Goal: Task Accomplishment & Management: Manage account settings

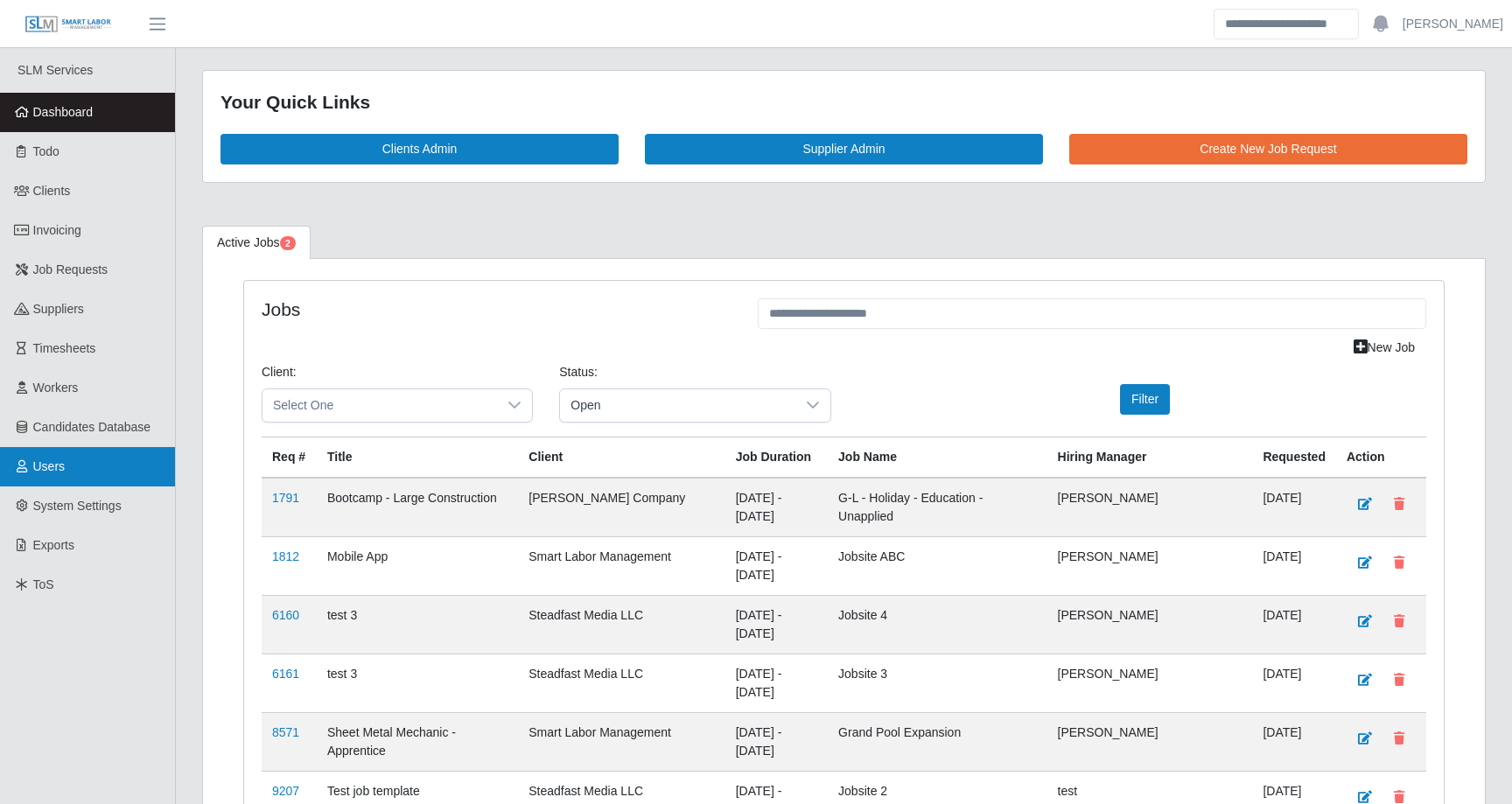
click at [71, 451] on link "Users" at bounding box center [88, 466] width 175 height 39
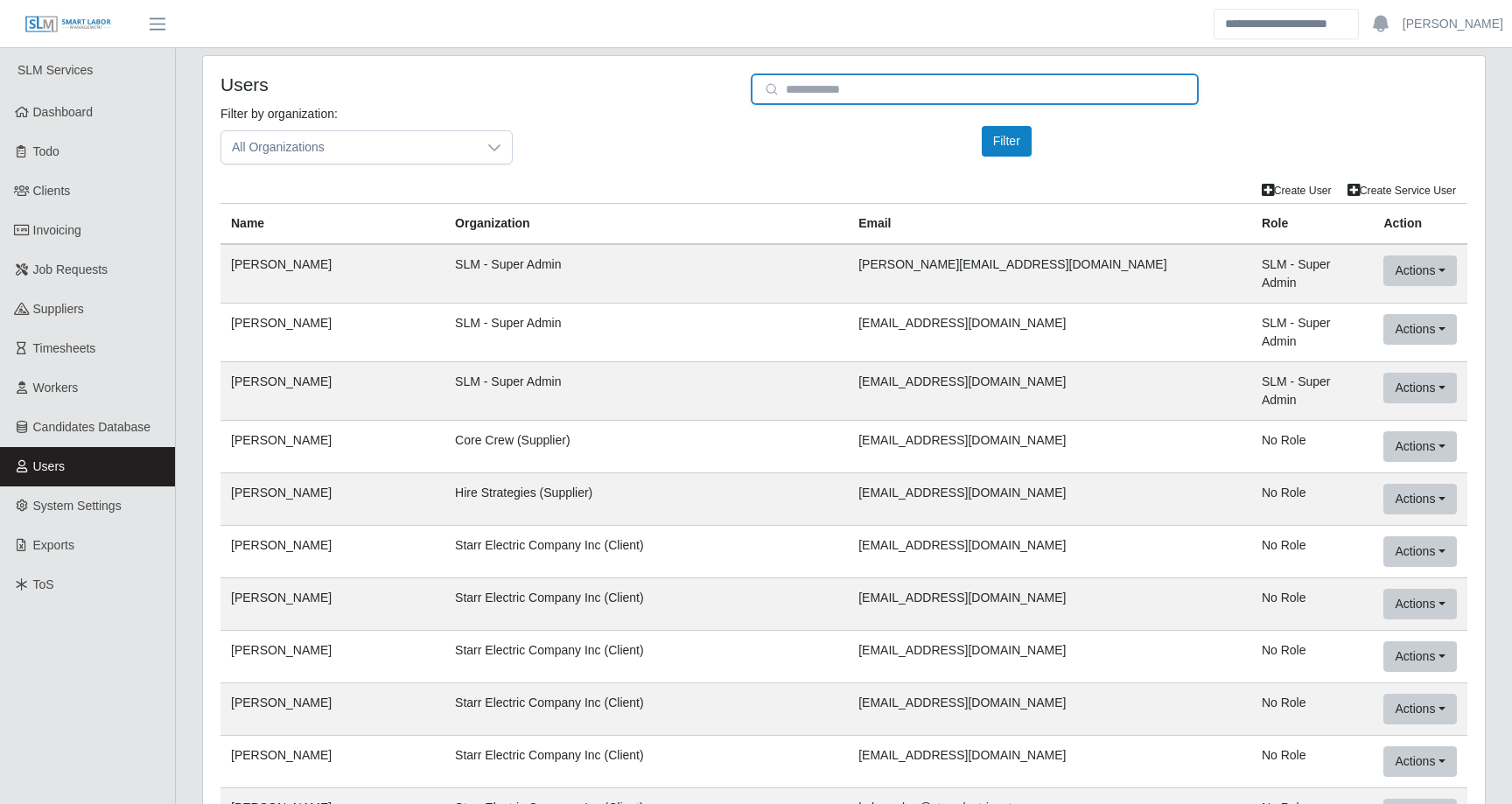
type input "**********"
click at [882, 98] on input "**********" at bounding box center [974, 89] width 448 height 32
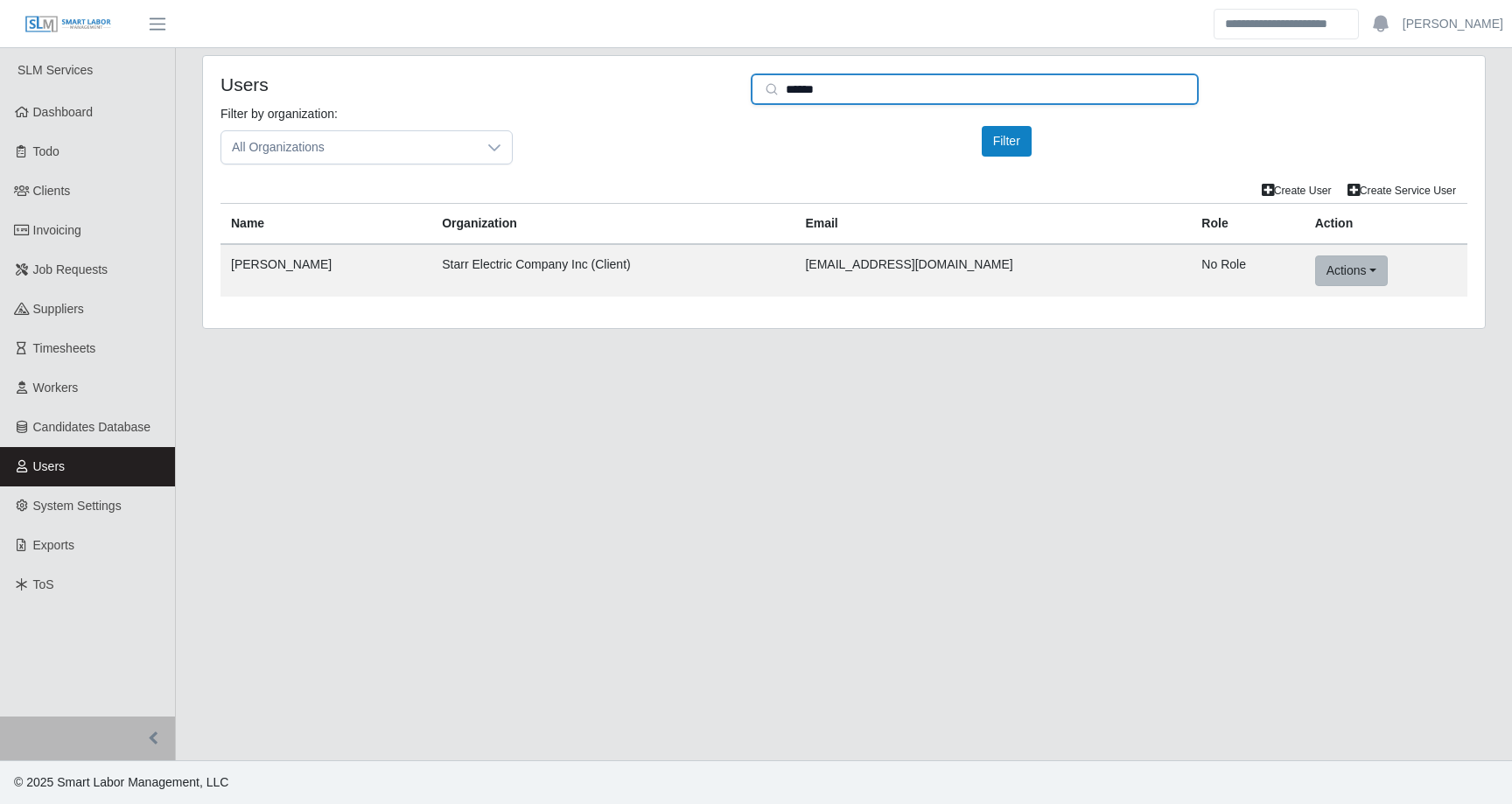
type input "******"
click at [1341, 257] on button "Actions" at bounding box center [1352, 270] width 73 height 31
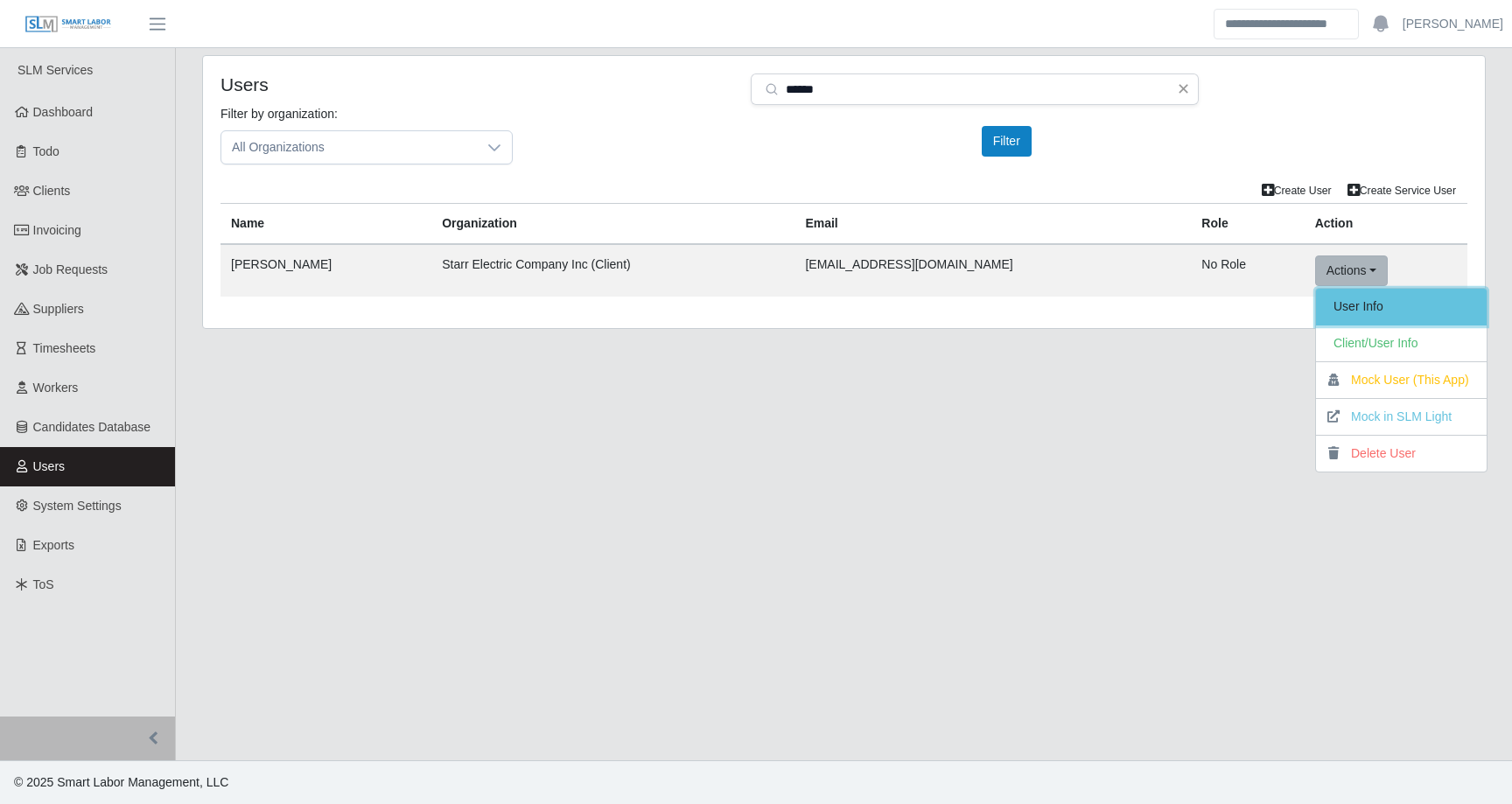
click at [1362, 302] on link "User Info" at bounding box center [1401, 307] width 171 height 37
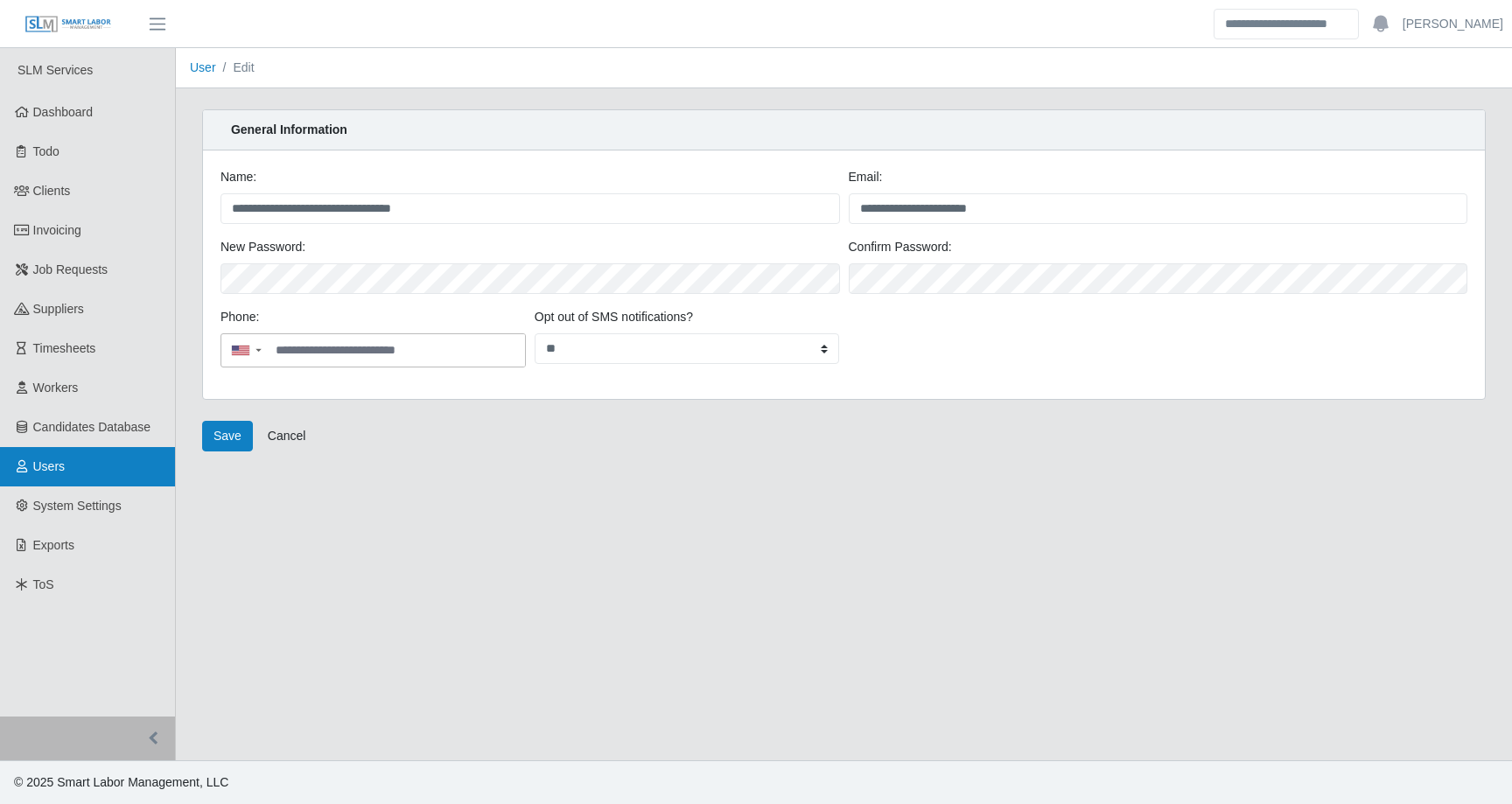
click at [49, 461] on span "Users" at bounding box center [49, 466] width 32 height 14
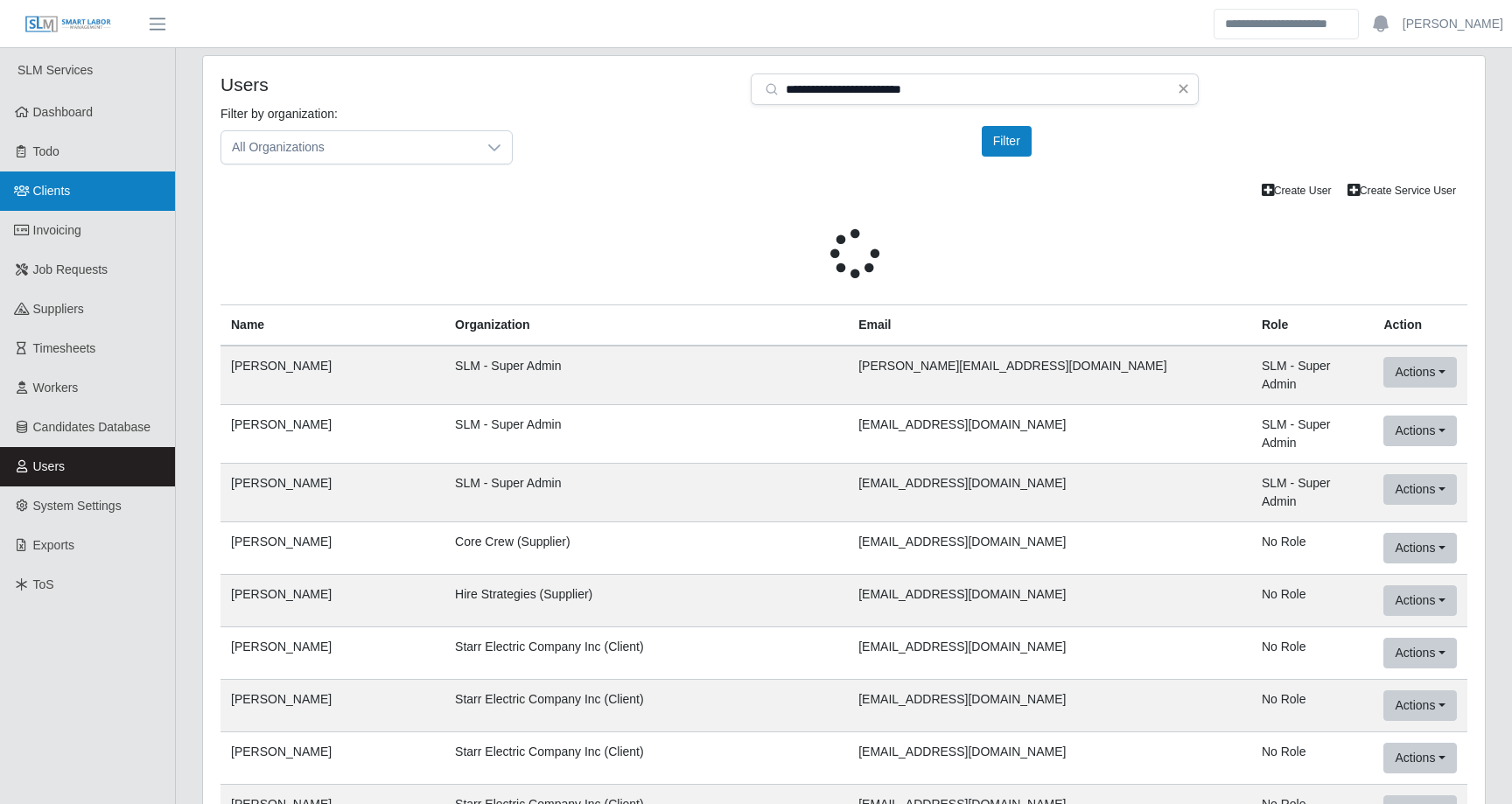
click at [88, 181] on link "Clients" at bounding box center [88, 191] width 175 height 39
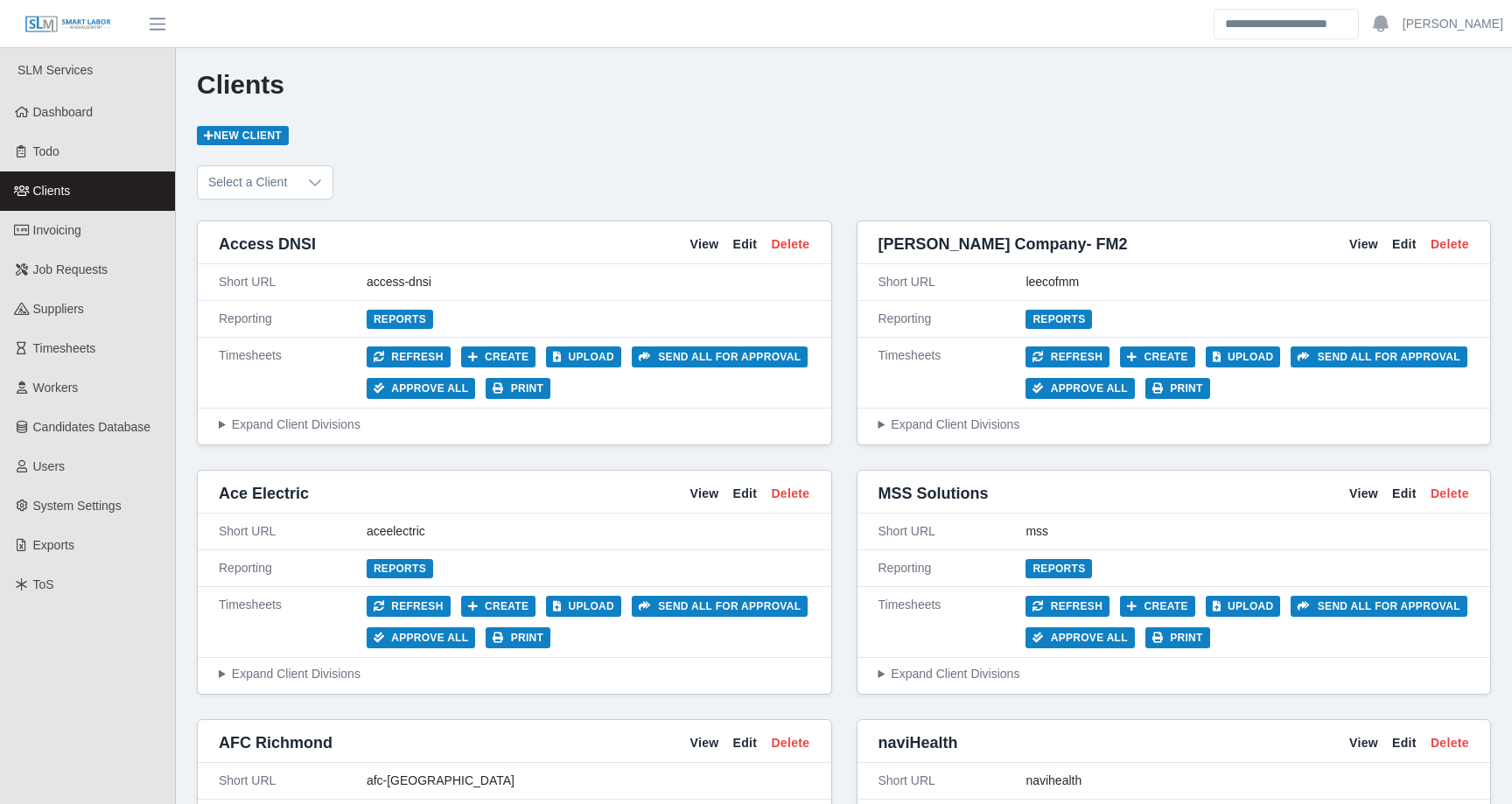
scroll to position [3333, 0]
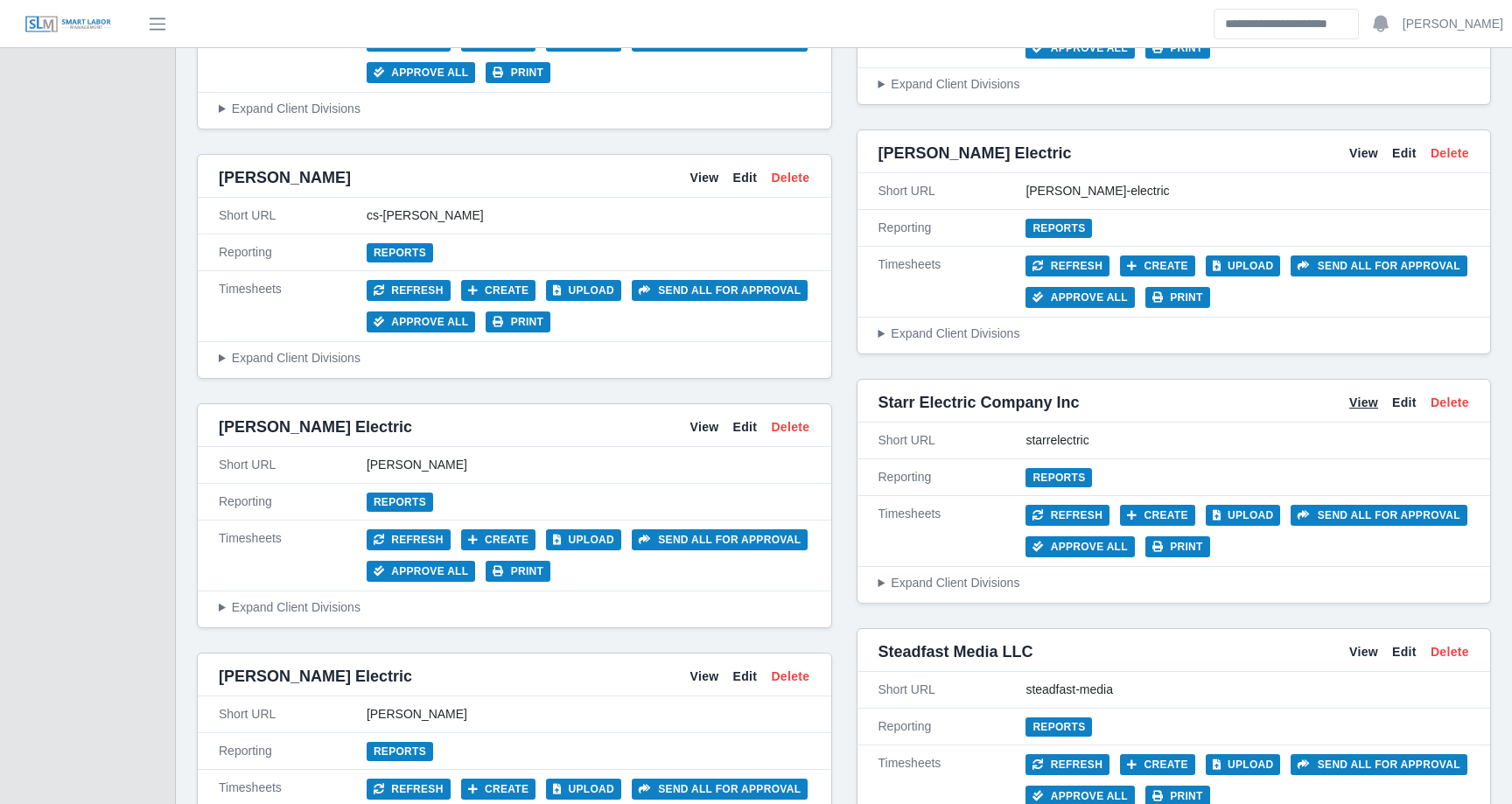
click at [1365, 400] on link "View" at bounding box center [1364, 402] width 29 height 18
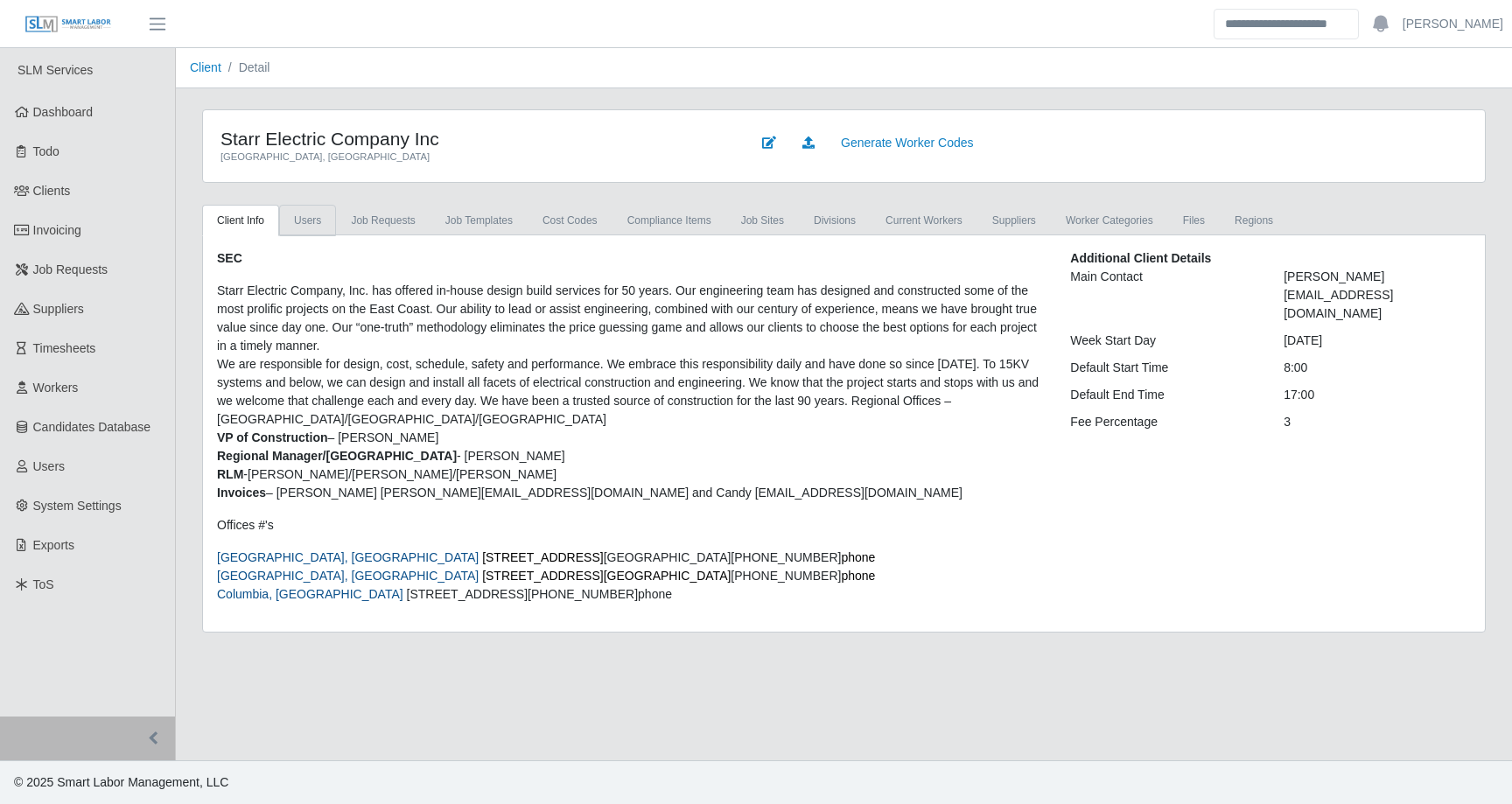
click at [314, 221] on link "Users" at bounding box center [307, 221] width 57 height 32
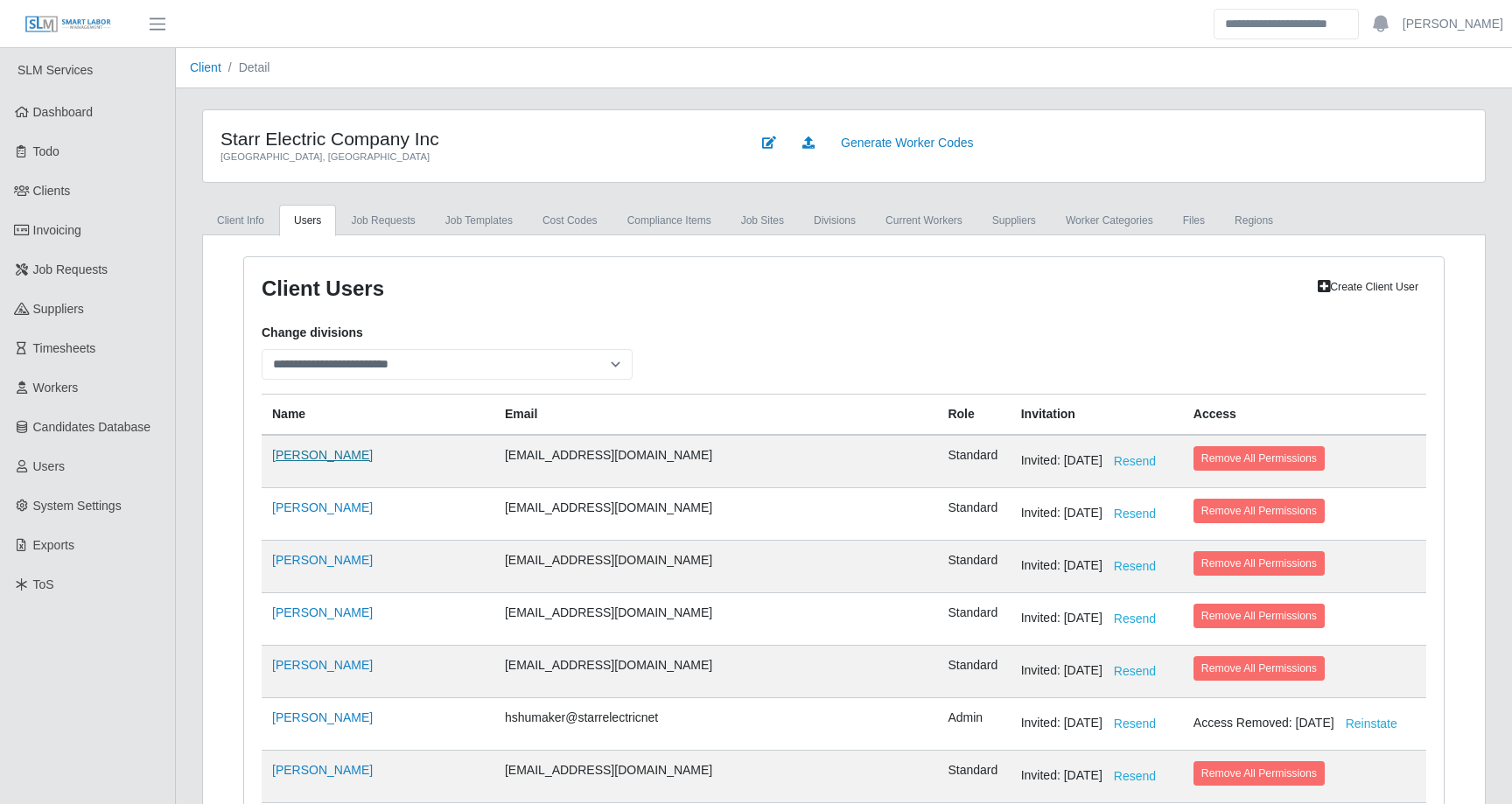
click at [288, 452] on link "[PERSON_NAME]" at bounding box center [322, 455] width 101 height 14
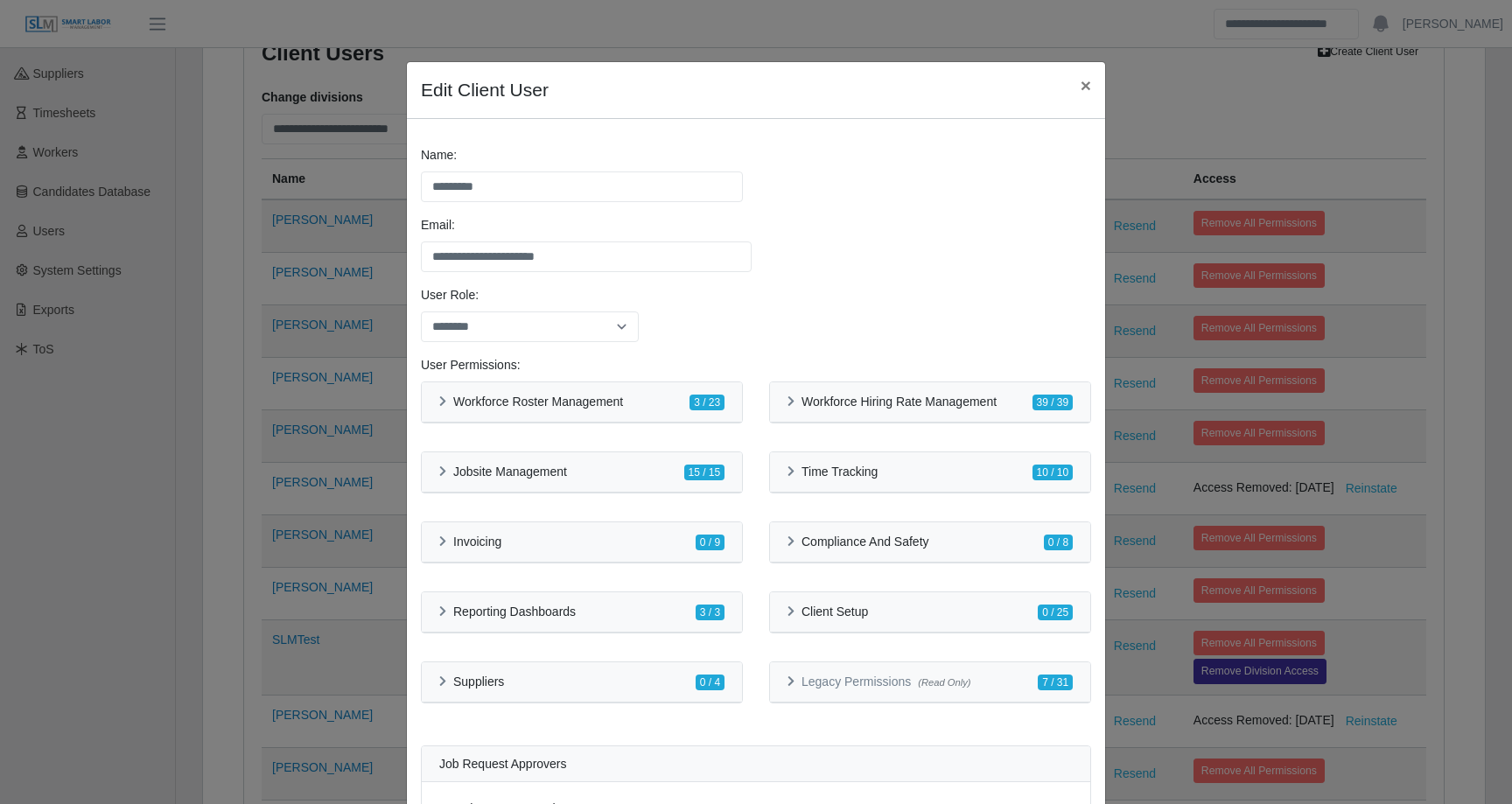
select select
click at [929, 388] on div "Workforce Hiring Rate Management 39 / 39" at bounding box center [930, 402] width 320 height 40
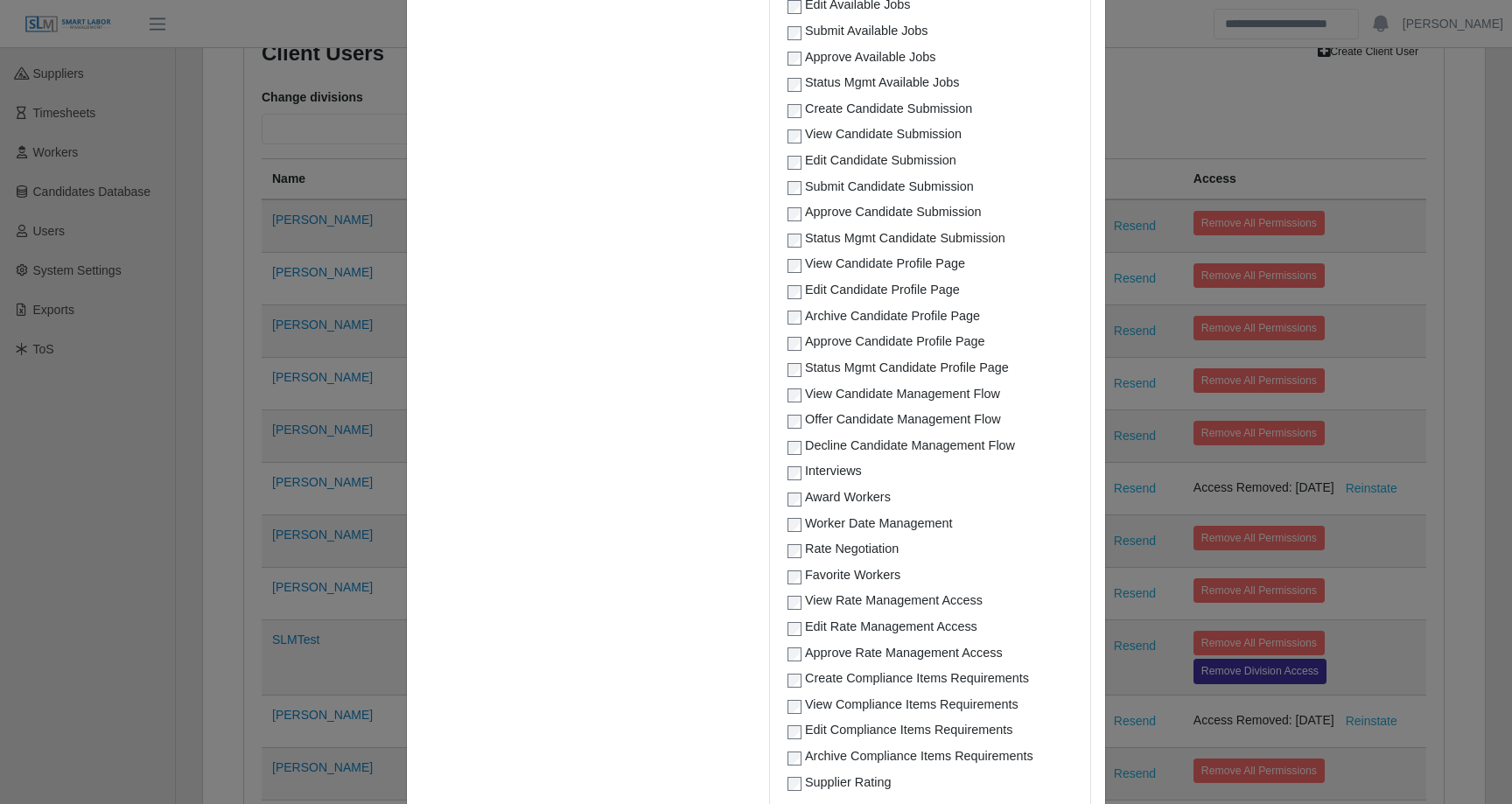
scroll to position [0, 0]
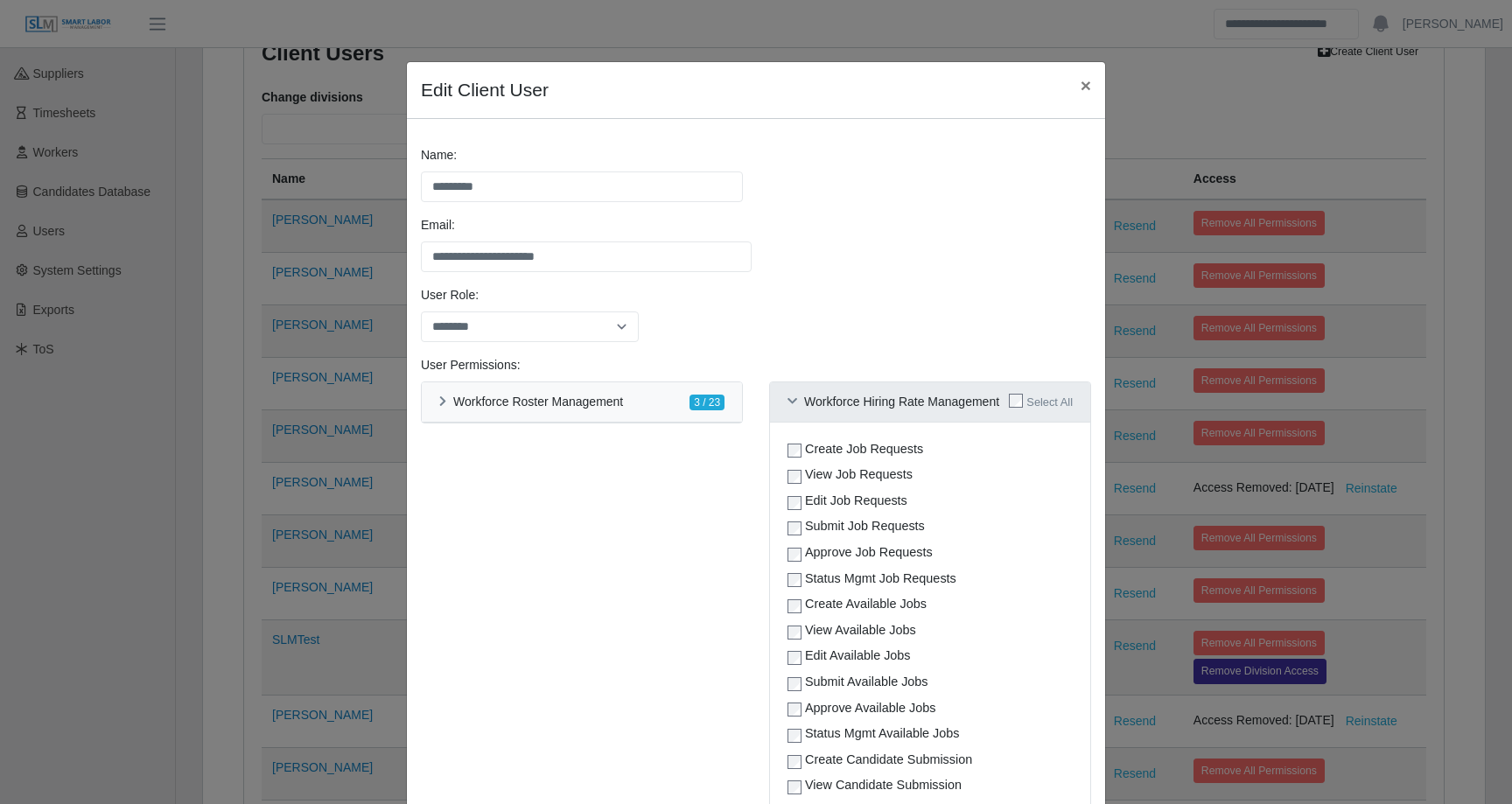
click at [854, 389] on div "Workforce Hiring Rate Management Select All" at bounding box center [930, 402] width 320 height 40
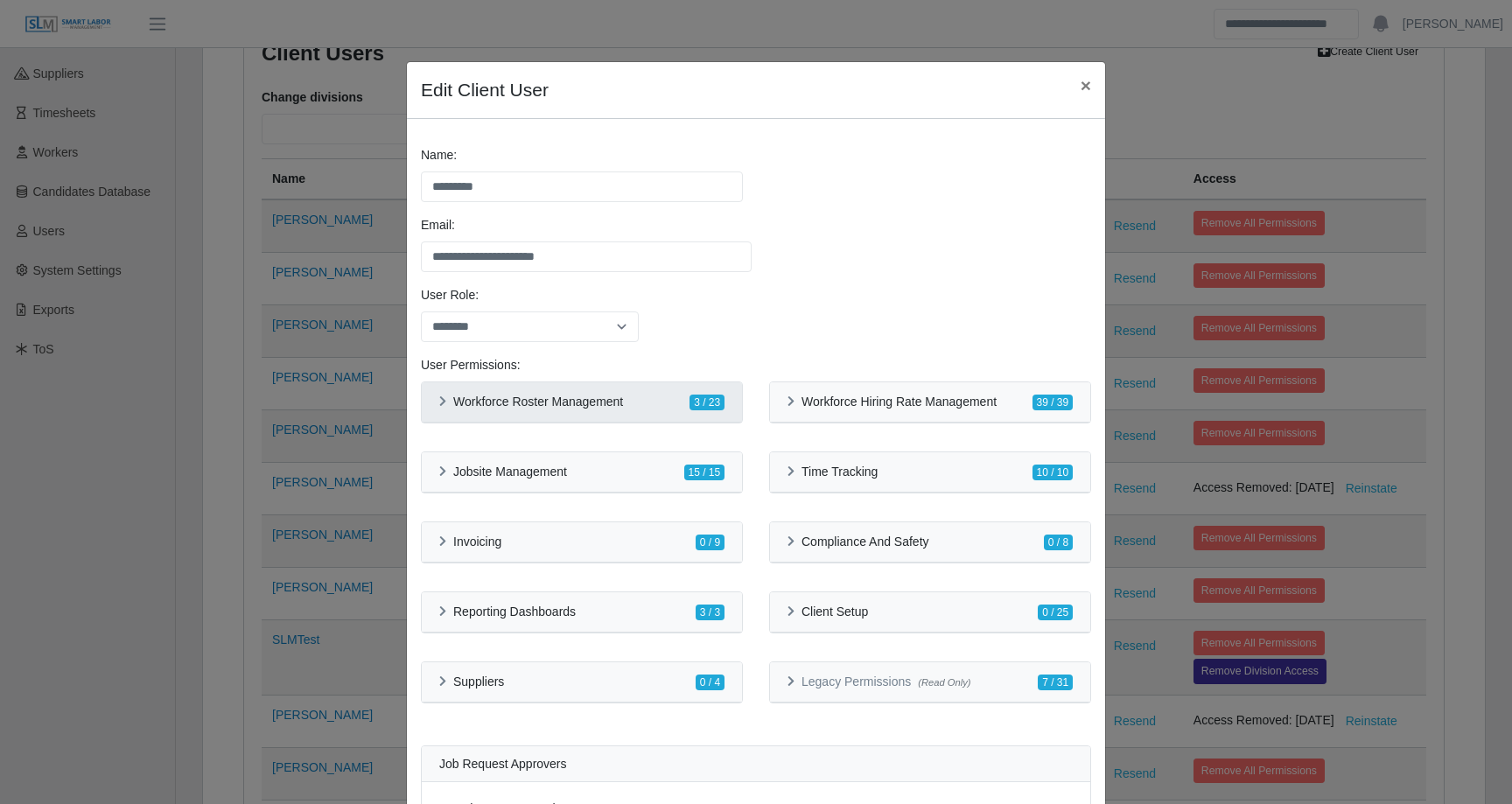
click at [594, 396] on h6 "Workforce Roster Management" at bounding box center [538, 402] width 170 height 15
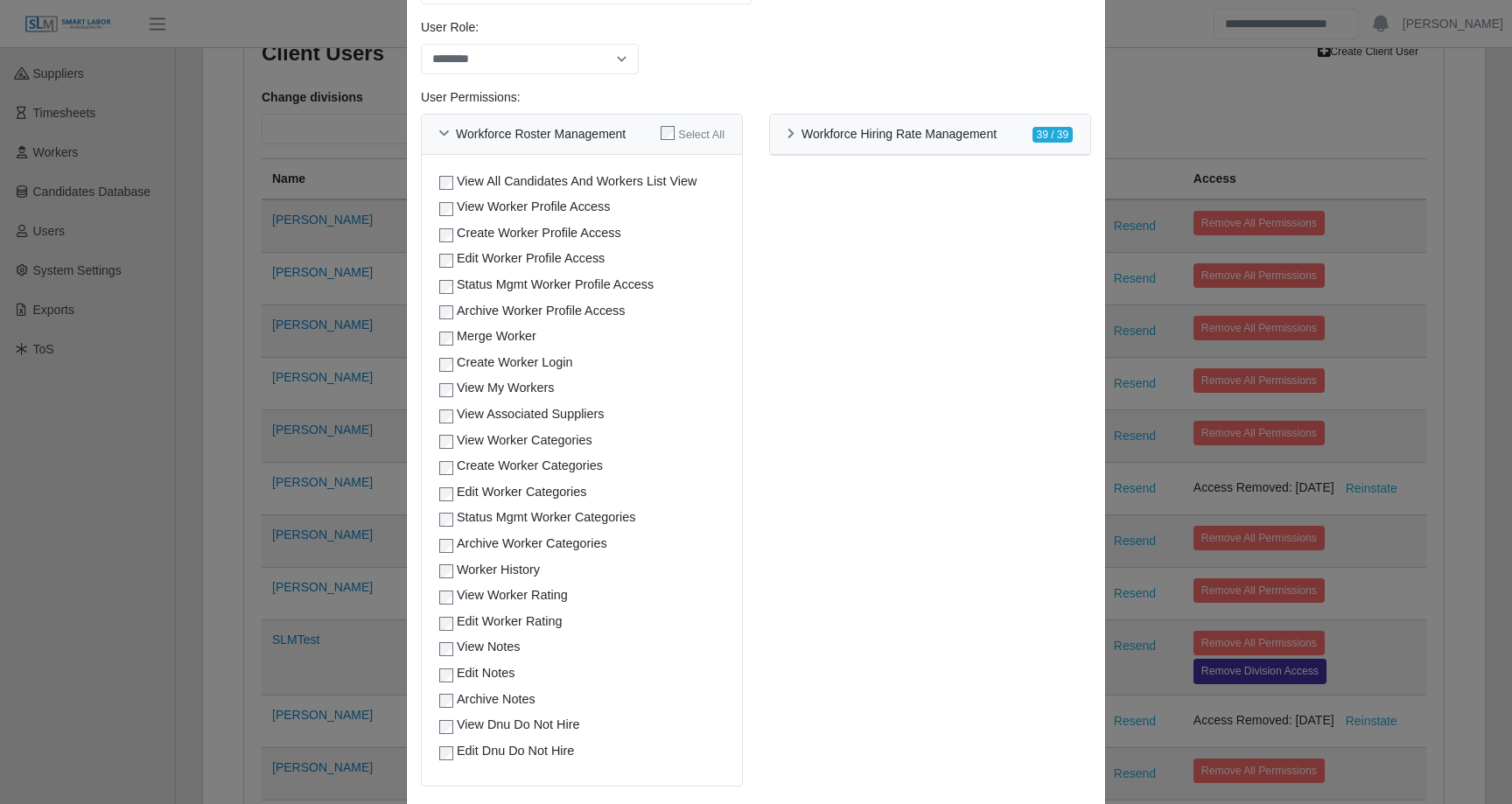
scroll to position [286, 0]
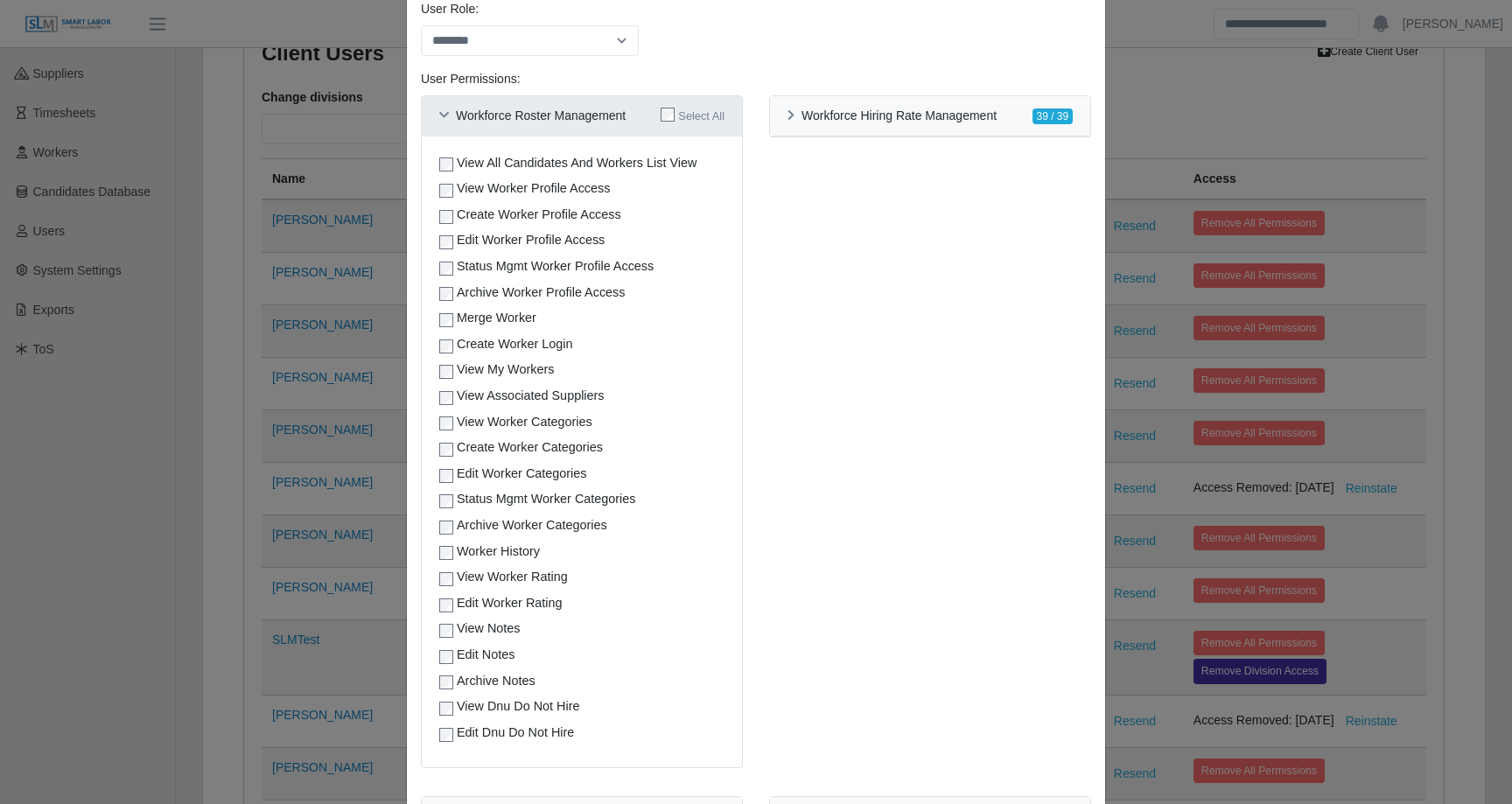
click at [559, 118] on h6 "Workforce Roster Management" at bounding box center [541, 116] width 170 height 15
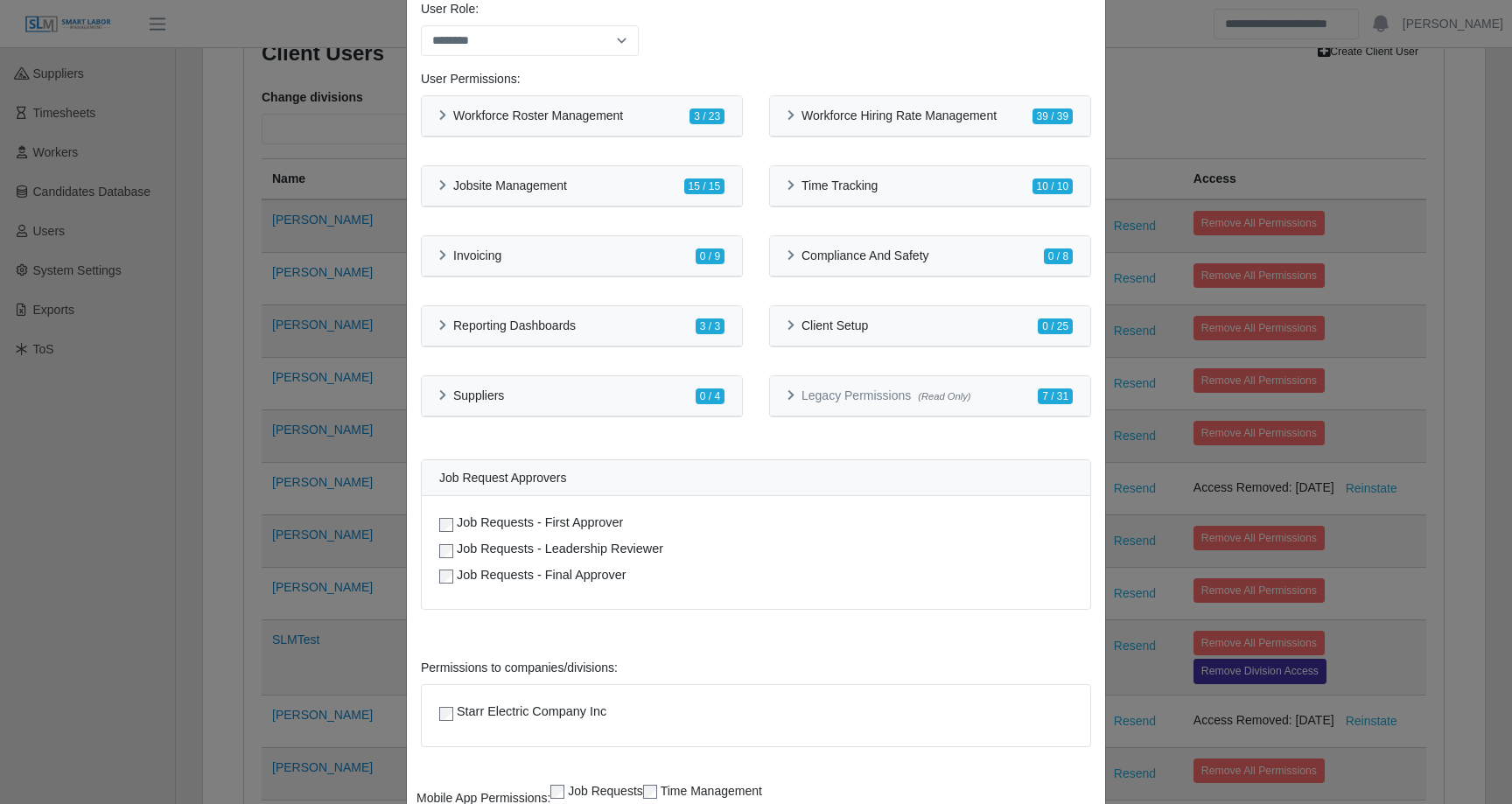
click at [336, 153] on div "**********" at bounding box center [756, 402] width 1512 height 804
click at [570, 114] on h6 "Workforce Roster Management" at bounding box center [538, 116] width 170 height 15
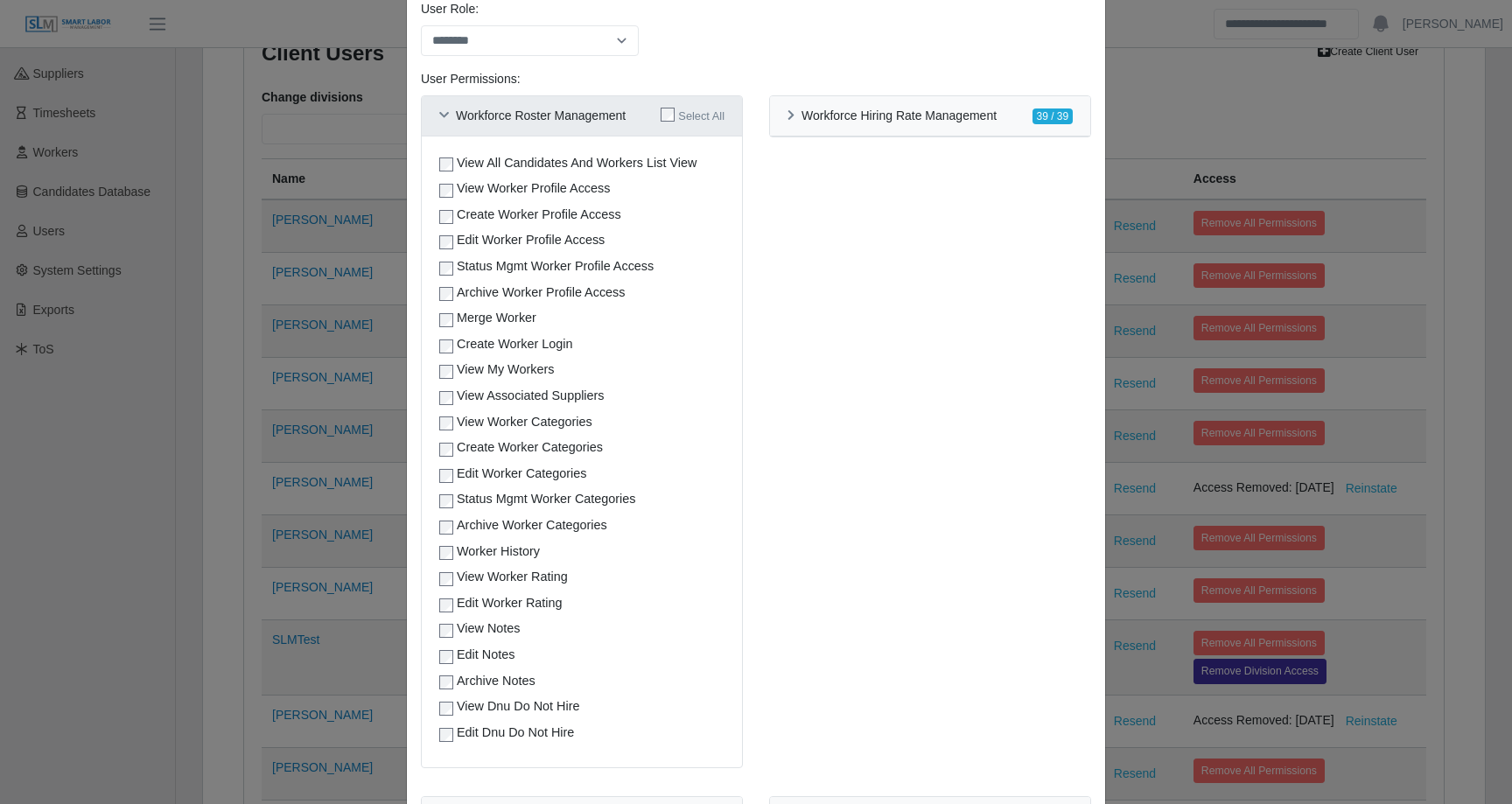
click at [455, 112] on div "Workforce Roster Management" at bounding box center [532, 116] width 187 height 15
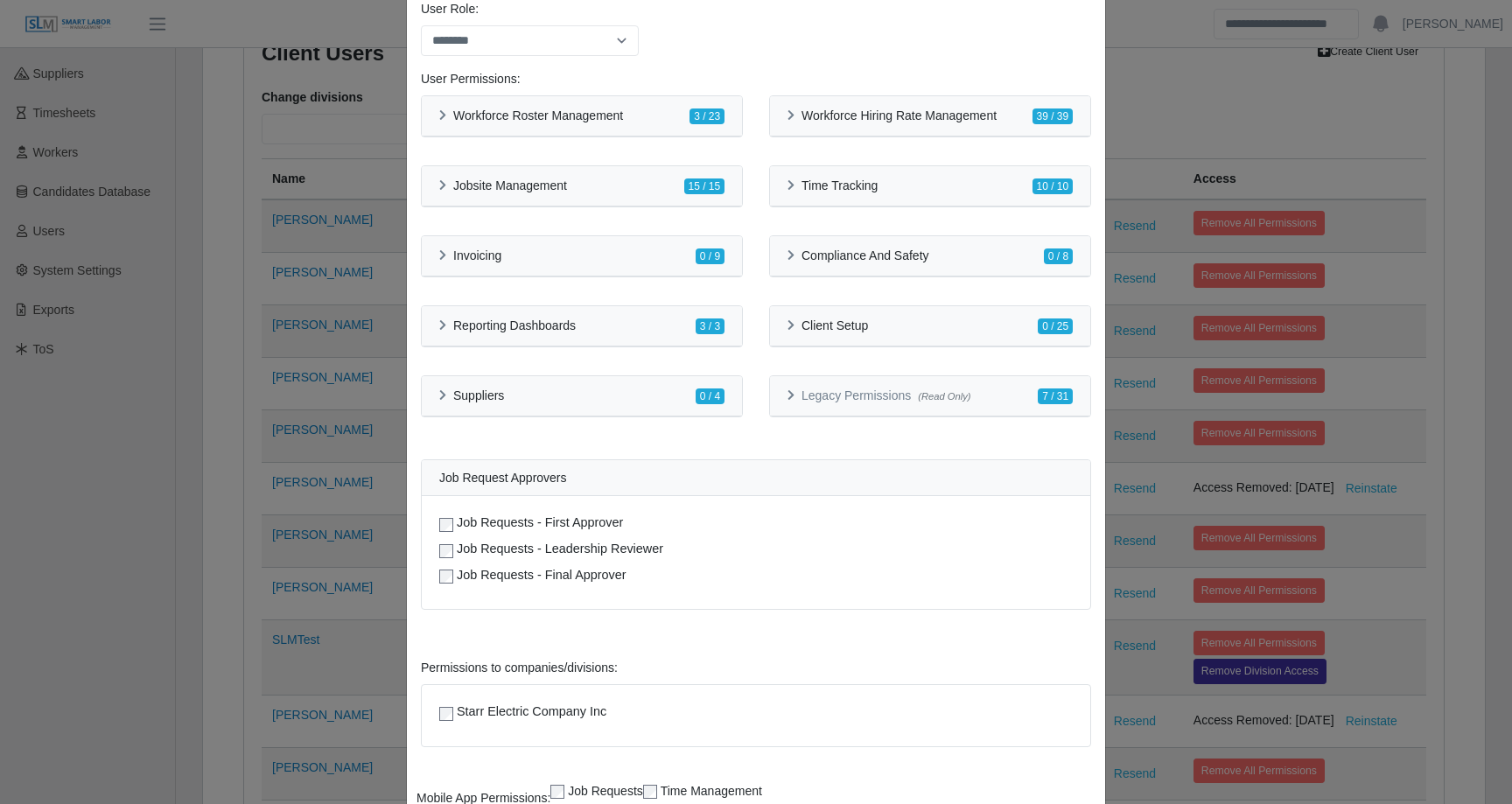
click at [1369, 156] on div "**********" at bounding box center [756, 402] width 1512 height 804
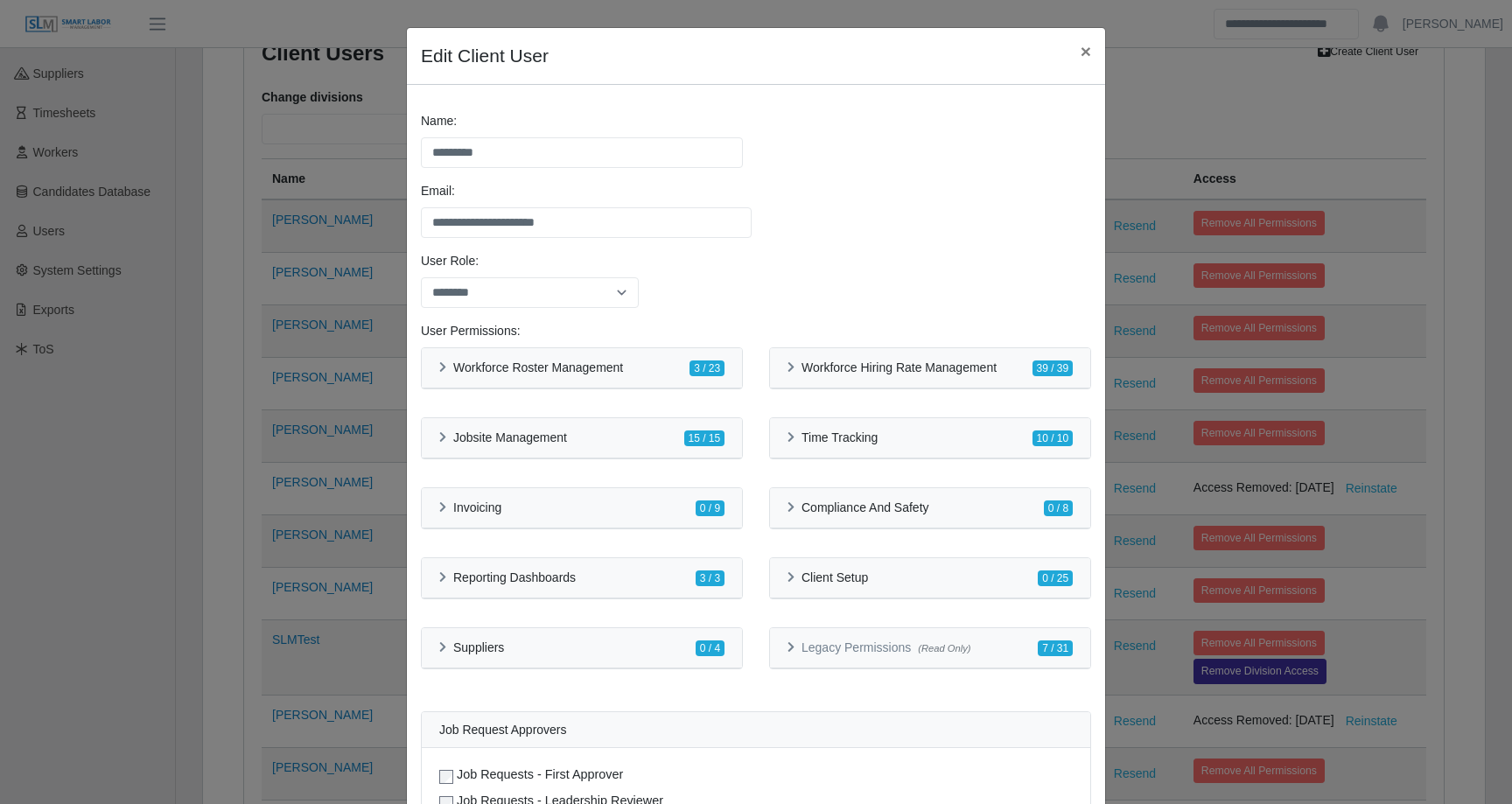
scroll to position [0, 0]
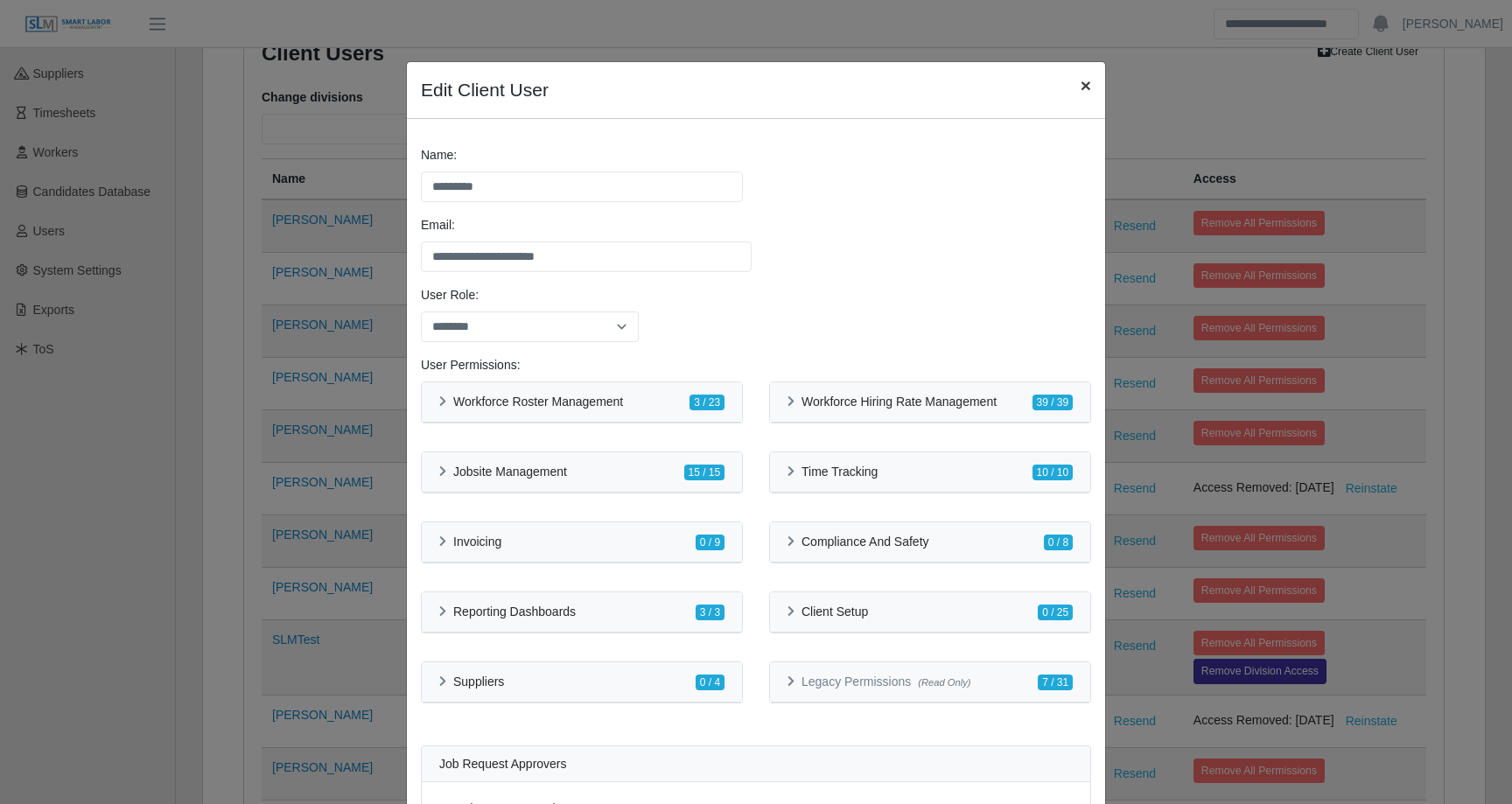
click at [1081, 82] on span "×" at bounding box center [1086, 85] width 11 height 20
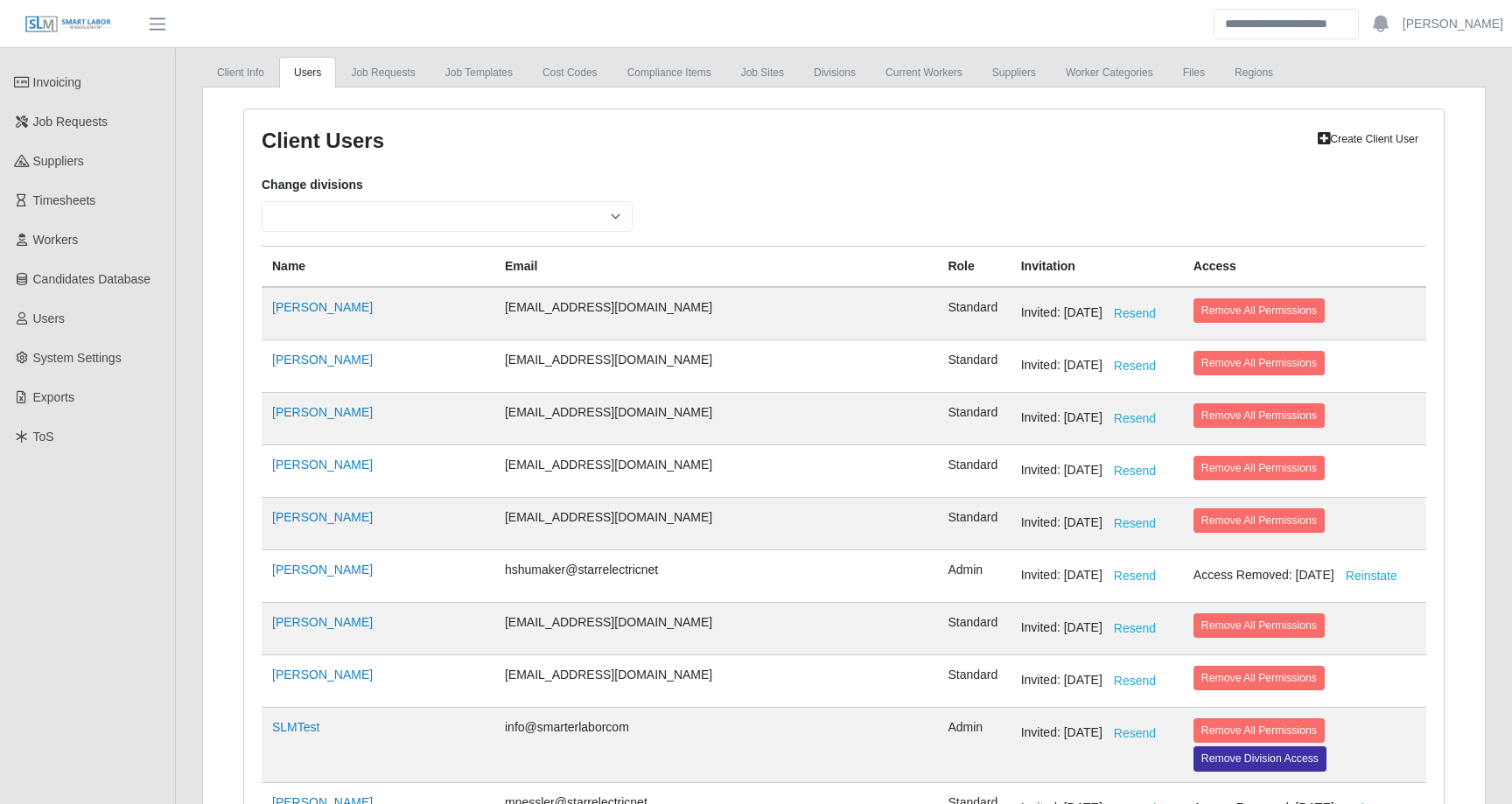
scroll to position [151, 0]
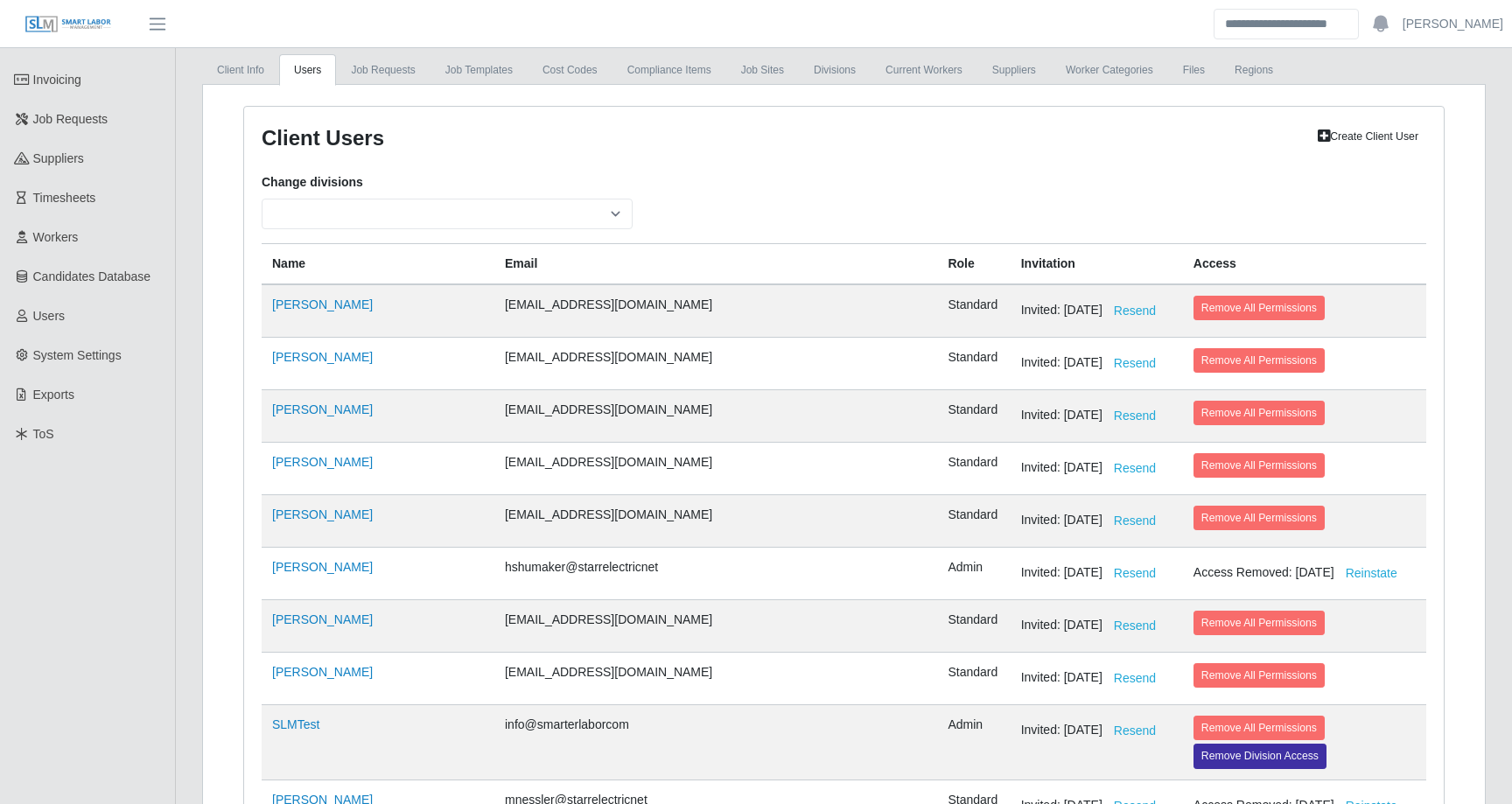
click at [582, 174] on div "**********" at bounding box center [446, 202] width 397 height 56
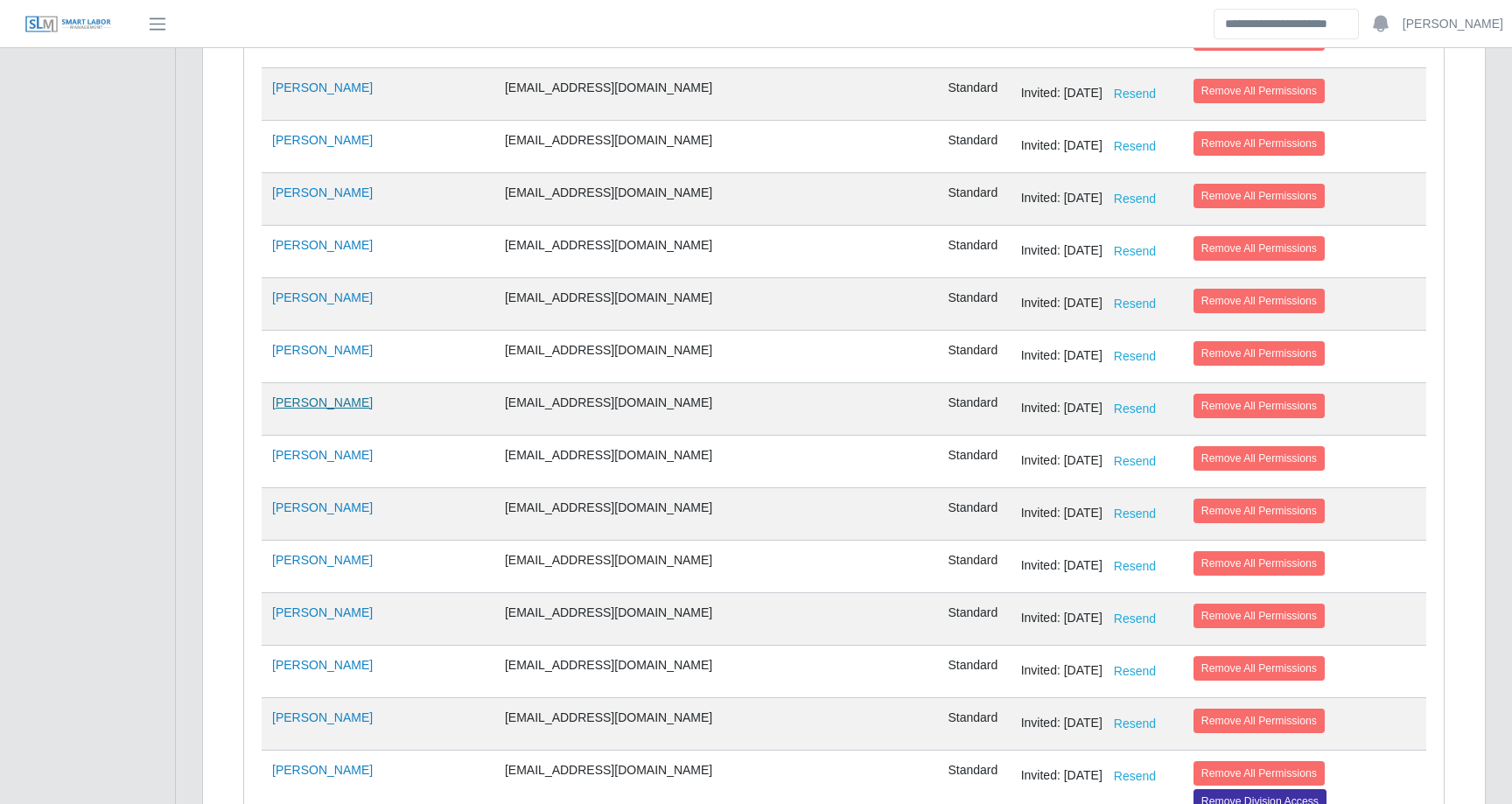
click at [317, 403] on link "Andy Williams" at bounding box center [322, 402] width 101 height 14
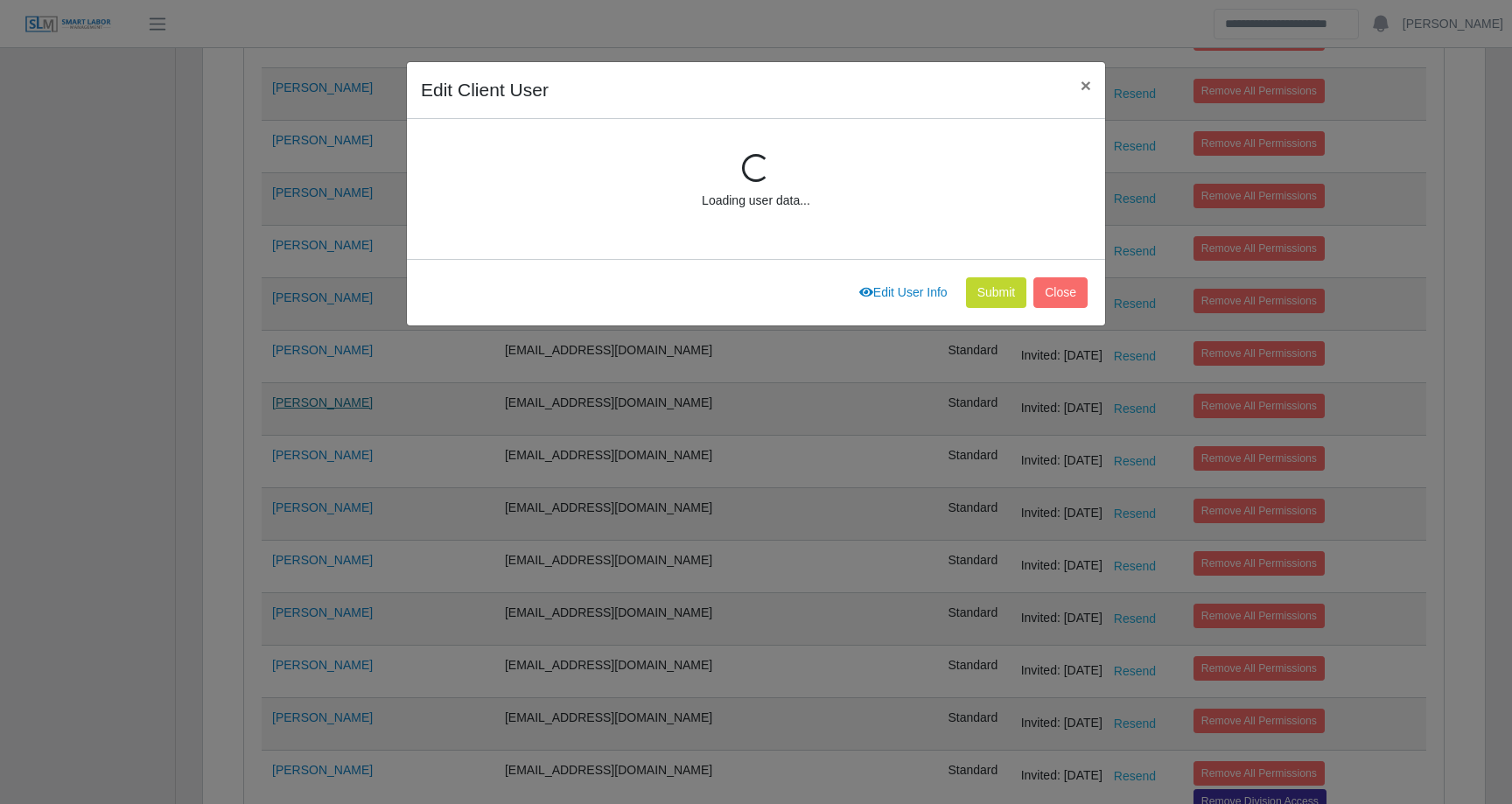
scroll to position [235, 0]
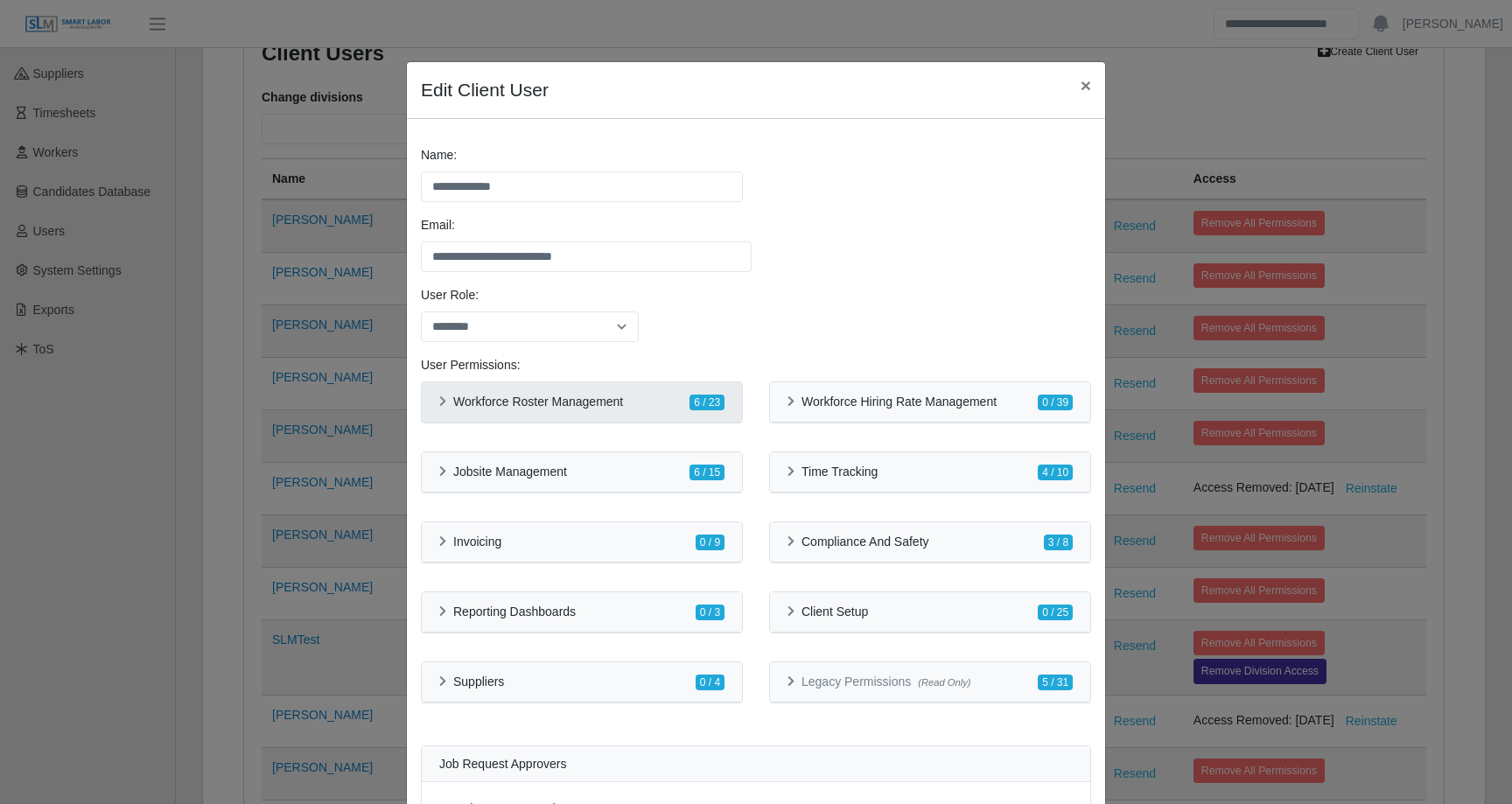
click at [624, 403] on h6 "Workforce Roster Management" at bounding box center [538, 402] width 170 height 15
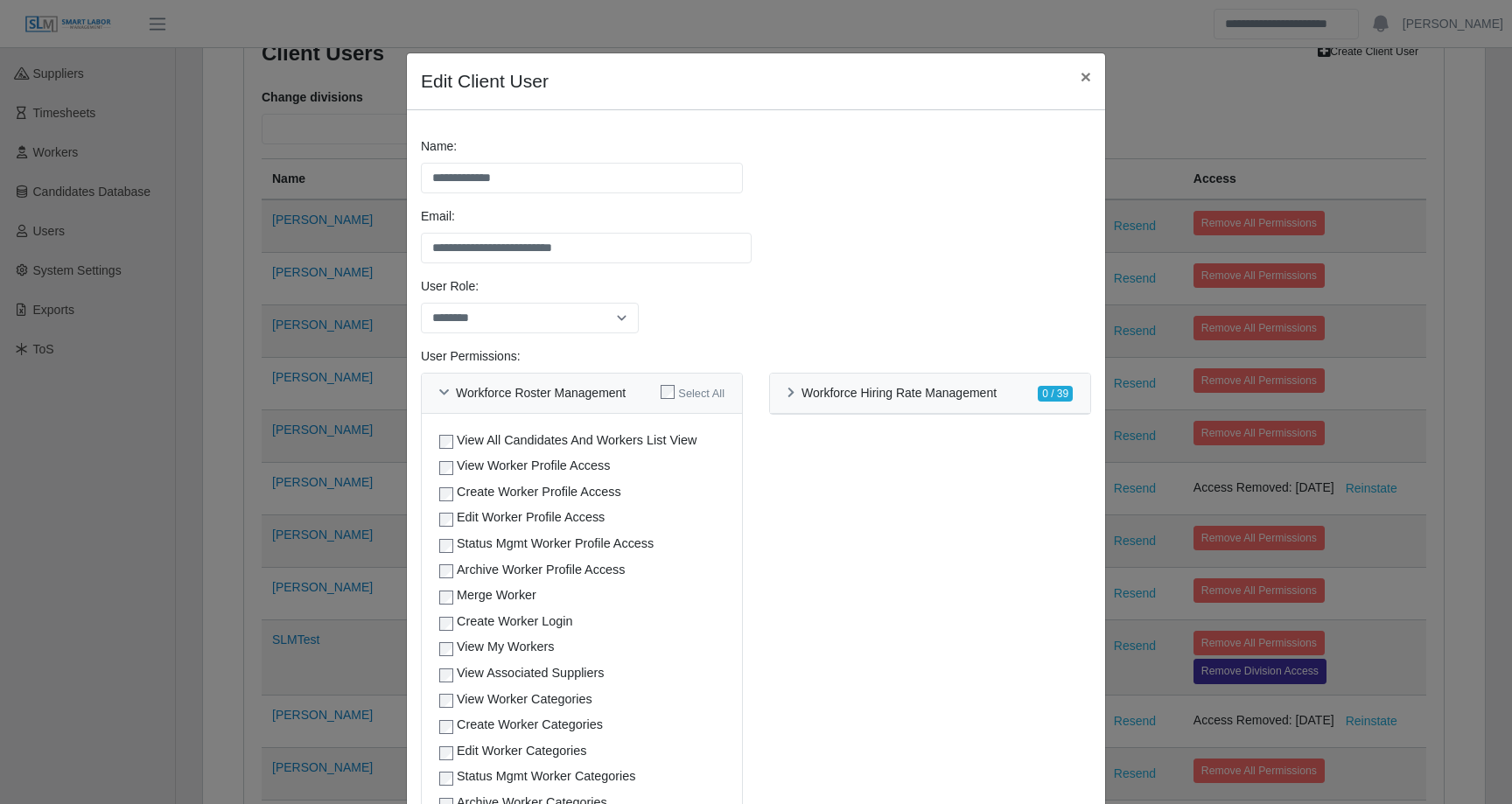
scroll to position [7, 0]
click at [1087, 82] on span "×" at bounding box center [1086, 78] width 11 height 20
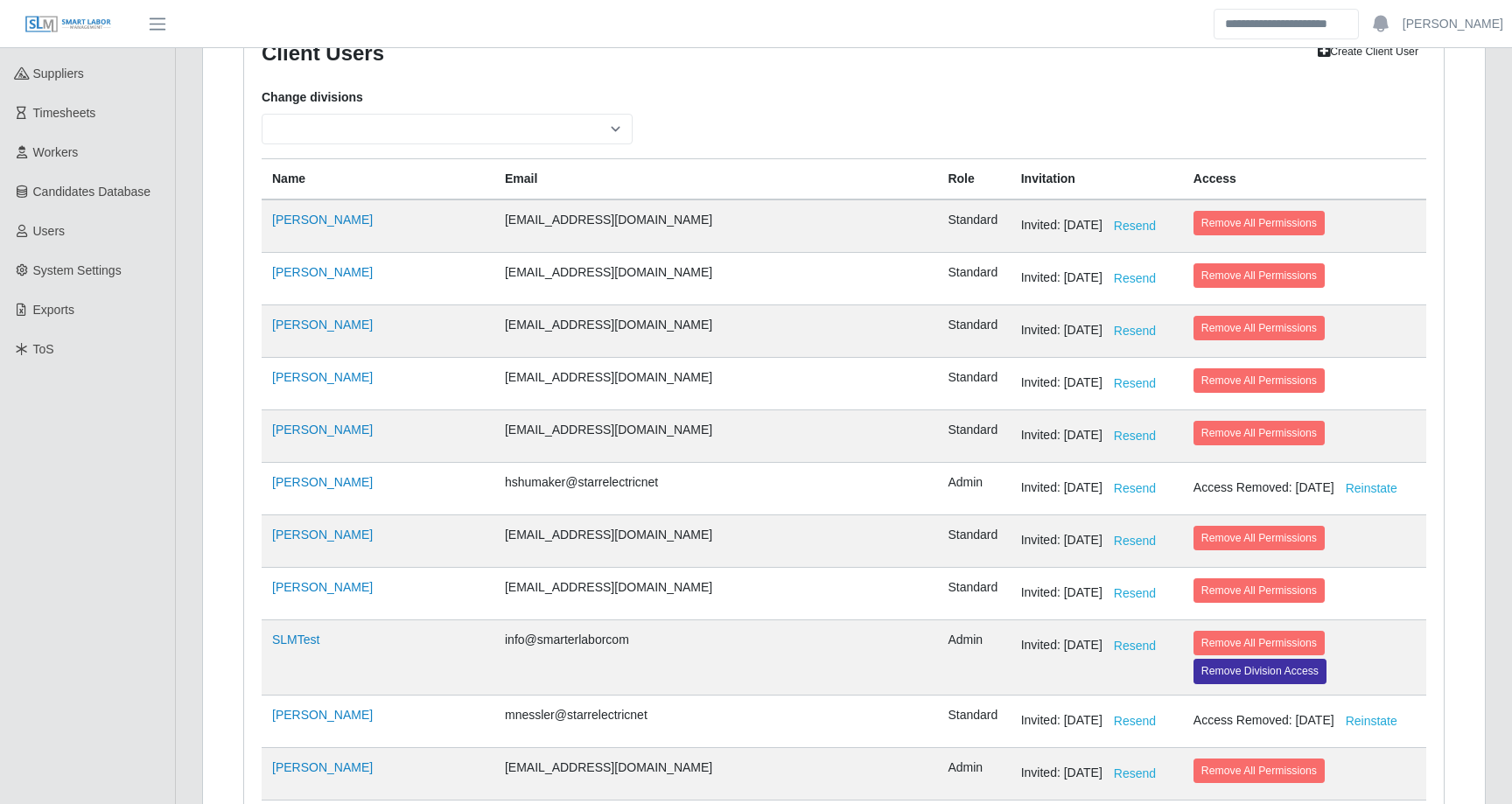
click at [1004, 103] on div "**********" at bounding box center [844, 117] width 1191 height 56
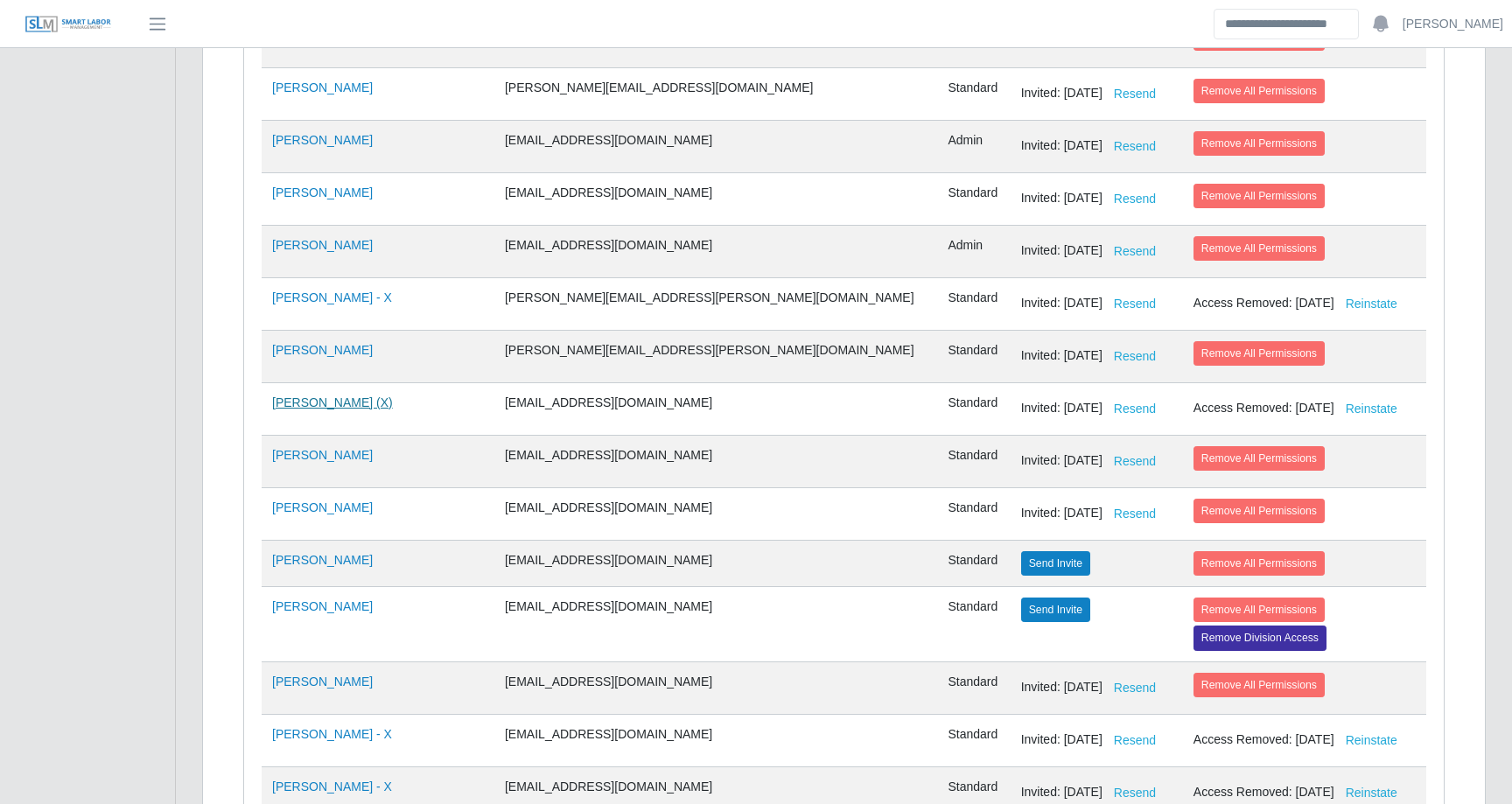
click at [338, 397] on link "Austin Hetrick (X)" at bounding box center [332, 402] width 121 height 14
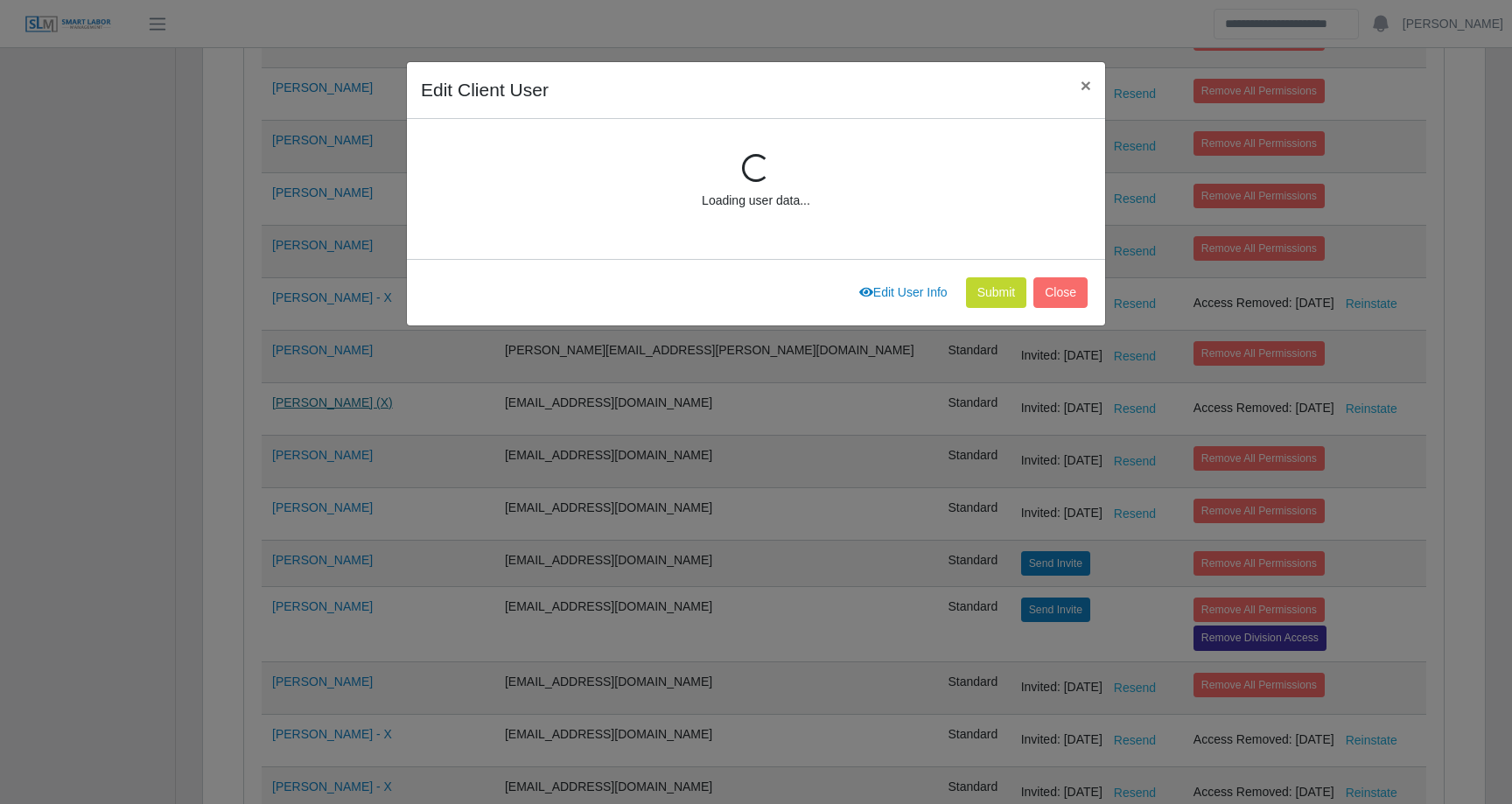
scroll to position [235, 0]
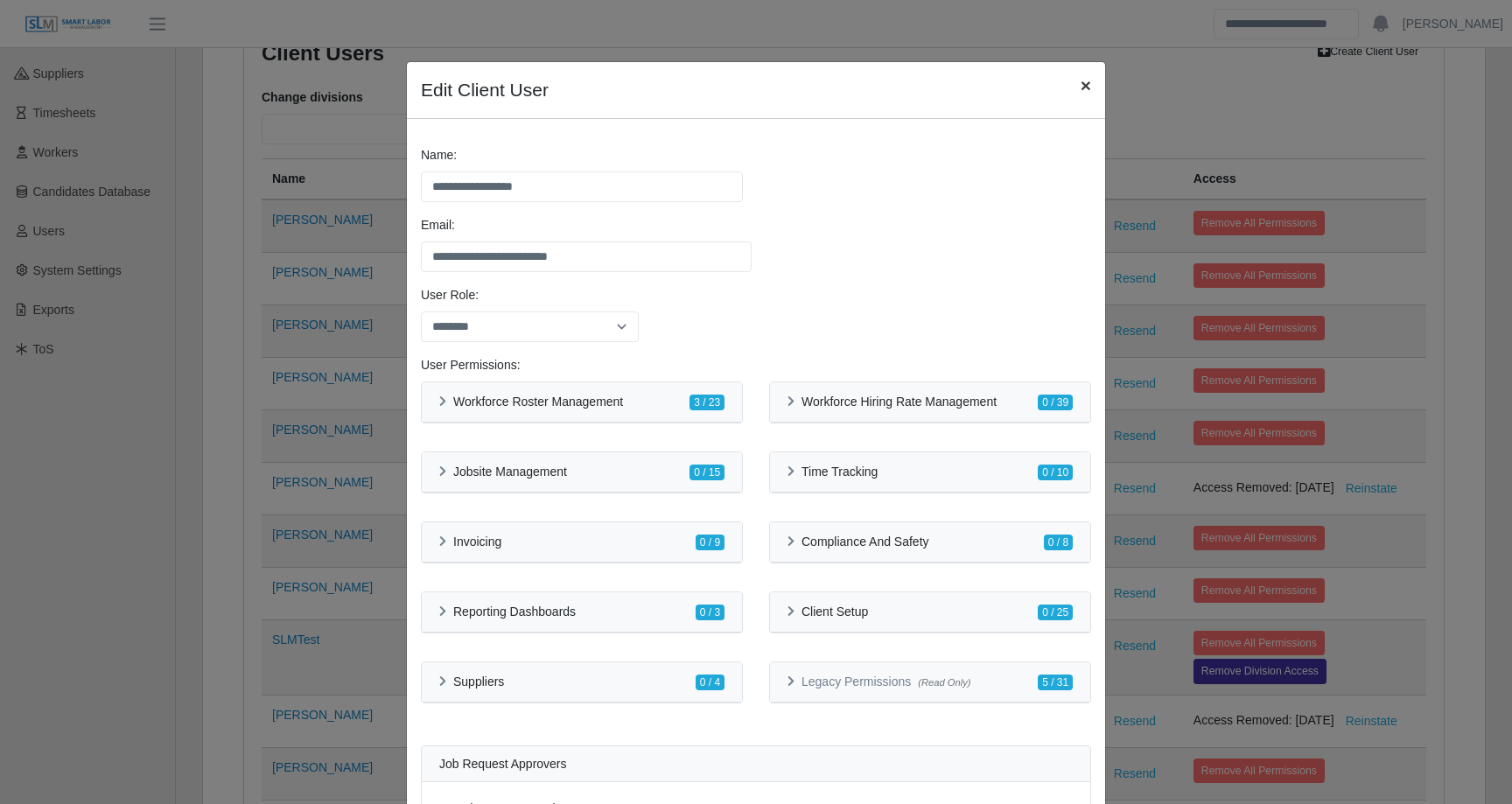
click at [1081, 92] on span "×" at bounding box center [1086, 85] width 11 height 20
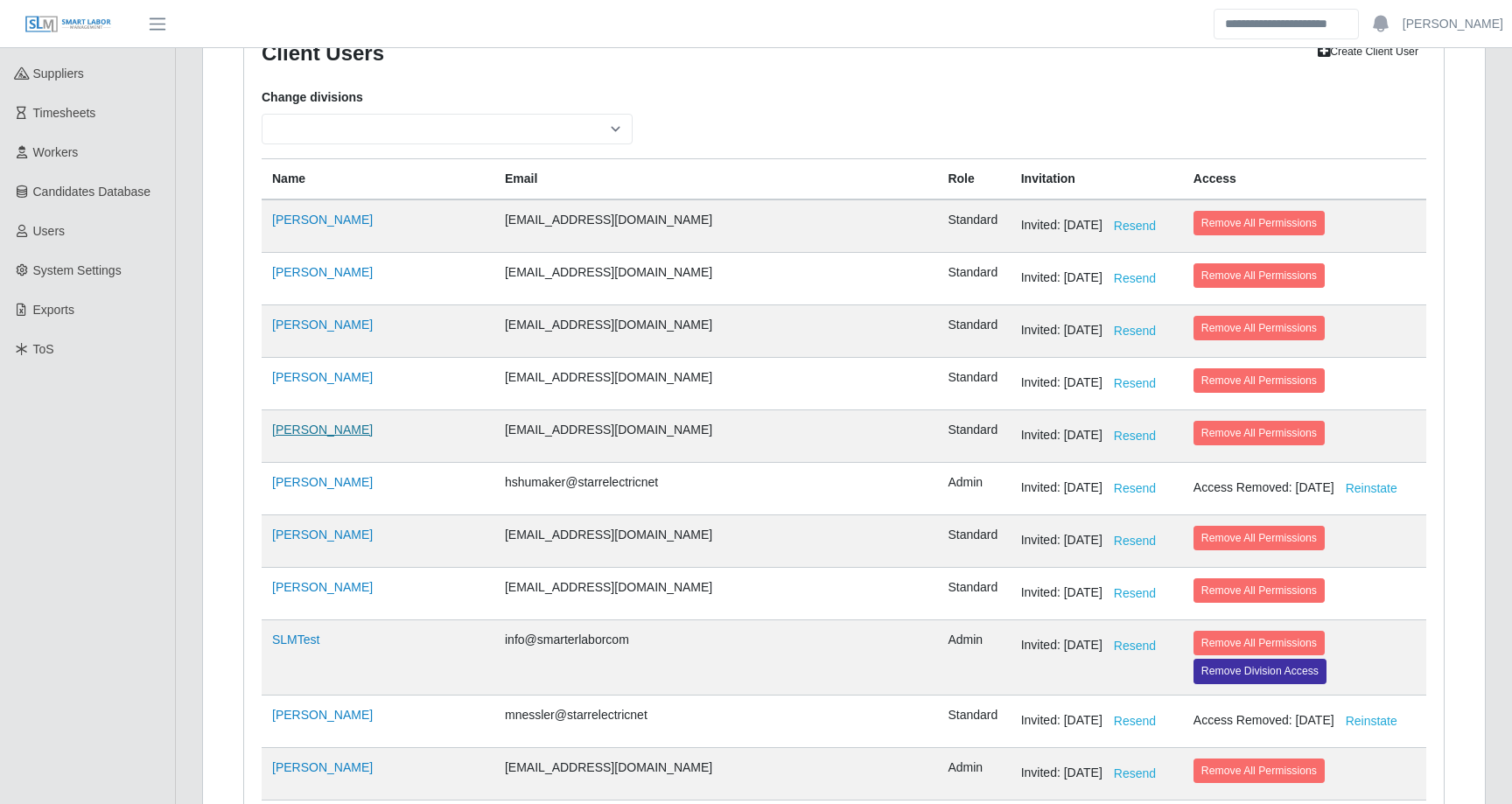
scroll to position [2179, 0]
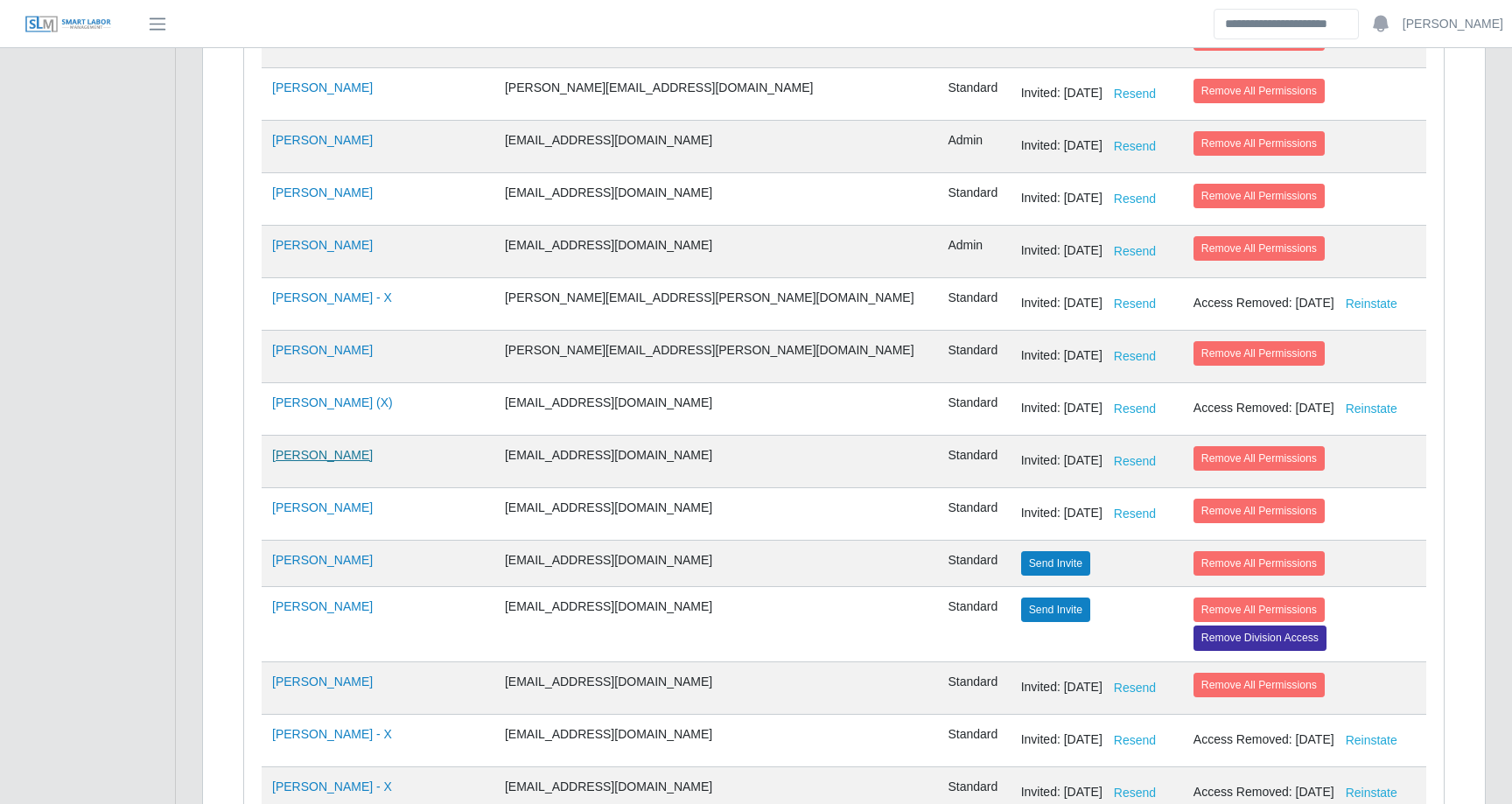
click at [314, 456] on link "[PERSON_NAME]" at bounding box center [322, 455] width 101 height 14
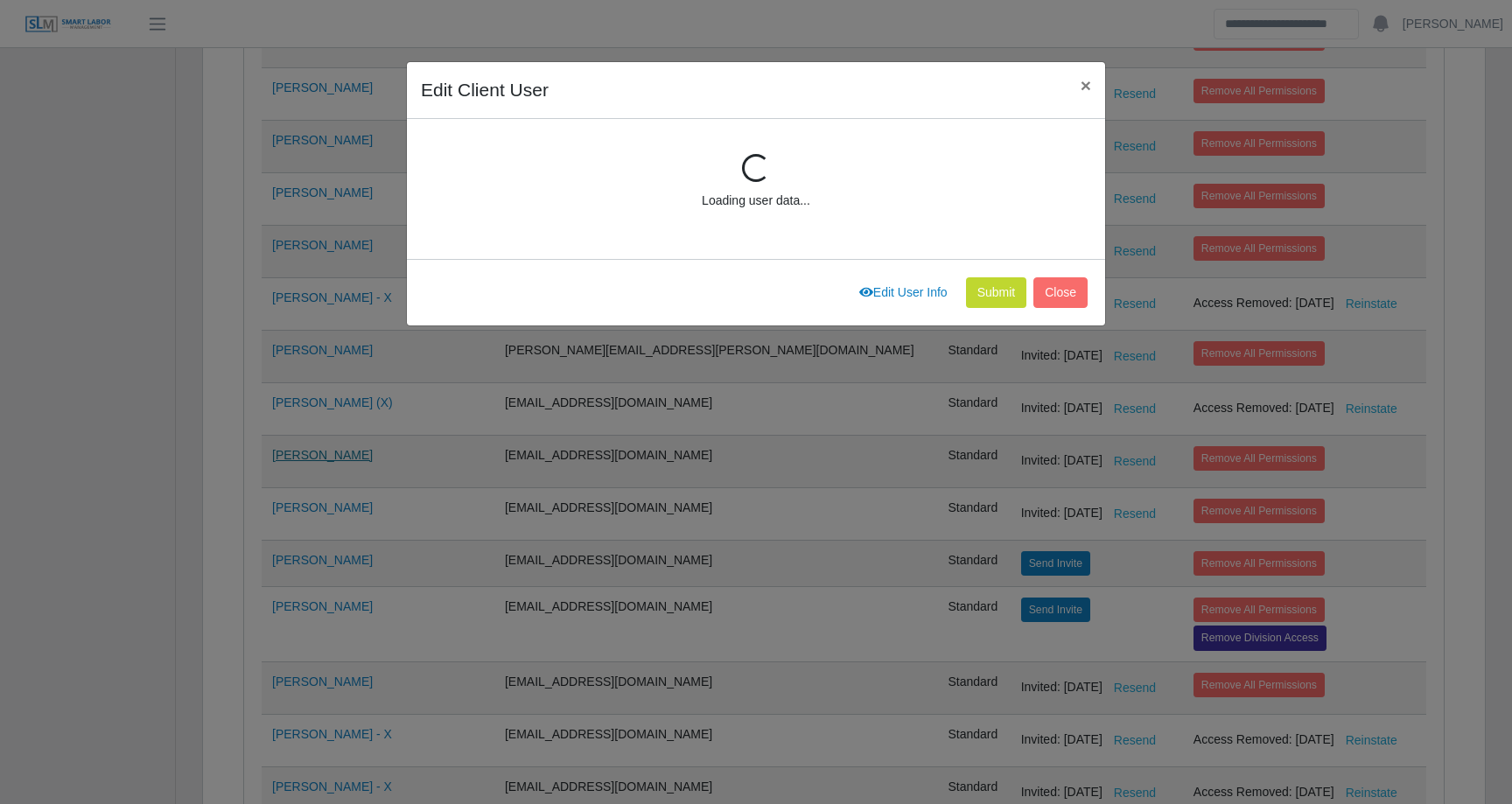
scroll to position [235, 0]
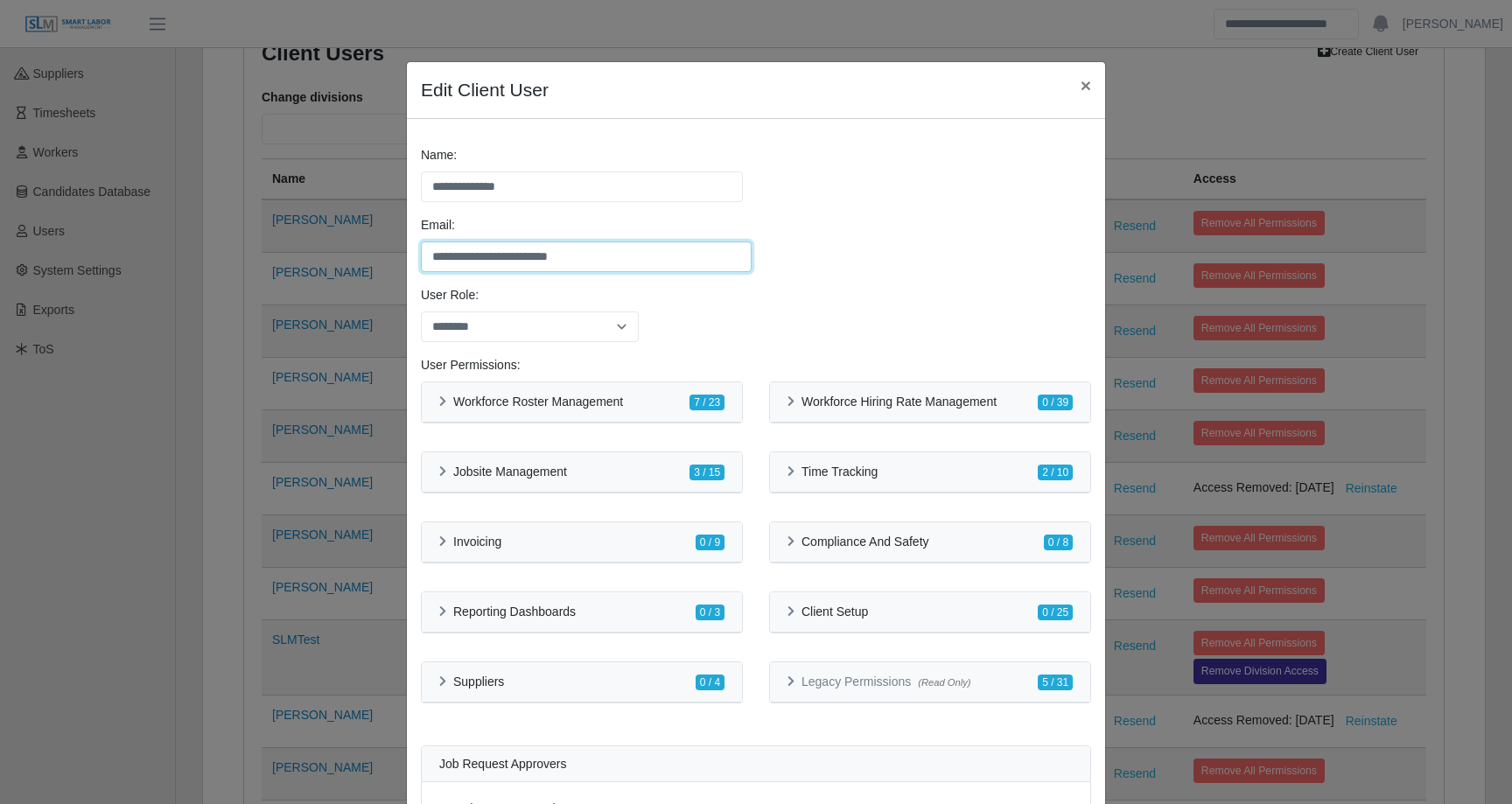
click at [524, 267] on input "**********" at bounding box center [586, 256] width 331 height 31
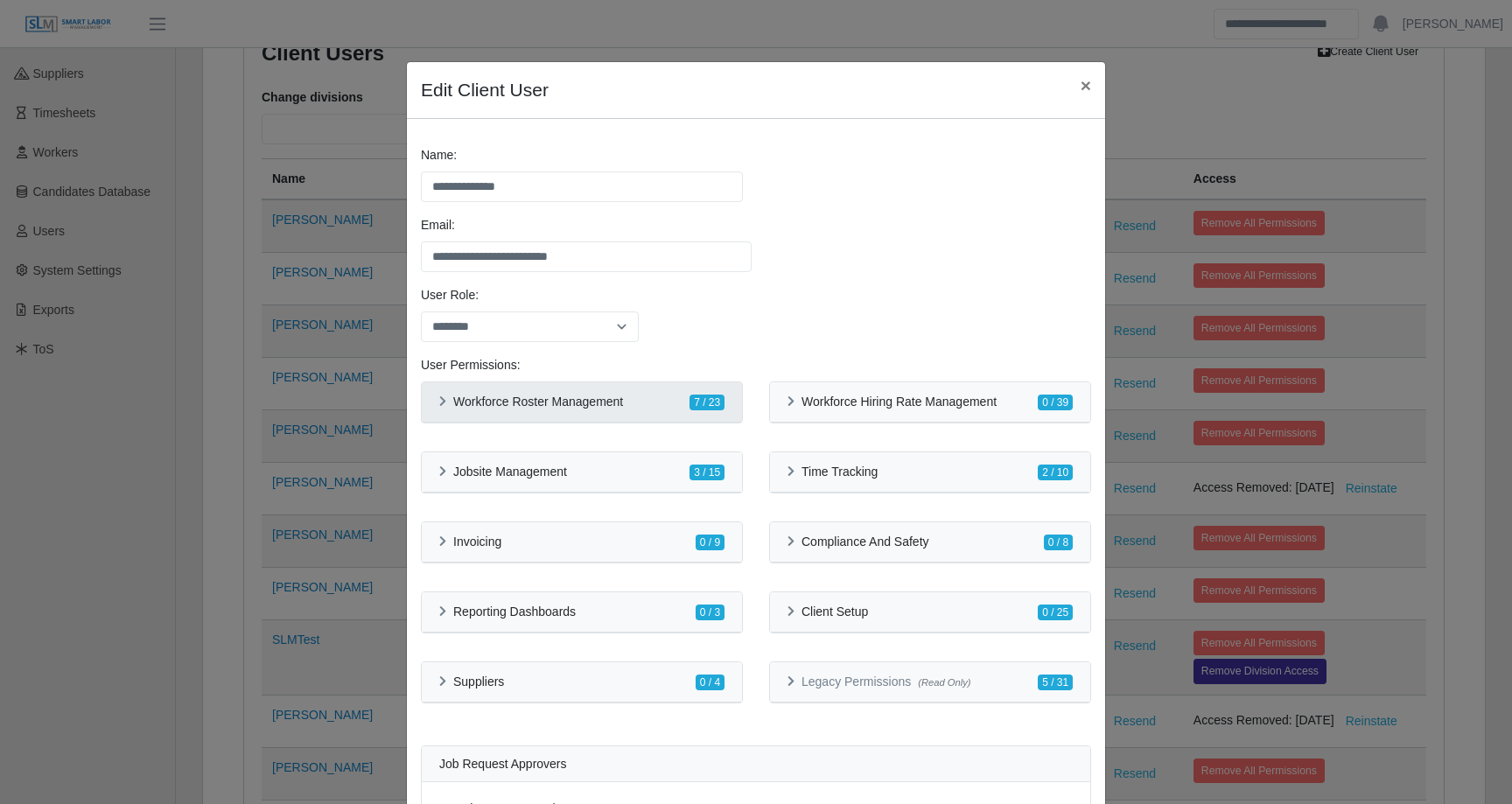
click at [546, 393] on div "Workforce Roster Management 7 / 23" at bounding box center [581, 402] width 285 height 18
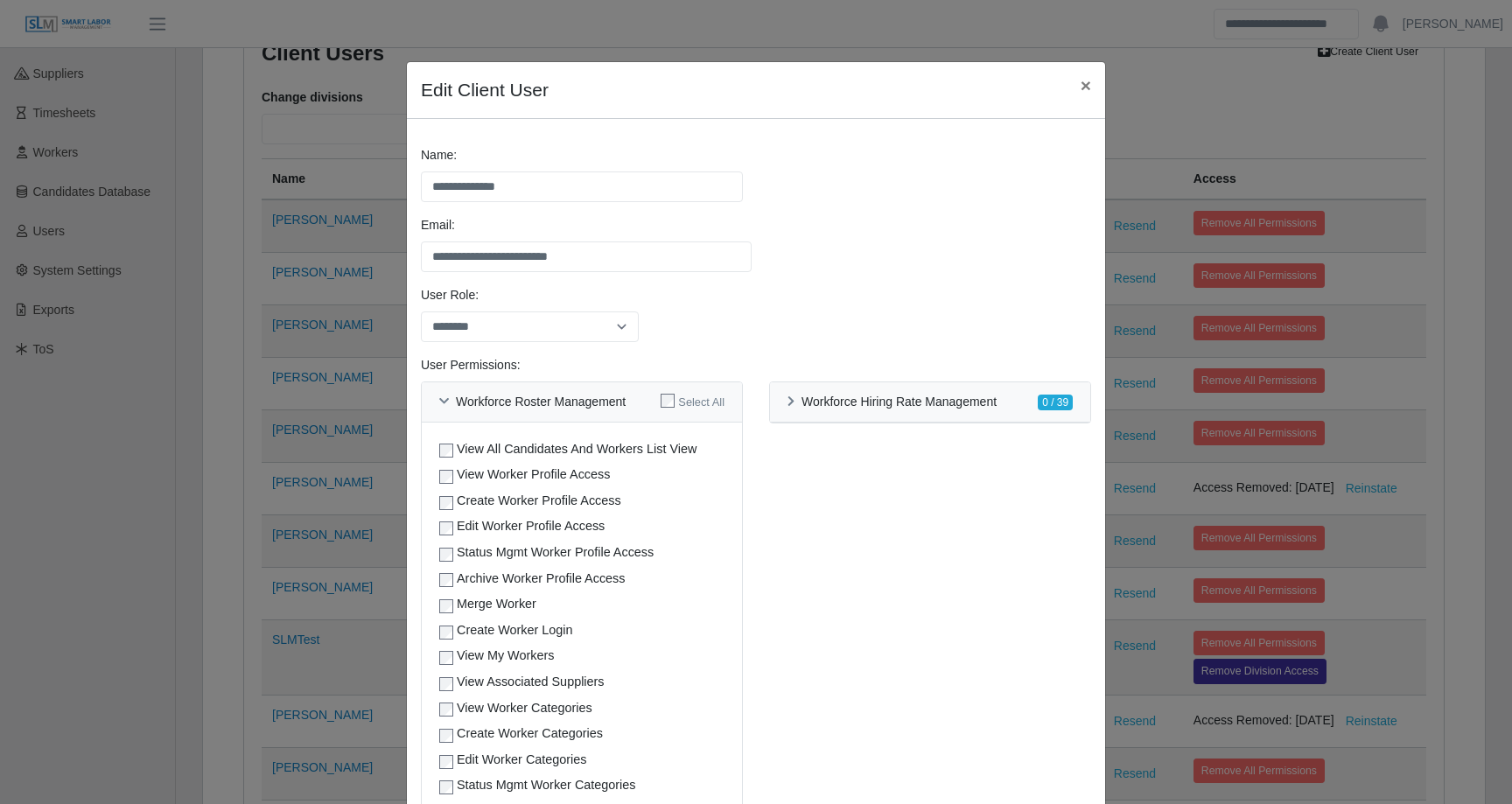
click at [878, 292] on div "User Role: ******** *****" at bounding box center [756, 321] width 679 height 70
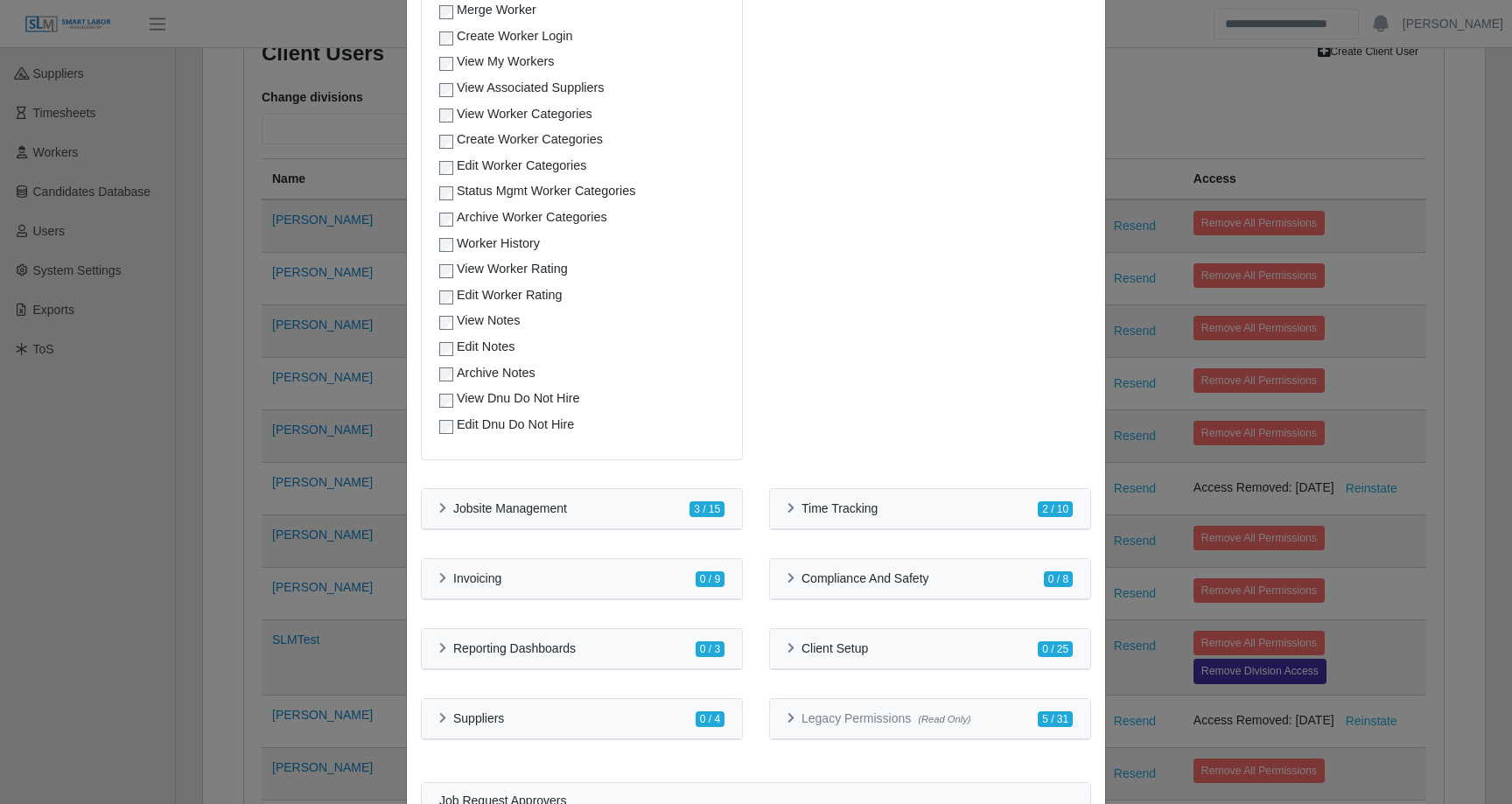
scroll to position [1029, 0]
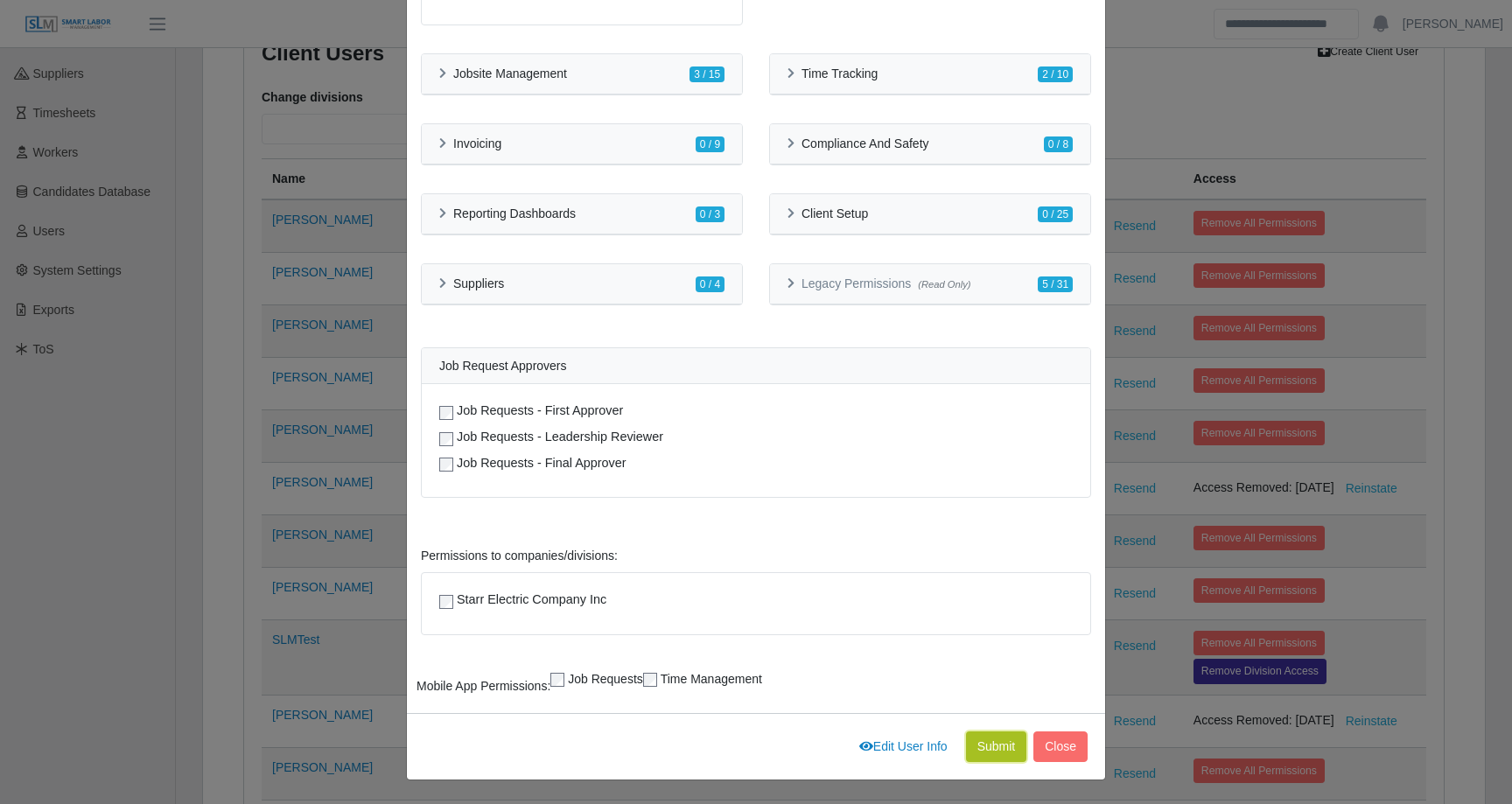
click at [978, 746] on button "Submit" at bounding box center [997, 746] width 61 height 31
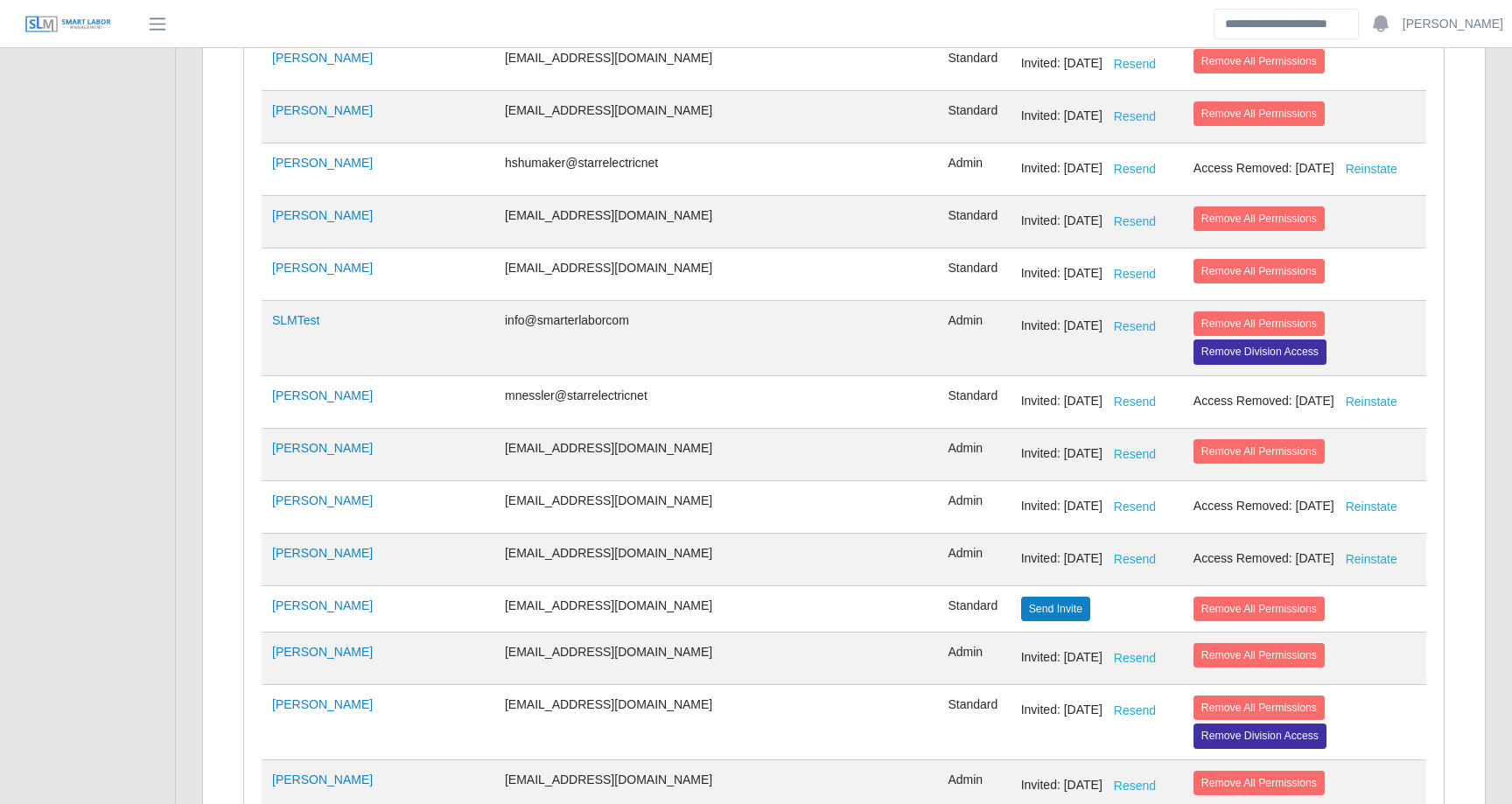
scroll to position [2179, 0]
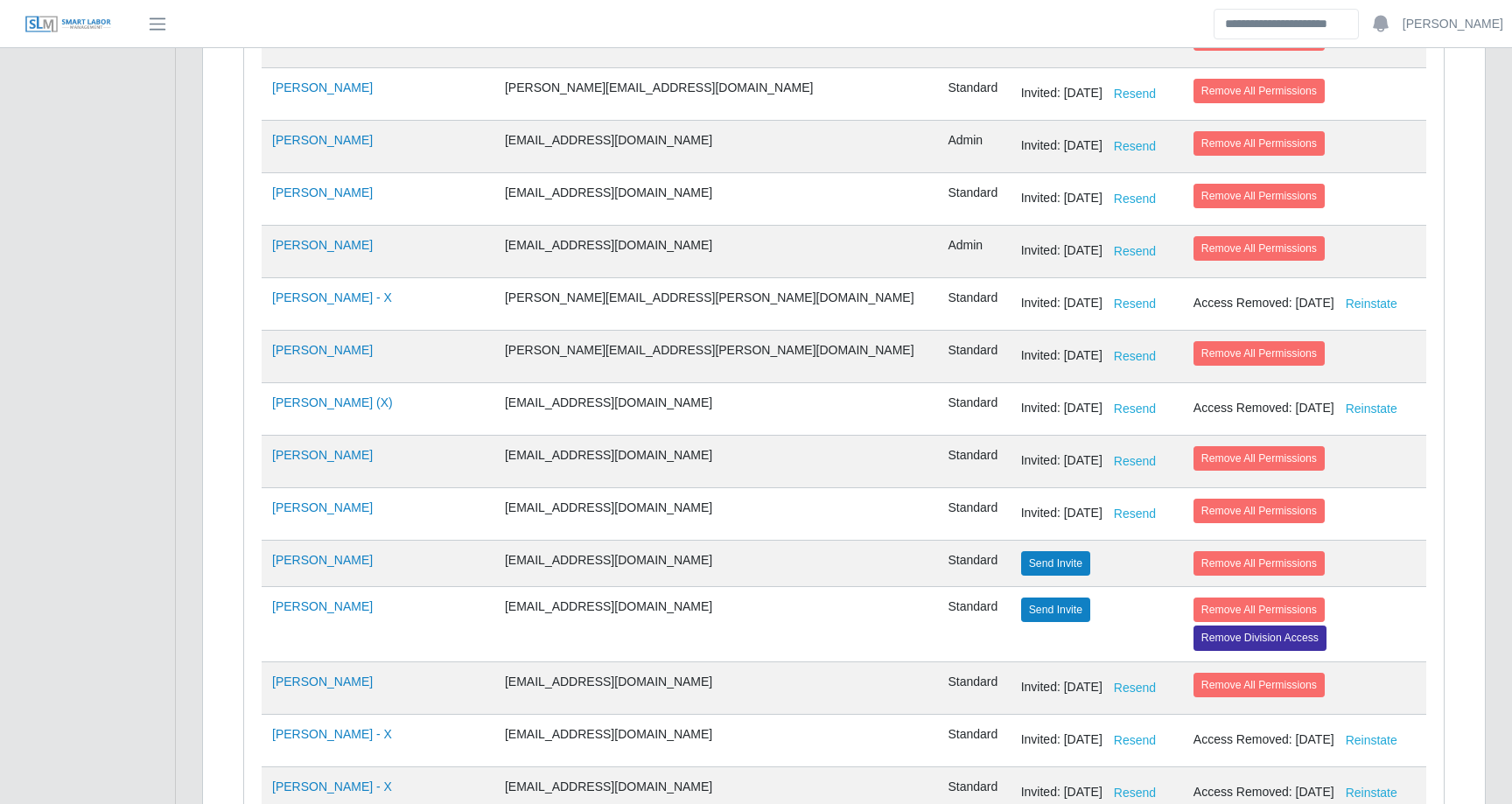
click at [321, 464] on td "Austin Hetrick" at bounding box center [377, 461] width 232 height 53
click at [332, 456] on link "Austin Hetrick" at bounding box center [322, 455] width 101 height 14
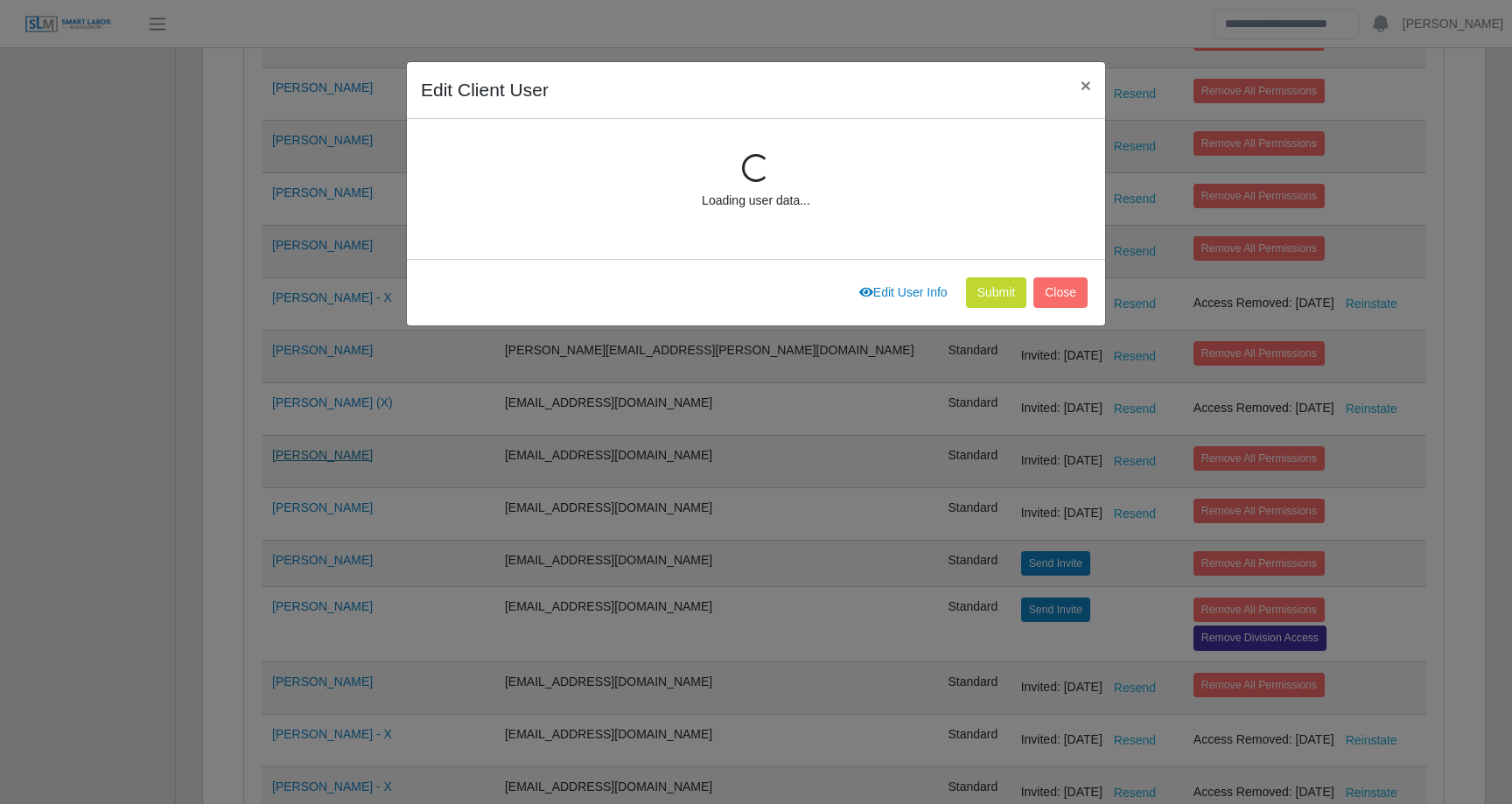
scroll to position [235, 0]
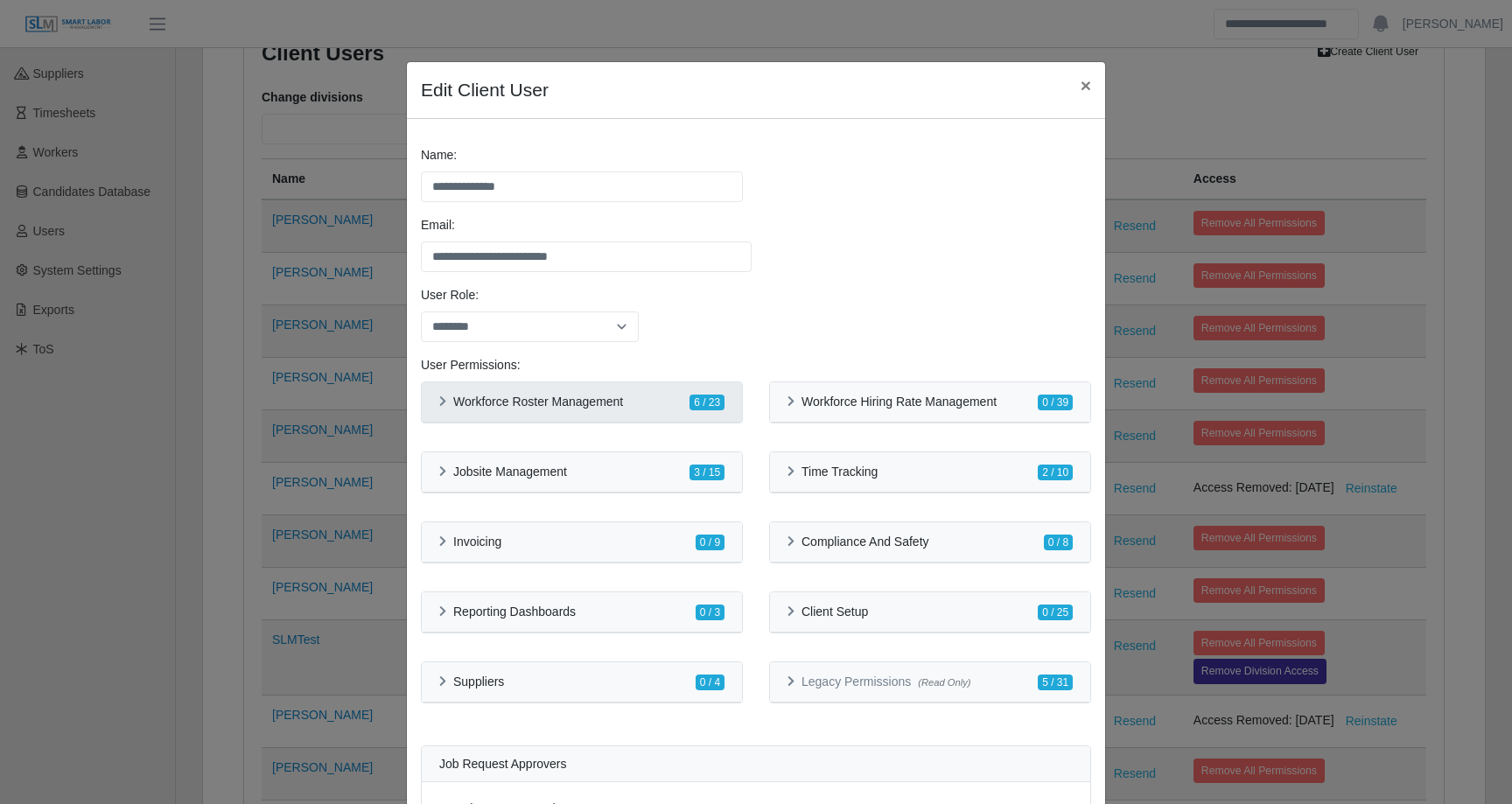
click at [446, 402] on icon at bounding box center [443, 402] width 7 height 11
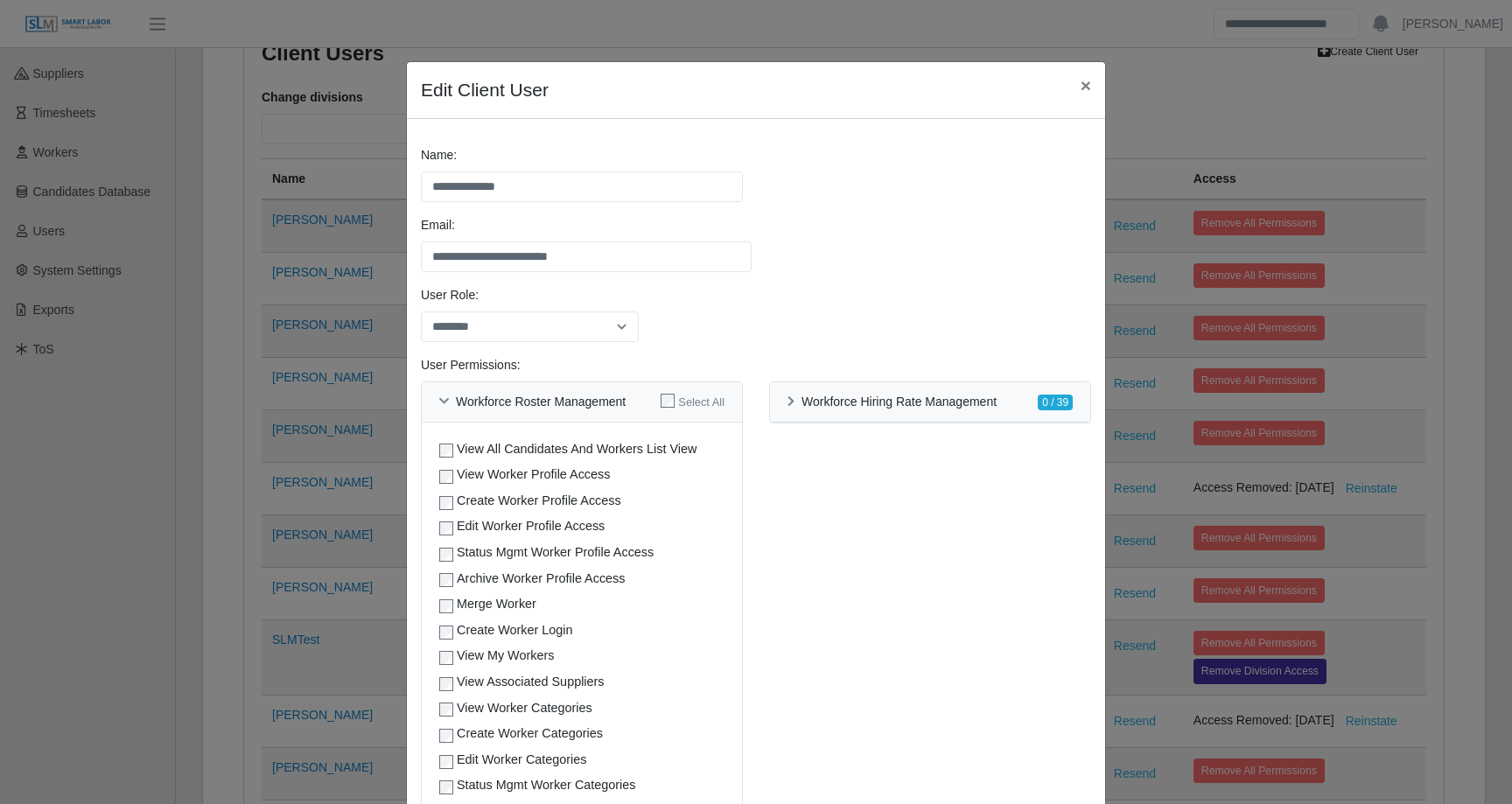
click at [443, 484] on div "View All Candidates And Workers List View View Worker Profile Access Create Wor…" at bounding box center [581, 738] width 320 height 631
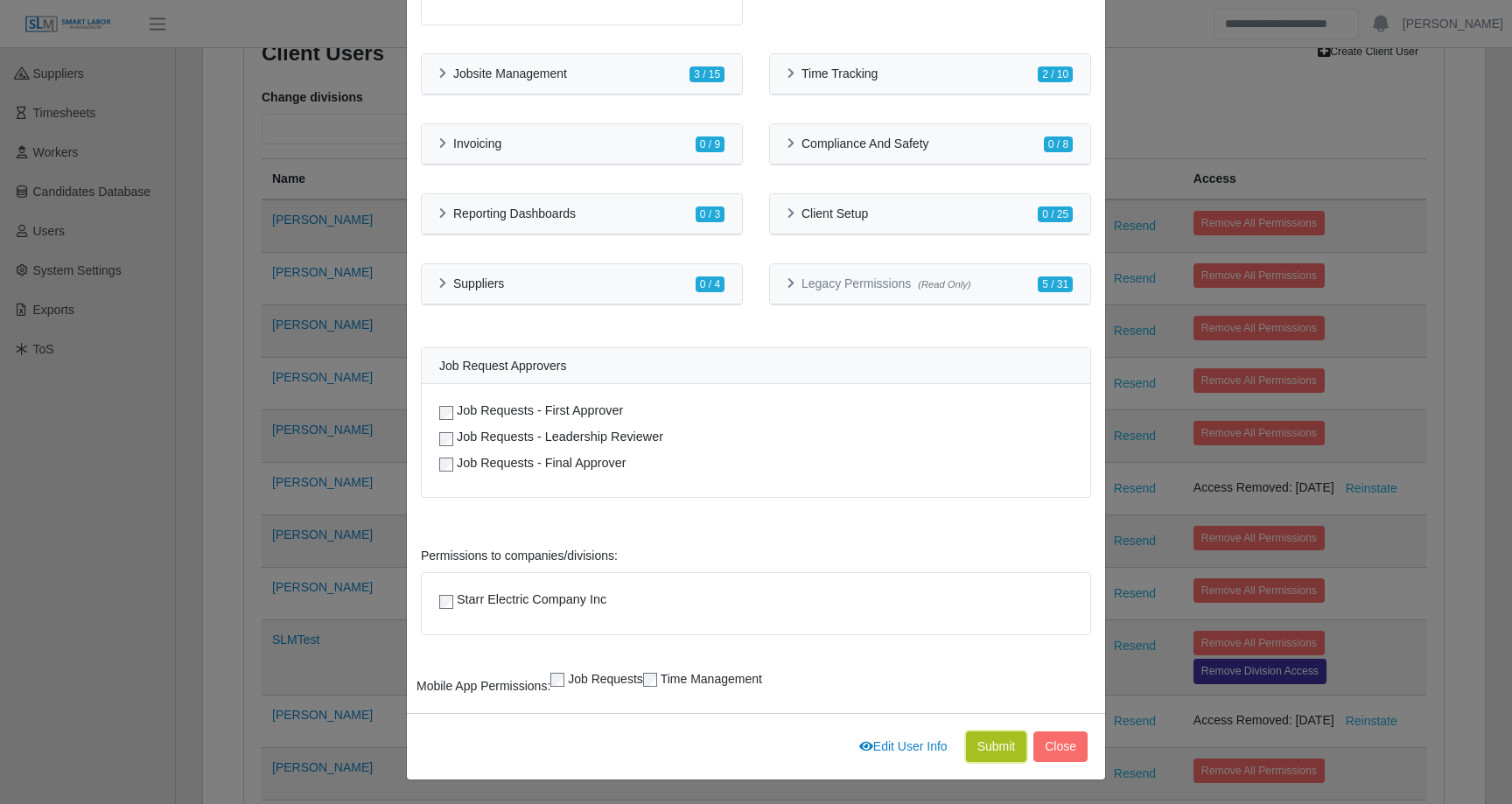
click at [990, 747] on button "Submit" at bounding box center [997, 746] width 61 height 31
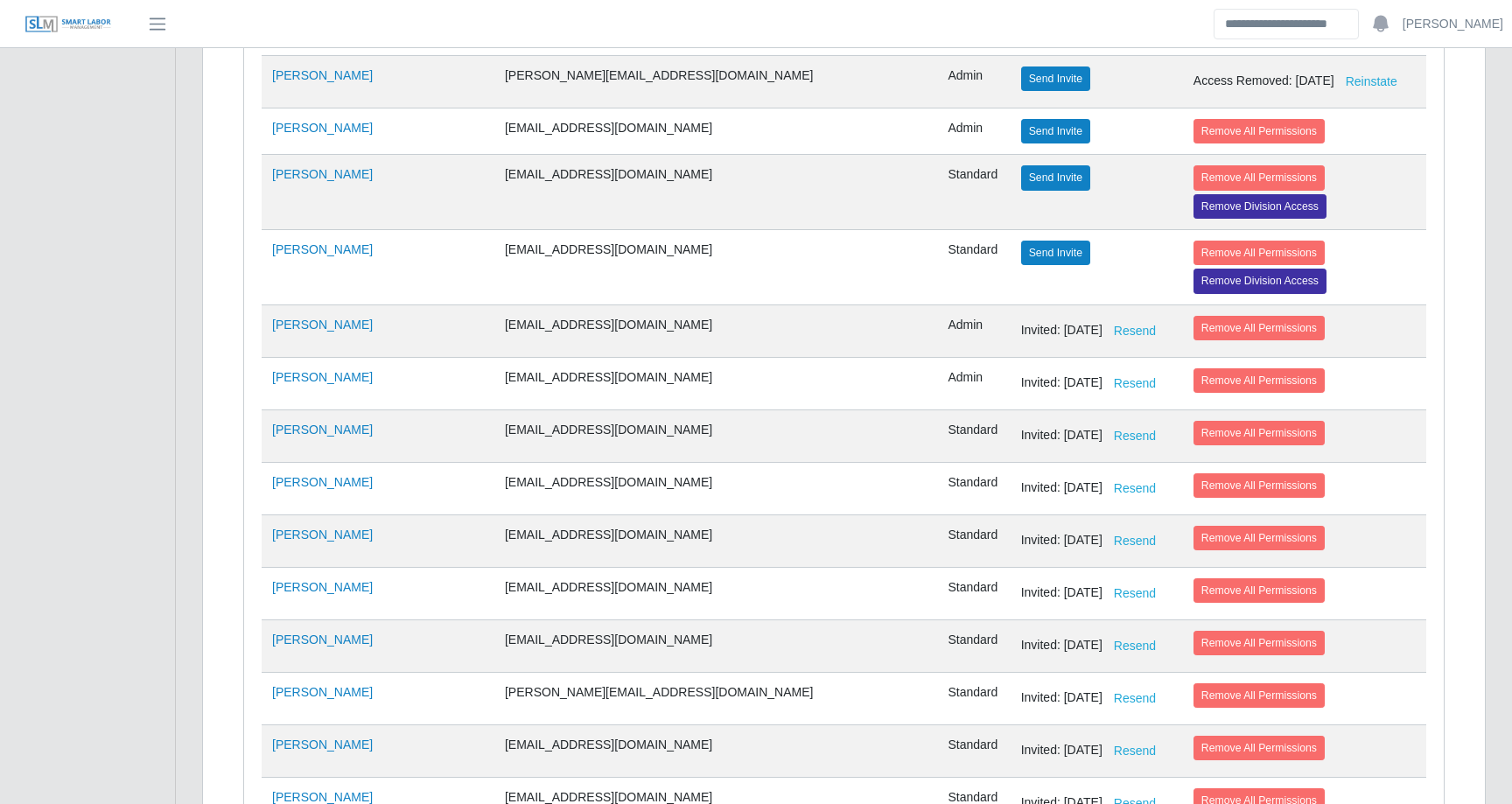
scroll to position [2179, 0]
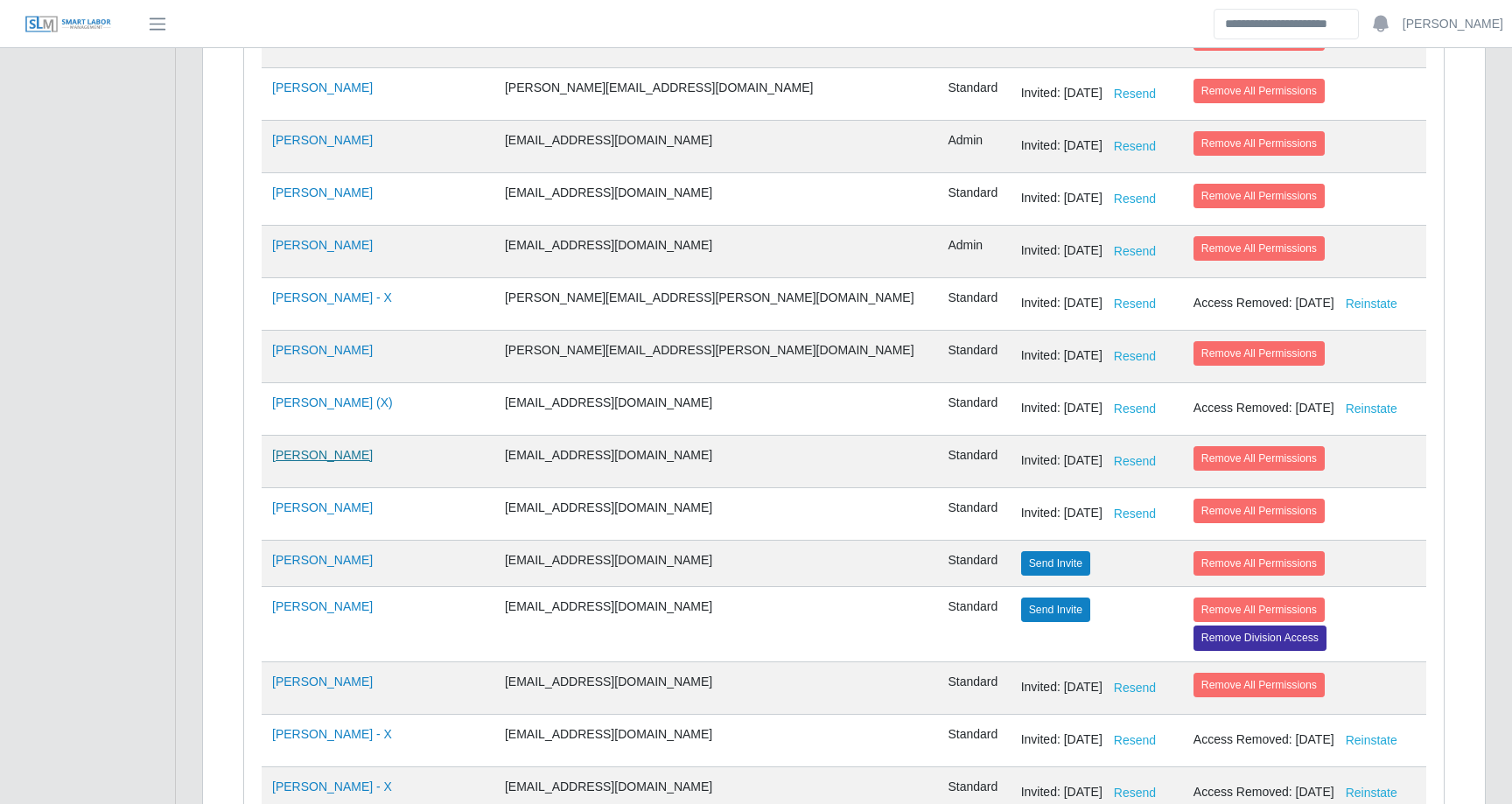
click at [320, 454] on link "Austin Hetrick" at bounding box center [322, 455] width 101 height 14
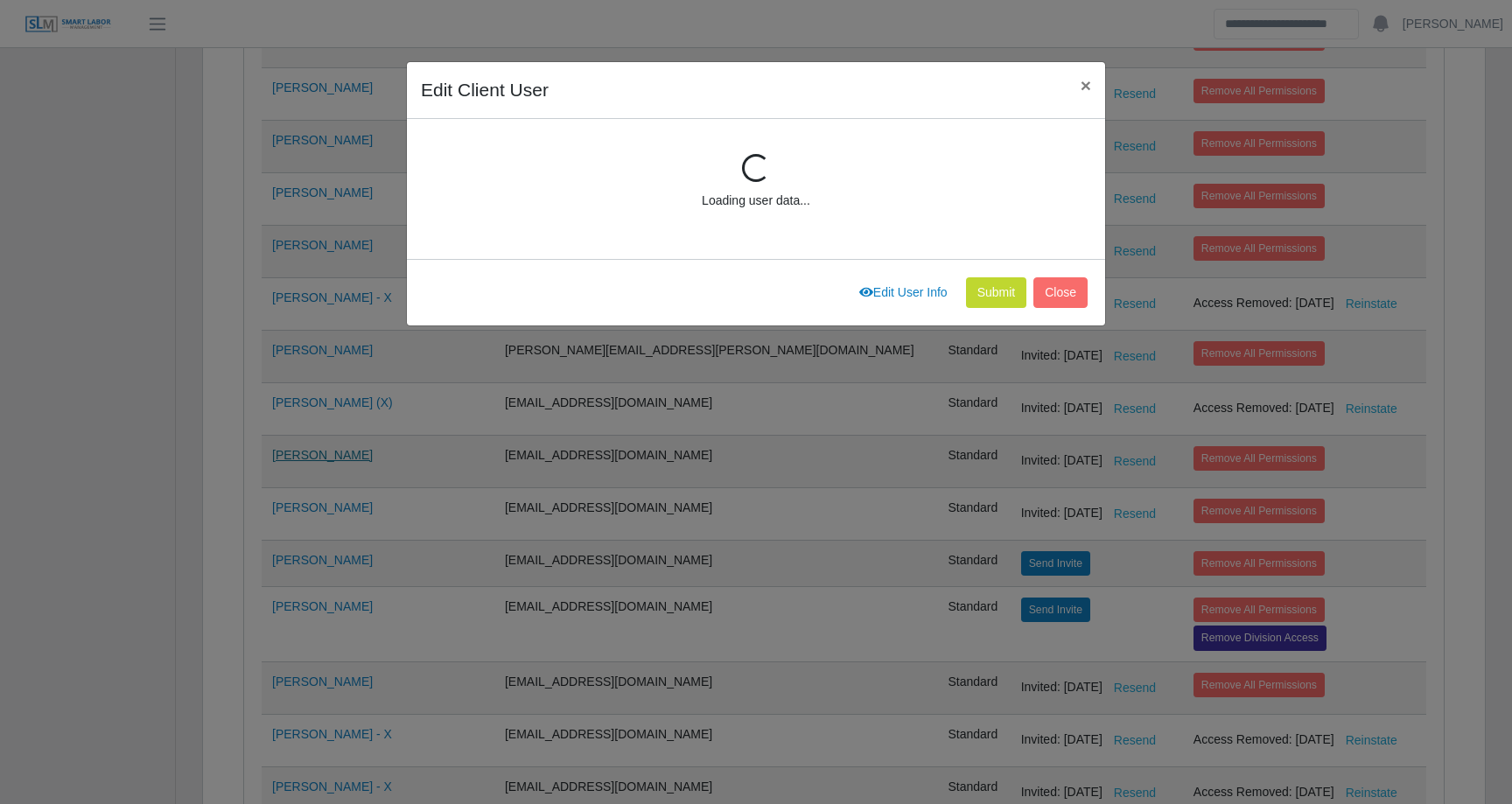
scroll to position [235, 0]
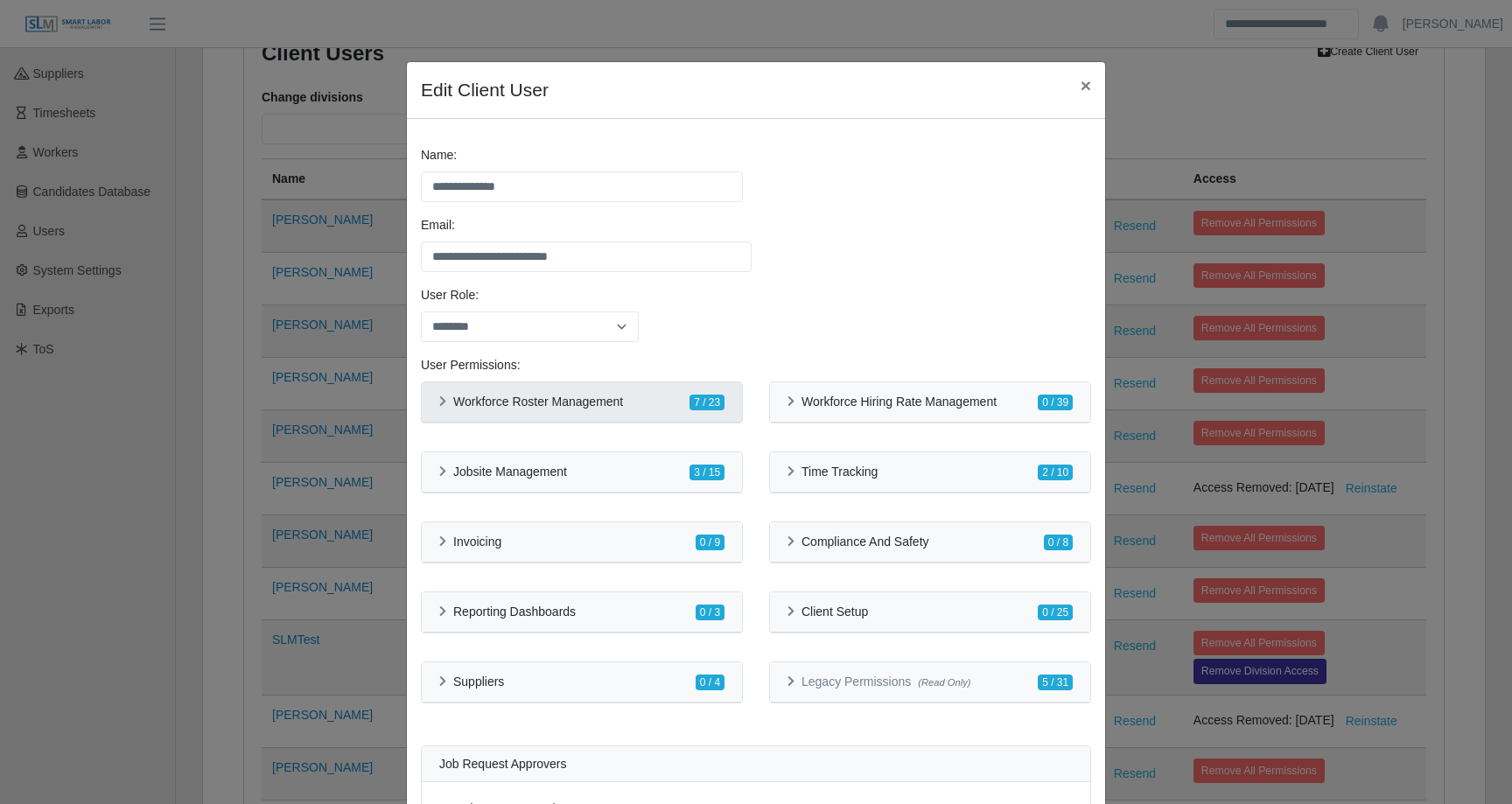
click at [641, 401] on div "Workforce Roster Management 7 / 23" at bounding box center [581, 402] width 285 height 18
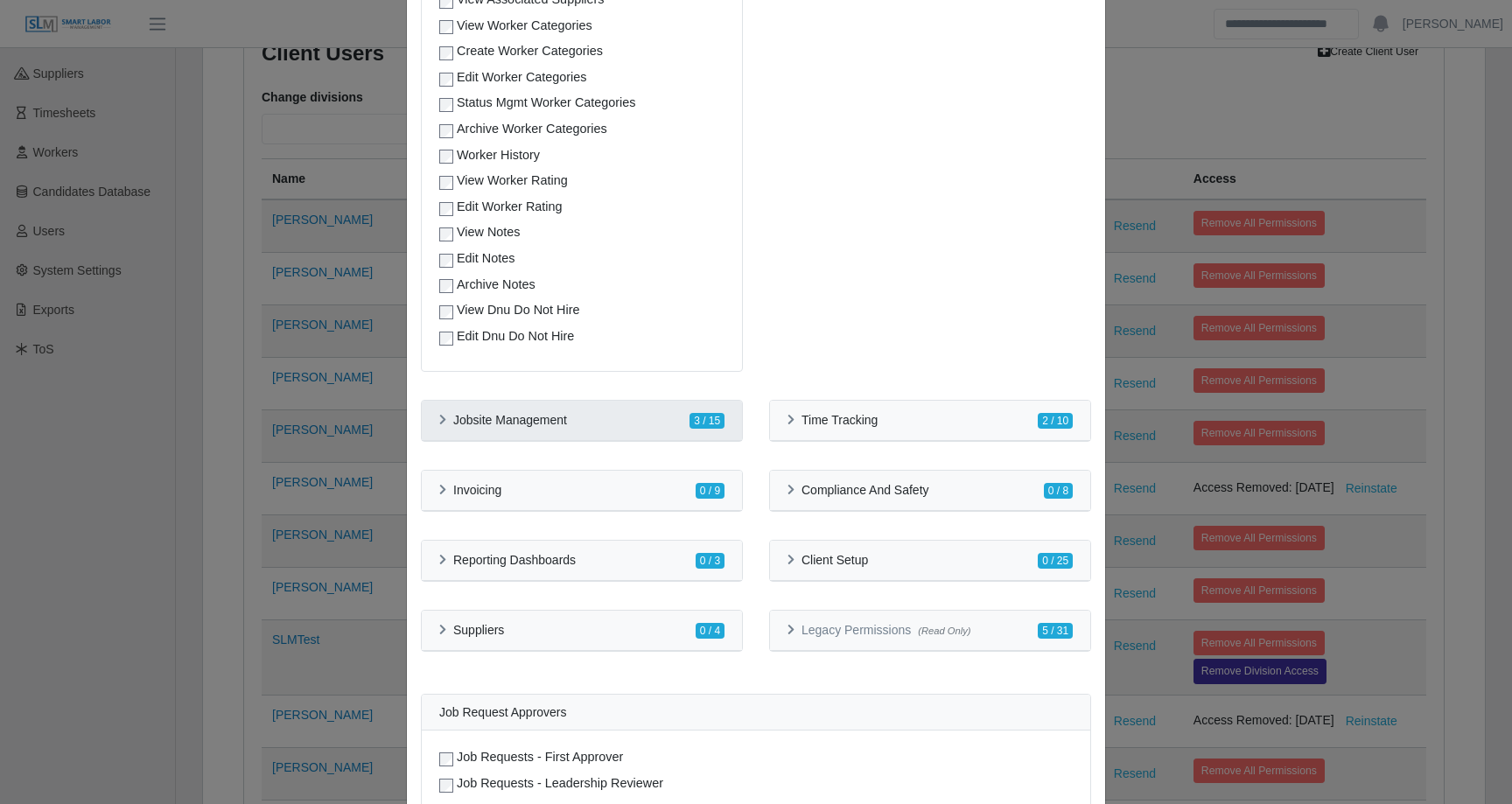
click at [653, 416] on div "Jobsite Management 3 / 15" at bounding box center [581, 420] width 285 height 18
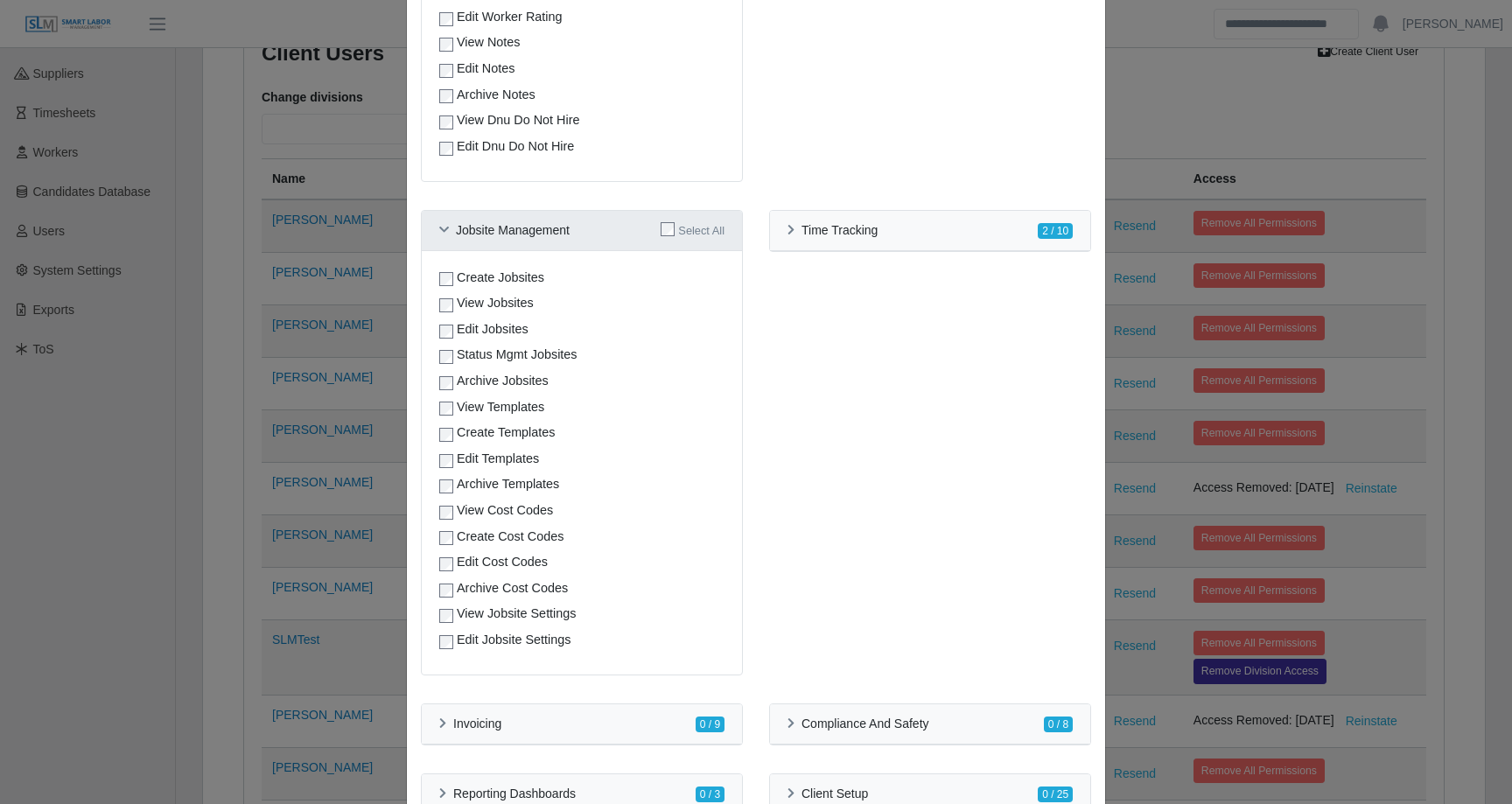
scroll to position [884, 0]
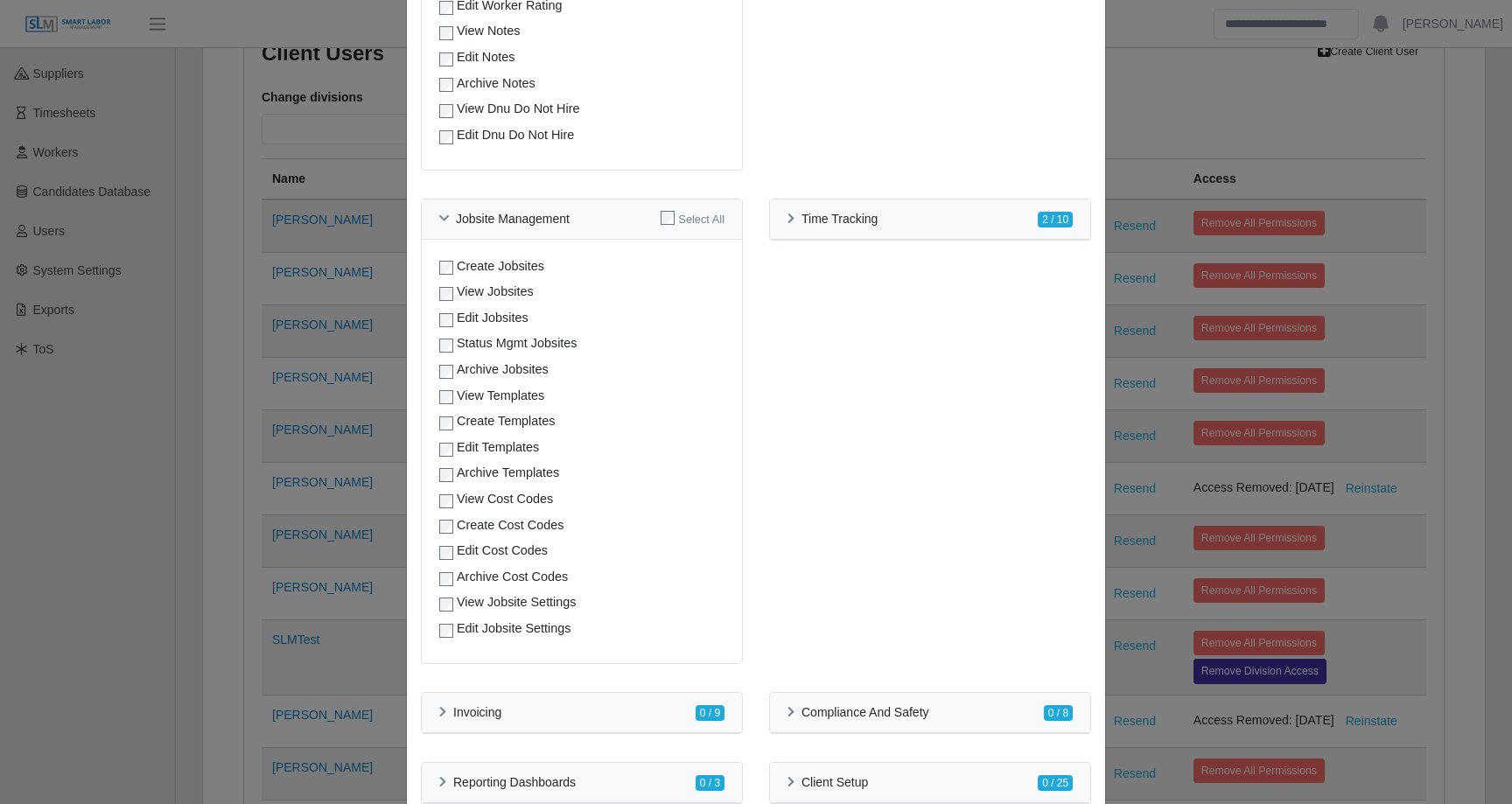
click at [821, 424] on div "Time Tracking 2 / 10 Ocr Features Ocr Timesheet Generator View Jobsite Timeshee…" at bounding box center [930, 442] width 348 height 487
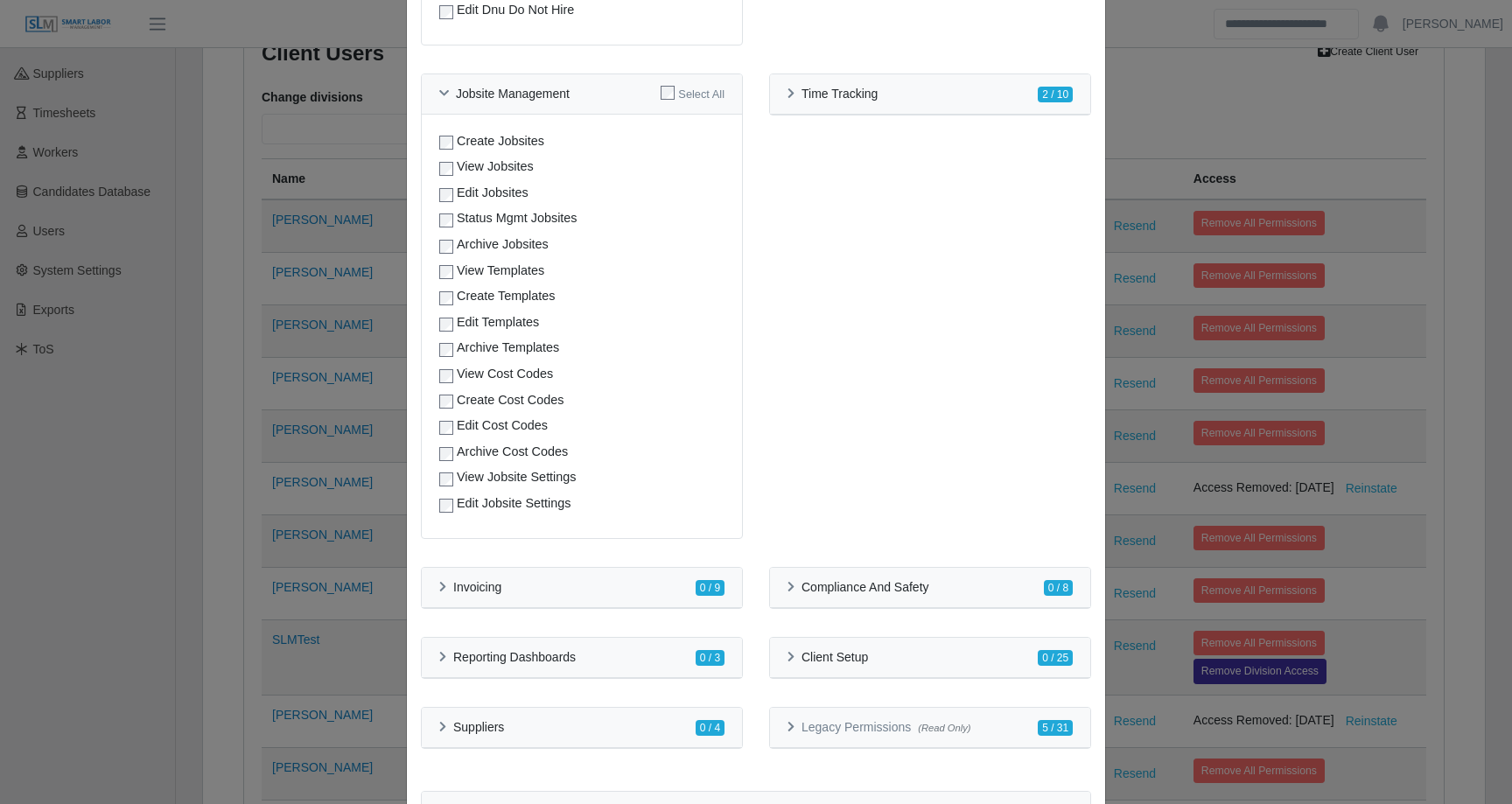
scroll to position [1024, 0]
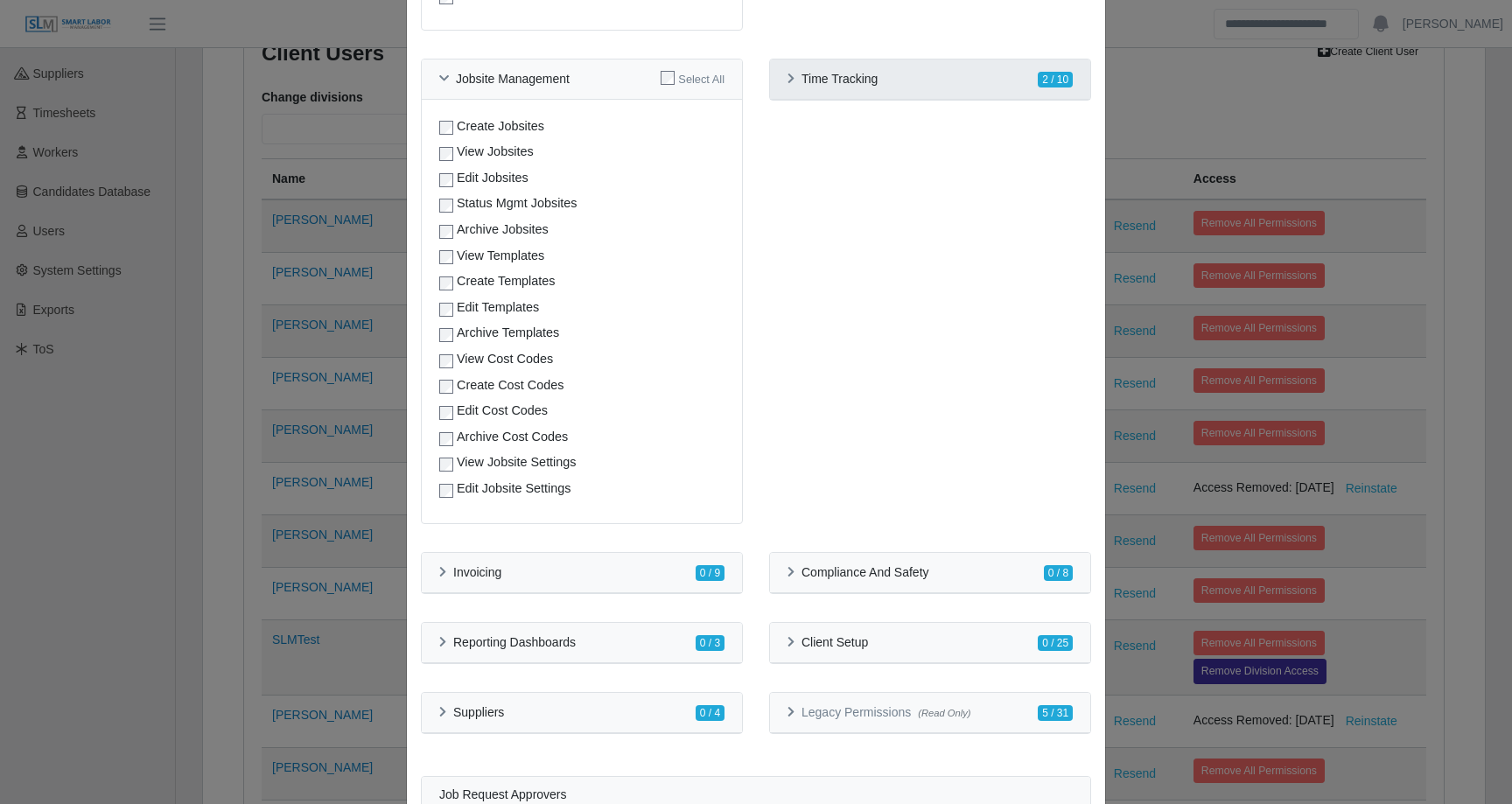
click at [835, 76] on h6 "Time Tracking" at bounding box center [839, 79] width 76 height 15
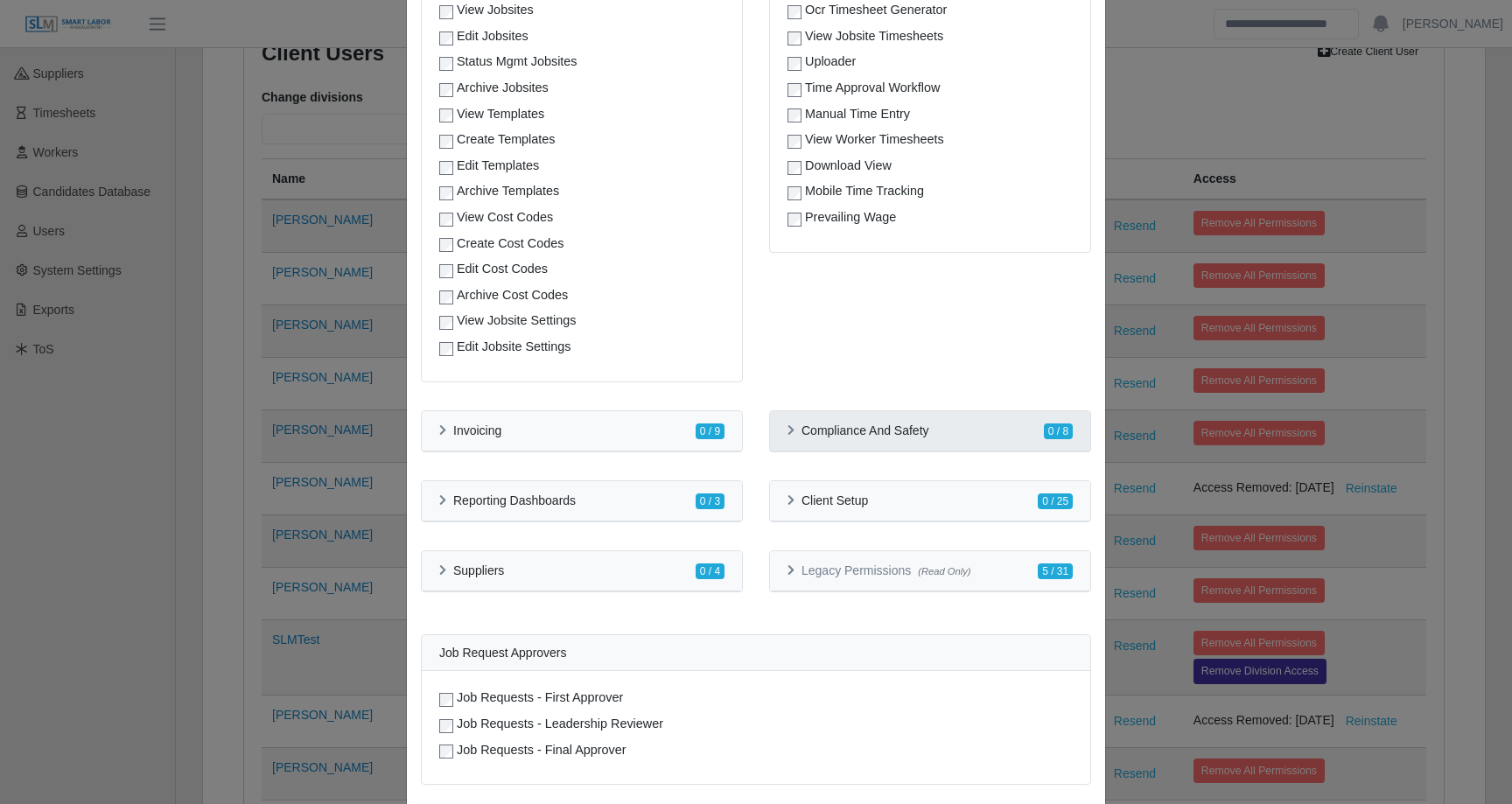
scroll to position [1169, 0]
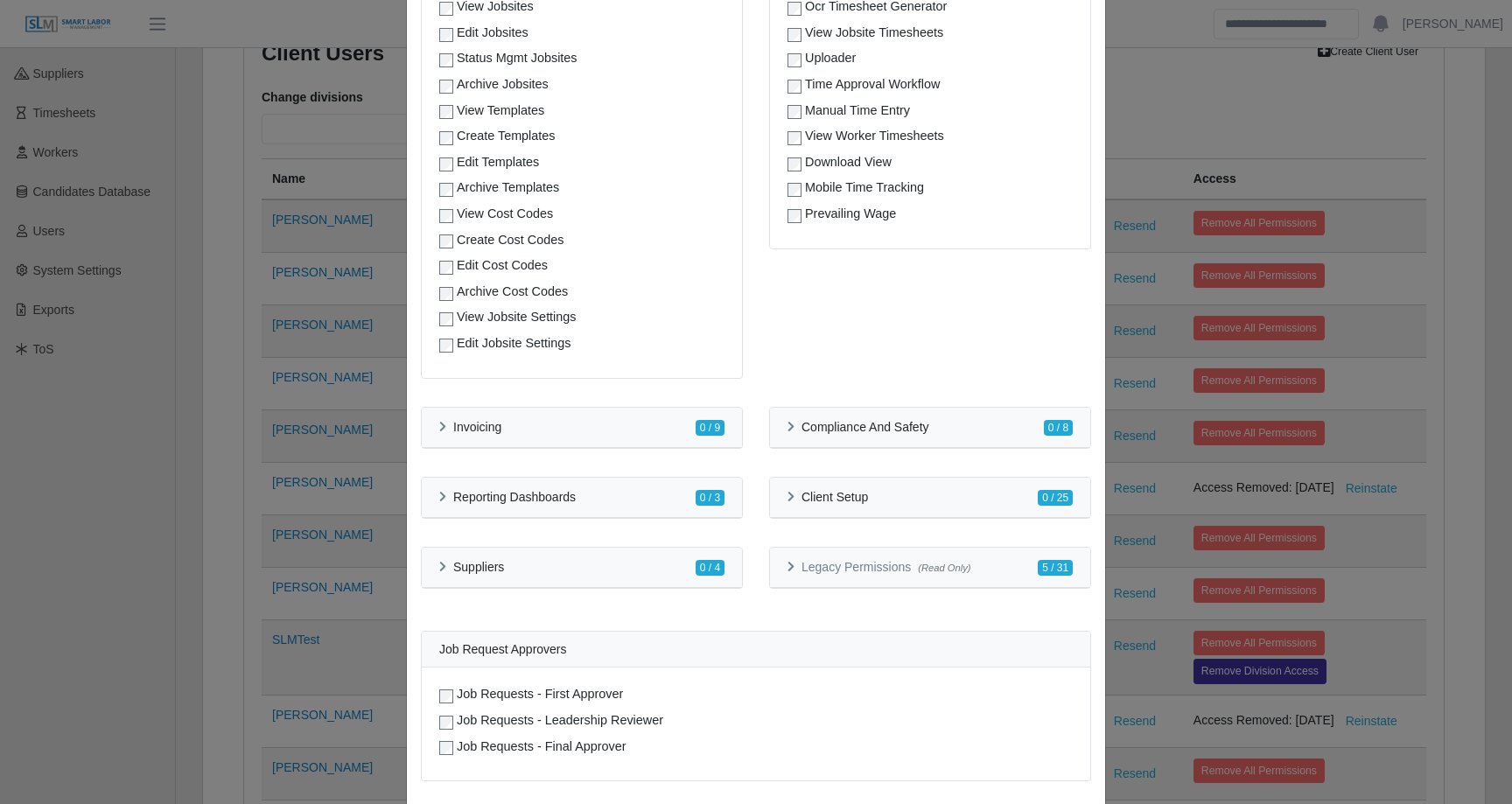
click at [1282, 499] on div "**********" at bounding box center [756, 402] width 1512 height 804
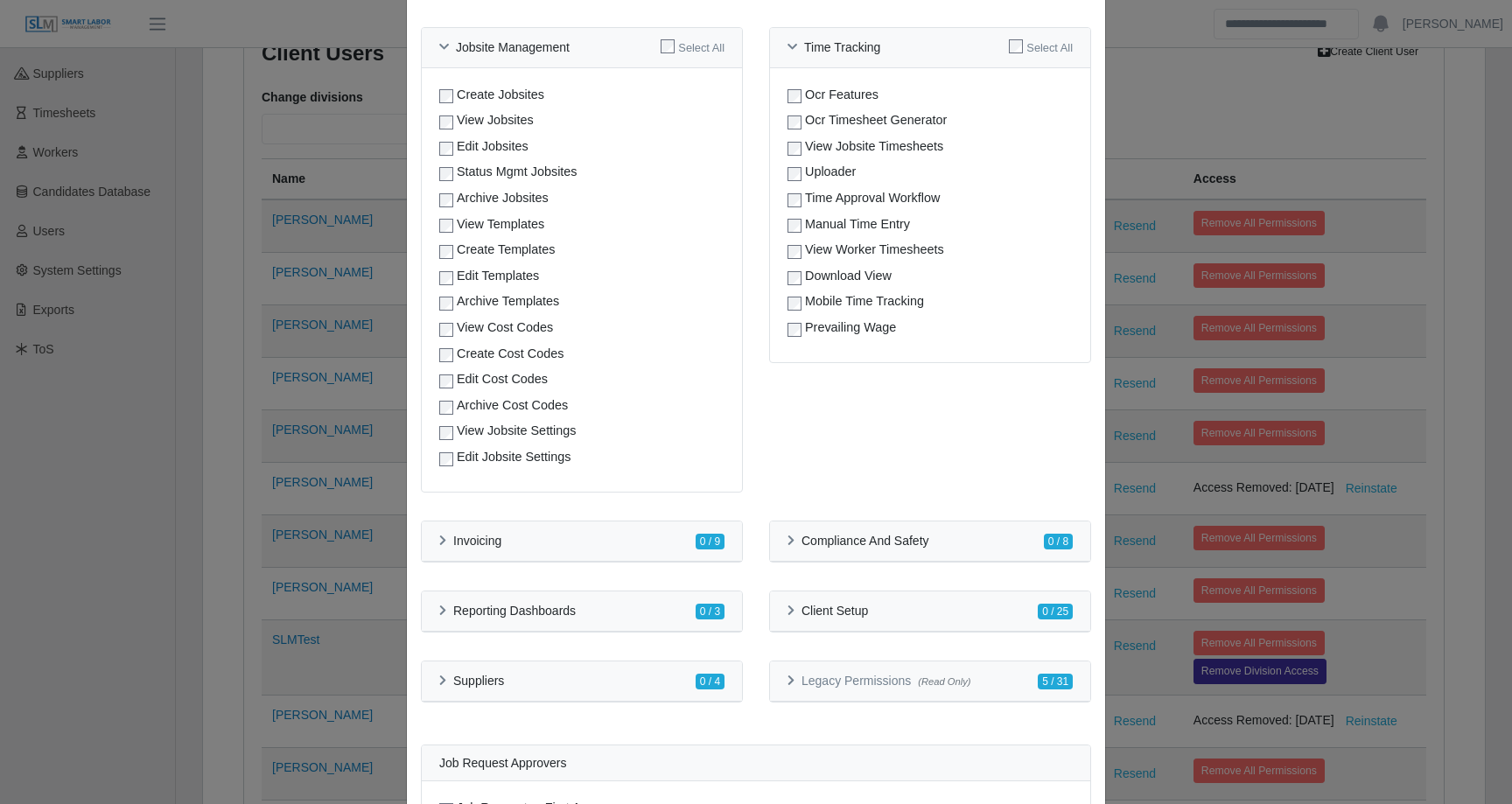
scroll to position [1058, 0]
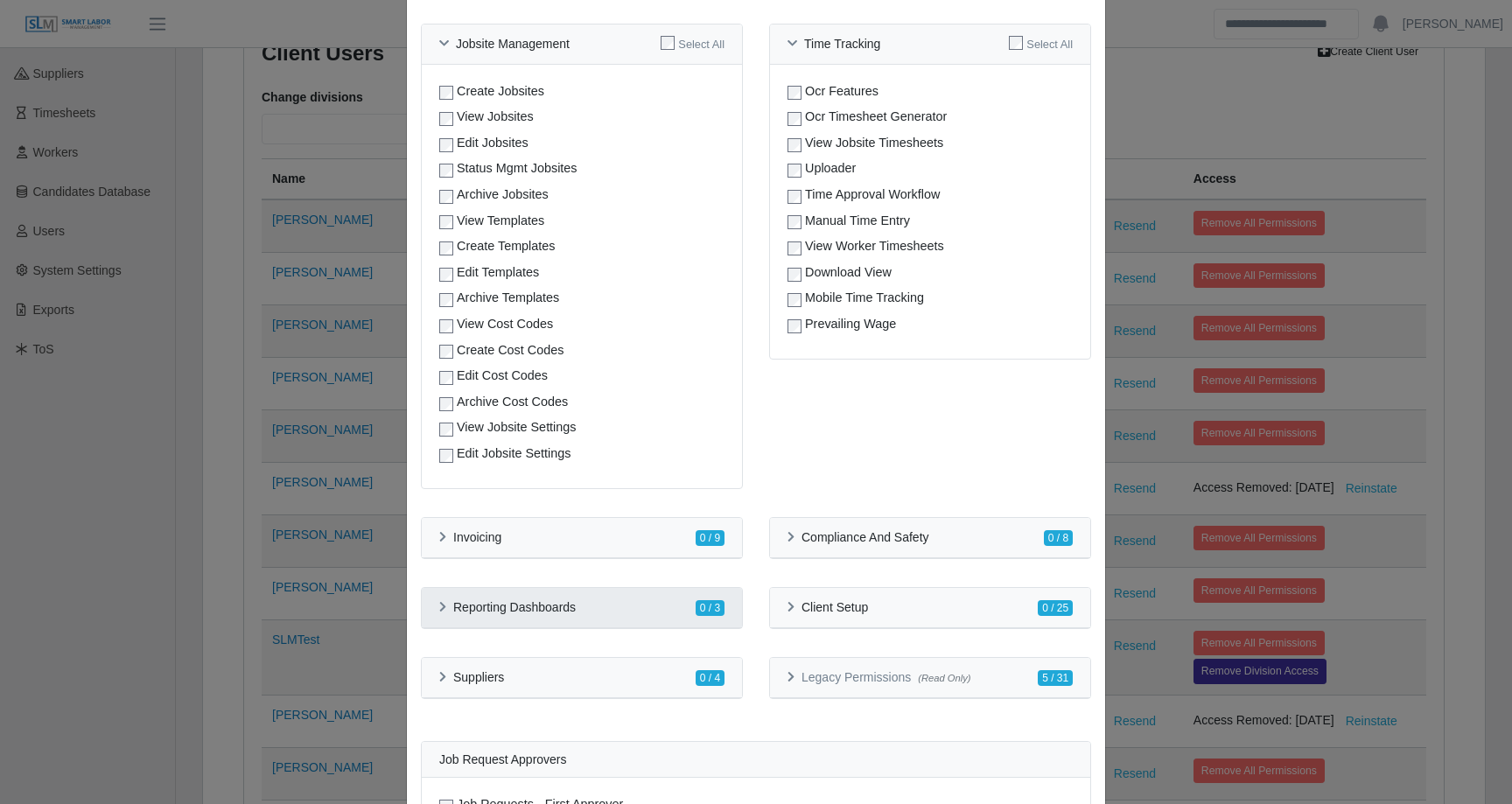
click at [573, 606] on h6 "Reporting Dashboards" at bounding box center [515, 608] width 123 height 15
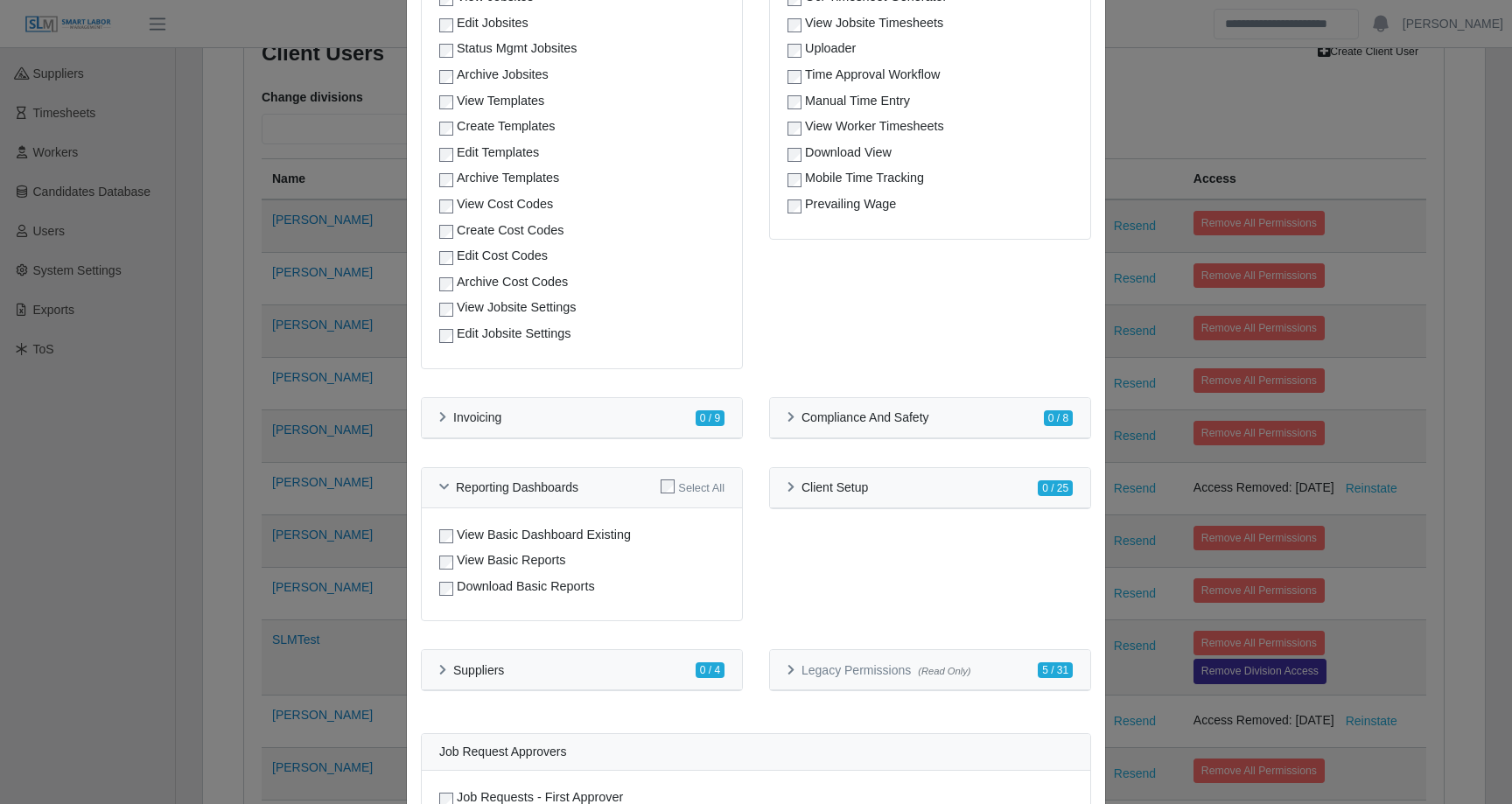
scroll to position [1207, 0]
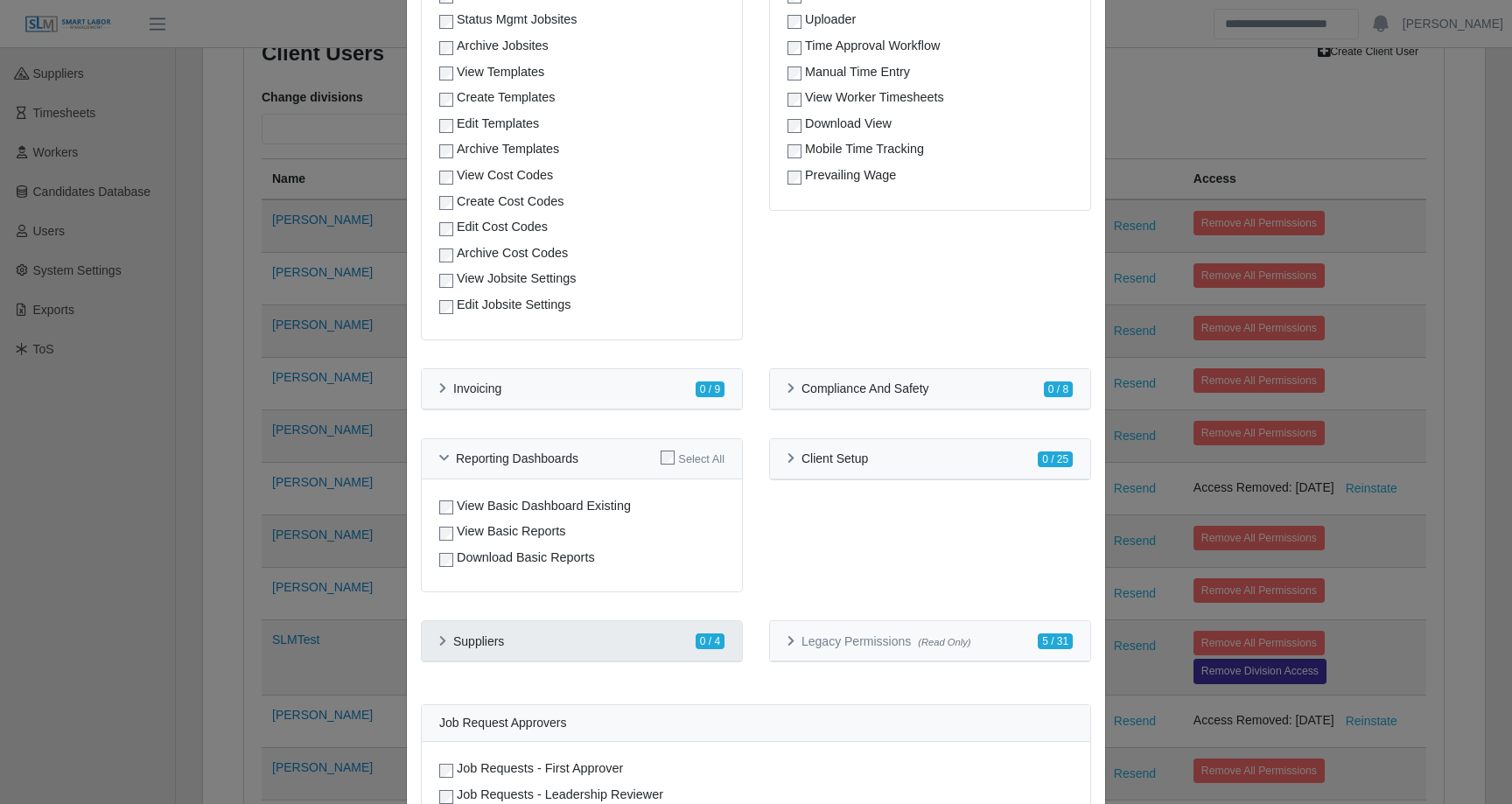
click at [560, 632] on div "Suppliers 0 / 4" at bounding box center [581, 641] width 285 height 18
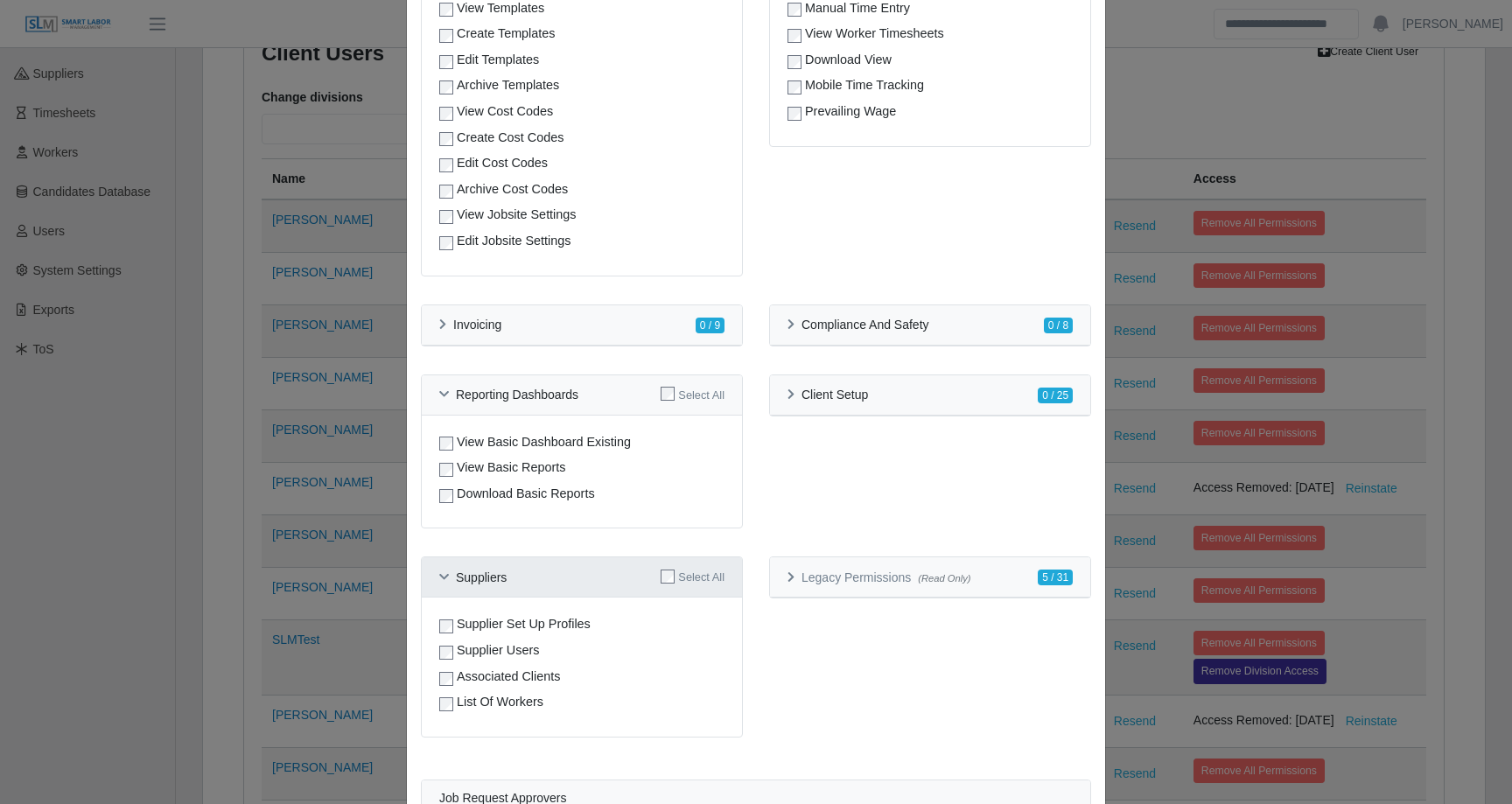
scroll to position [1285, 0]
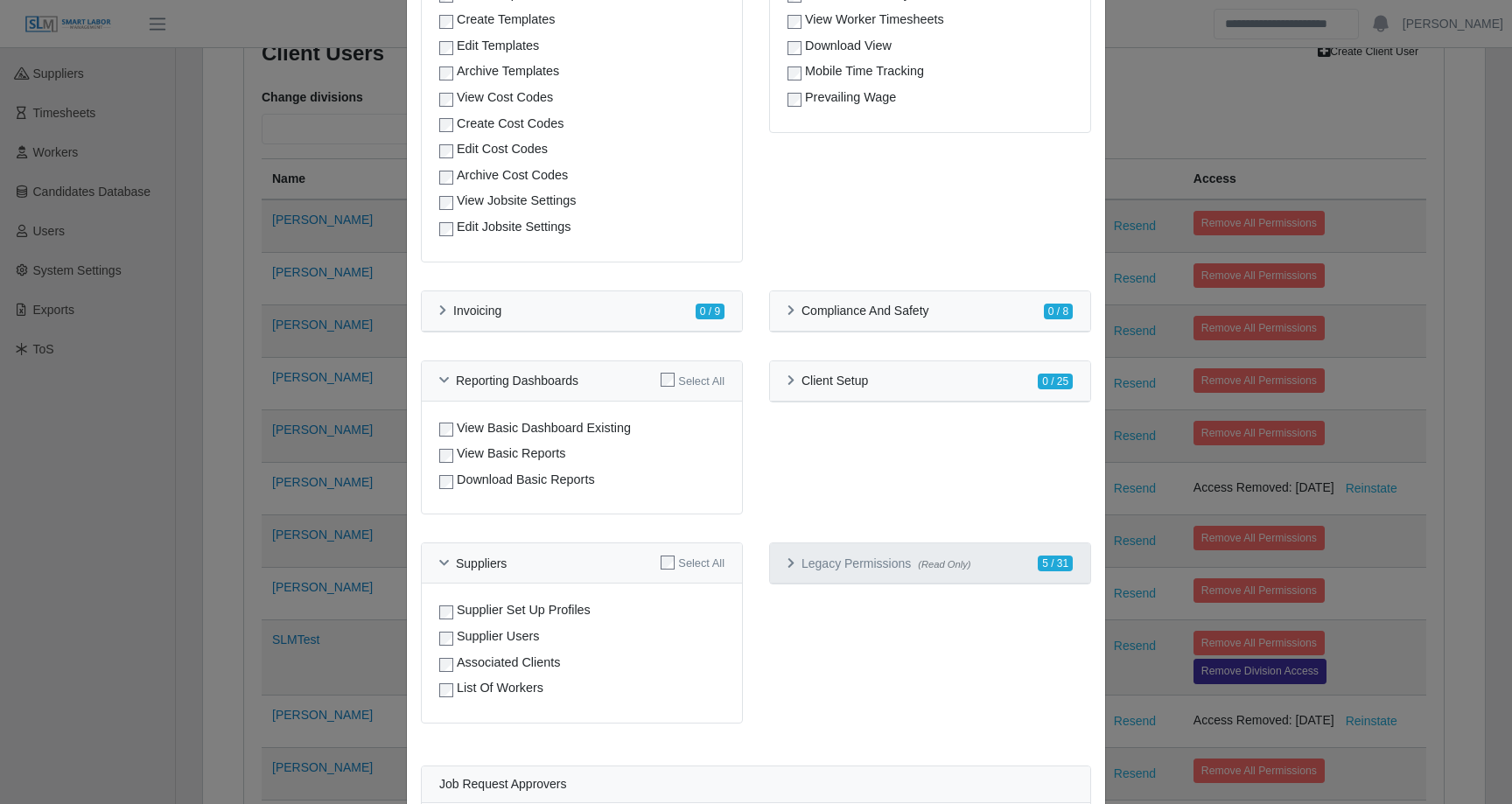
click at [823, 554] on div "Legacy Permissions (Read Only) 5 / 31" at bounding box center [930, 563] width 285 height 18
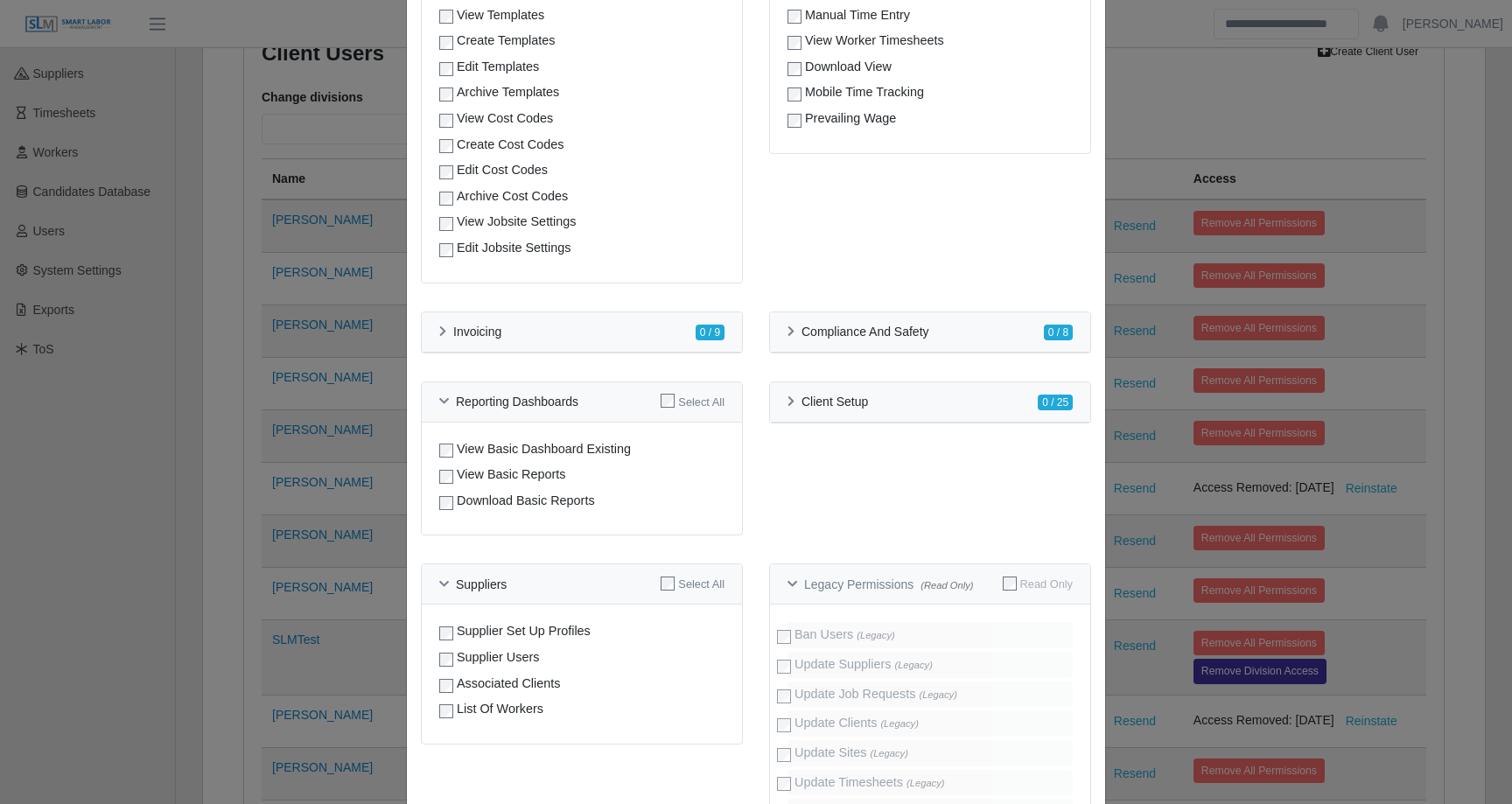
scroll to position [1157, 0]
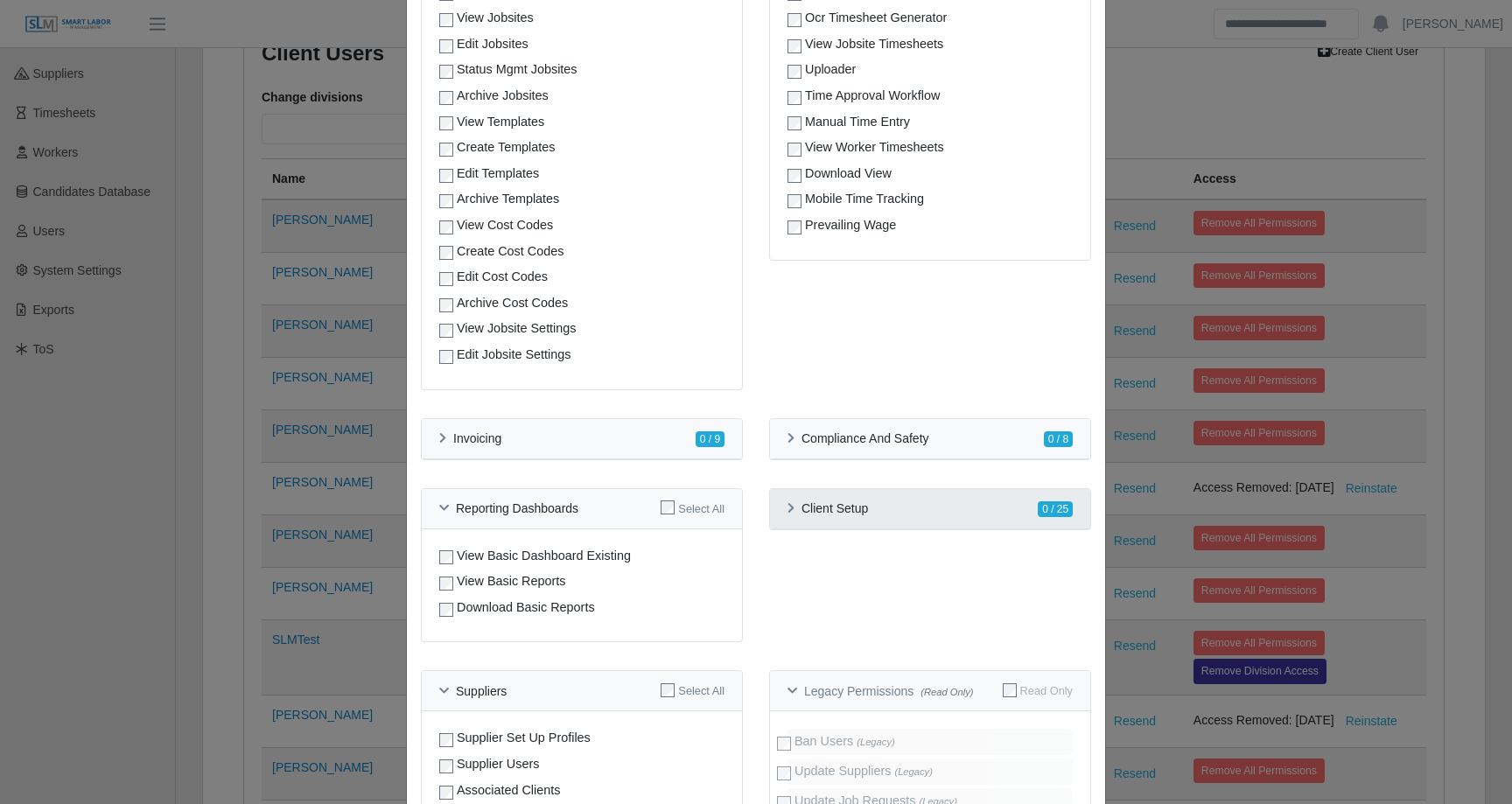
click at [803, 511] on h6 "Client Setup" at bounding box center [835, 509] width 67 height 15
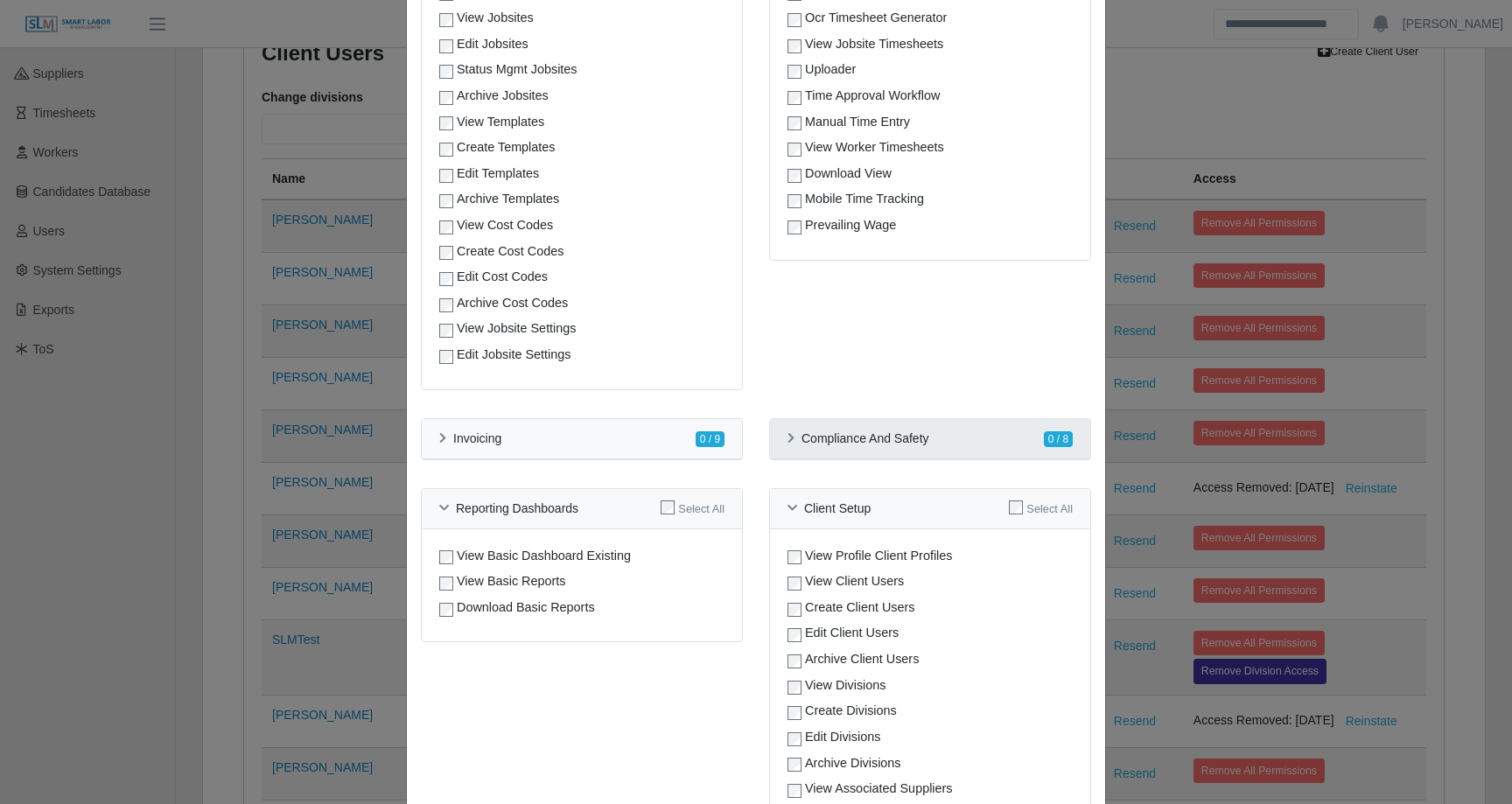
click at [819, 439] on h6 "Compliance And Safety" at bounding box center [866, 438] width 128 height 15
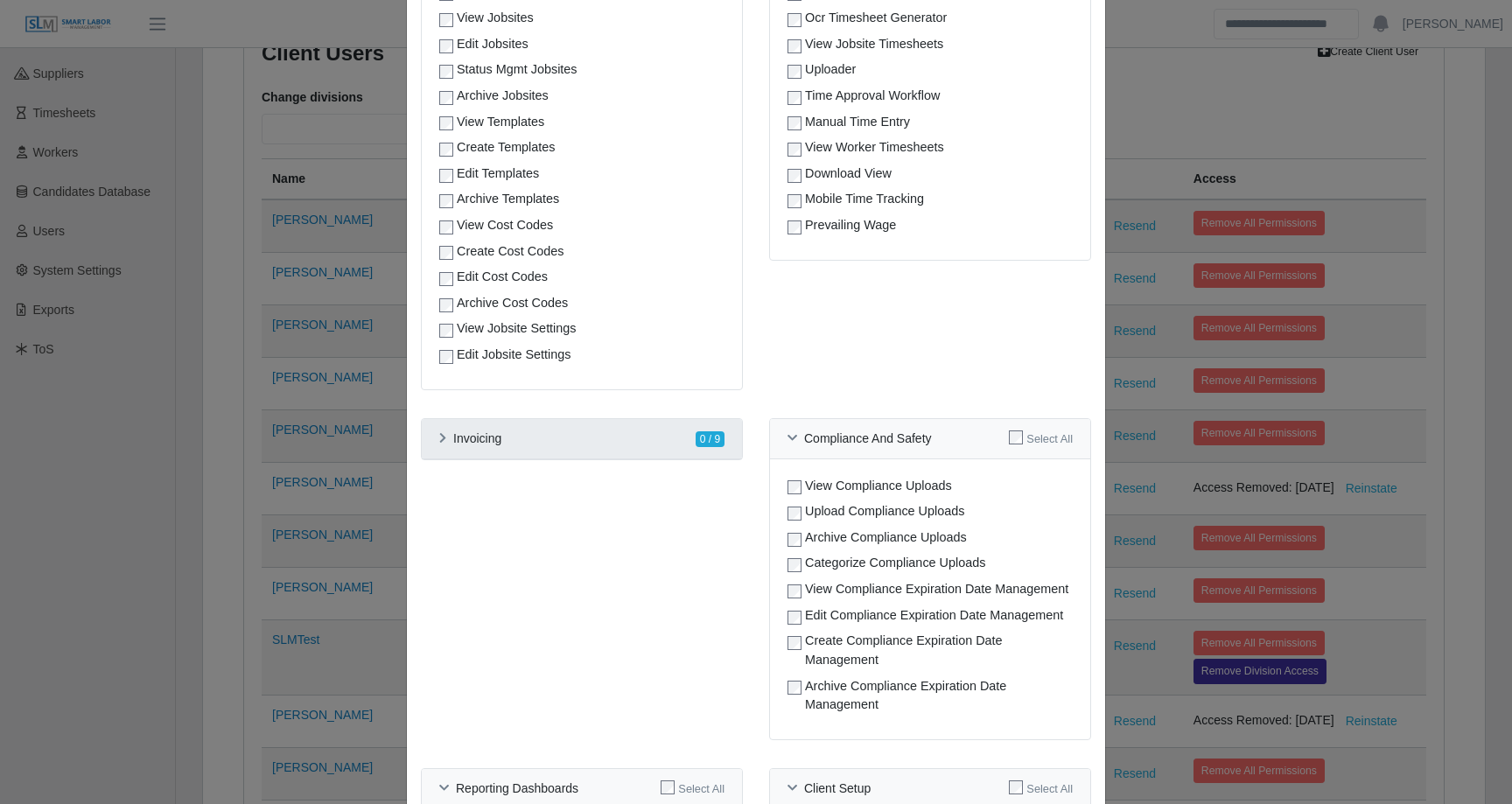
click at [635, 445] on div "Invoicing 0 / 9" at bounding box center [581, 438] width 285 height 18
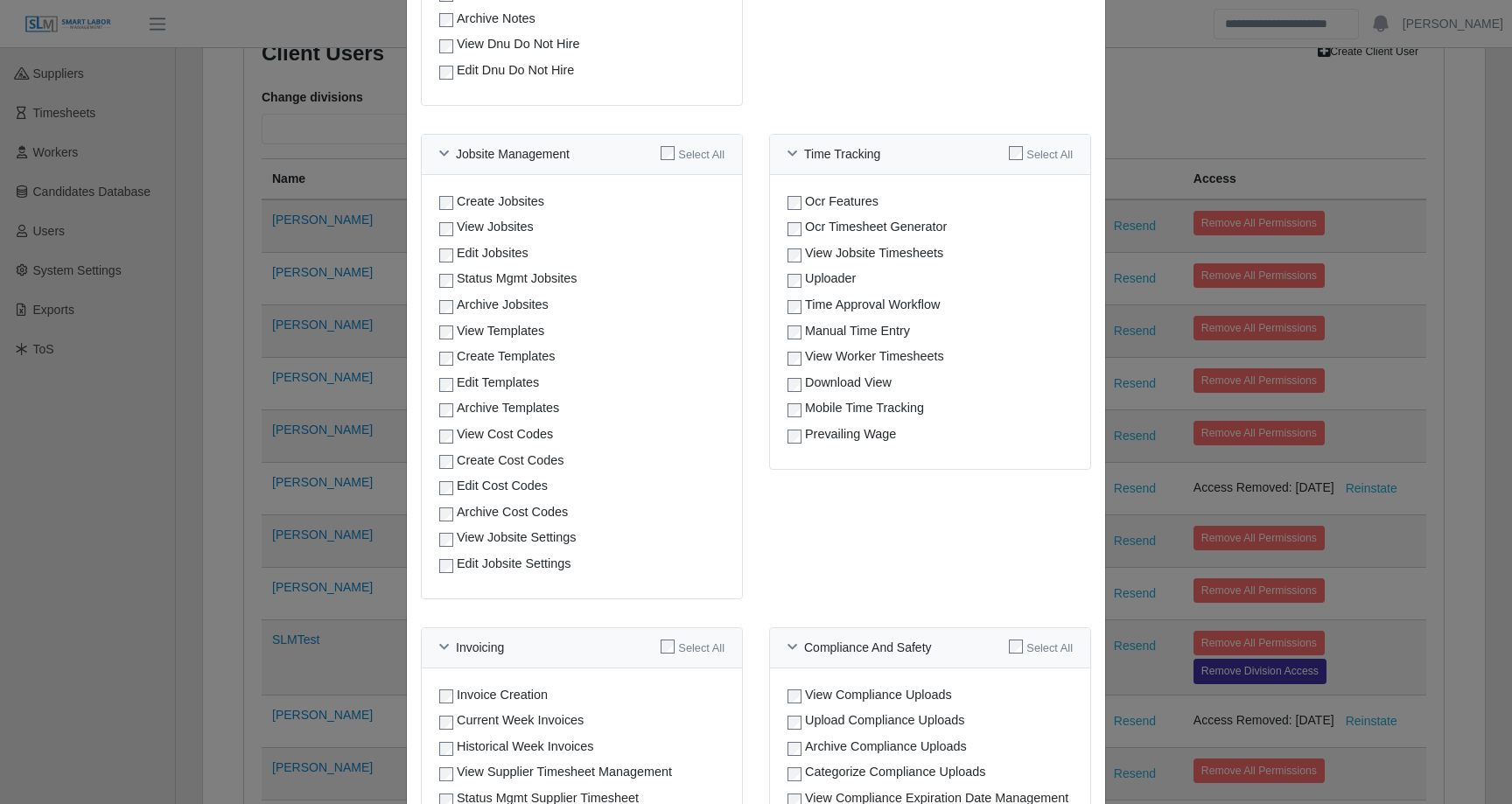
scroll to position [906, 0]
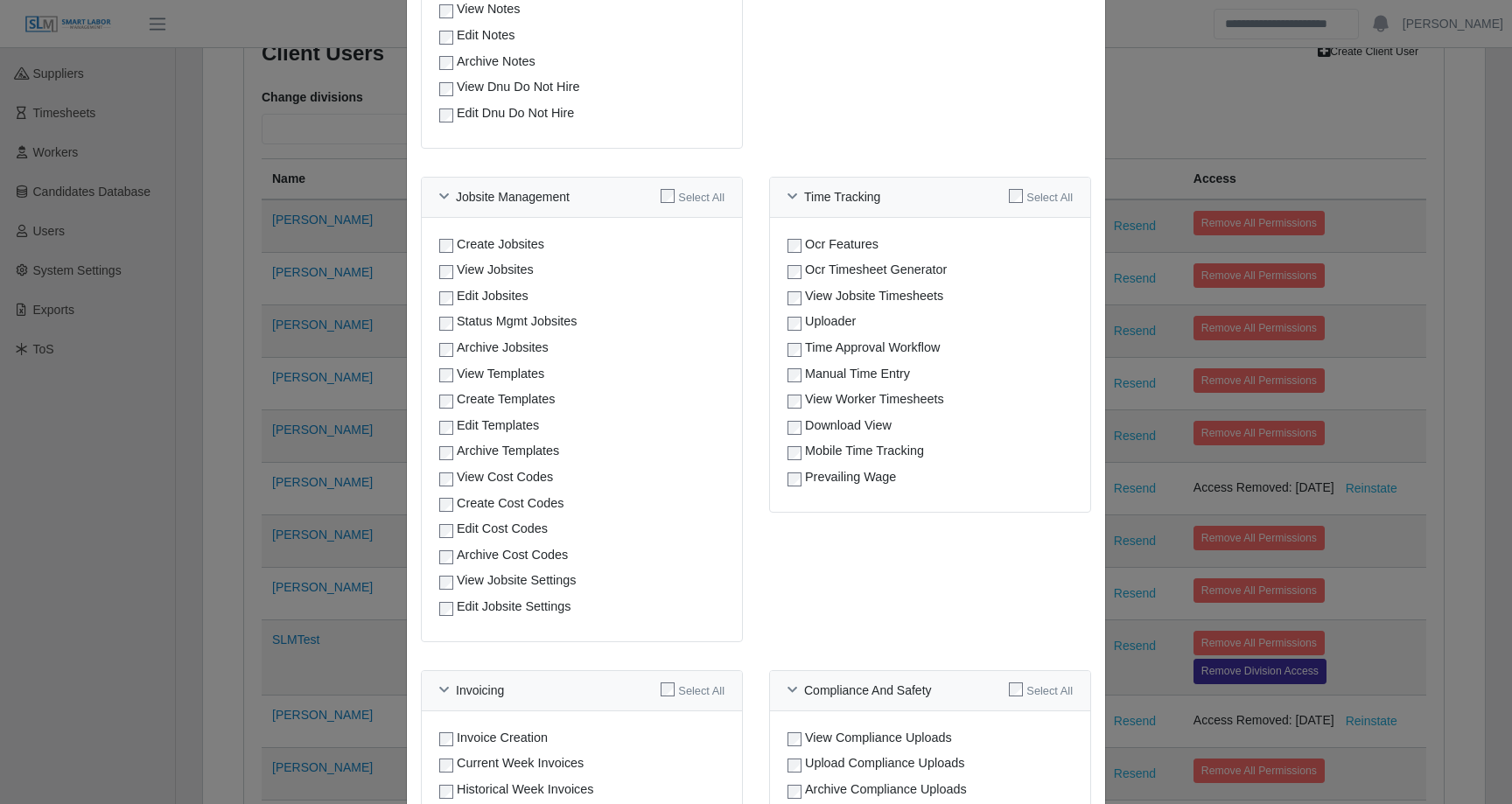
click at [1202, 134] on div "**********" at bounding box center [756, 402] width 1512 height 804
click at [1271, 139] on div "**********" at bounding box center [756, 402] width 1512 height 804
click at [1236, 99] on div "**********" at bounding box center [756, 402] width 1512 height 804
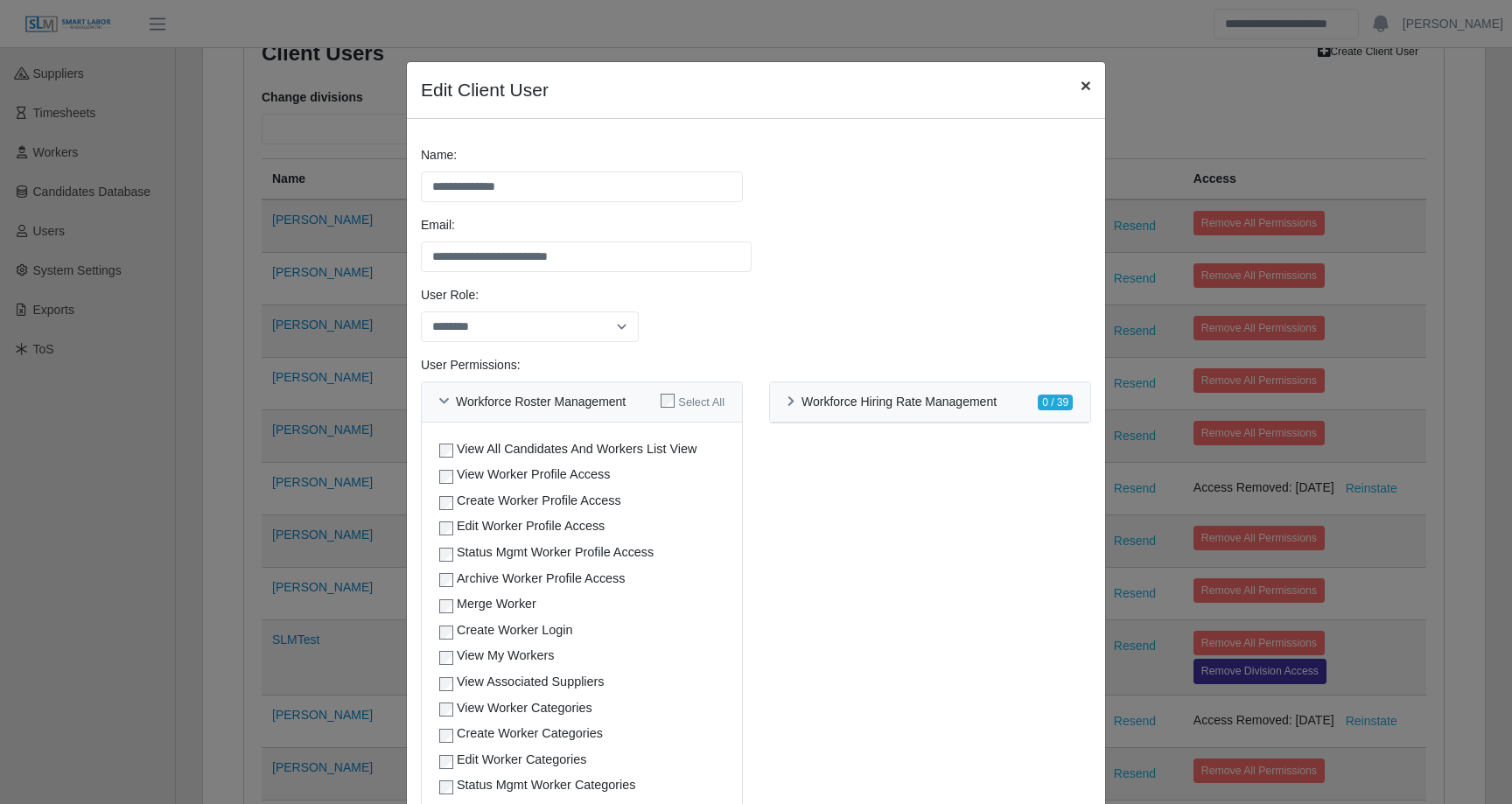
click at [1070, 92] on button "×" at bounding box center [1086, 85] width 39 height 46
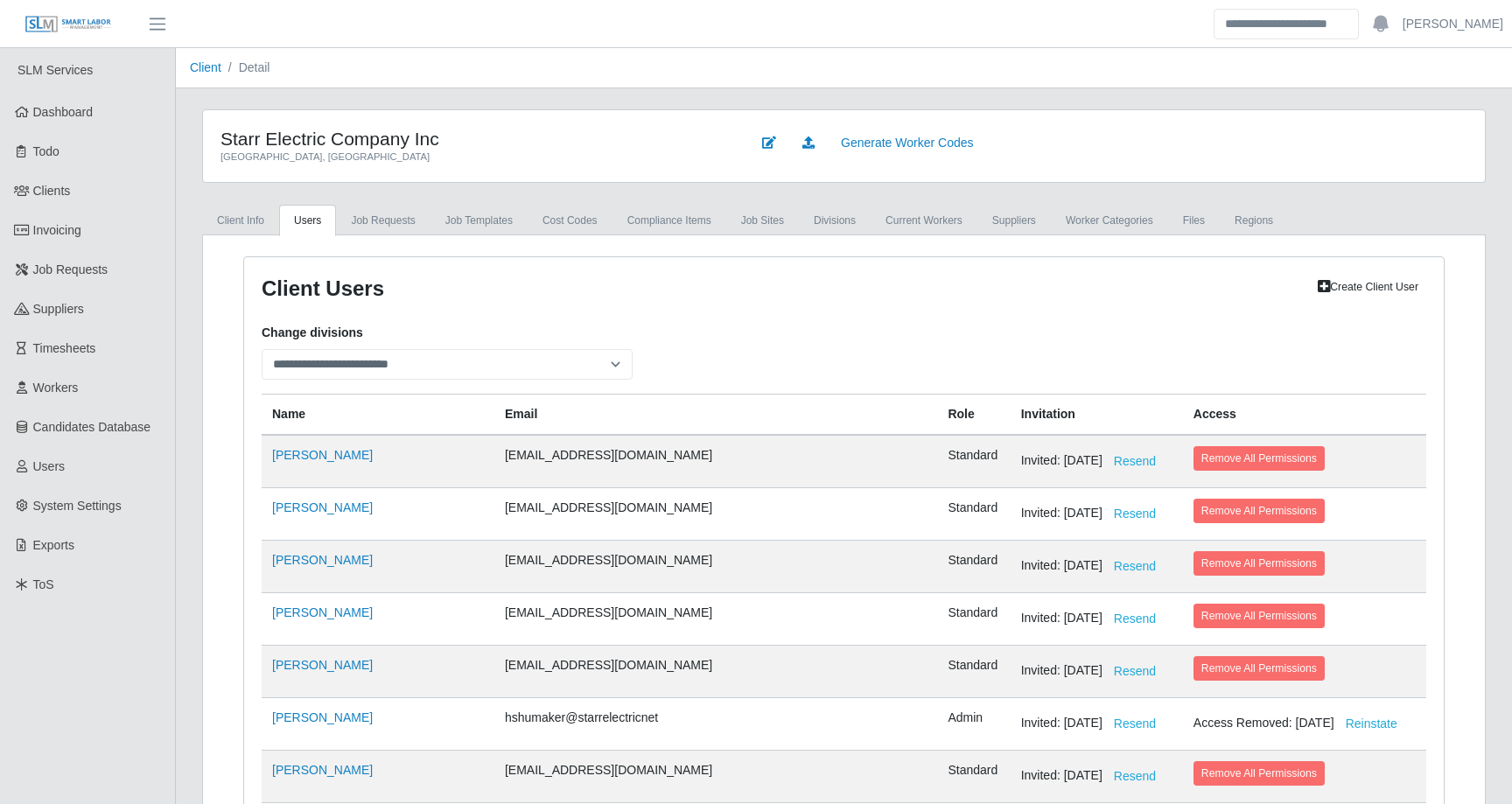
scroll to position [840, 0]
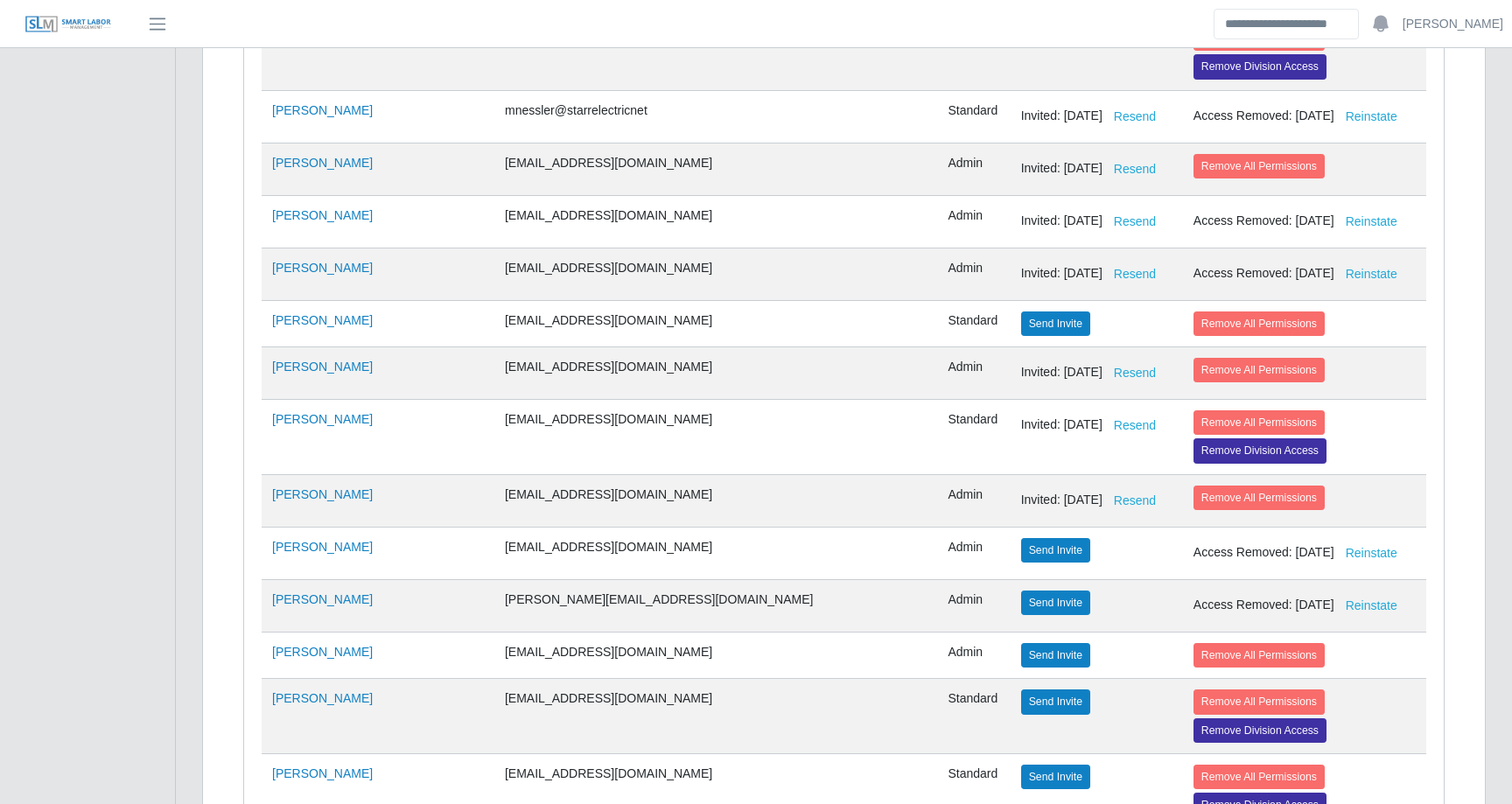
select select
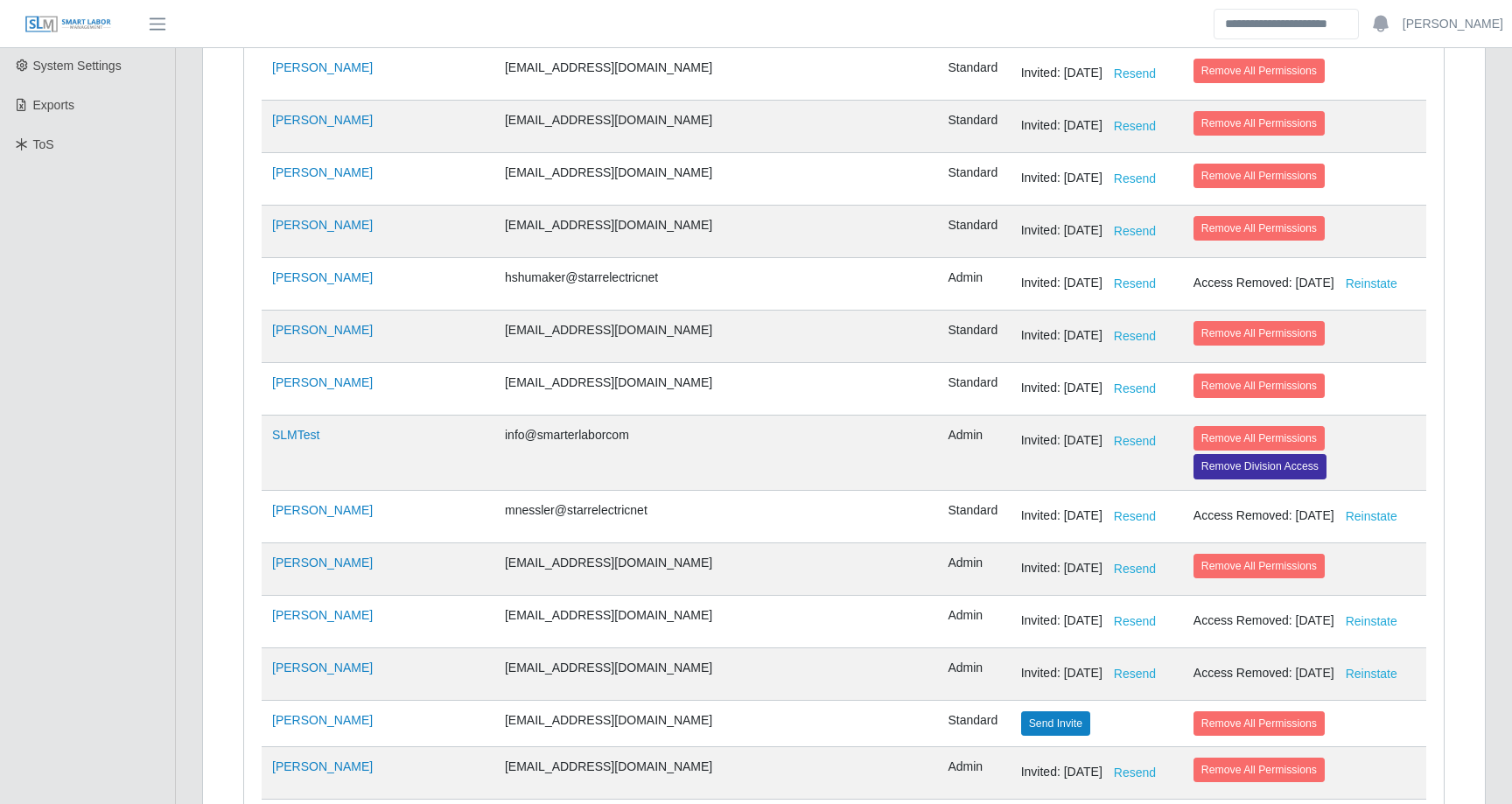
scroll to position [0, 0]
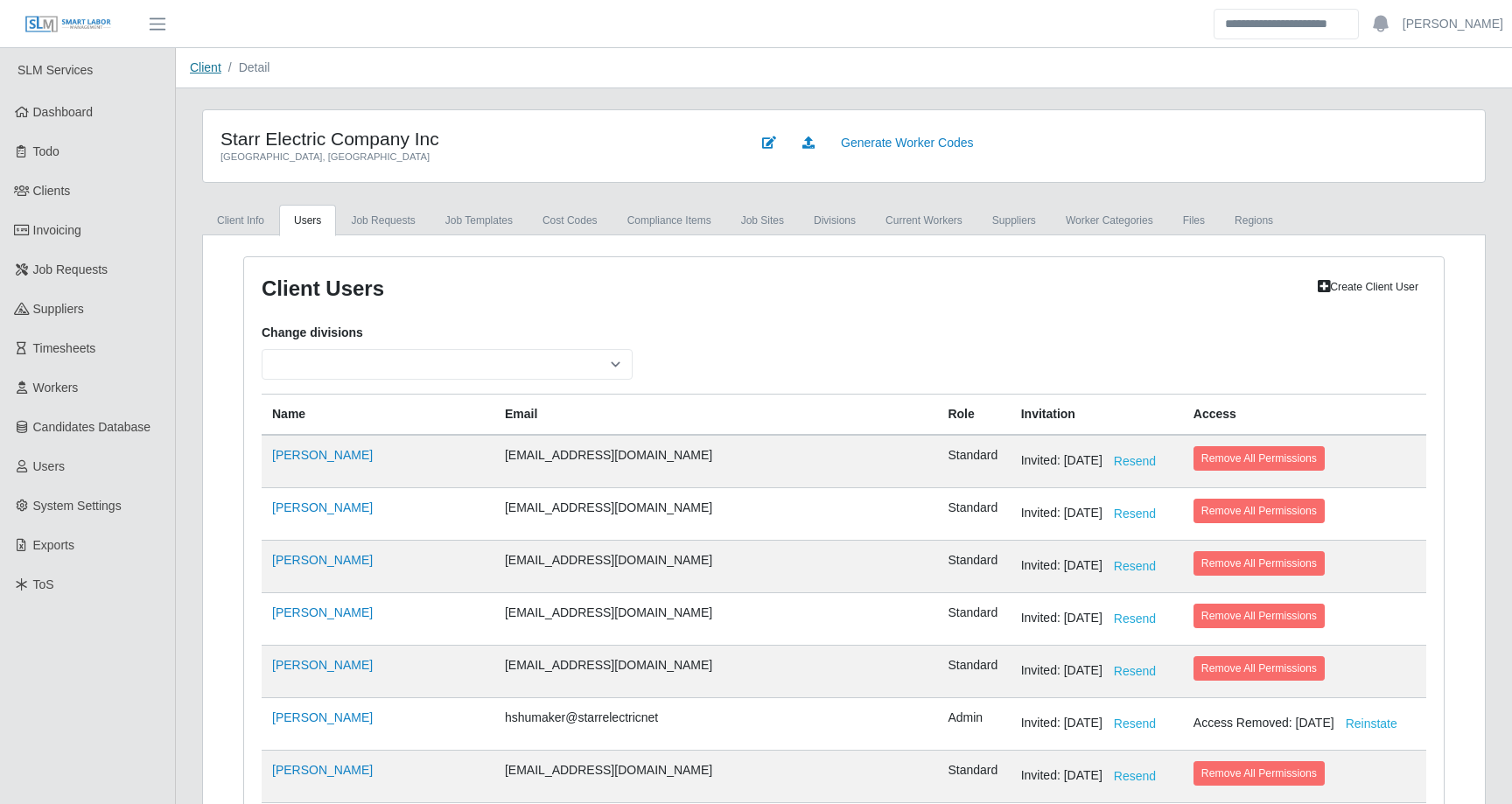
click at [218, 72] on link "Client" at bounding box center [206, 68] width 32 height 14
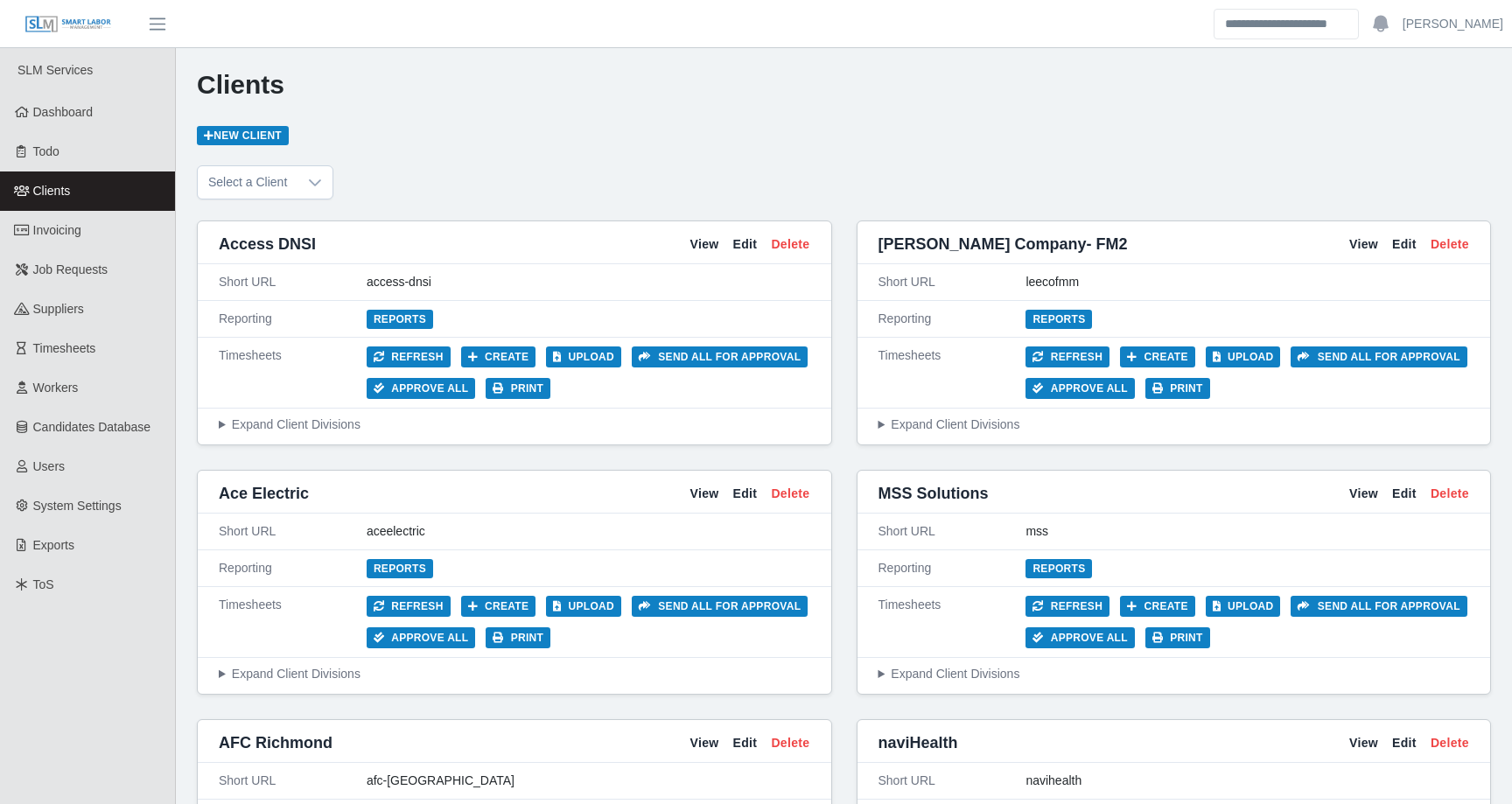
scroll to position [4330, 0]
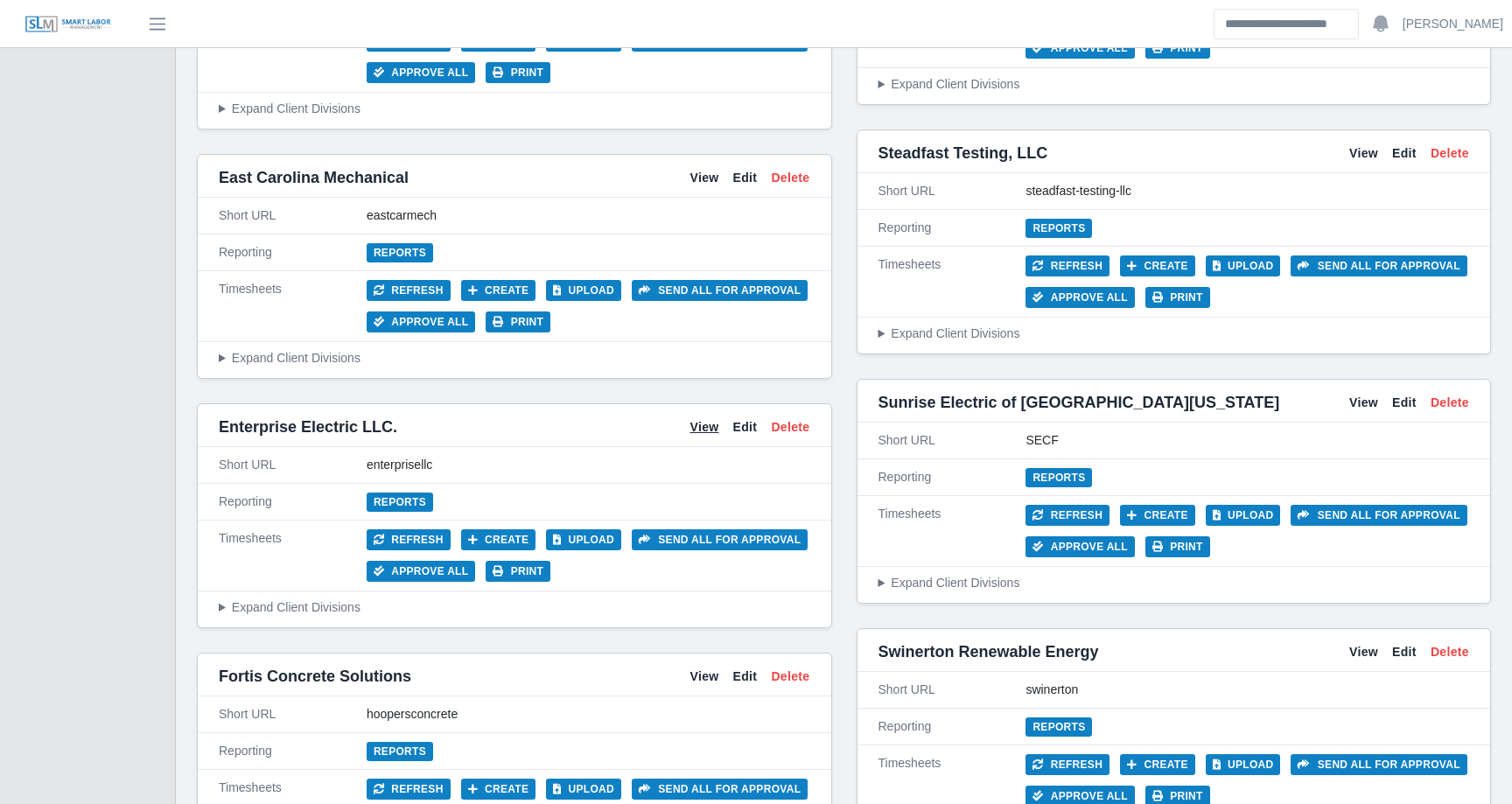
click at [706, 418] on link "View" at bounding box center [703, 427] width 29 height 18
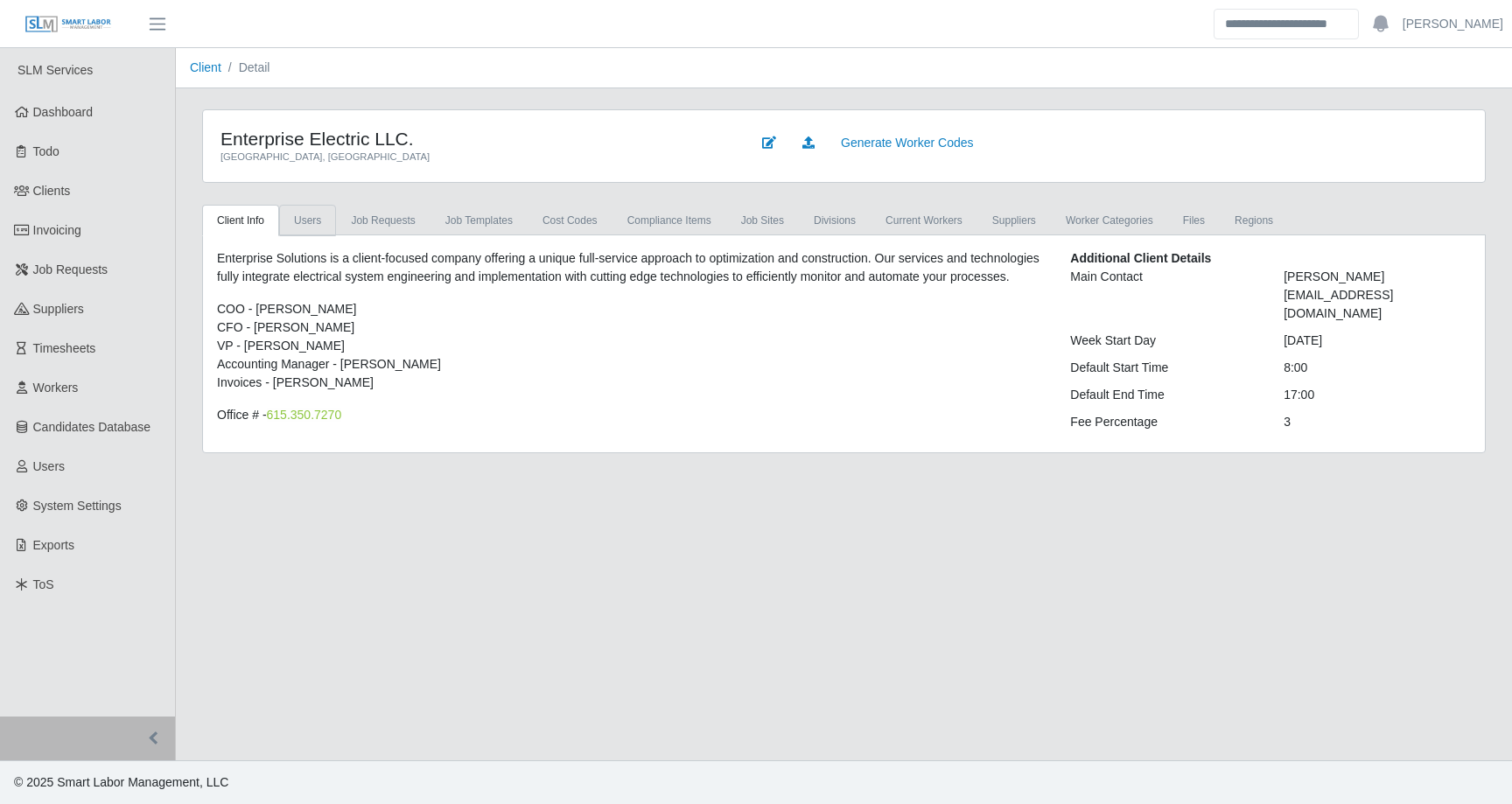
click at [320, 222] on link "Users" at bounding box center [307, 221] width 57 height 32
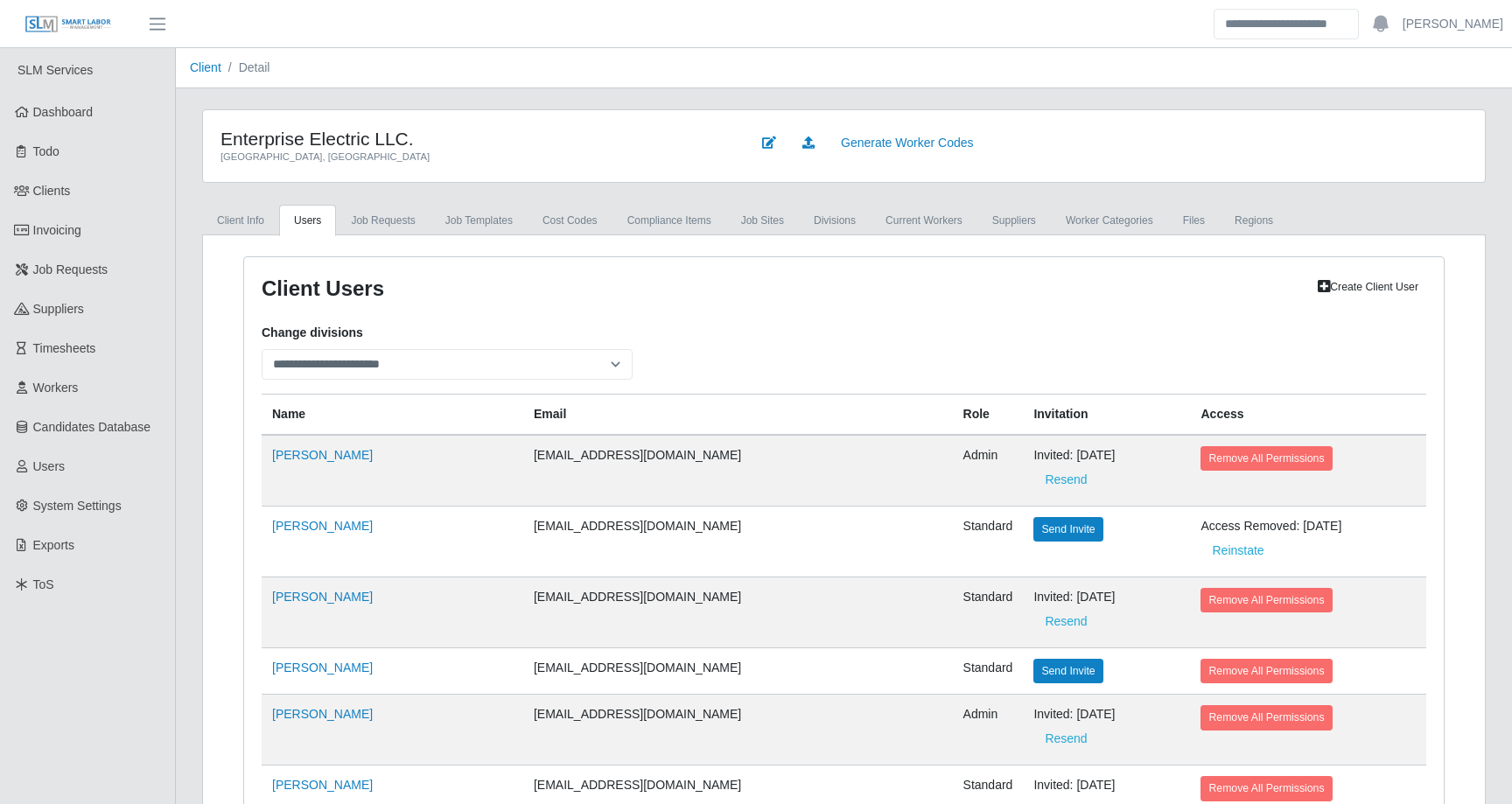
scroll to position [2943, 0]
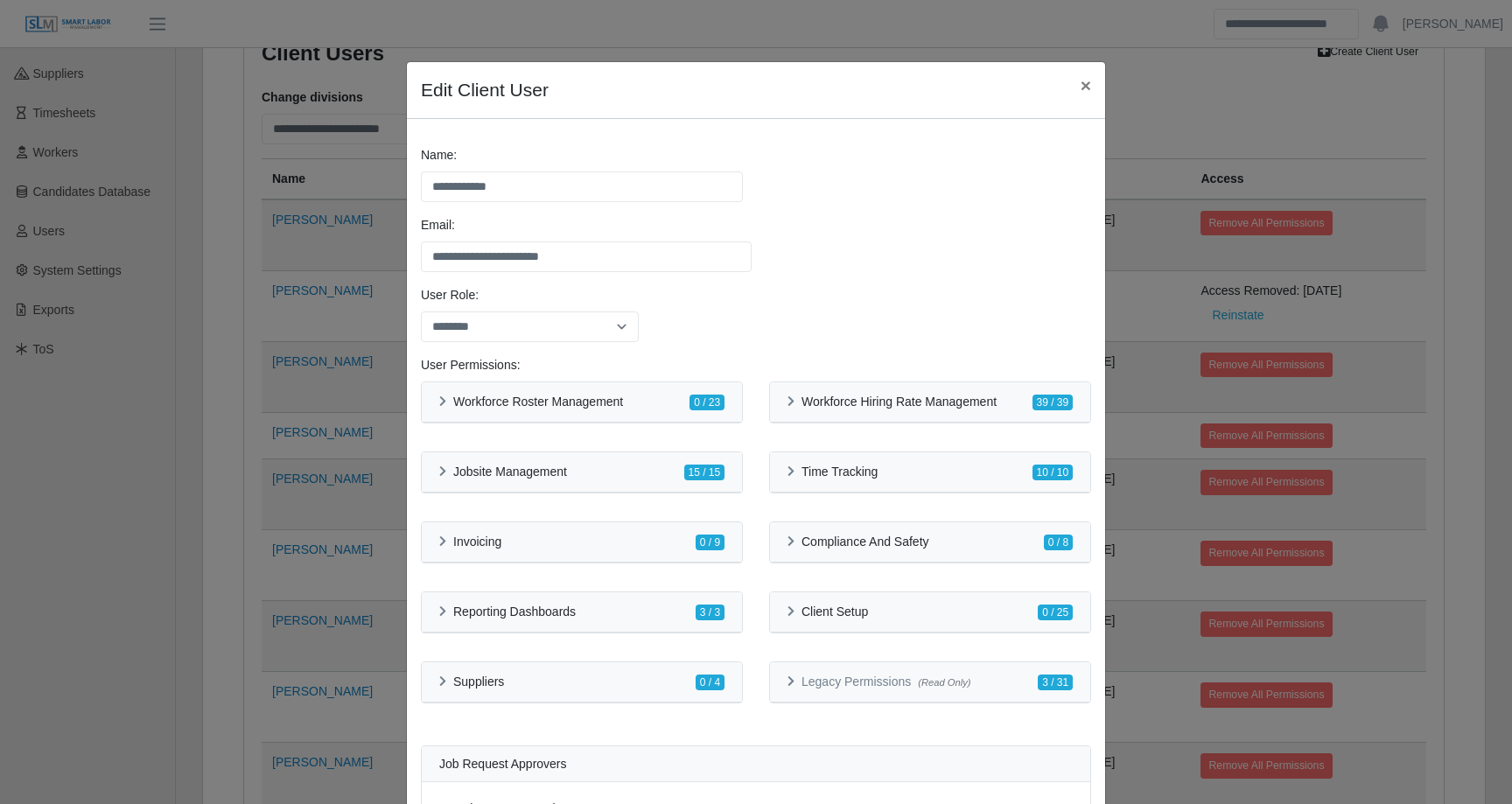
scroll to position [60, 0]
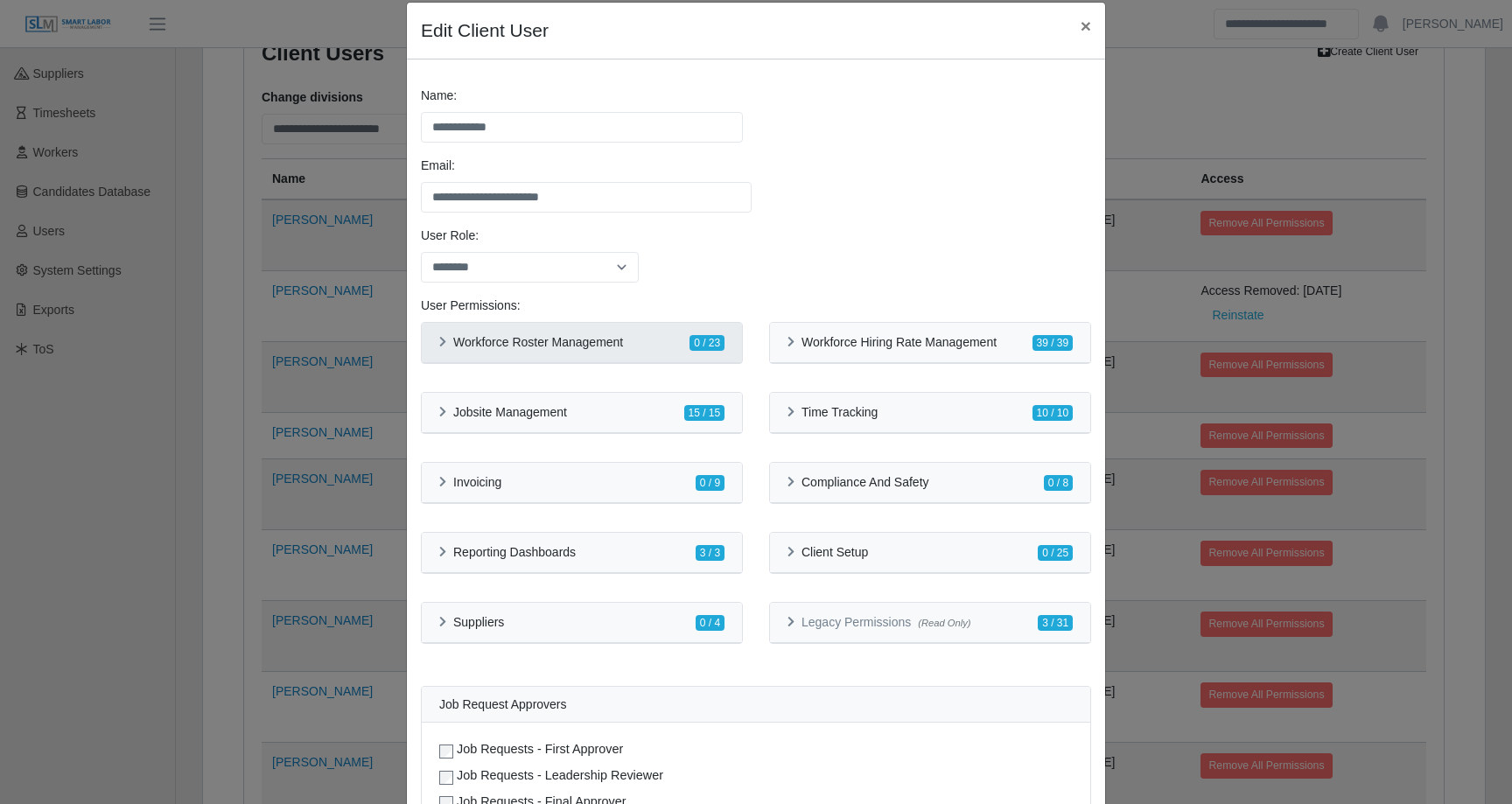
click at [658, 338] on div "Workforce Roster Management 0 / 23" at bounding box center [581, 342] width 285 height 18
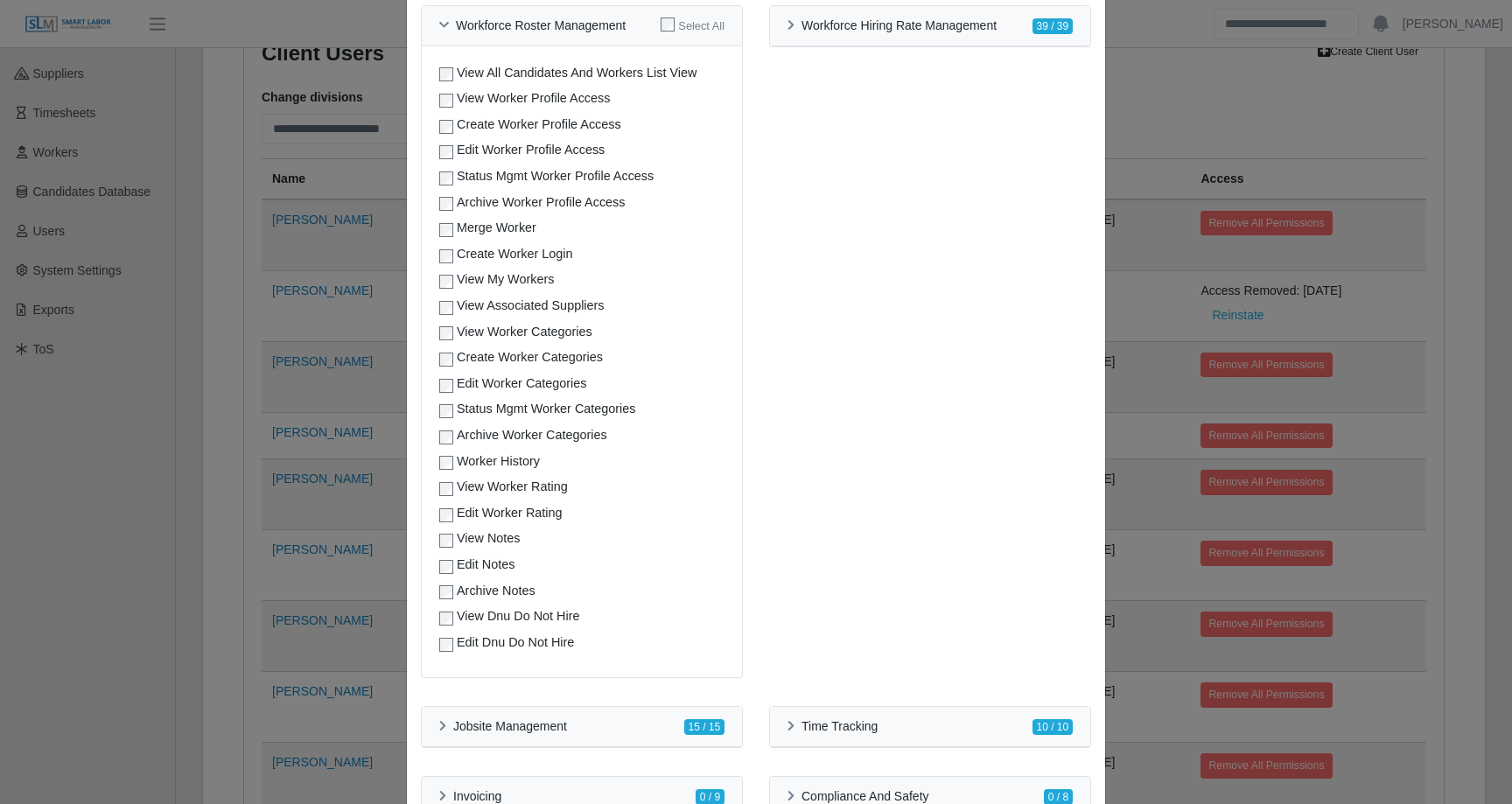
scroll to position [89, 0]
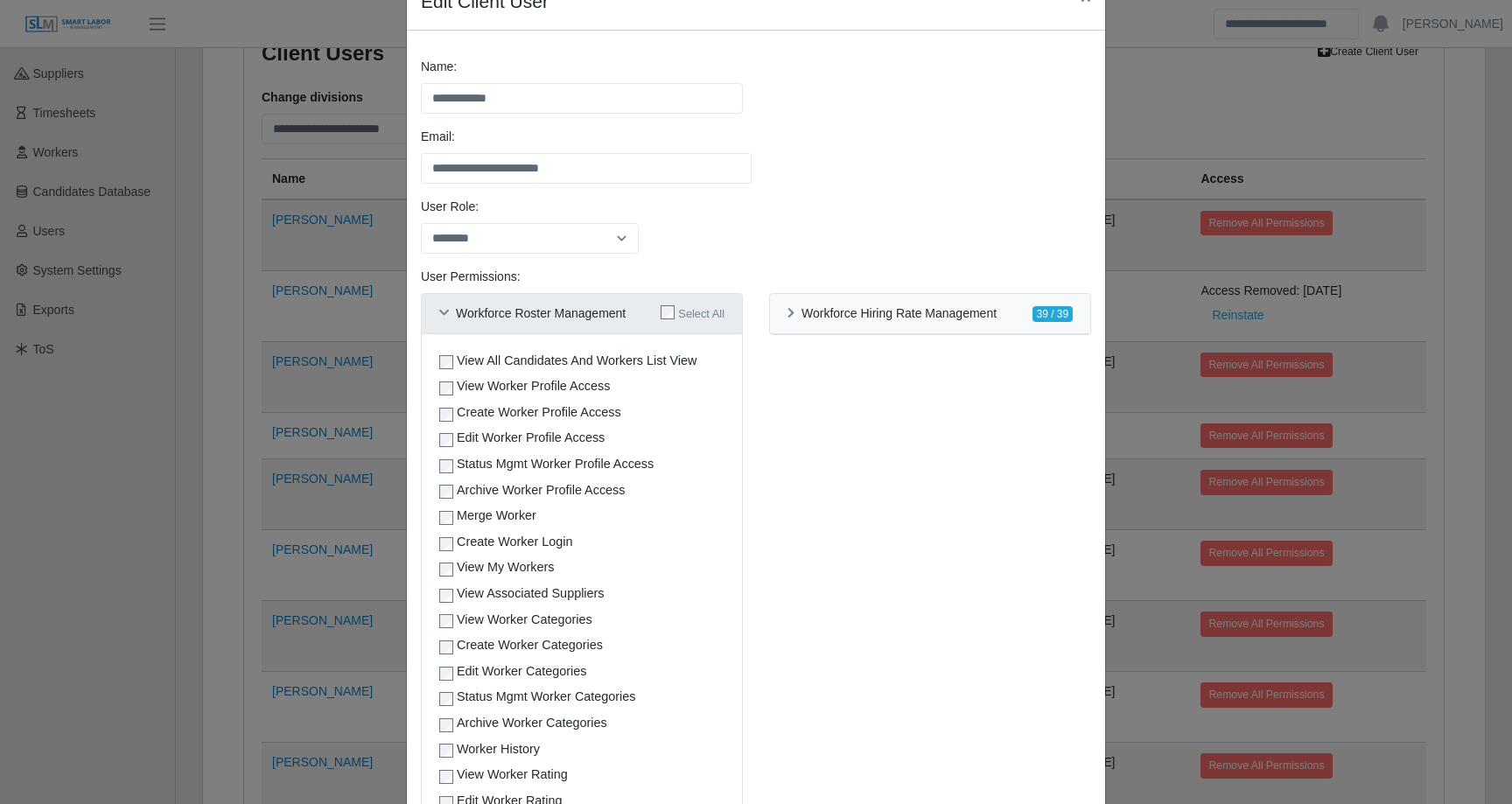
click at [579, 312] on h6 "Workforce Roster Management" at bounding box center [541, 313] width 170 height 15
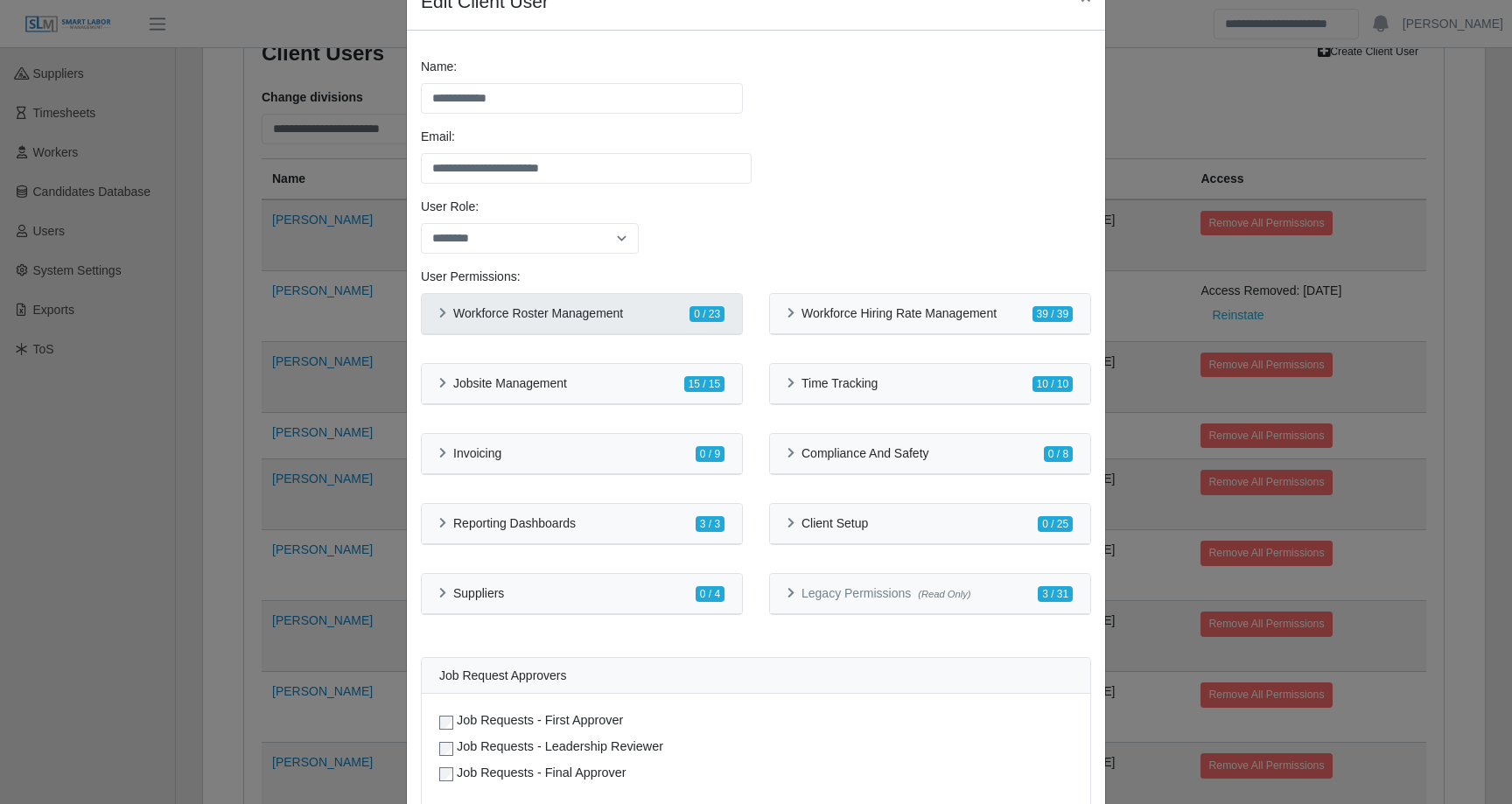
click at [638, 309] on div "Workforce Roster Management 0 / 23" at bounding box center [581, 313] width 285 height 18
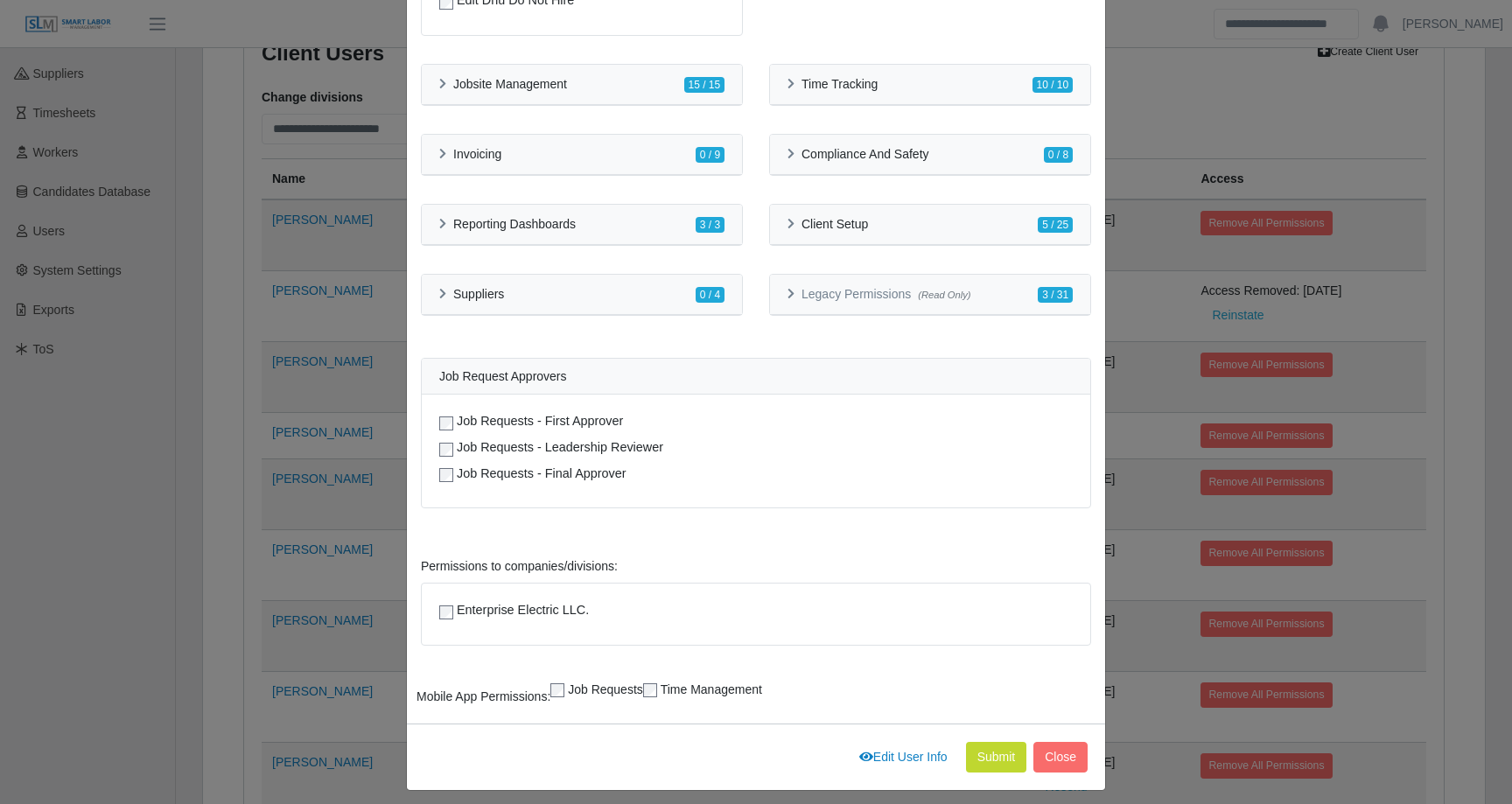
scroll to position [1029, 0]
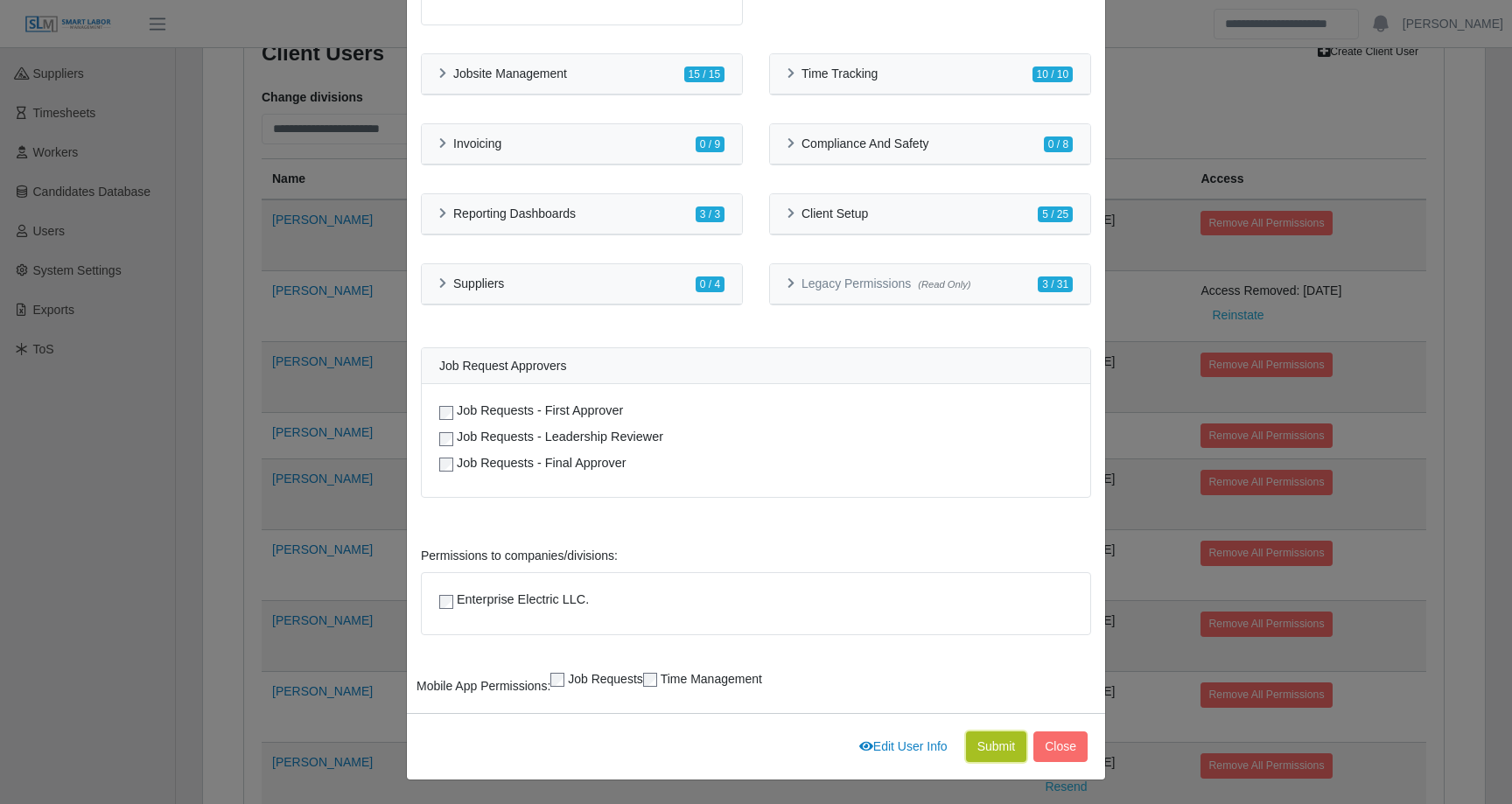
click at [998, 744] on button "Submit" at bounding box center [997, 746] width 61 height 31
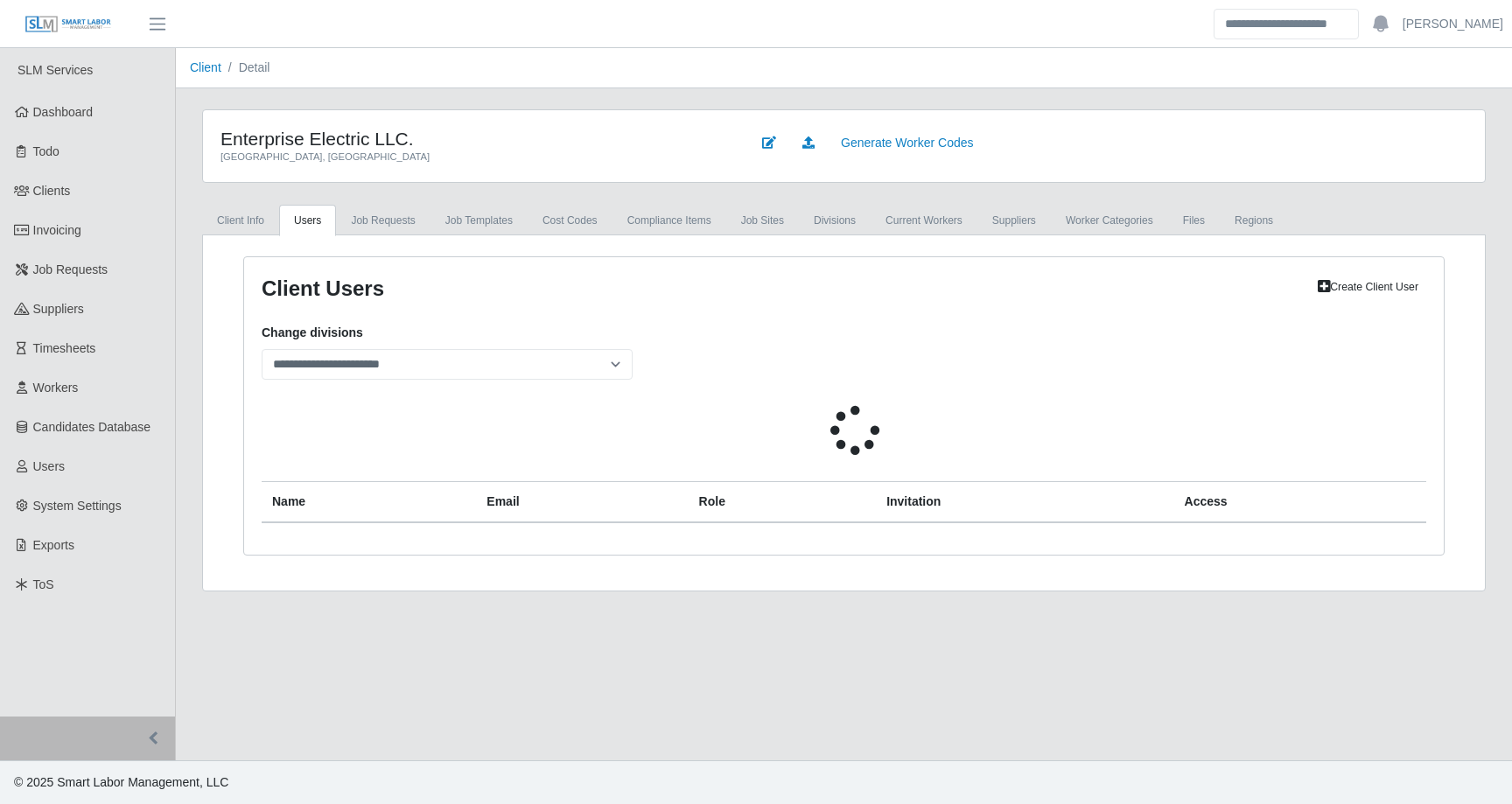
click at [514, 425] on div at bounding box center [844, 430] width 1165 height 49
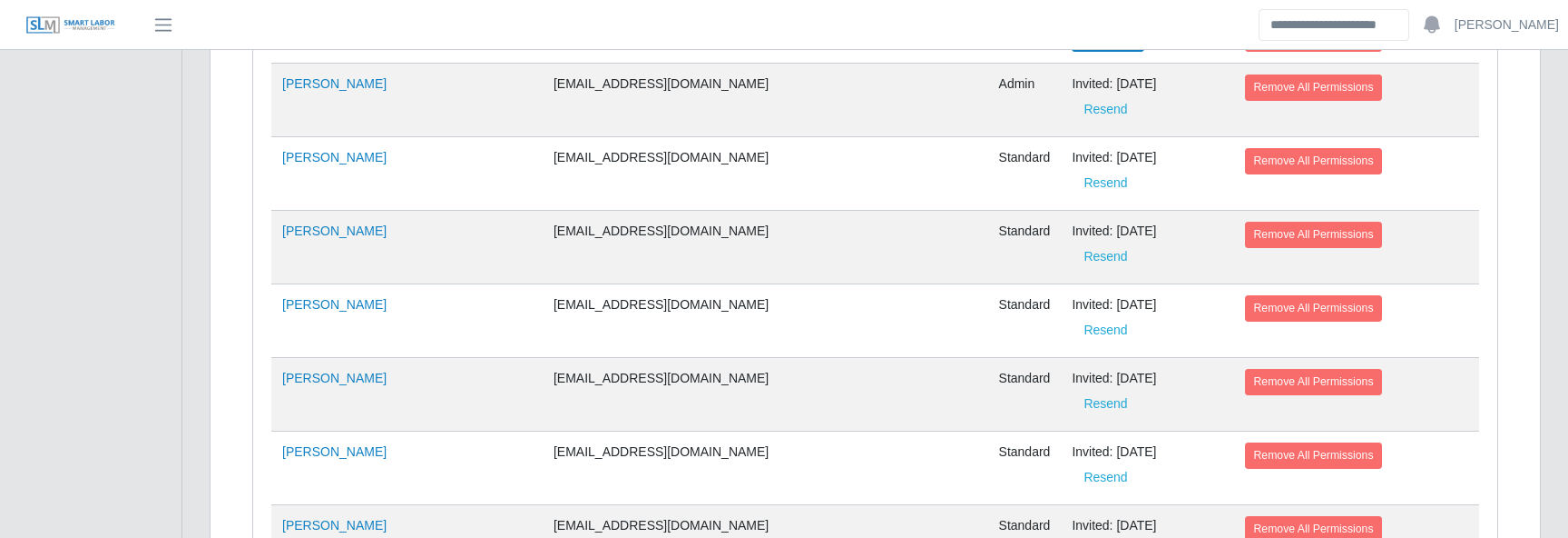
scroll to position [3212, 0]
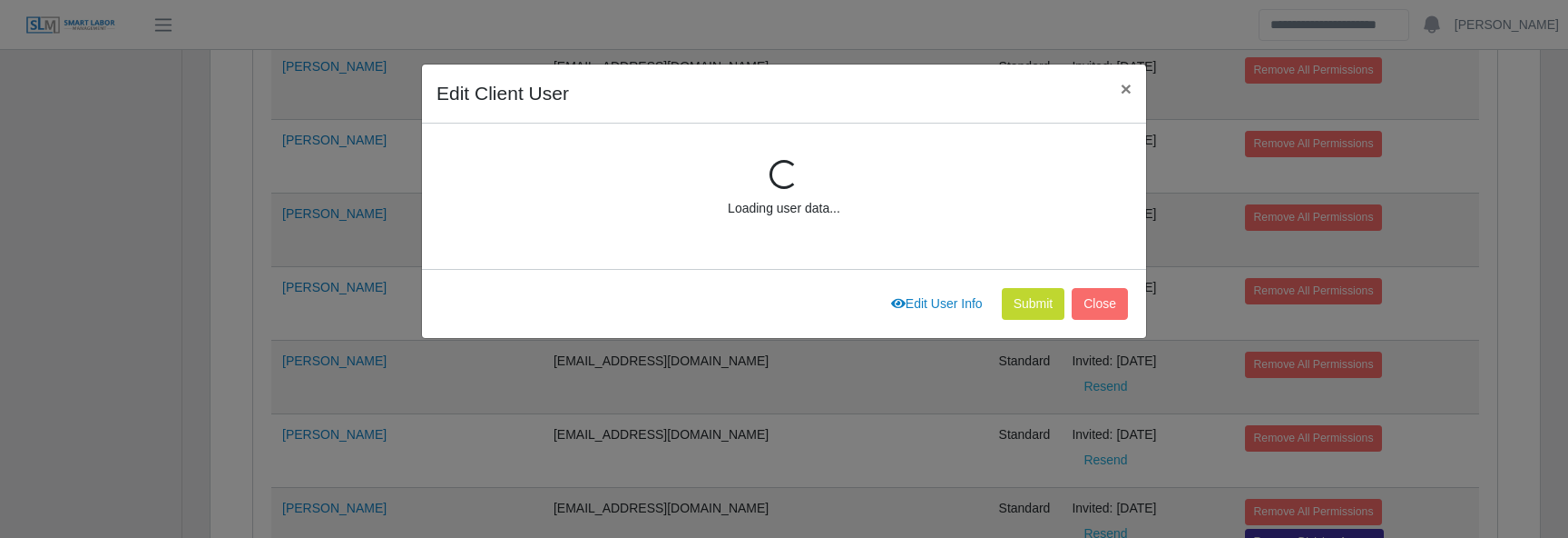
scroll to position [244, 0]
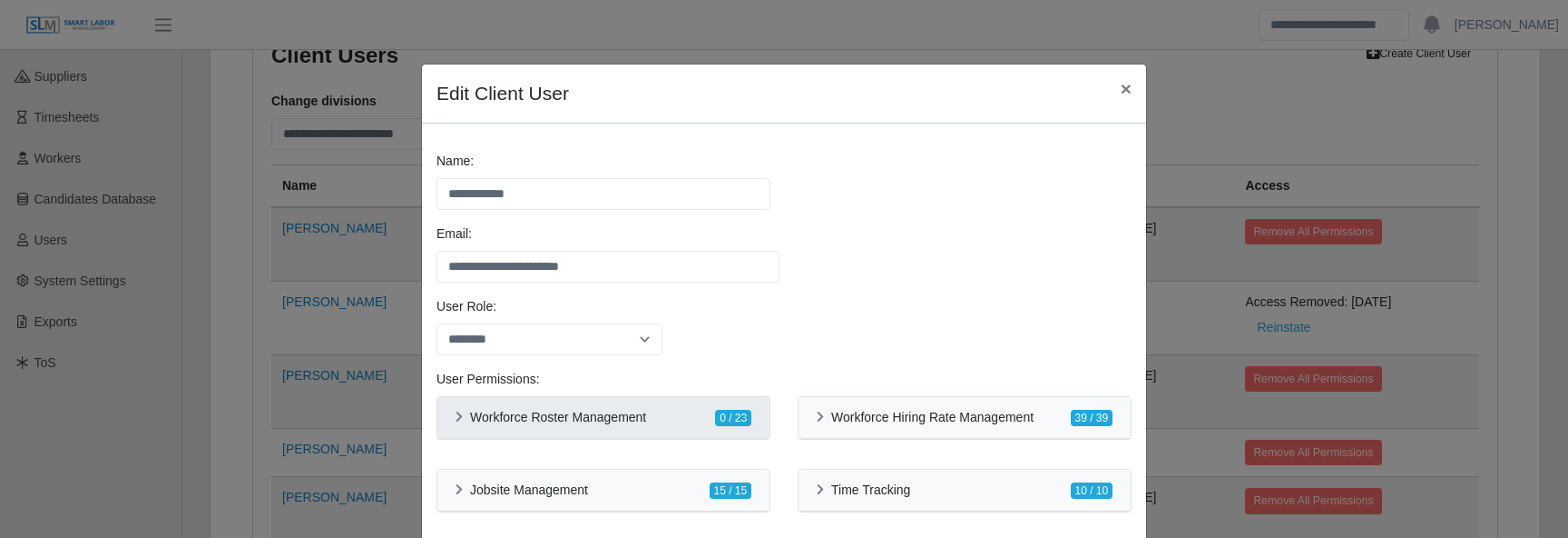
click at [479, 422] on h6 "Workforce Roster Management" at bounding box center [558, 417] width 176 height 15
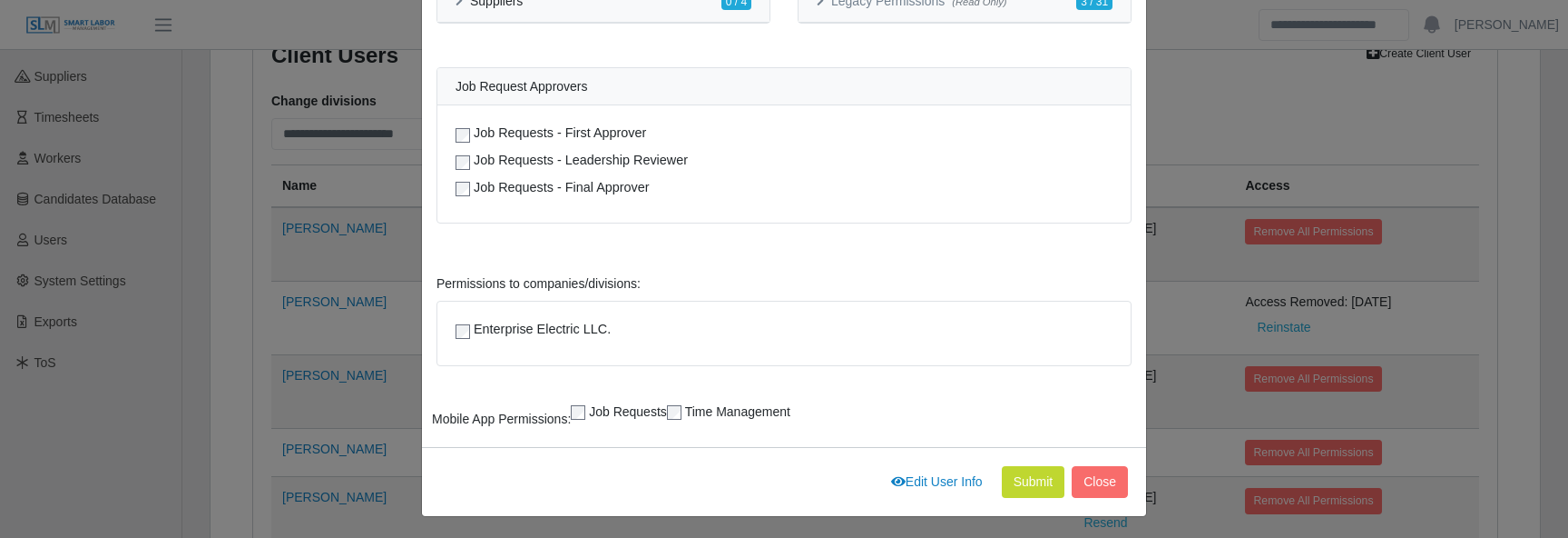
scroll to position [1365, 0]
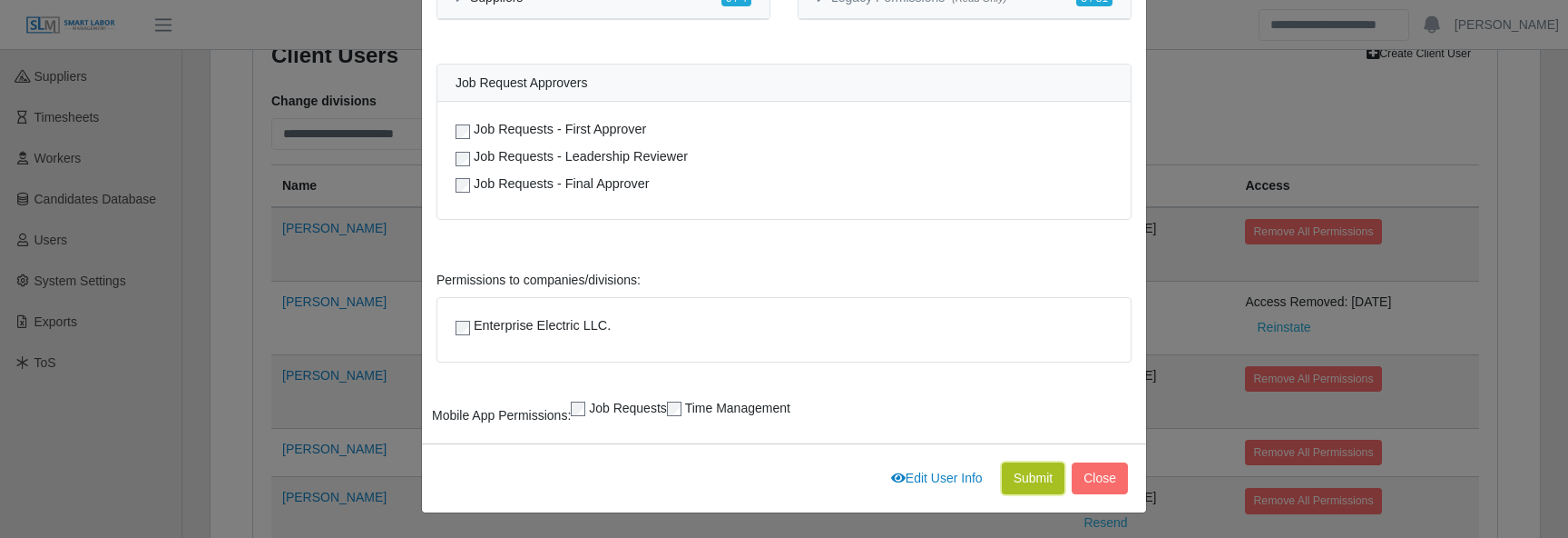
click at [1027, 474] on button "Submit" at bounding box center [1034, 478] width 64 height 32
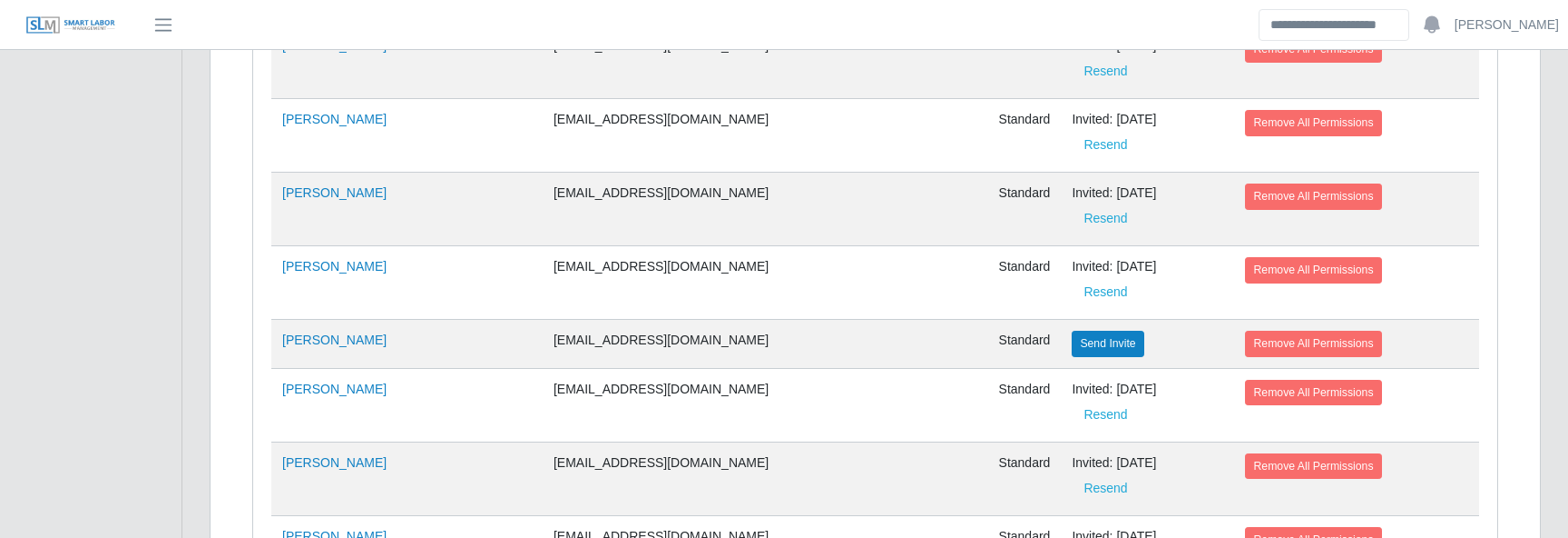
scroll to position [1274, 0]
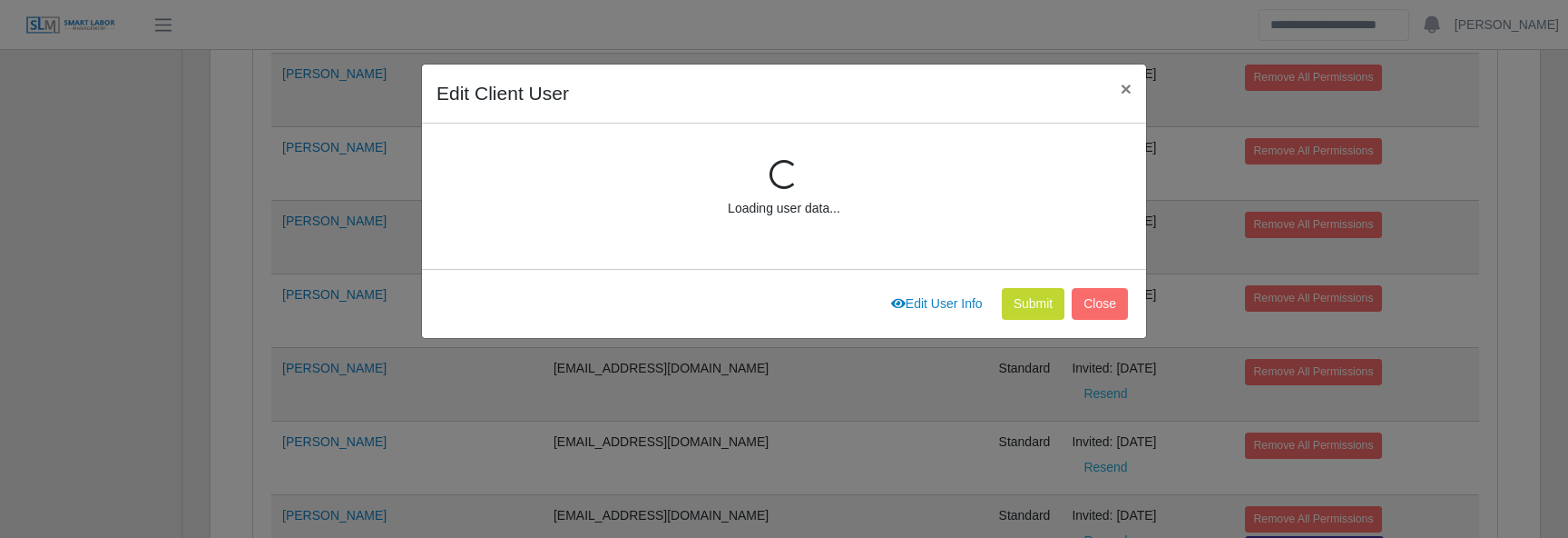
scroll to position [244, 0]
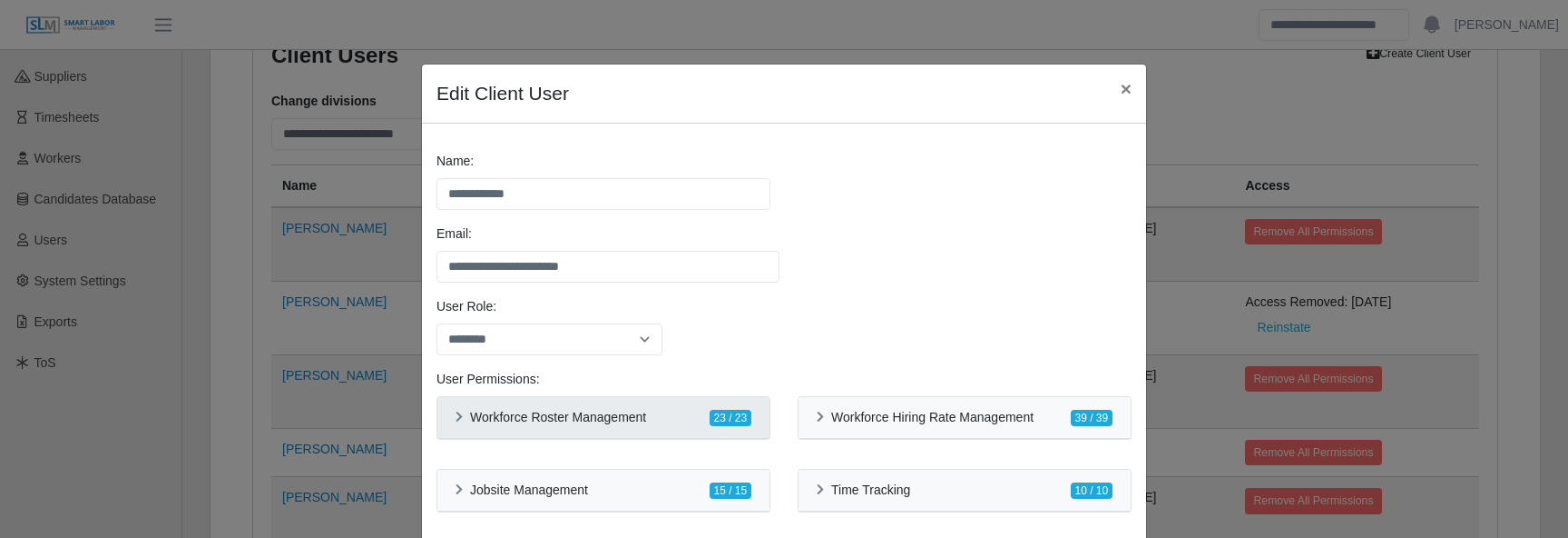
click at [562, 417] on h6 "Workforce Roster Management" at bounding box center [558, 417] width 176 height 15
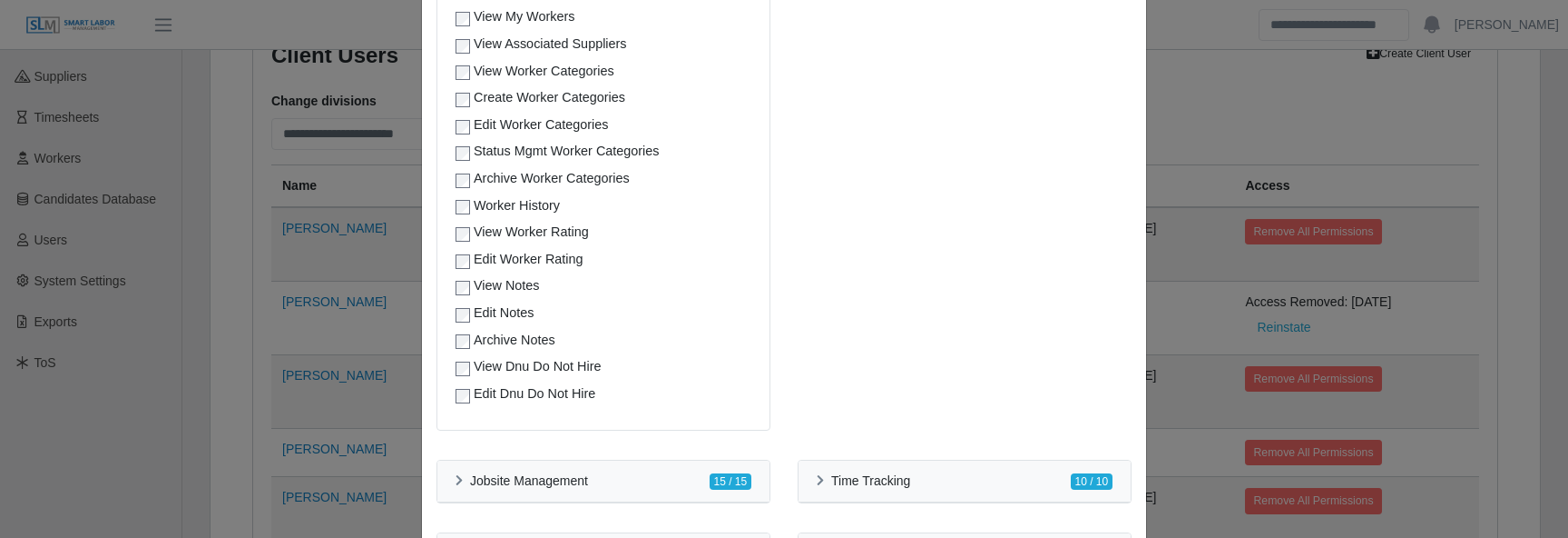
scroll to position [671, 0]
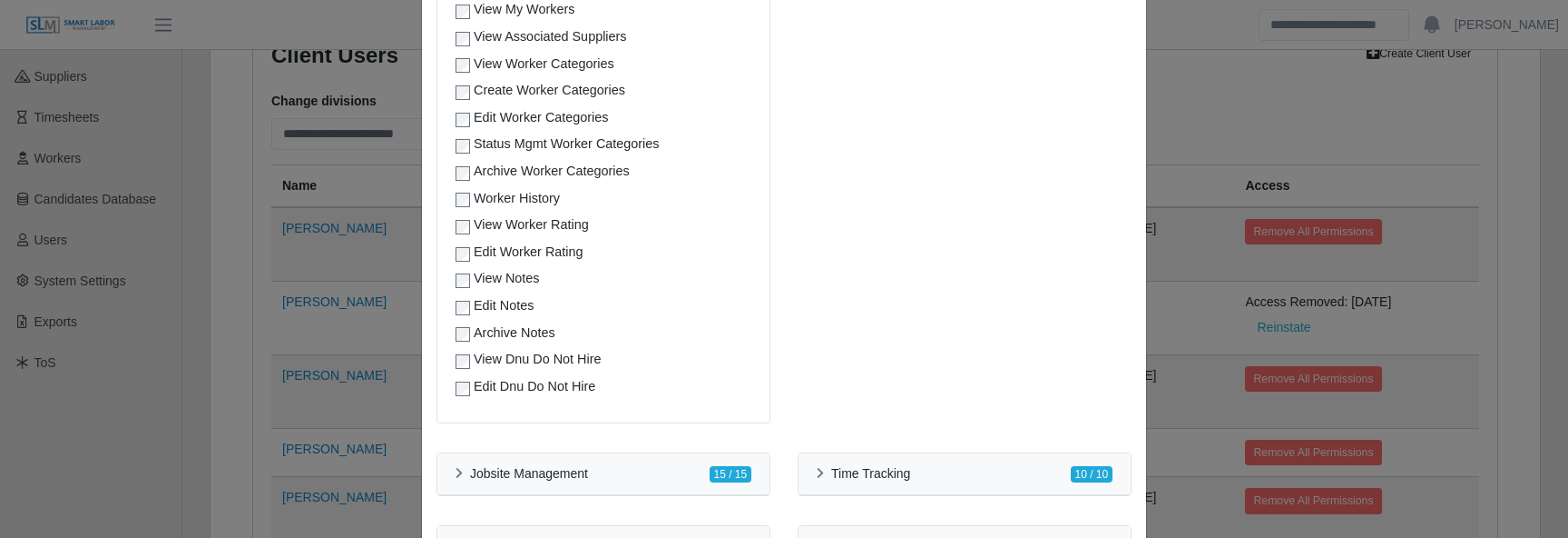
click at [1295, 107] on div "**********" at bounding box center [784, 269] width 1568 height 538
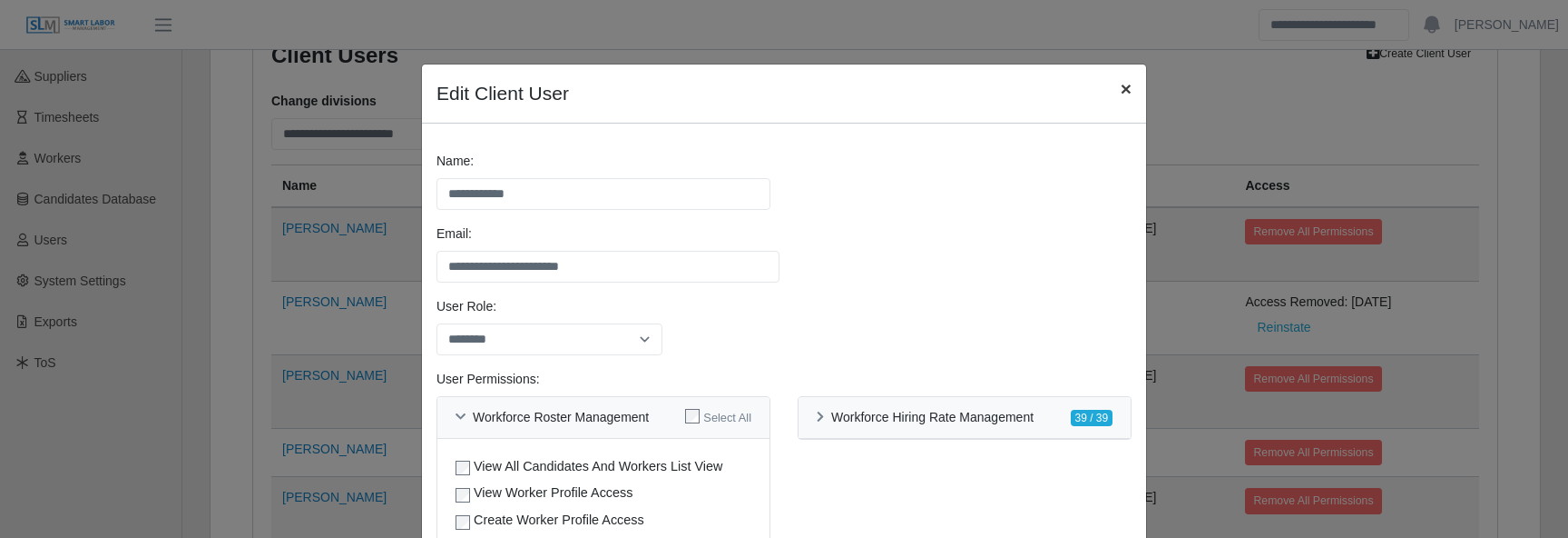
drag, startPoint x: 1118, startPoint y: 87, endPoint x: 591, endPoint y: 477, distance: 655.6
click at [1118, 87] on button "×" at bounding box center [1126, 88] width 40 height 48
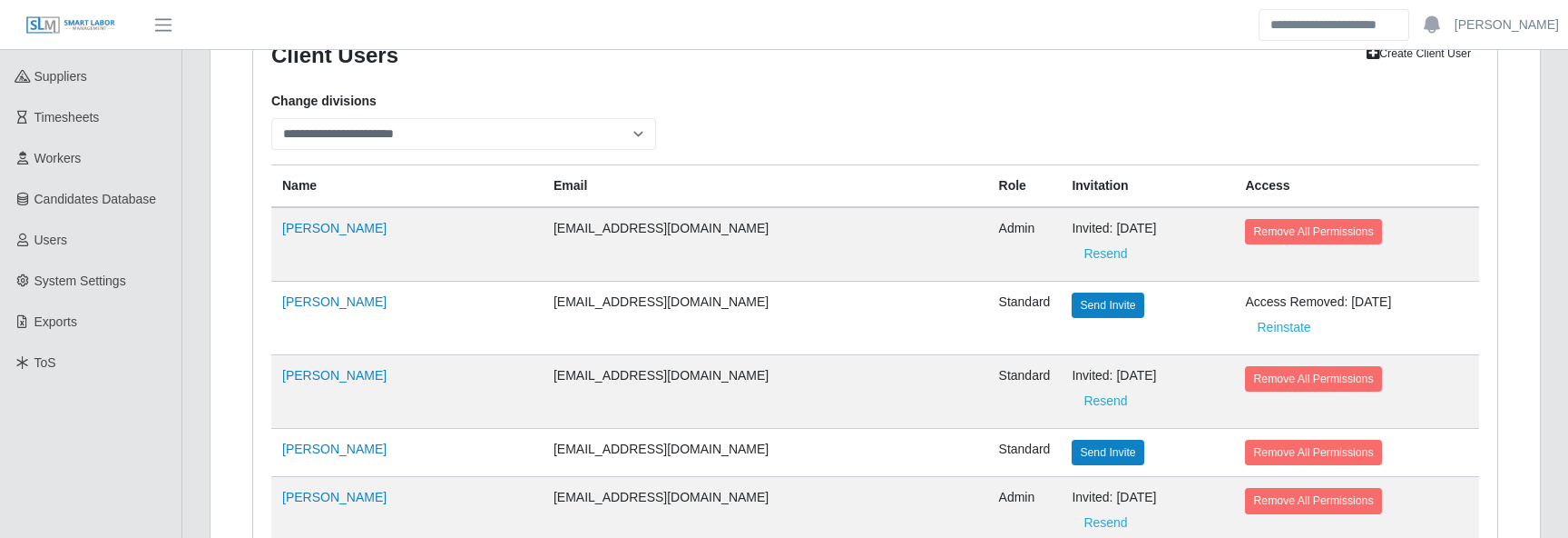
click at [769, 98] on div "**********" at bounding box center [875, 121] width 1235 height 58
click at [332, 230] on link "[PERSON_NAME]" at bounding box center [334, 228] width 105 height 15
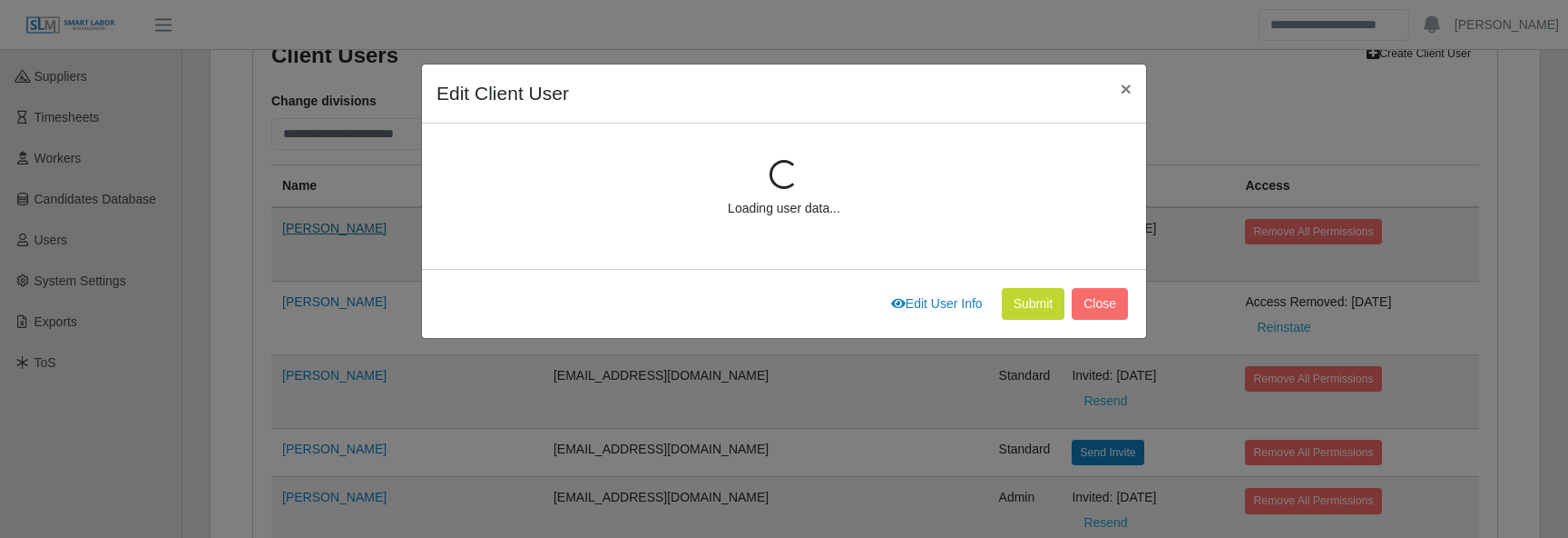
select select "*****"
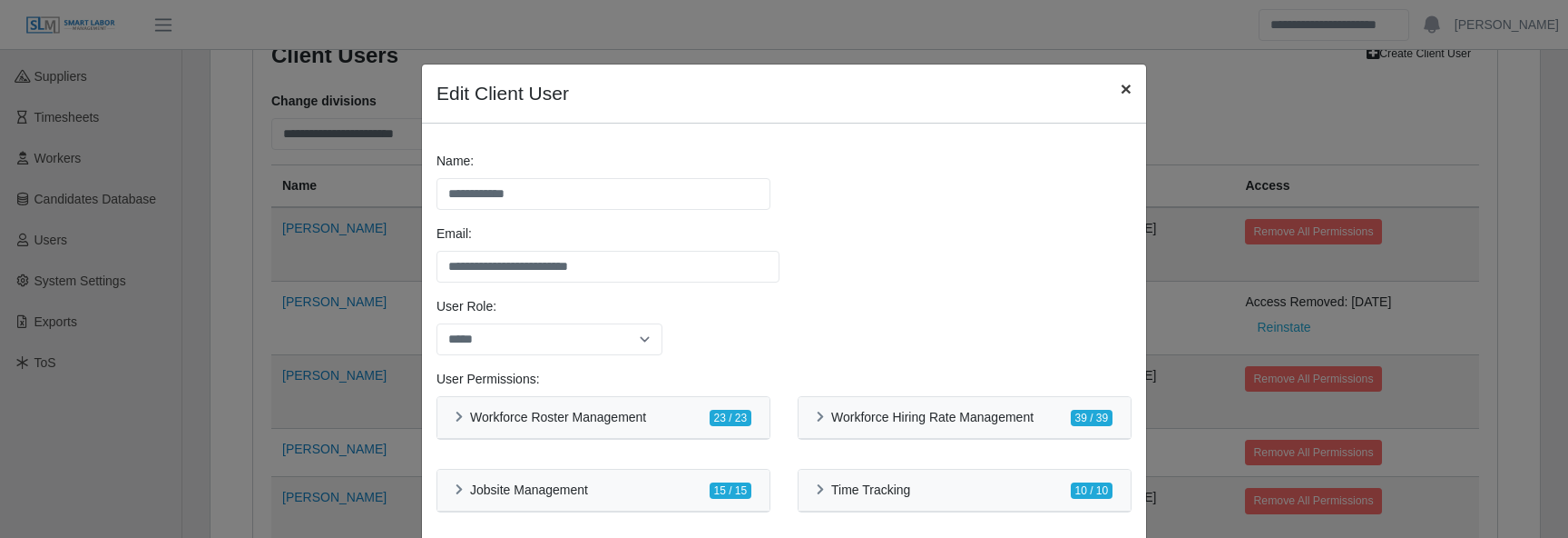
click at [1125, 88] on span "×" at bounding box center [1126, 88] width 11 height 21
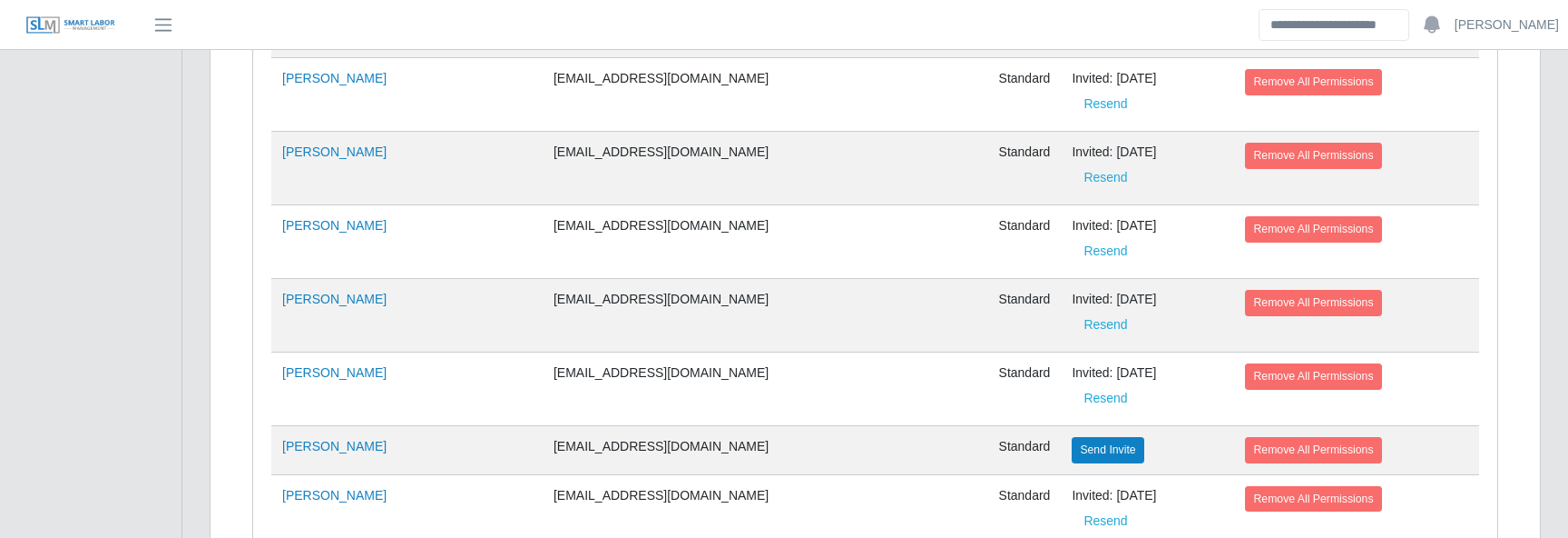
scroll to position [3150, 0]
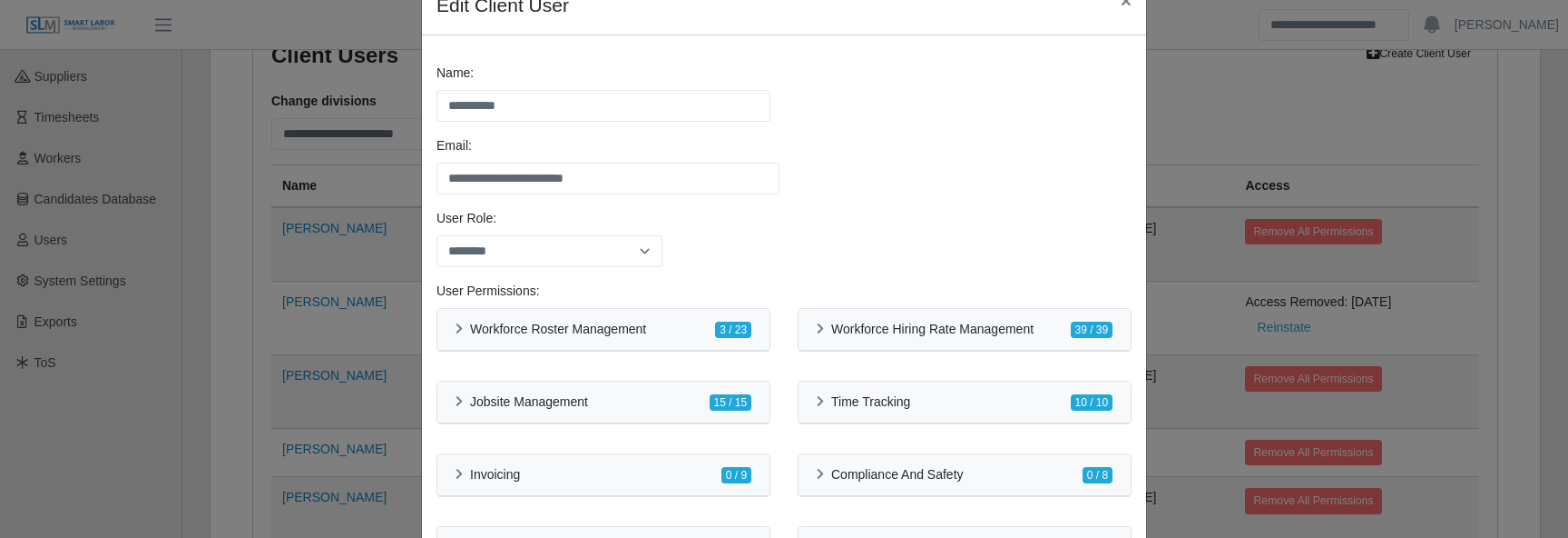
scroll to position [107, 0]
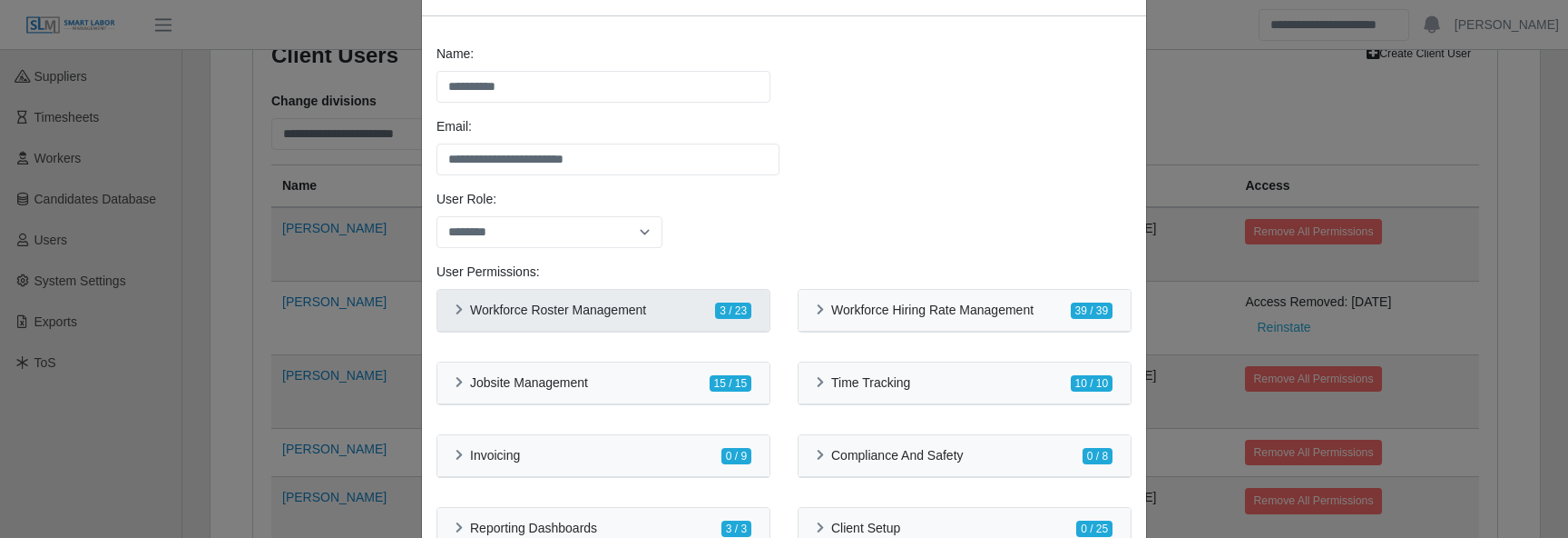
click at [698, 311] on div "Workforce Roster Management 3 / 23" at bounding box center [603, 310] width 296 height 19
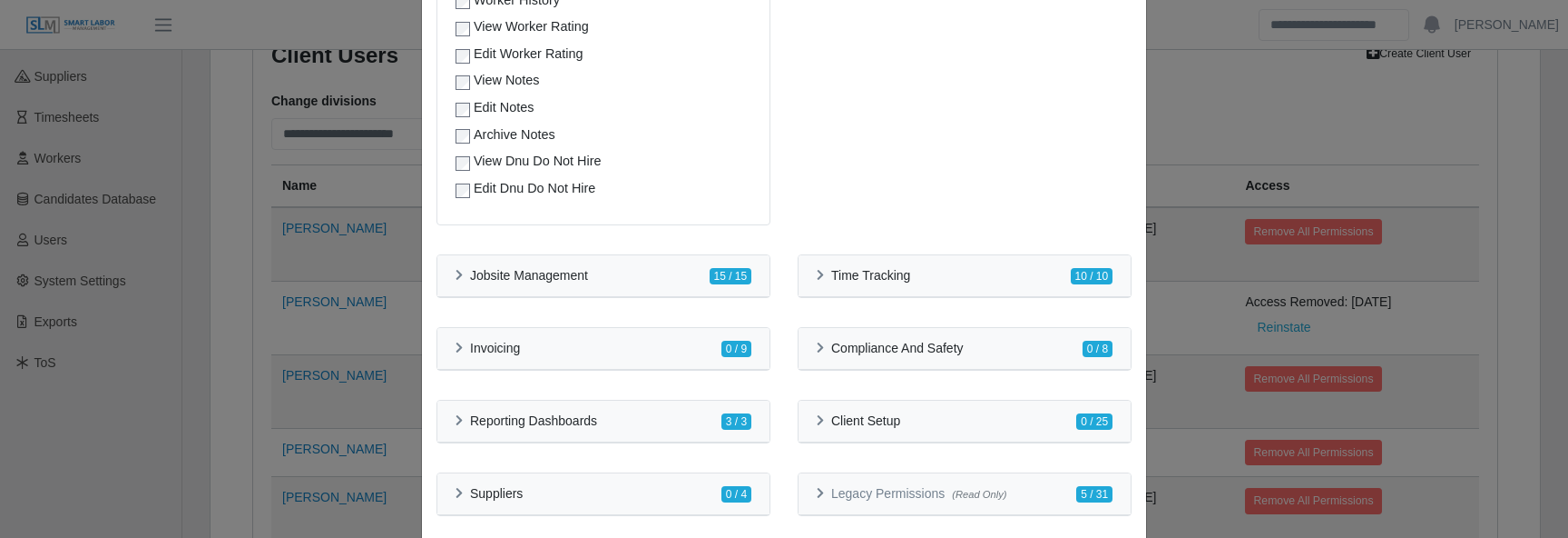
scroll to position [989, 0]
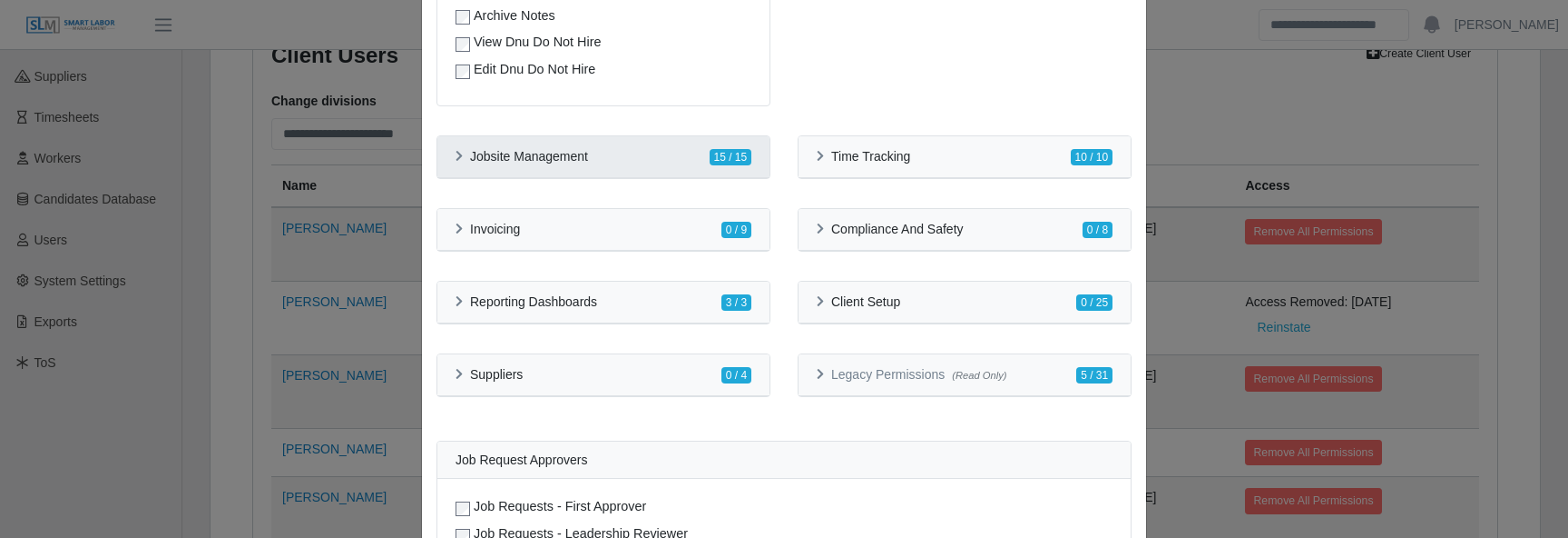
click at [621, 159] on div "Jobsite Management 15 / 15" at bounding box center [603, 157] width 296 height 19
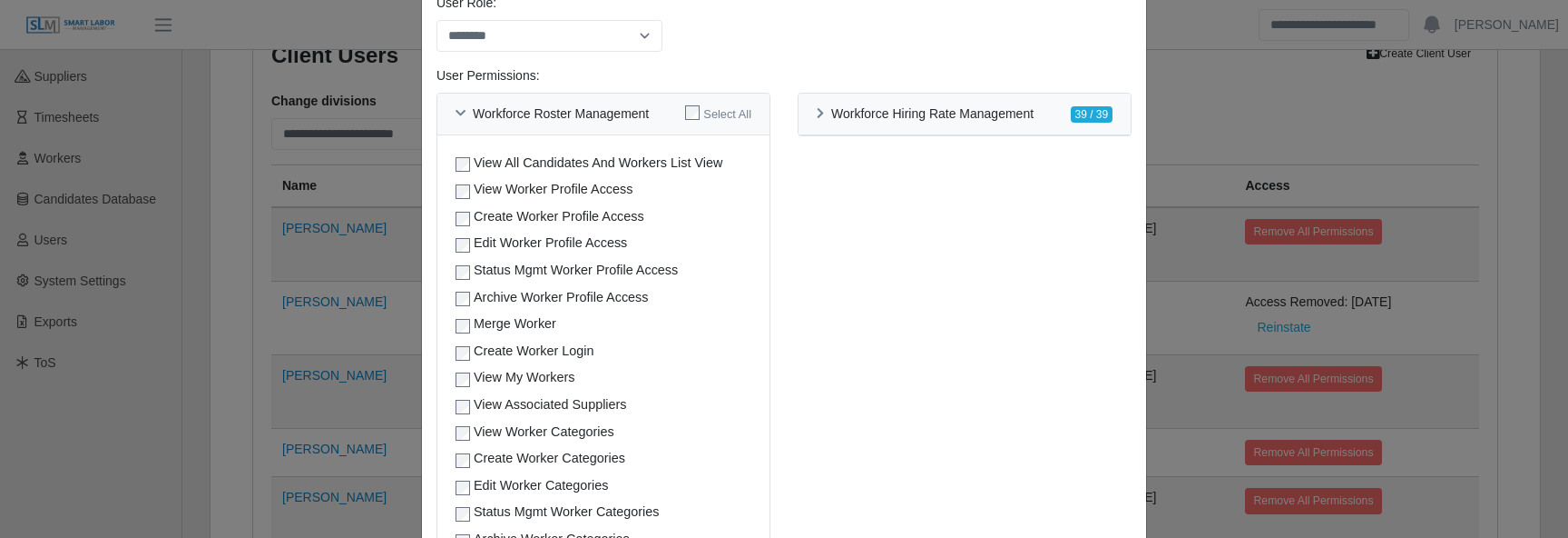
scroll to position [259, 0]
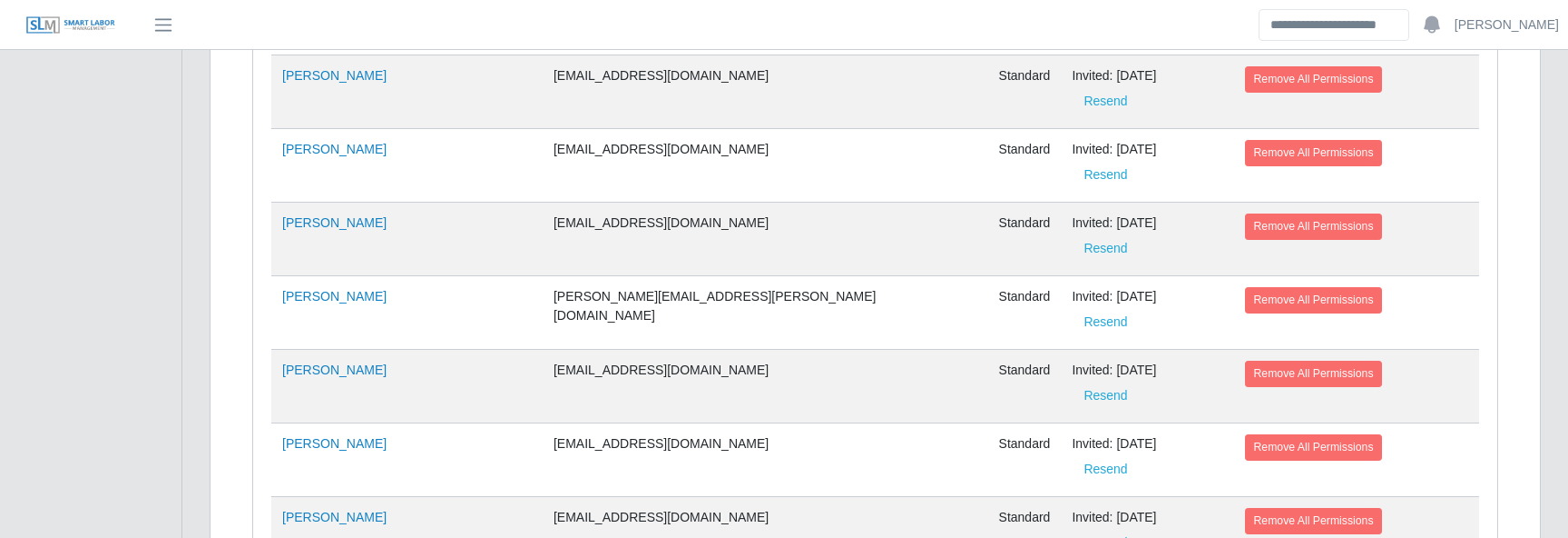
scroll to position [3202, 0]
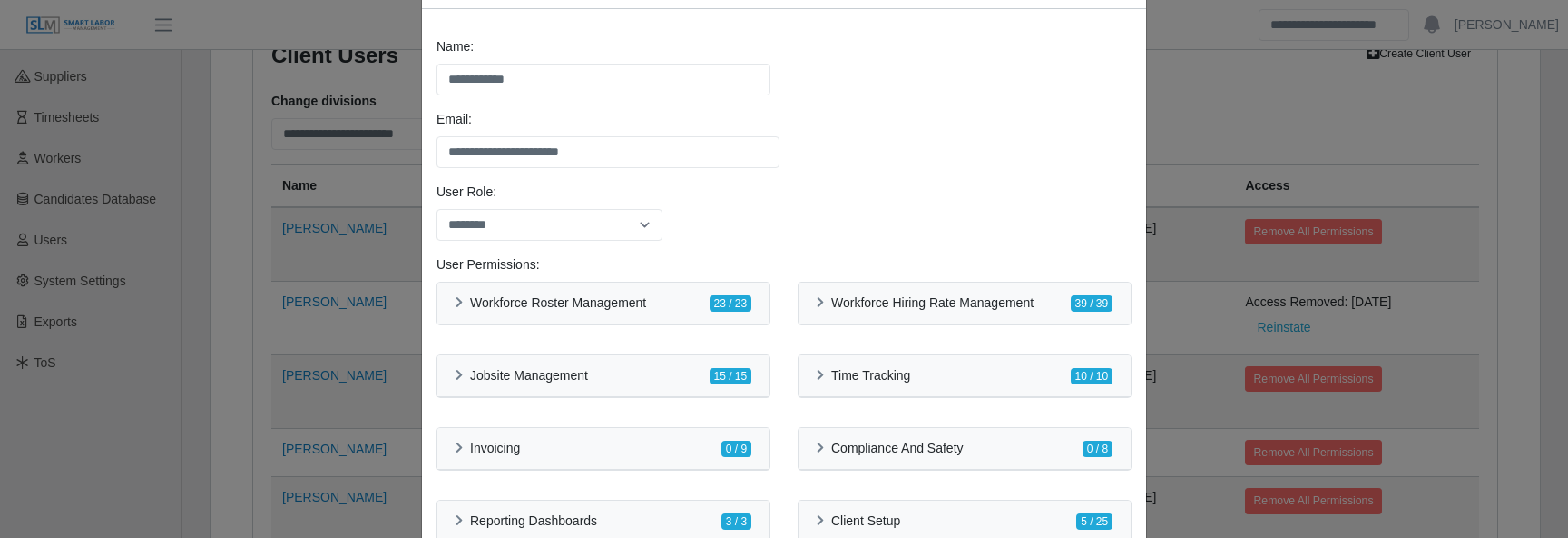
scroll to position [128, 0]
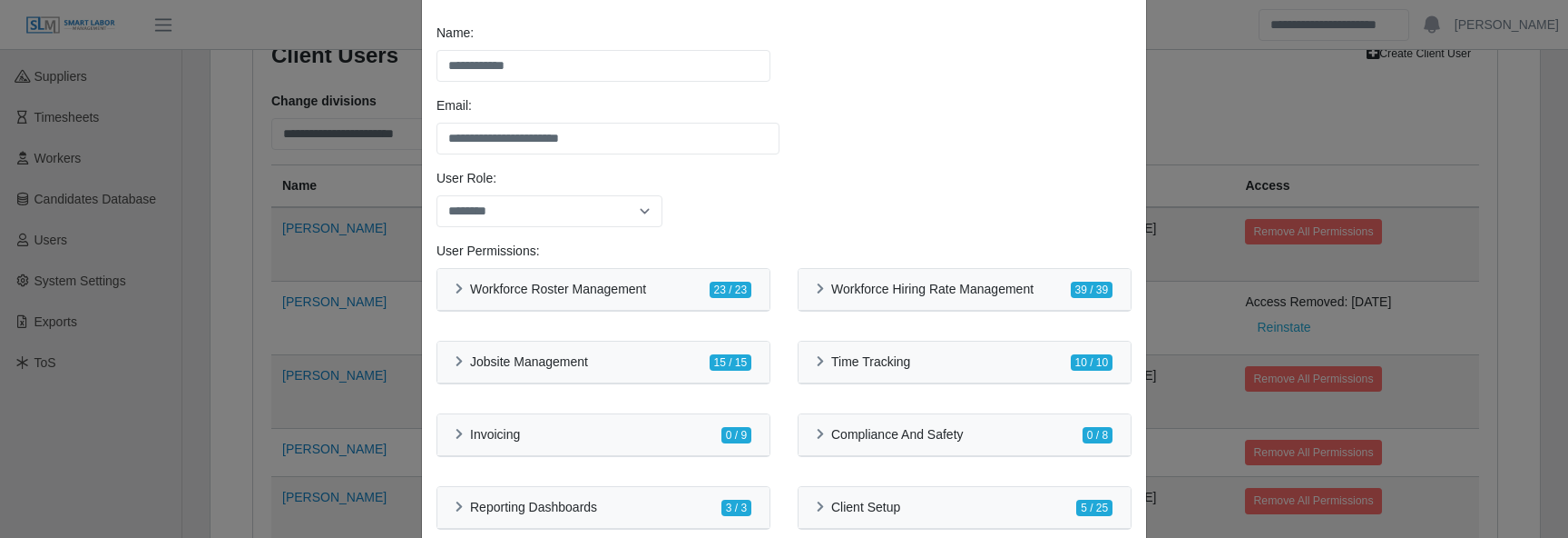
click at [288, 308] on div "**********" at bounding box center [784, 269] width 1568 height 538
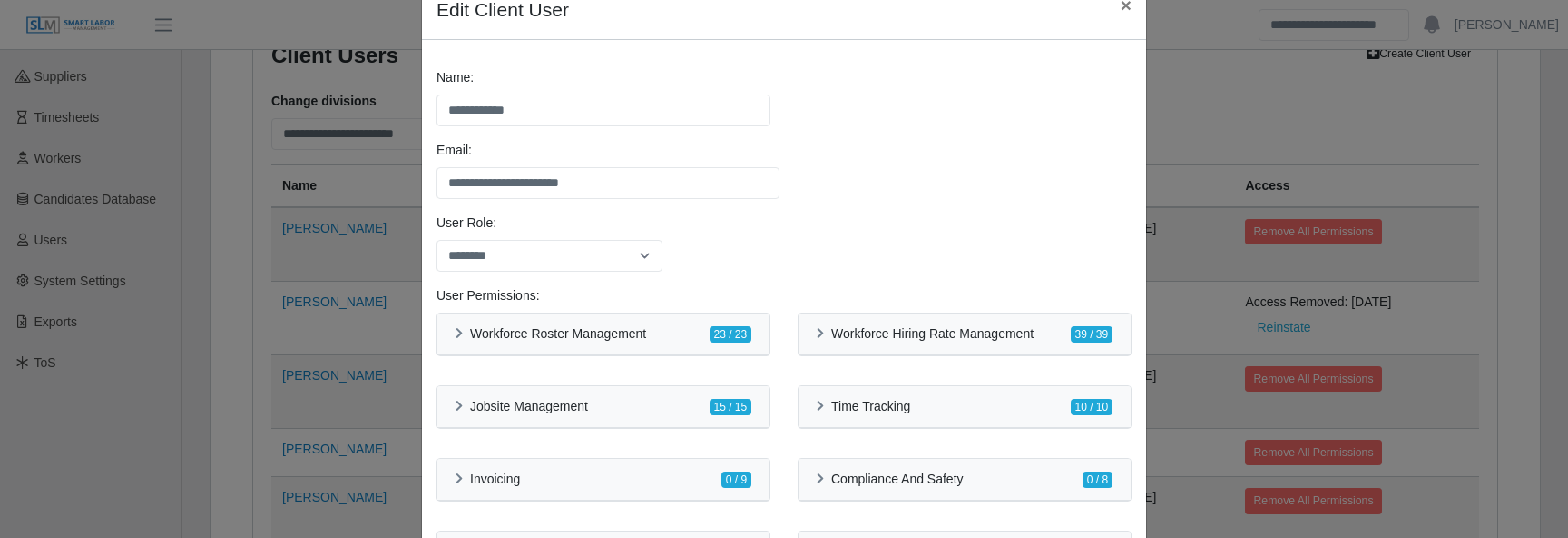
scroll to position [0, 0]
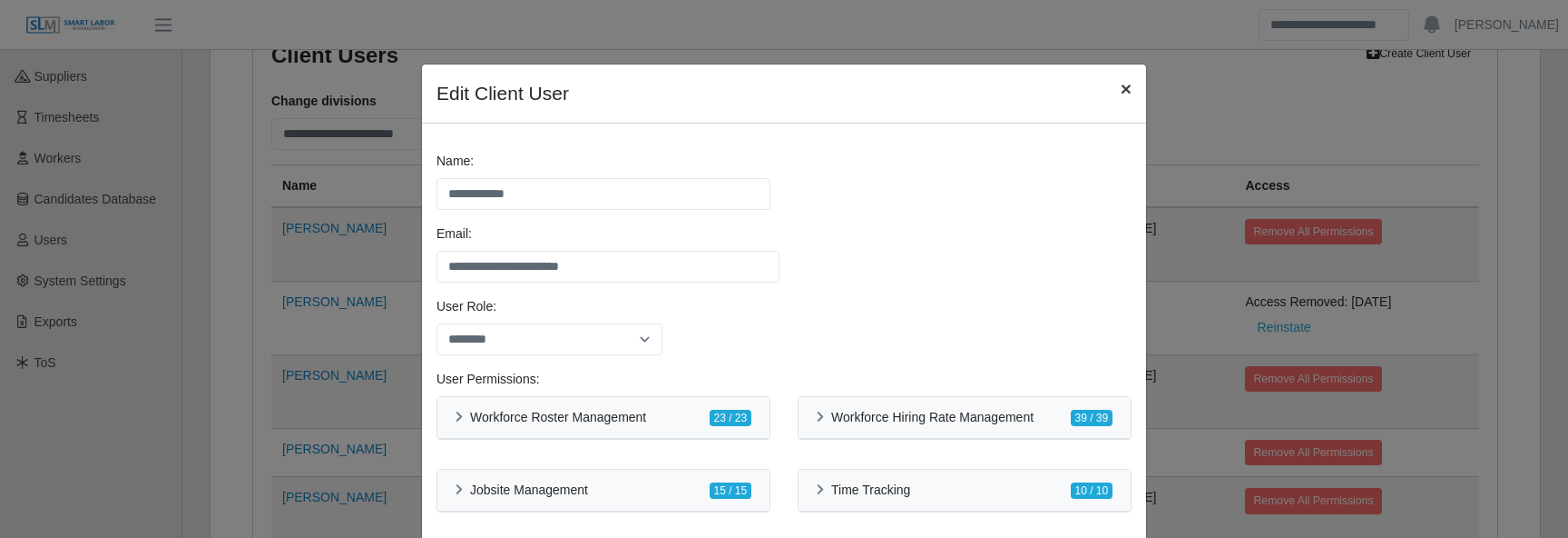
click at [1126, 84] on span "×" at bounding box center [1126, 88] width 11 height 21
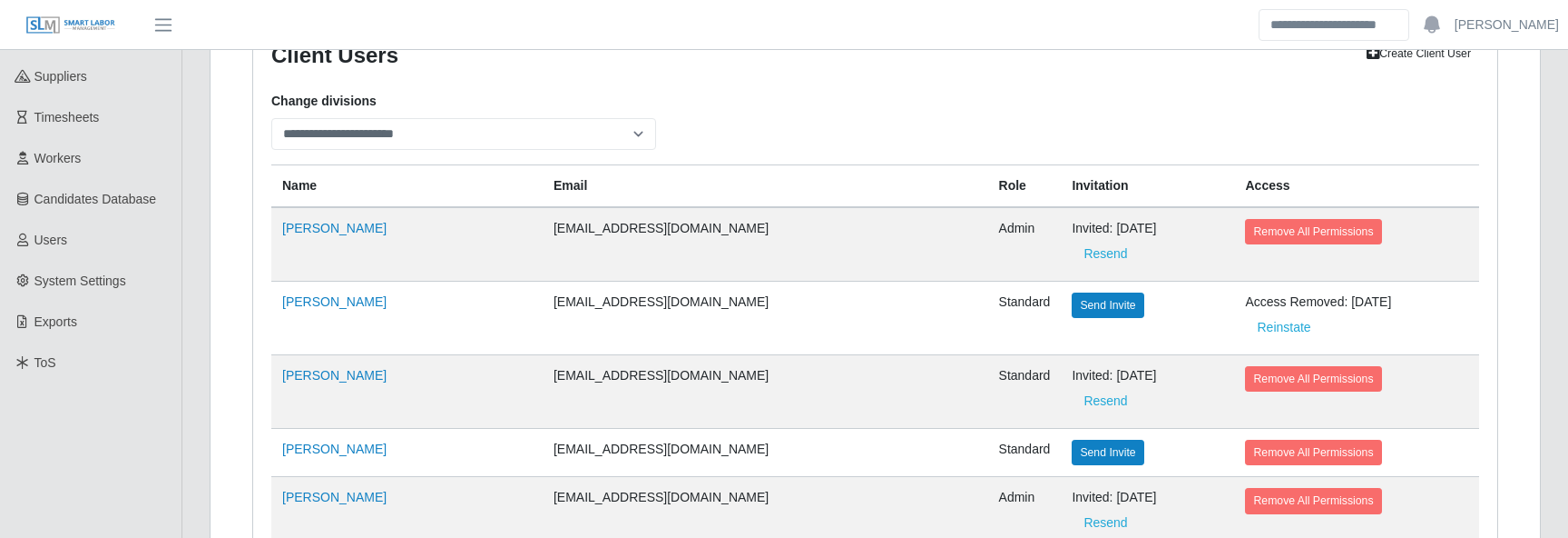
click at [890, 117] on div "**********" at bounding box center [875, 121] width 1235 height 58
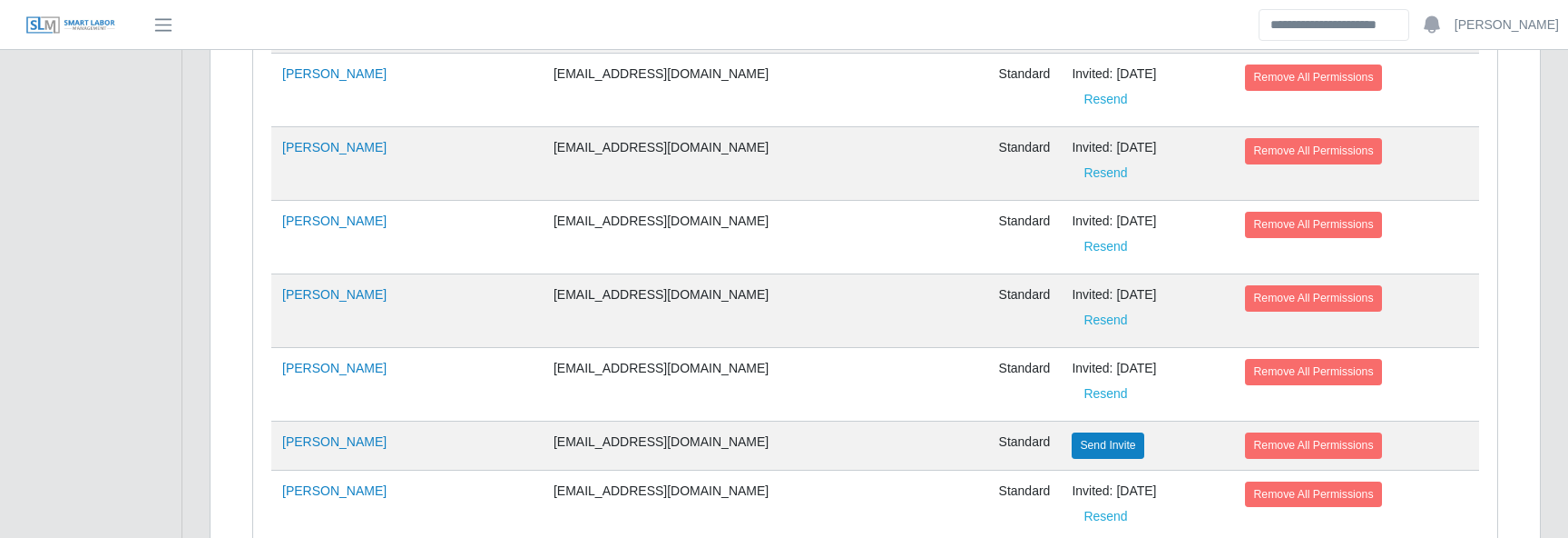
scroll to position [3336, 0]
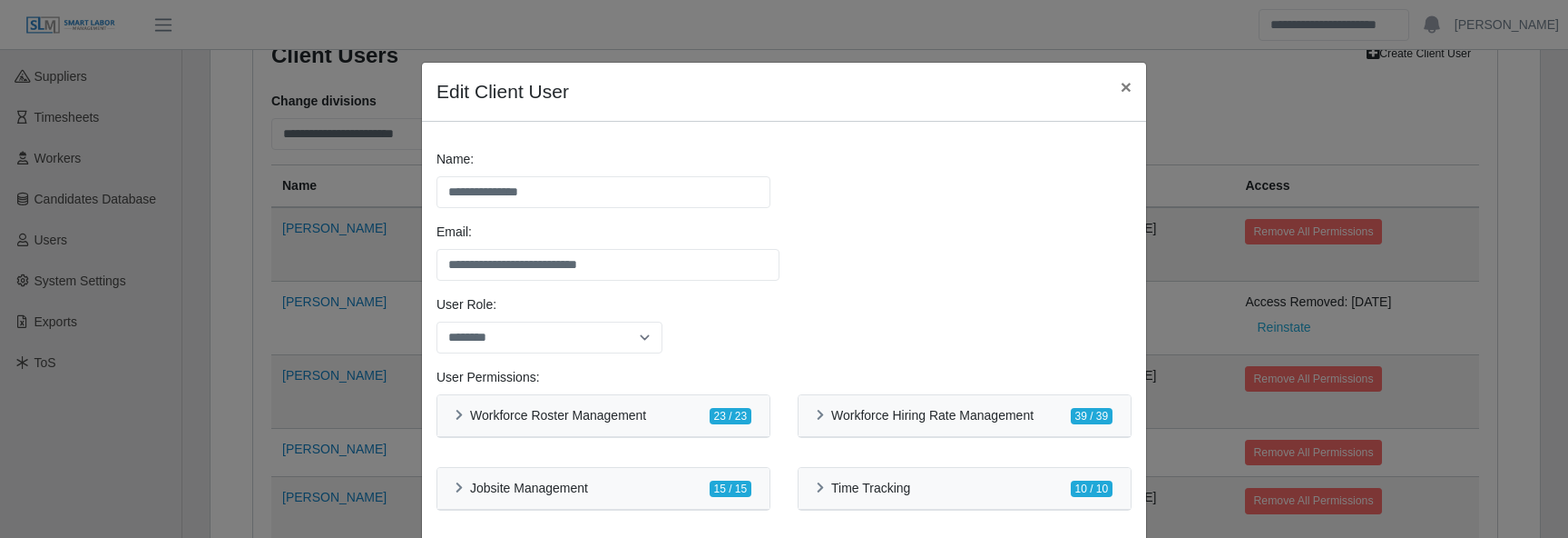
scroll to position [0, 0]
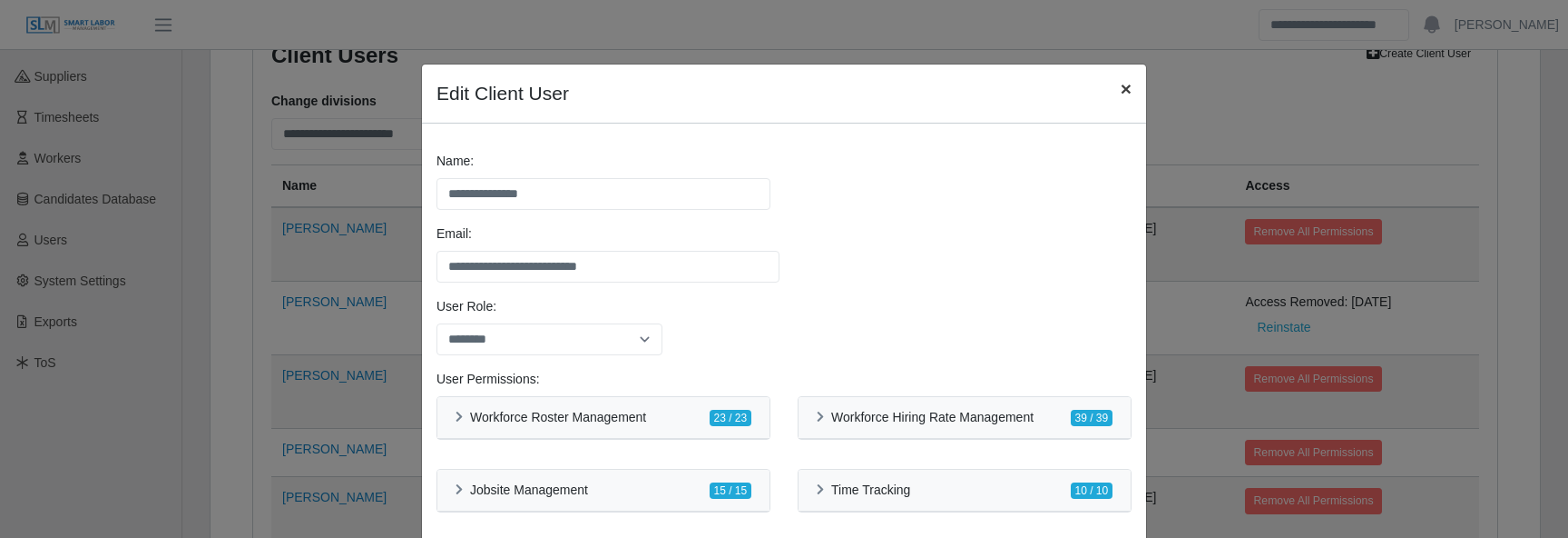
click at [1123, 91] on span "×" at bounding box center [1126, 88] width 11 height 21
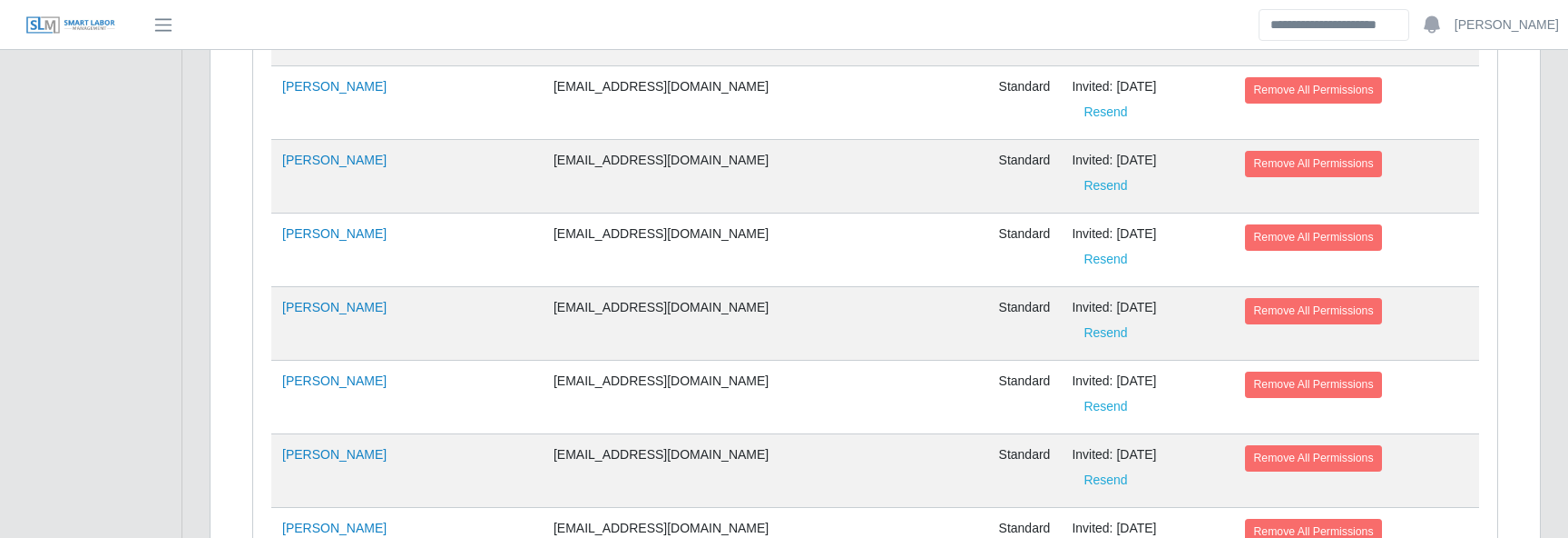
scroll to position [729, 0]
click at [334, 372] on link "Danny Pulford" at bounding box center [334, 380] width 105 height 15
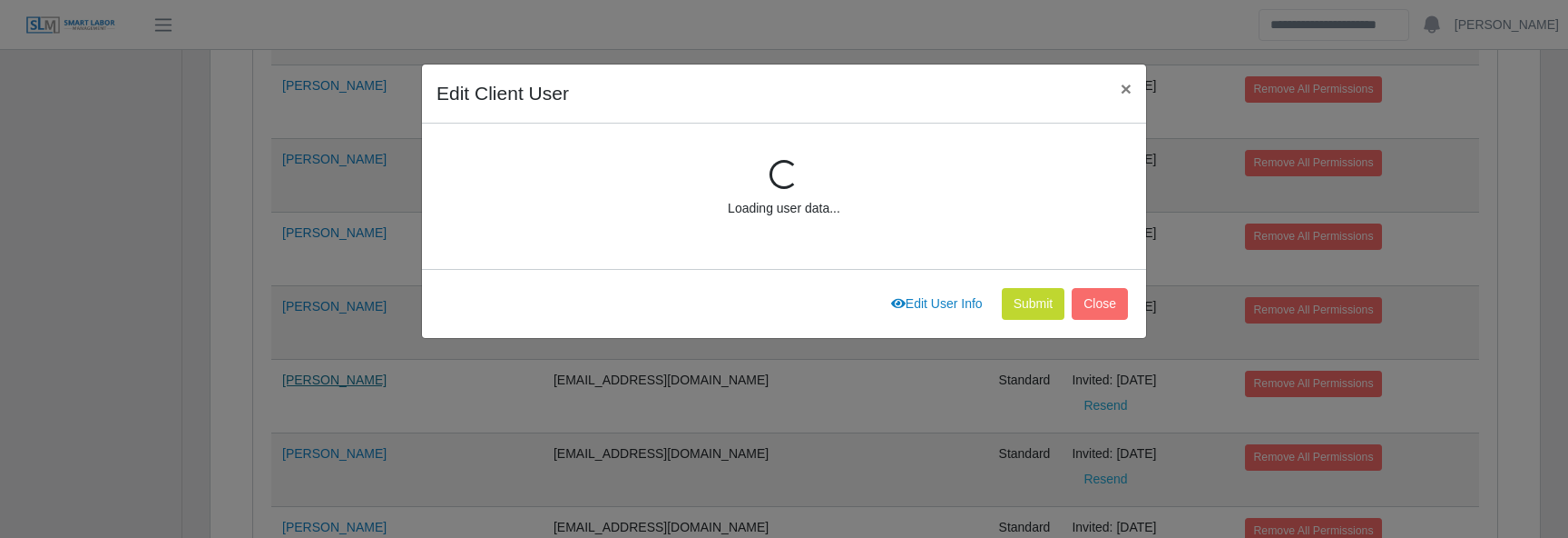
scroll to position [244, 0]
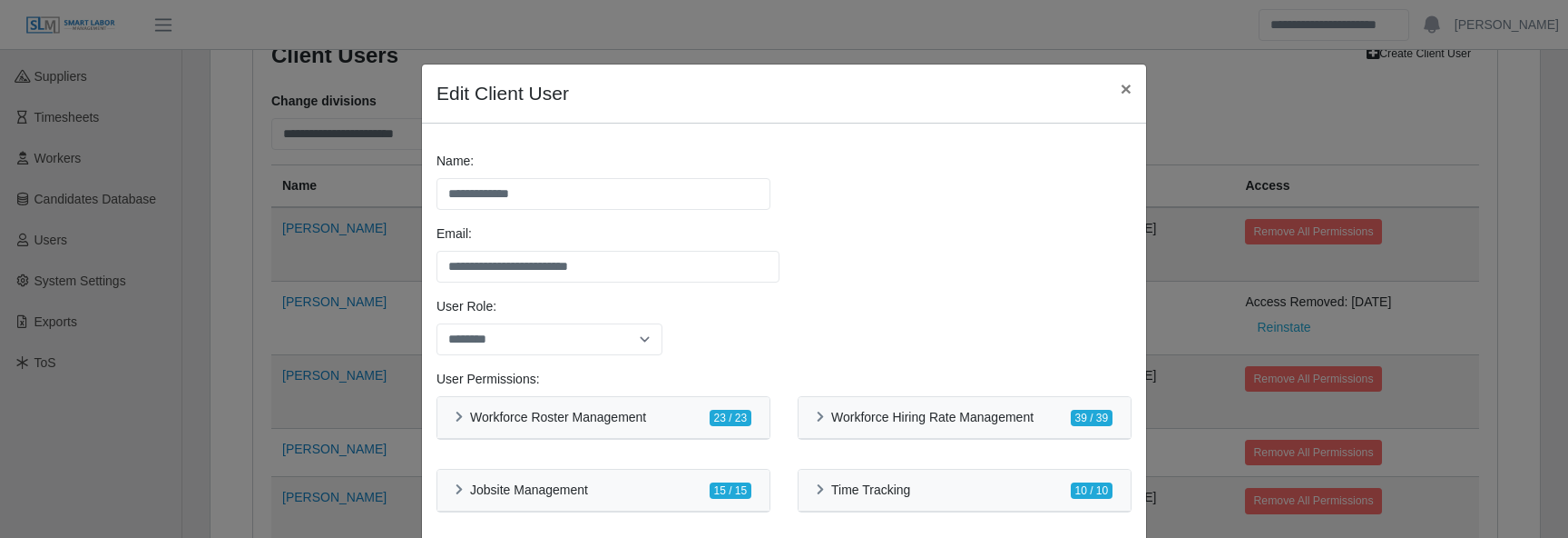
click at [365, 308] on div "**********" at bounding box center [784, 269] width 1568 height 538
click at [1127, 85] on span "×" at bounding box center [1126, 88] width 11 height 21
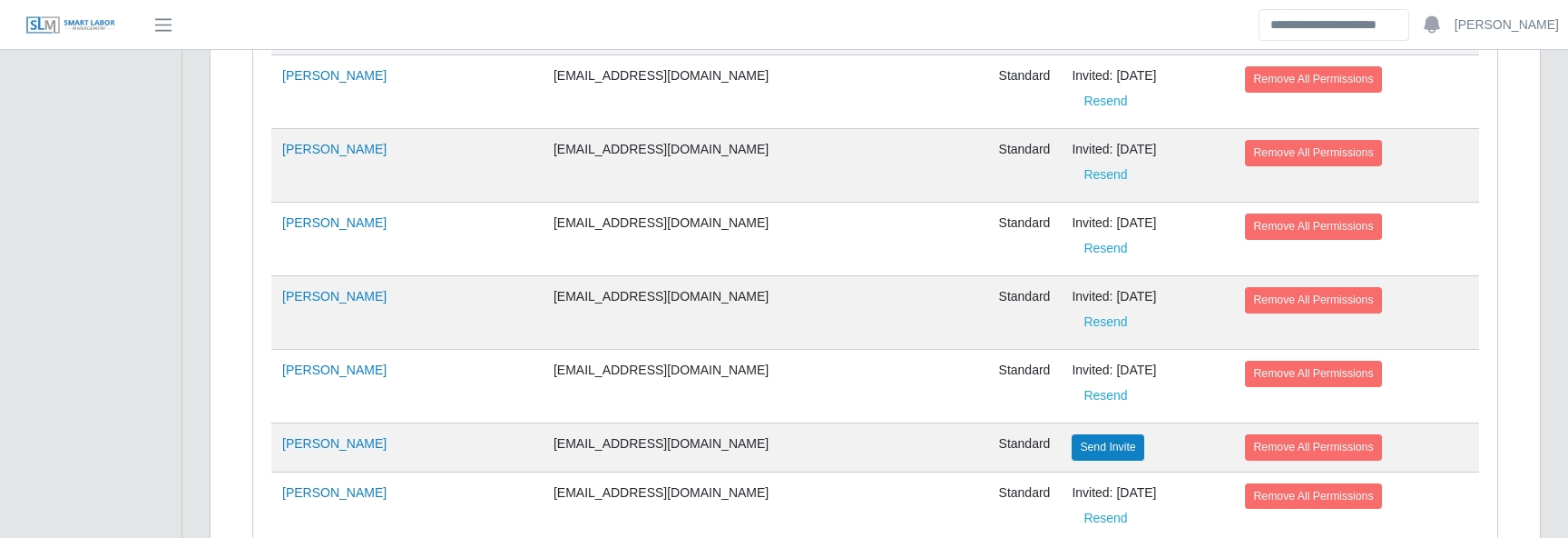
scroll to position [1056, 0]
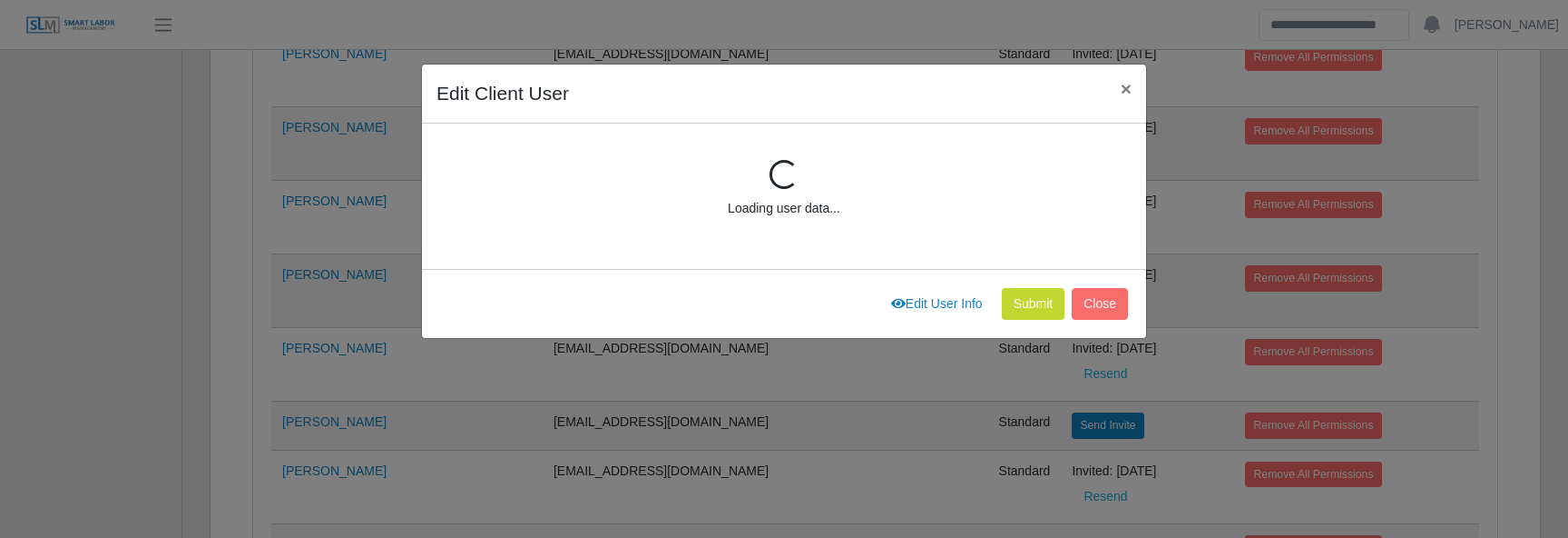
scroll to position [244, 0]
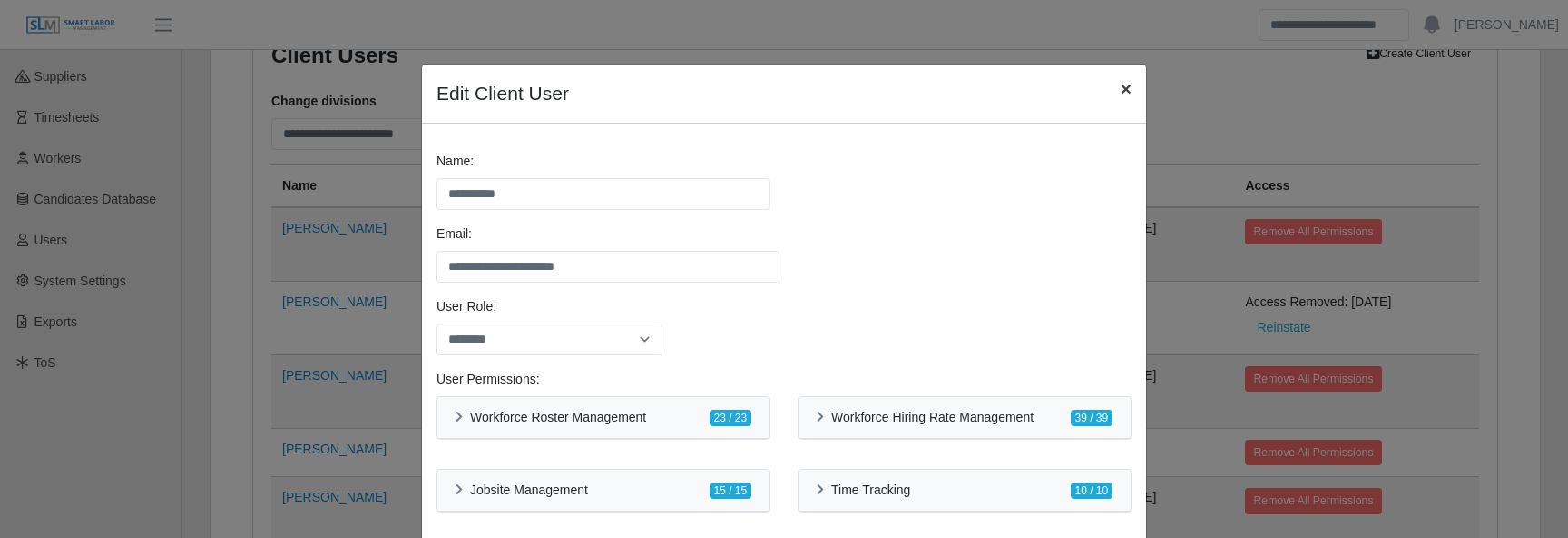
click at [1129, 89] on span "×" at bounding box center [1126, 88] width 11 height 21
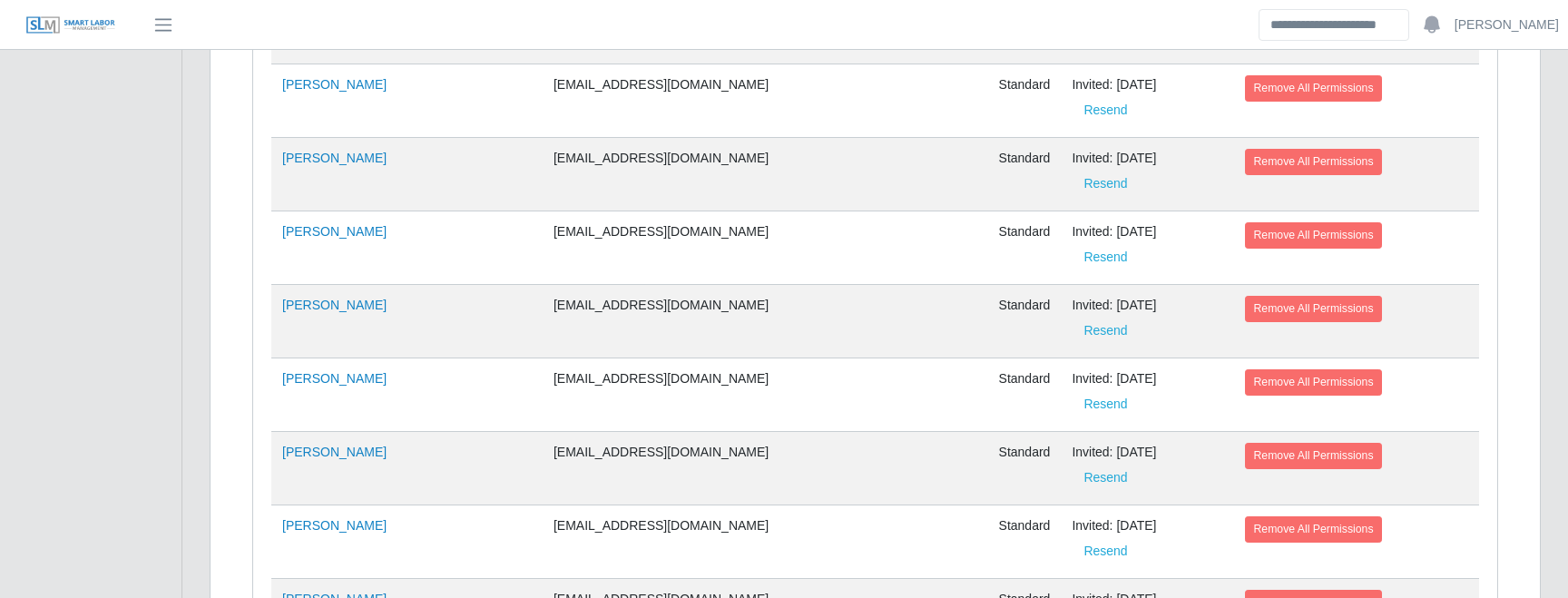
scroll to position [850, 0]
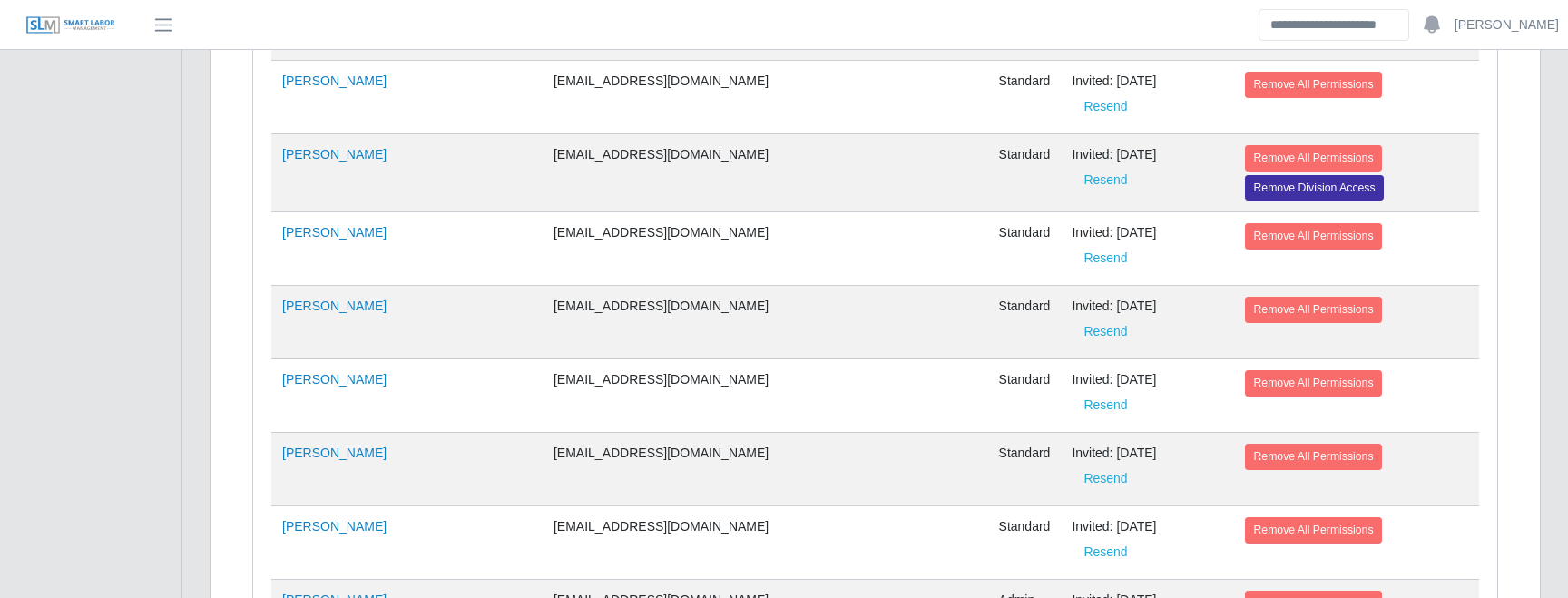
scroll to position [3596, 0]
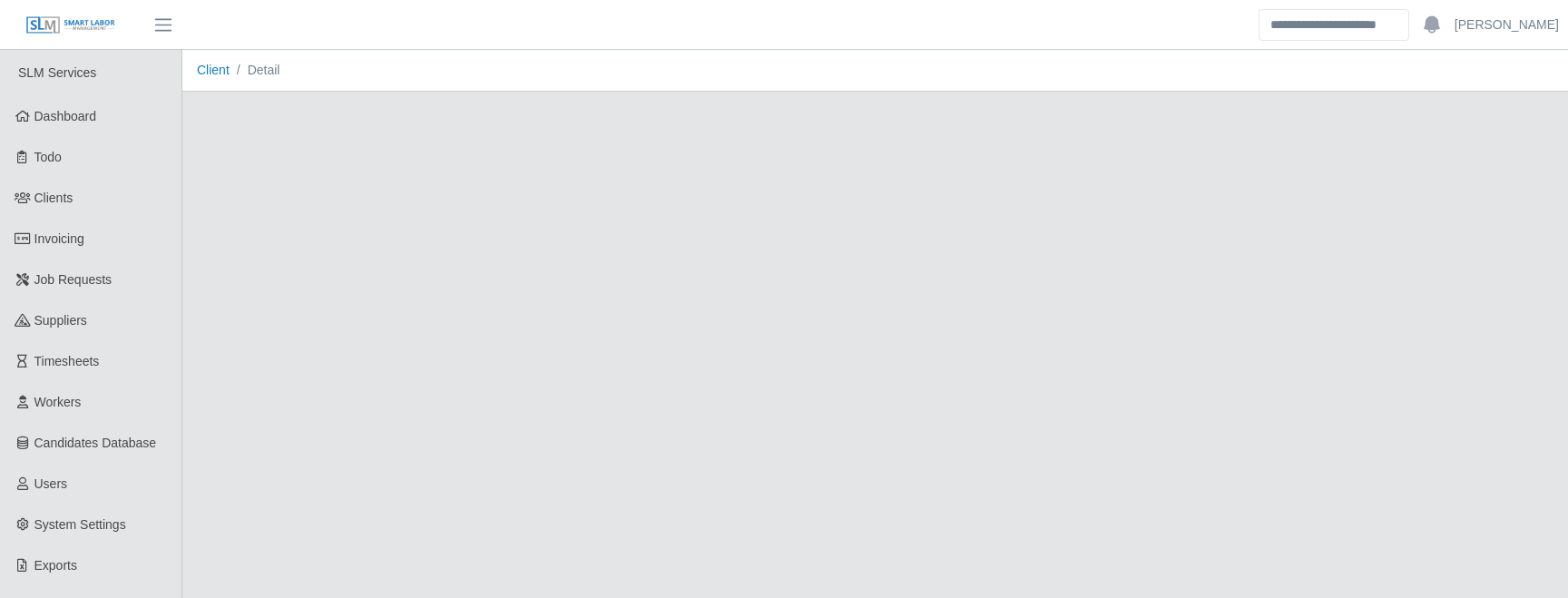
scroll to position [120, 0]
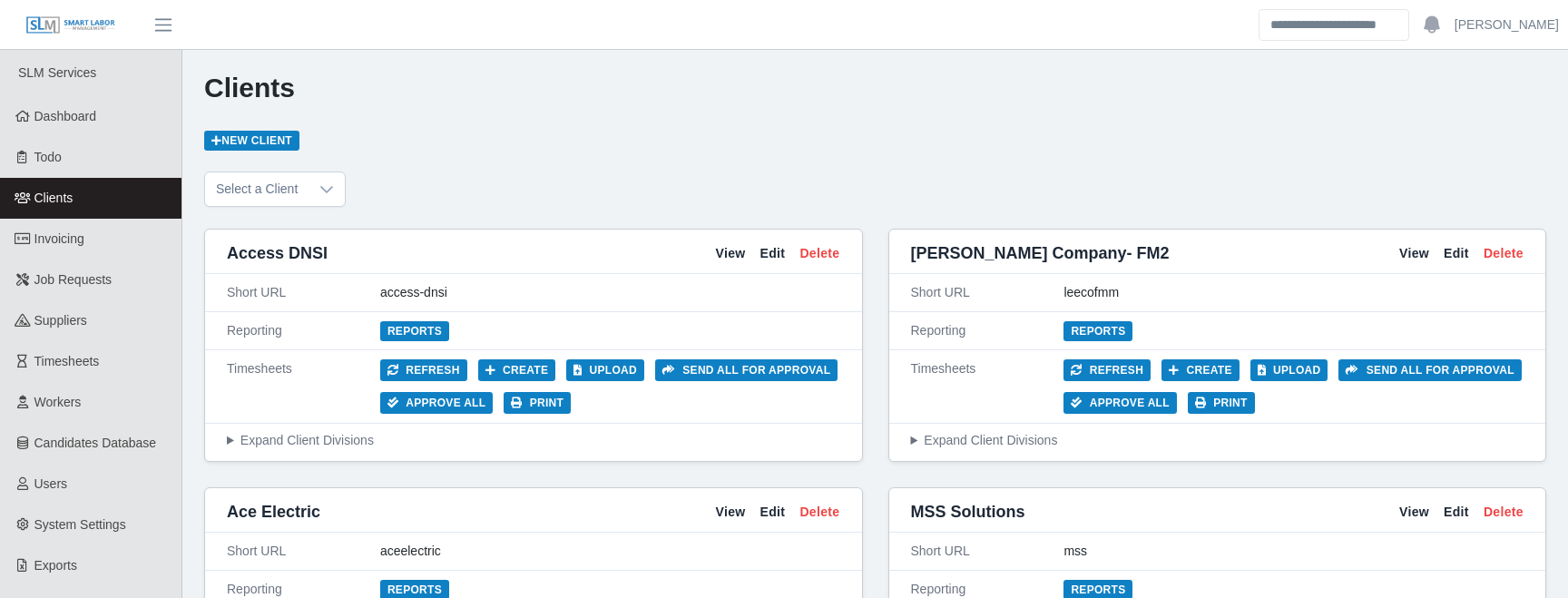
click at [712, 190] on div "Select a Client" at bounding box center [876, 189] width 1342 height 35
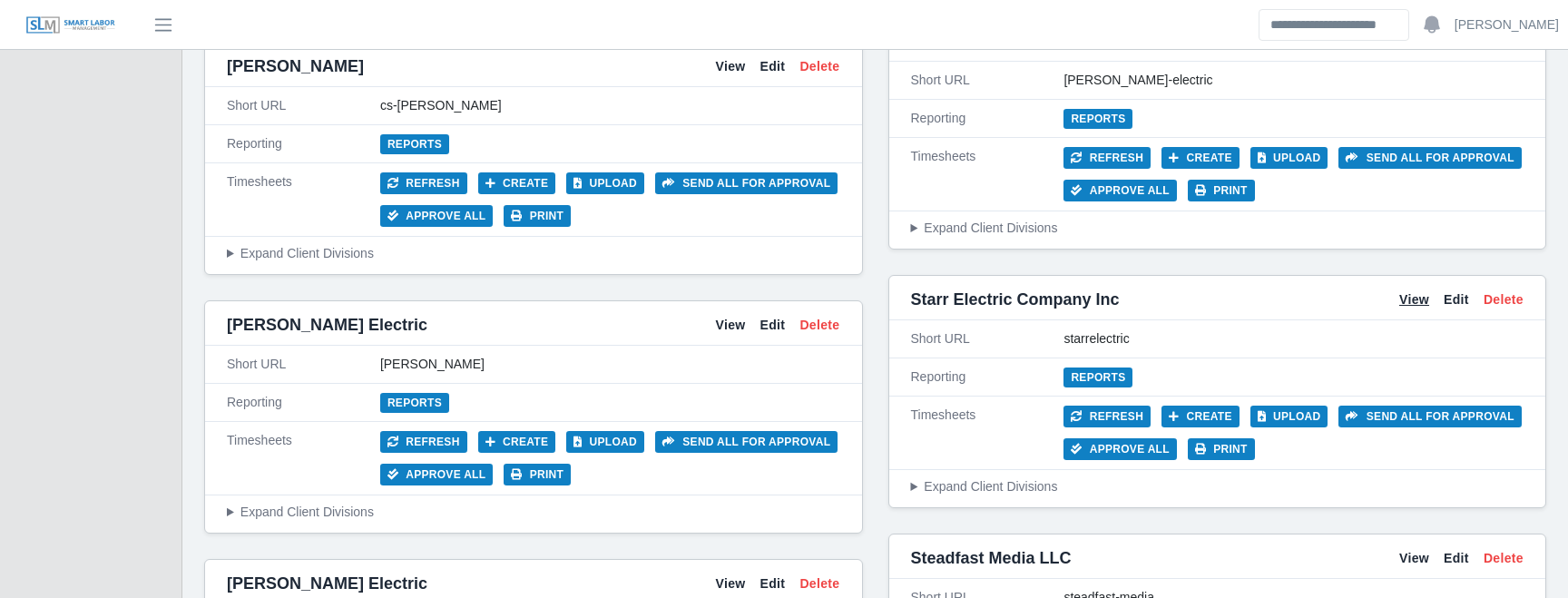
click at [1409, 302] on link "View" at bounding box center [1414, 299] width 30 height 19
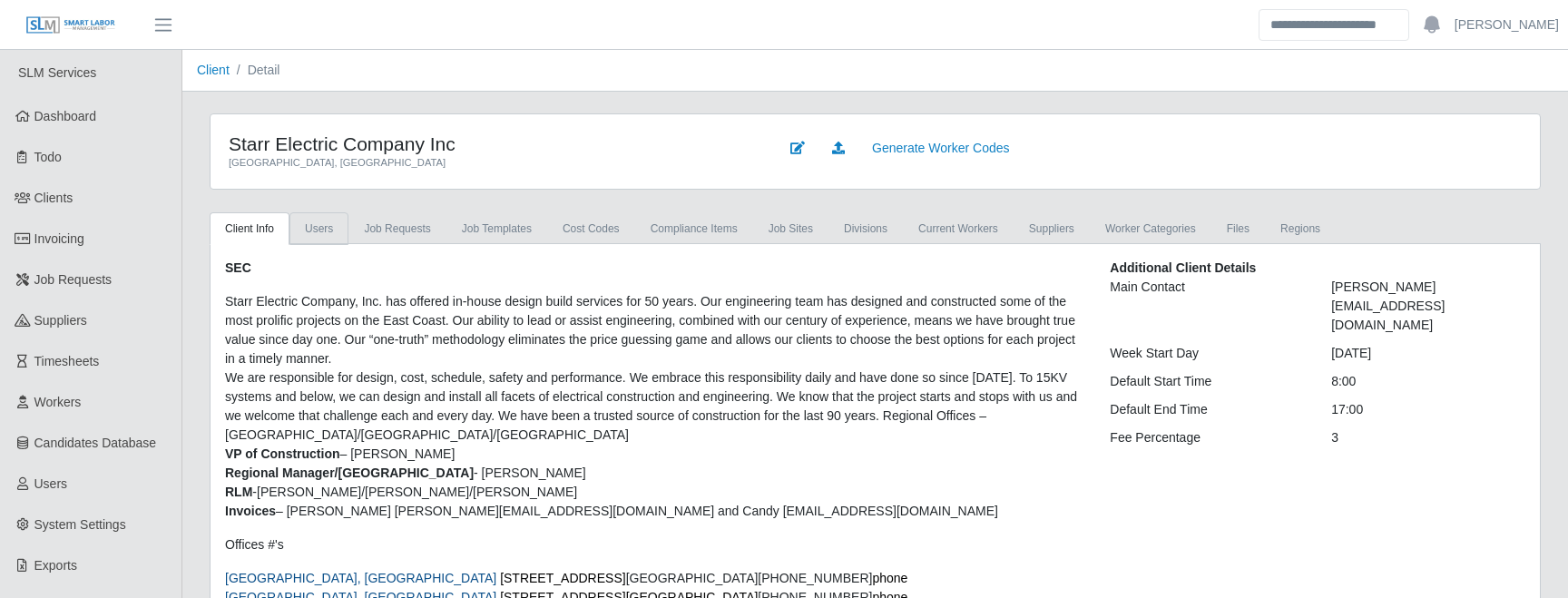
click at [322, 226] on link "Users" at bounding box center [318, 229] width 59 height 33
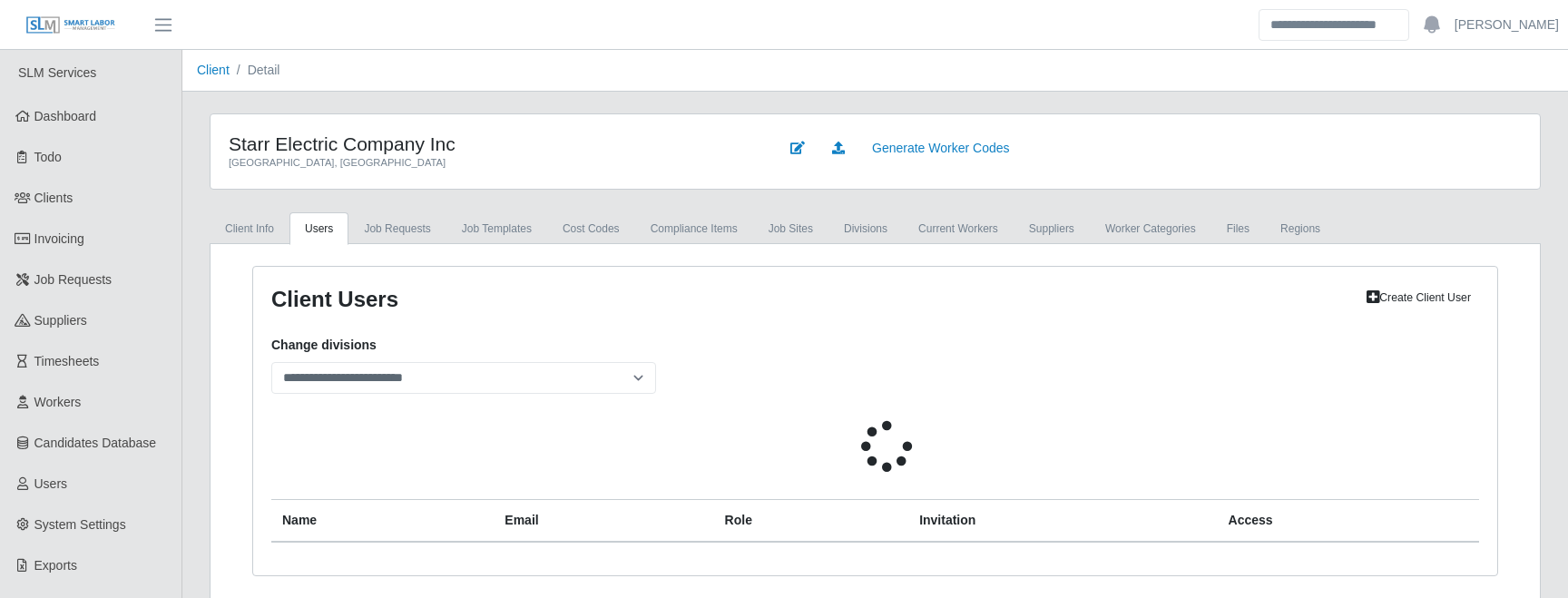
scroll to position [2, 0]
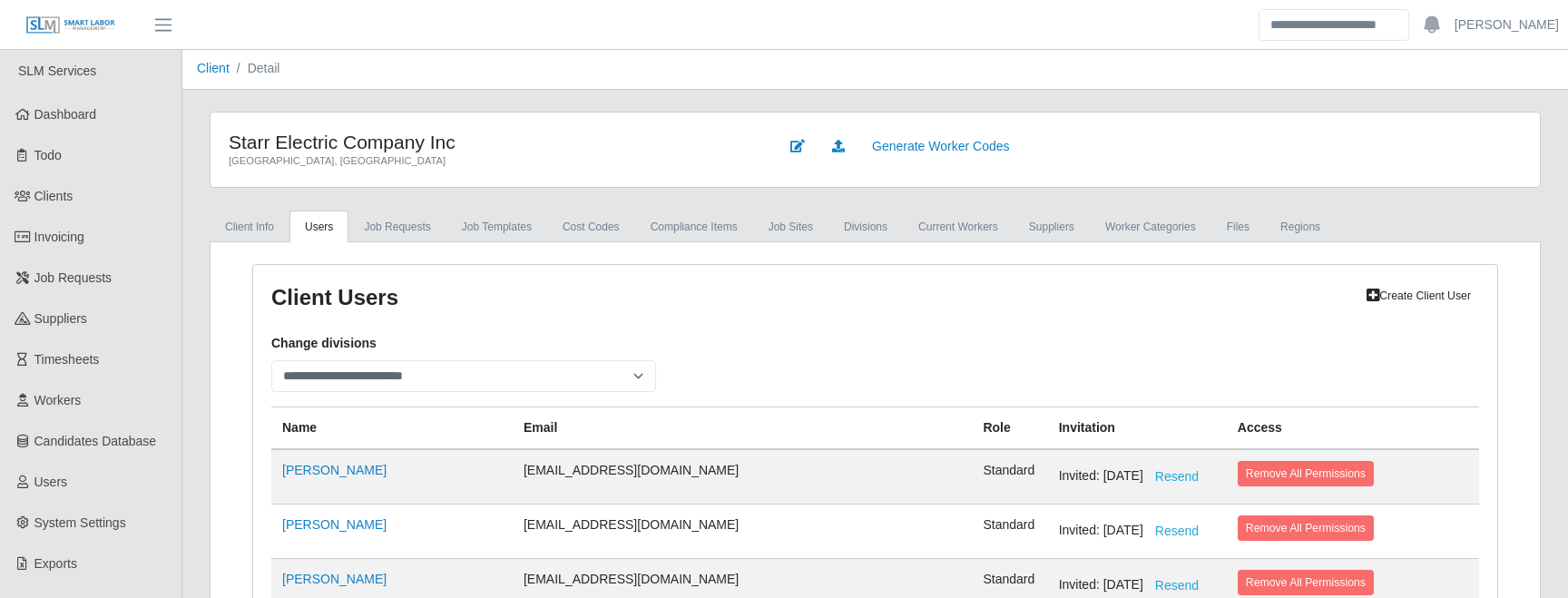
select select
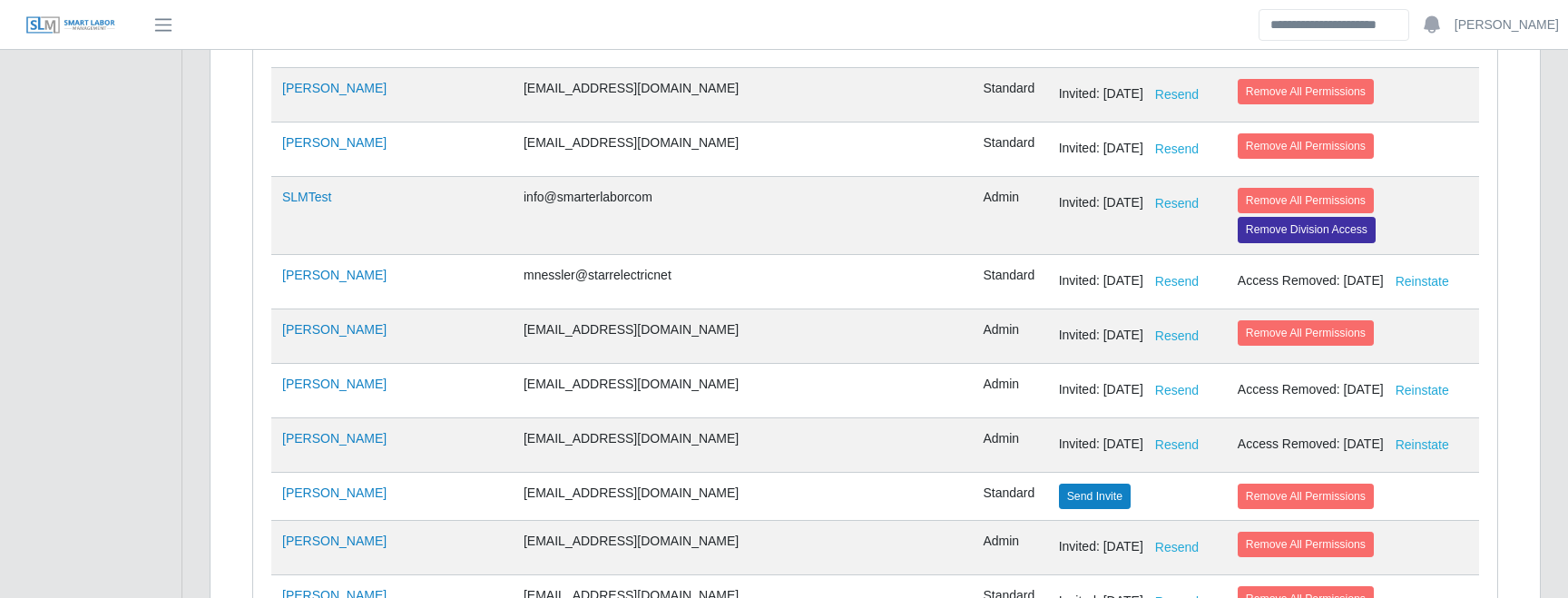
scroll to position [2377, 0]
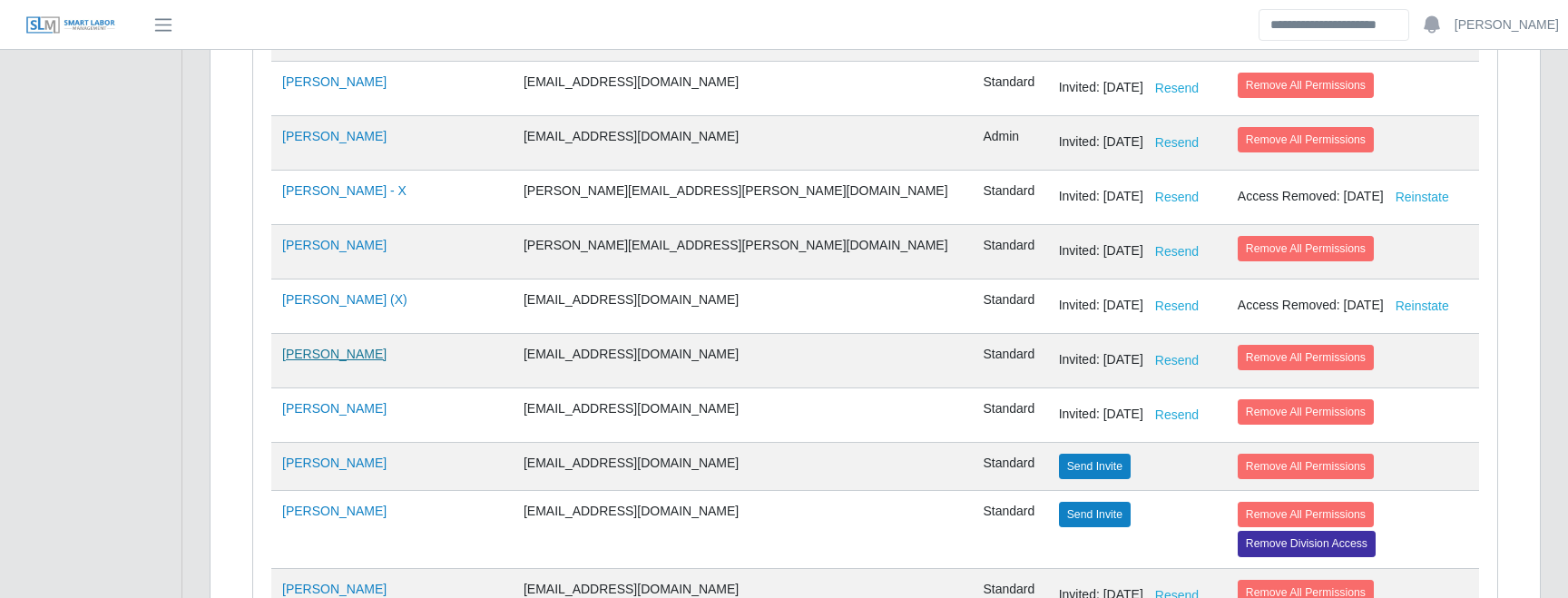
click at [342, 355] on link "[PERSON_NAME]" at bounding box center [334, 354] width 105 height 15
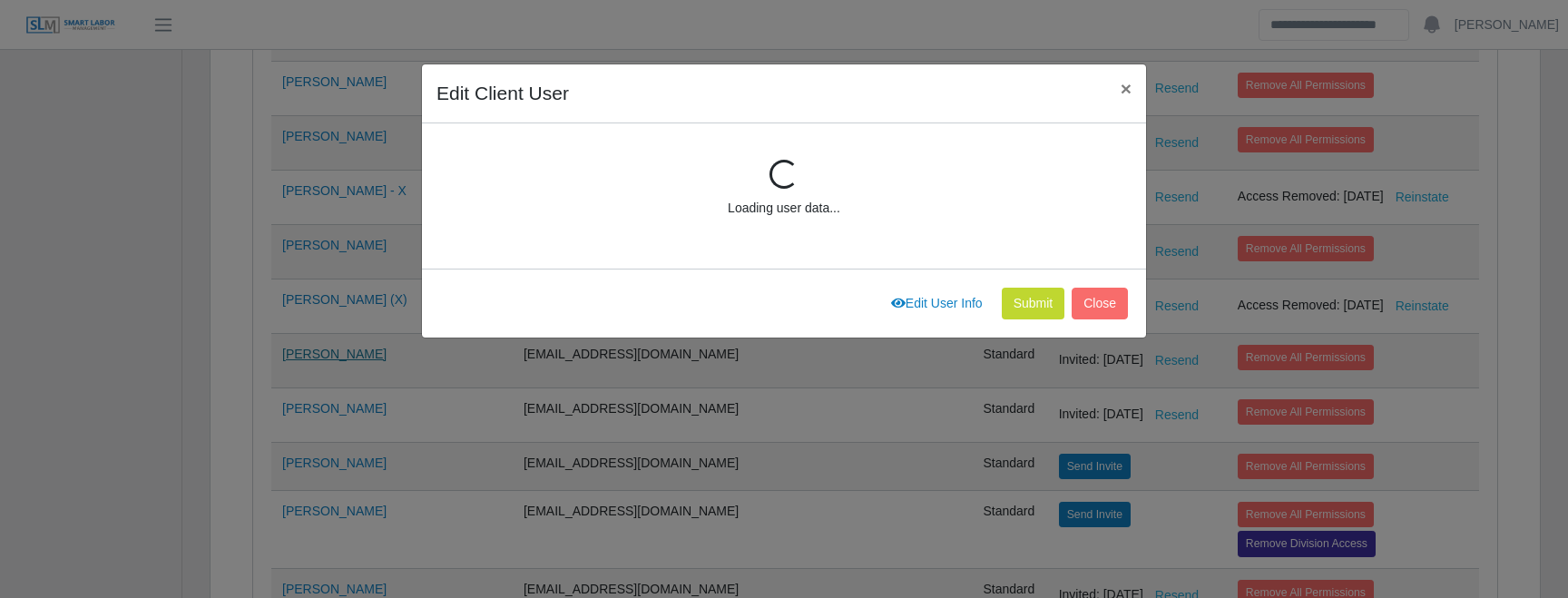
scroll to position [244, 0]
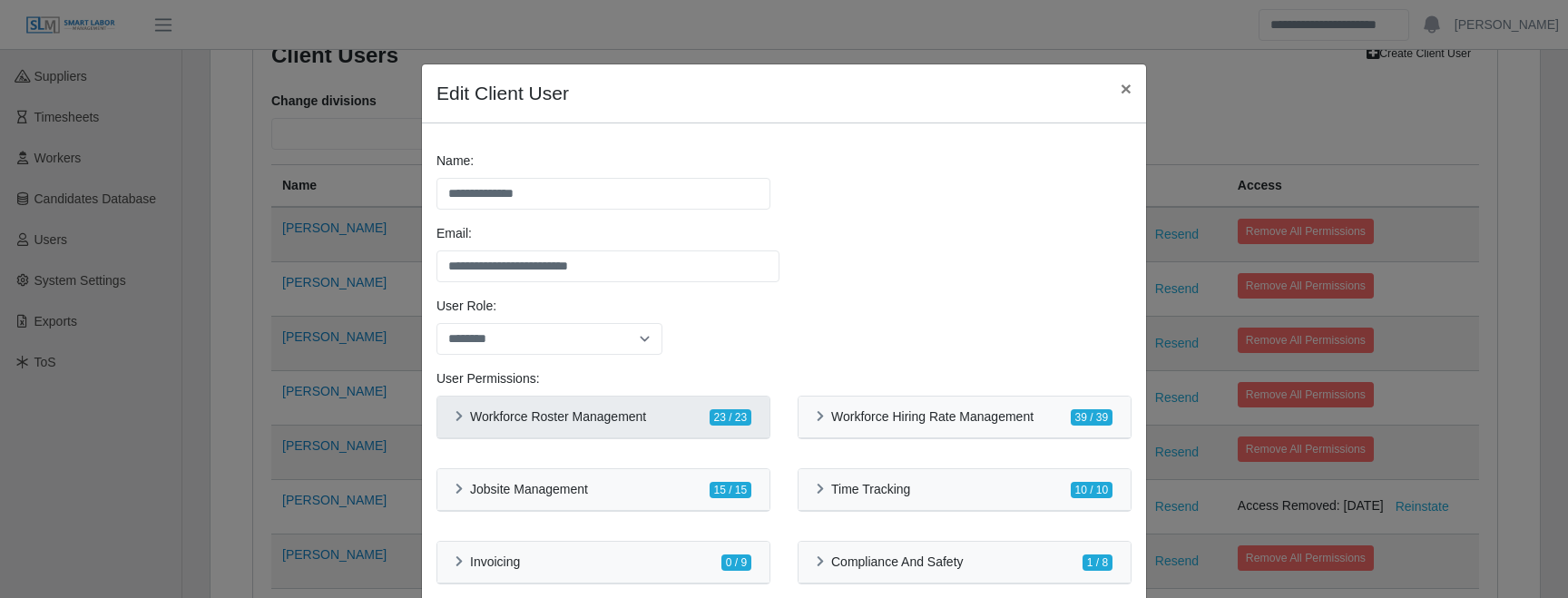
click at [614, 409] on h6 "Workforce Roster Management" at bounding box center [558, 416] width 176 height 15
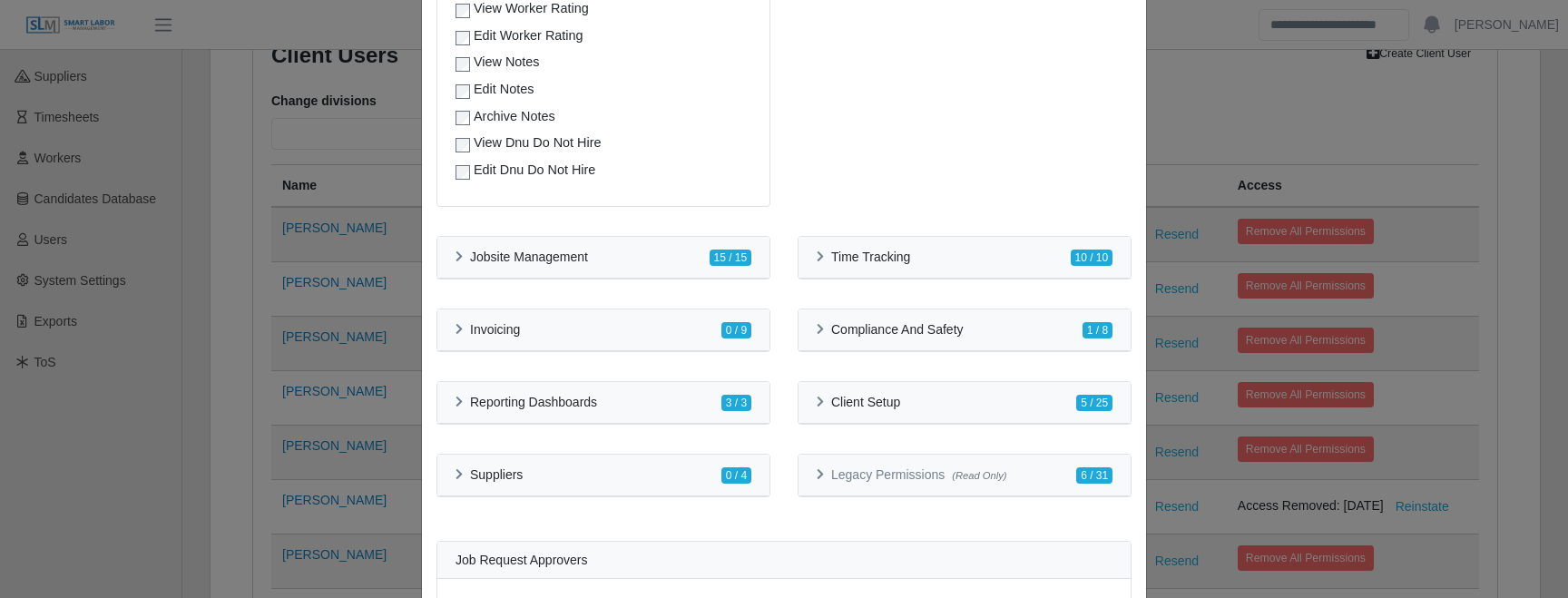
scroll to position [968, 0]
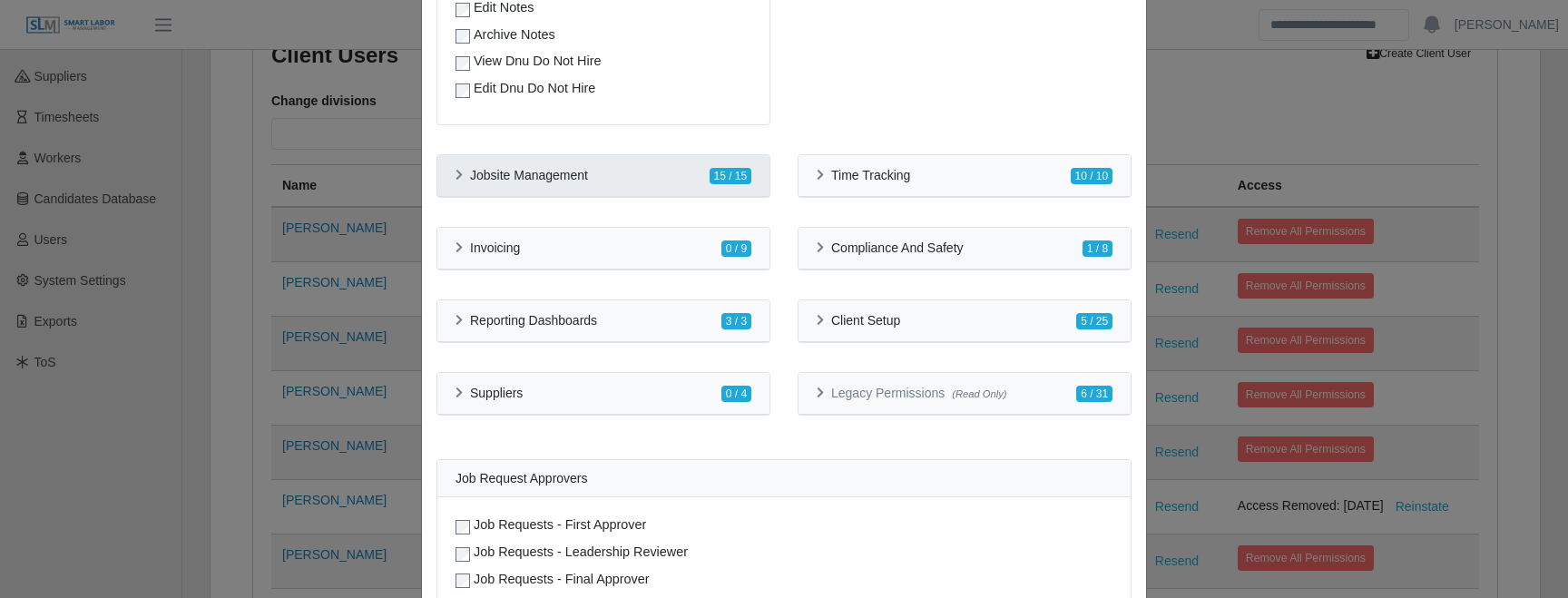
click at [585, 179] on h6 "Jobsite Management" at bounding box center [529, 175] width 118 height 15
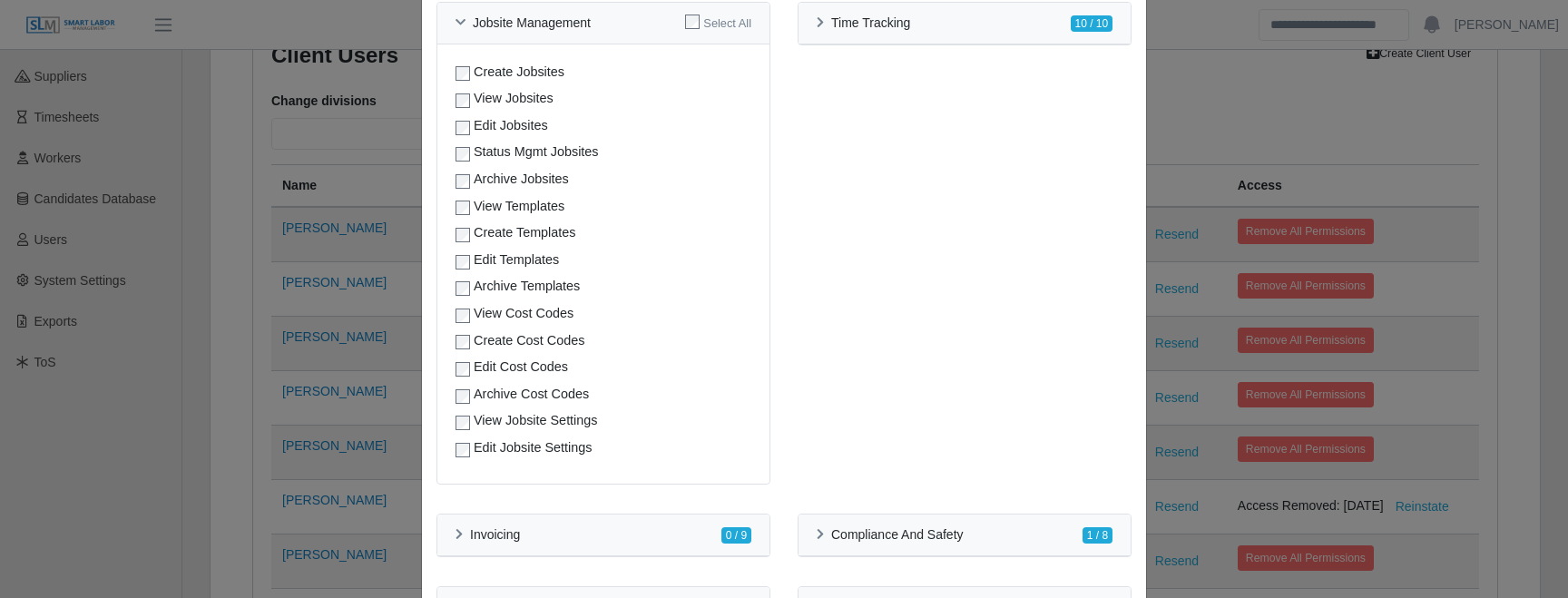
scroll to position [1123, 0]
click at [789, 319] on div "Time Tracking 10 / 10 Ocr Features Ocr Timesheet Generator View Jobsite Timeshe…" at bounding box center [964, 250] width 361 height 504
click at [786, 287] on div "Time Tracking 10 / 10 Ocr Features Ocr Timesheet Generator View Jobsite Timeshe…" at bounding box center [964, 250] width 361 height 504
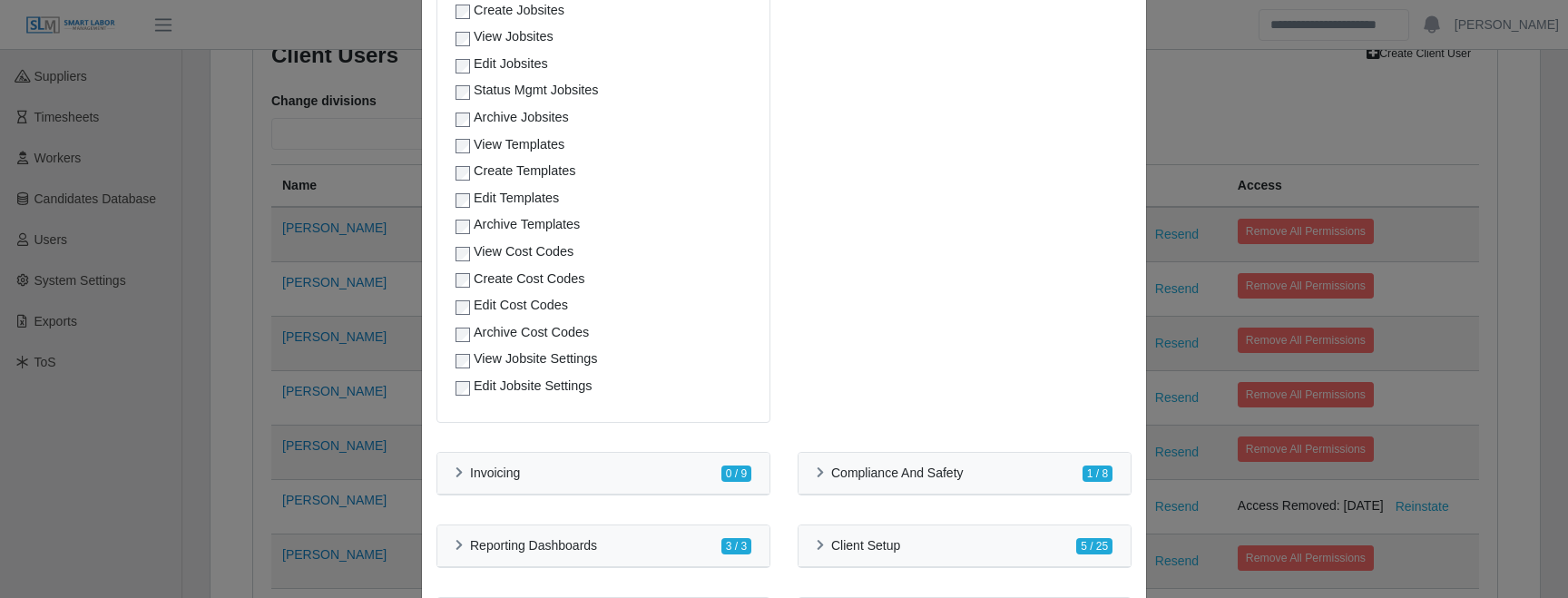
scroll to position [1451, 0]
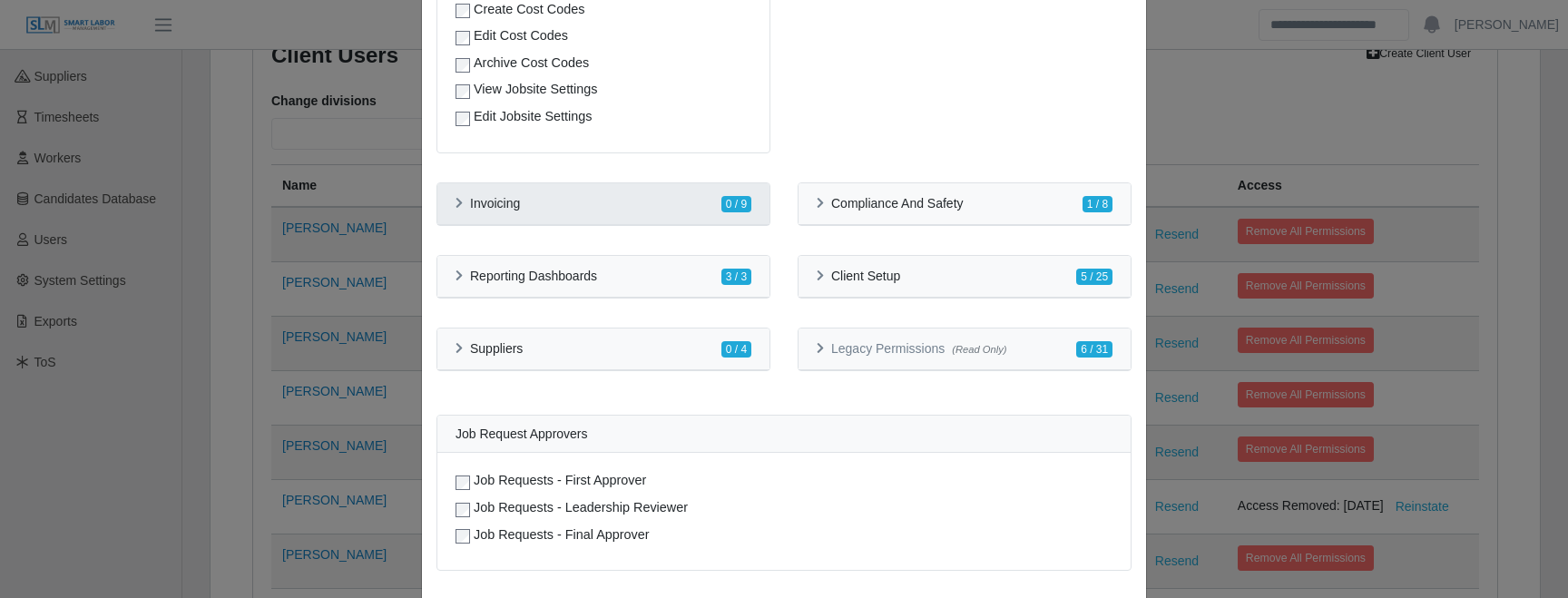
click at [700, 196] on div "Invoicing 0 / 9" at bounding box center [603, 204] width 296 height 19
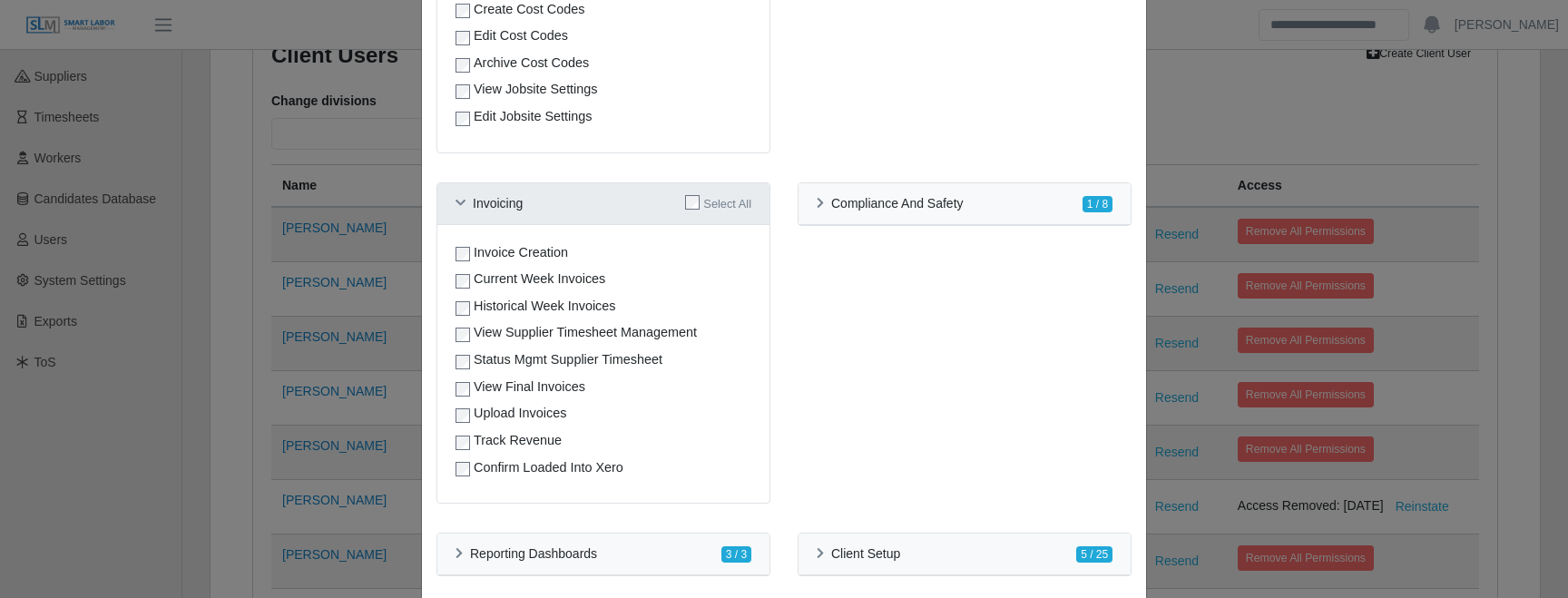
click at [639, 207] on div "Invoicing Select All" at bounding box center [603, 204] width 296 height 19
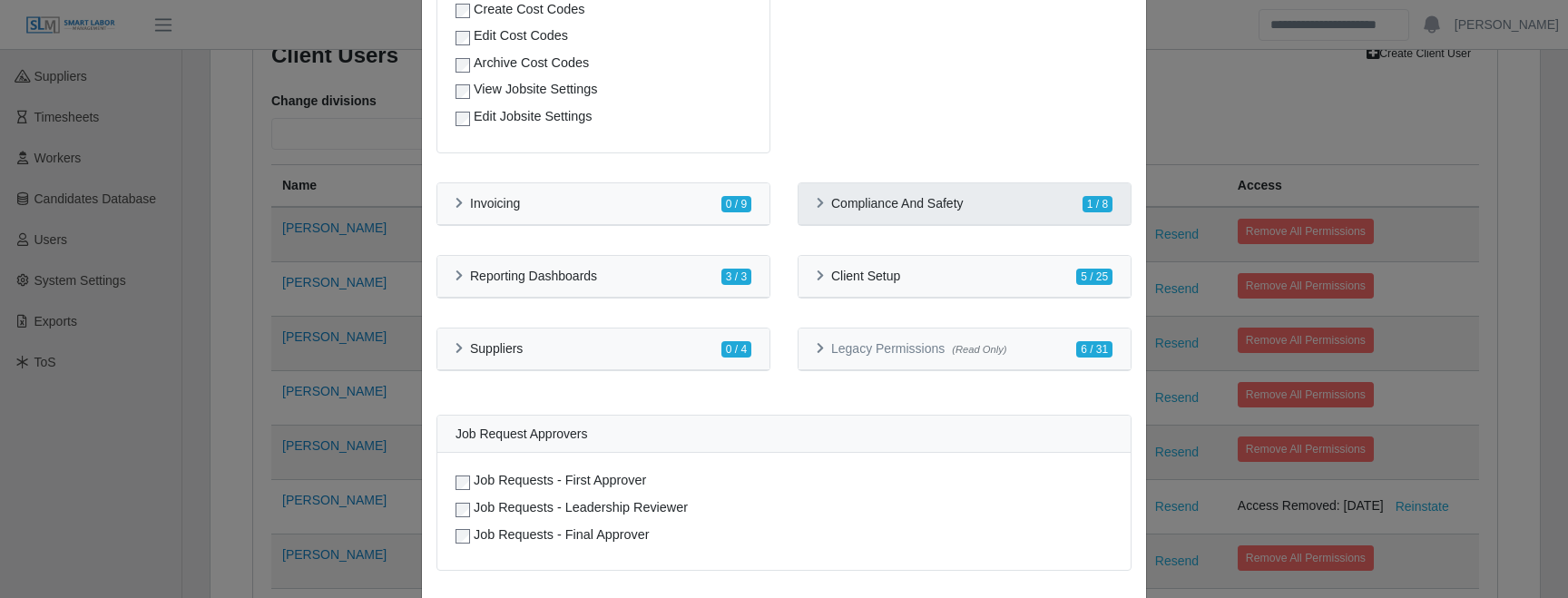
click at [908, 211] on div "Compliance And Safety 1 / 8" at bounding box center [964, 204] width 296 height 19
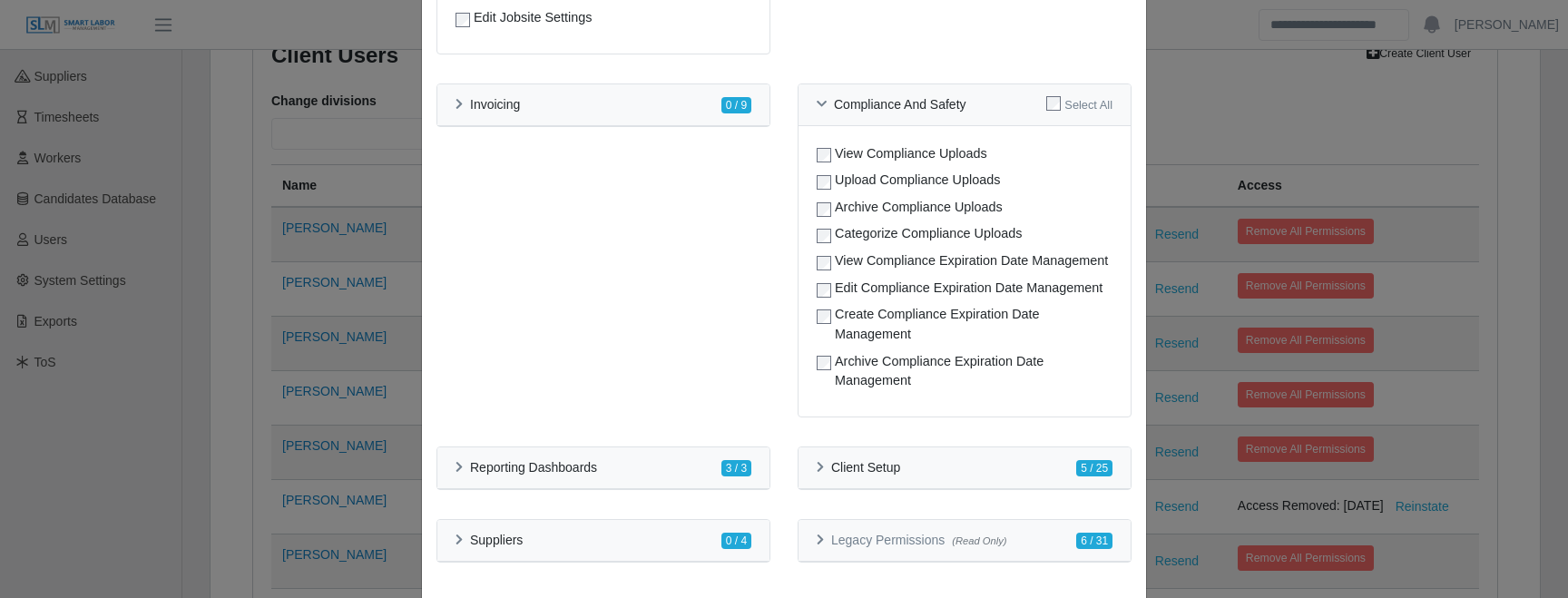
scroll to position [1551, 0]
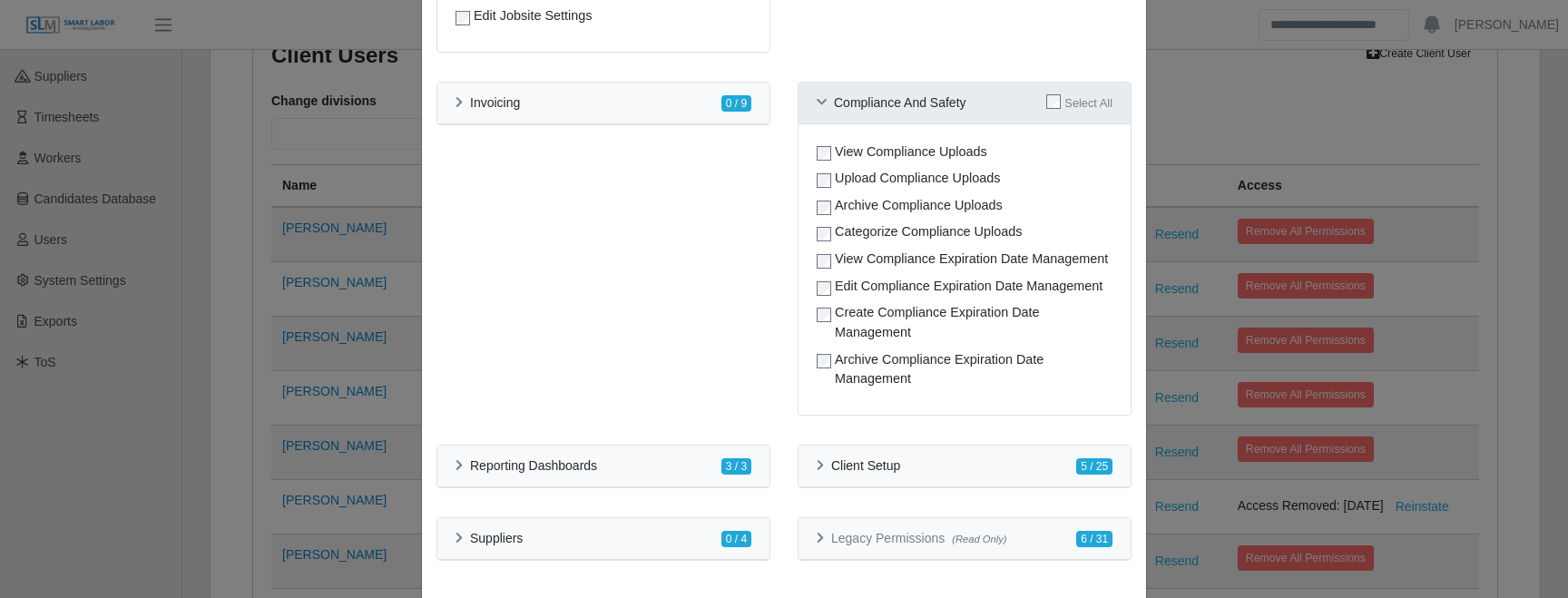
click at [918, 106] on h6 "Compliance And Safety" at bounding box center [900, 103] width 133 height 15
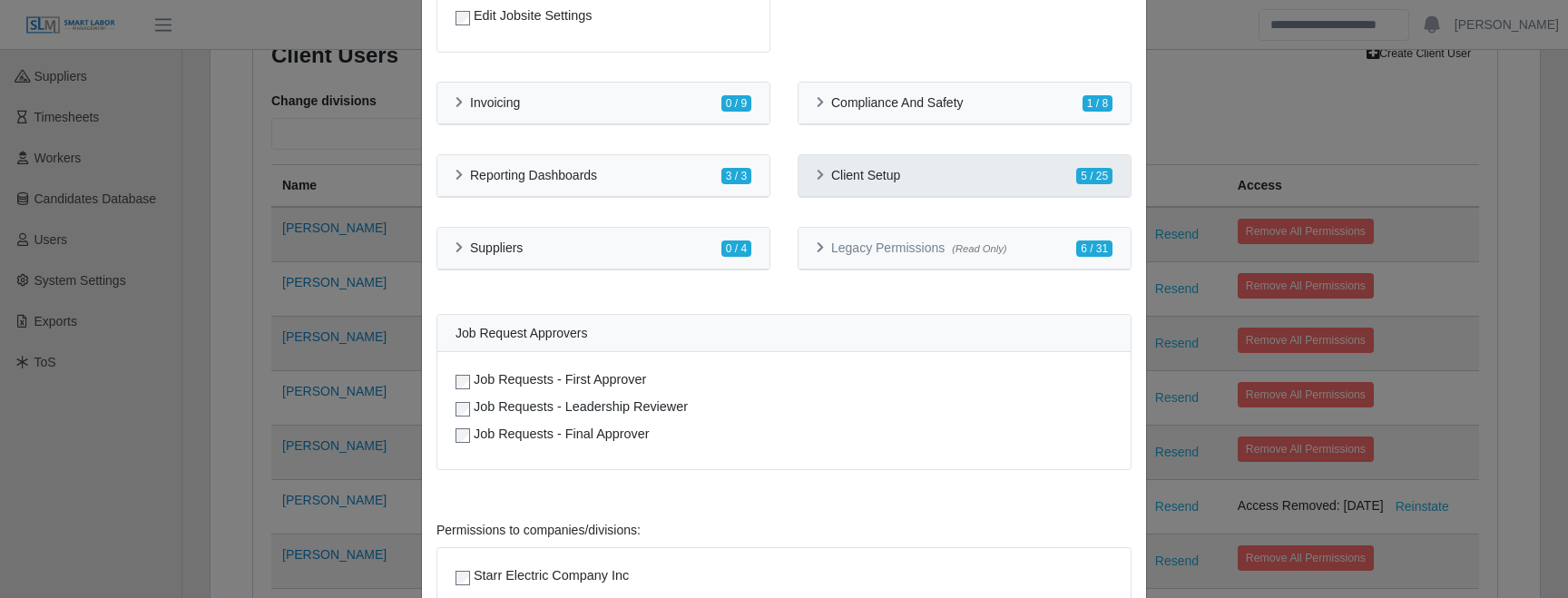
click at [897, 193] on div "Client Setup 5 / 25" at bounding box center [964, 176] width 332 height 42
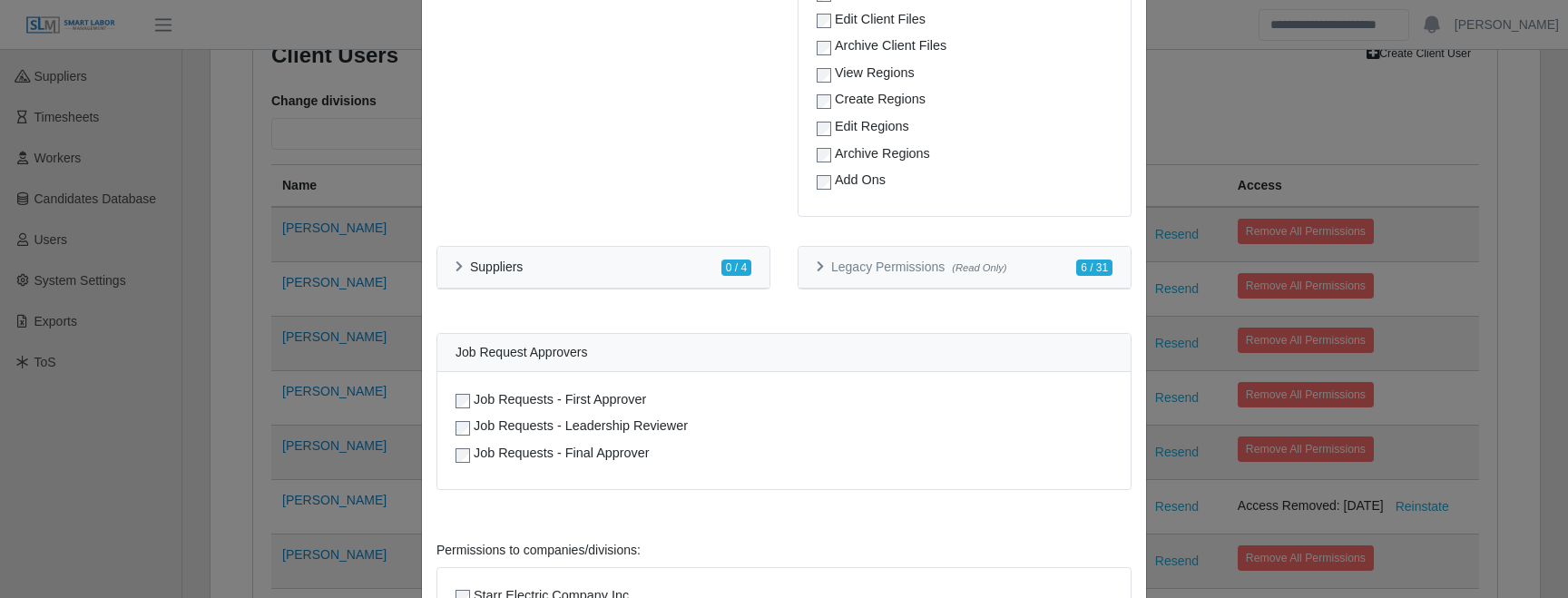
scroll to position [2238, 0]
click at [667, 260] on div "Suppliers 0 / 4" at bounding box center [603, 269] width 296 height 19
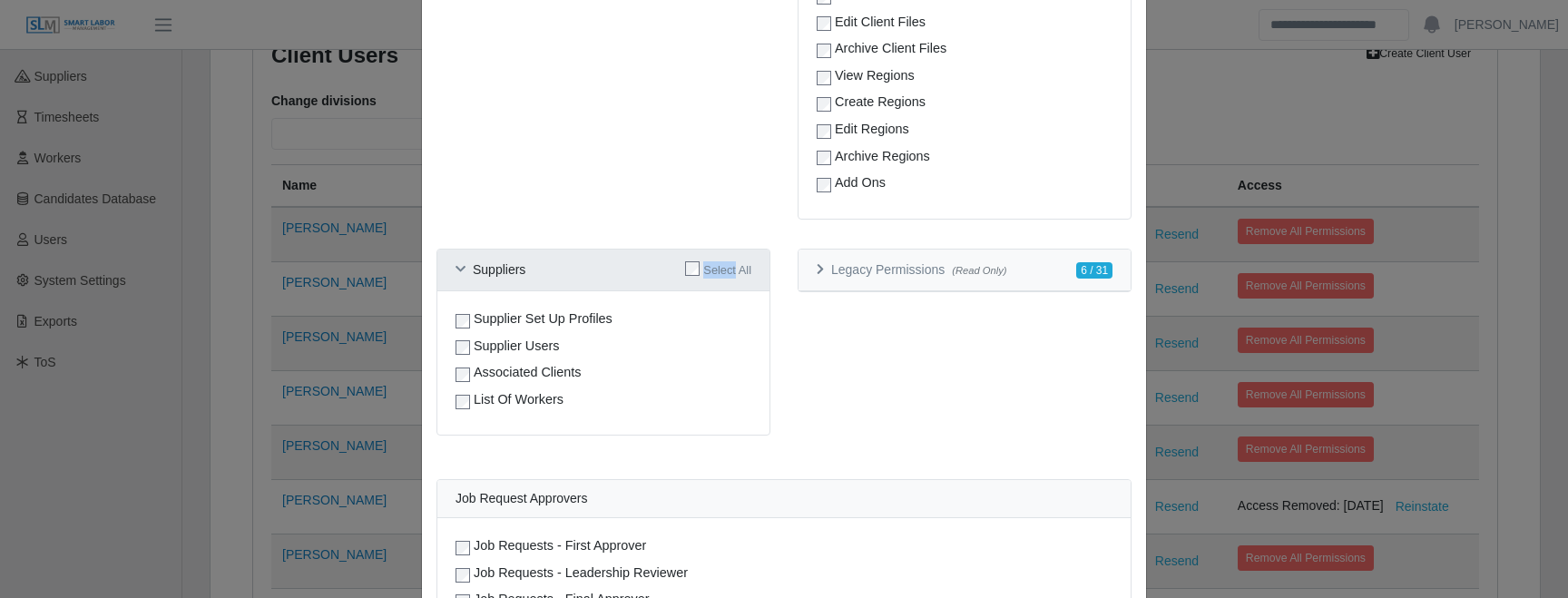
click at [667, 260] on div "Suppliers Select All" at bounding box center [603, 269] width 296 height 19
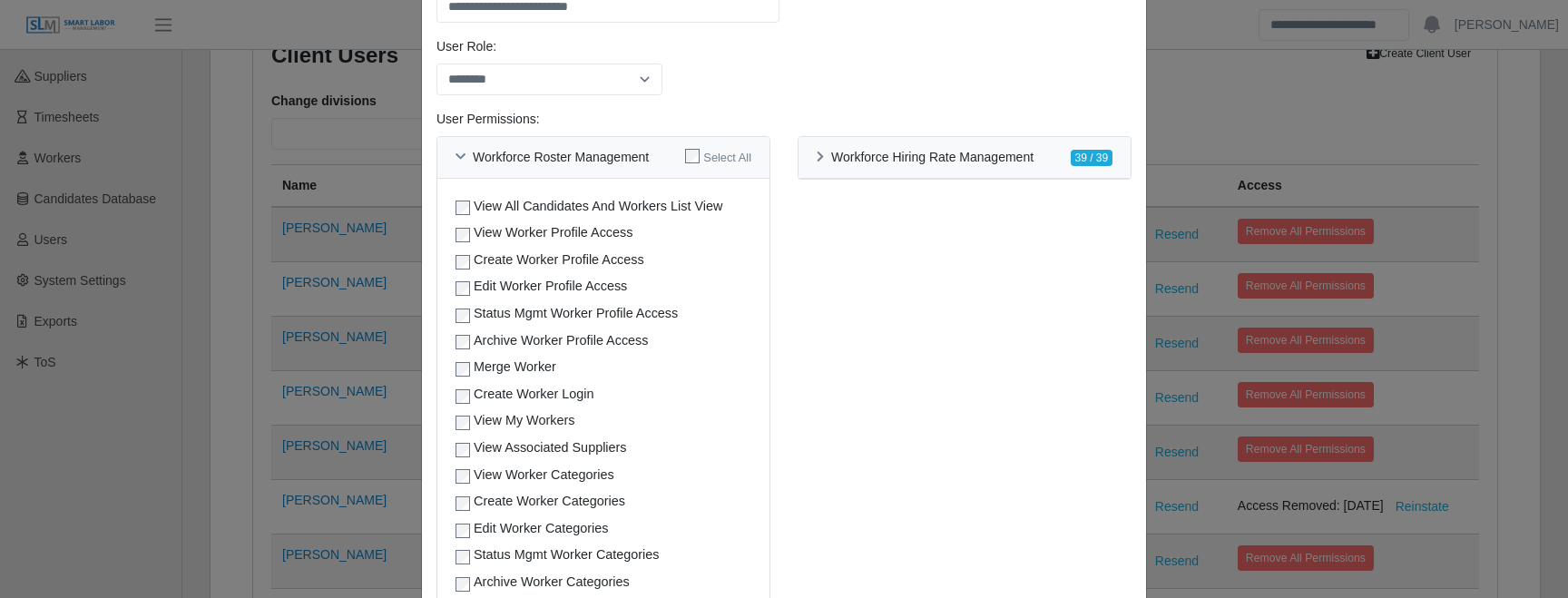
scroll to position [0, 0]
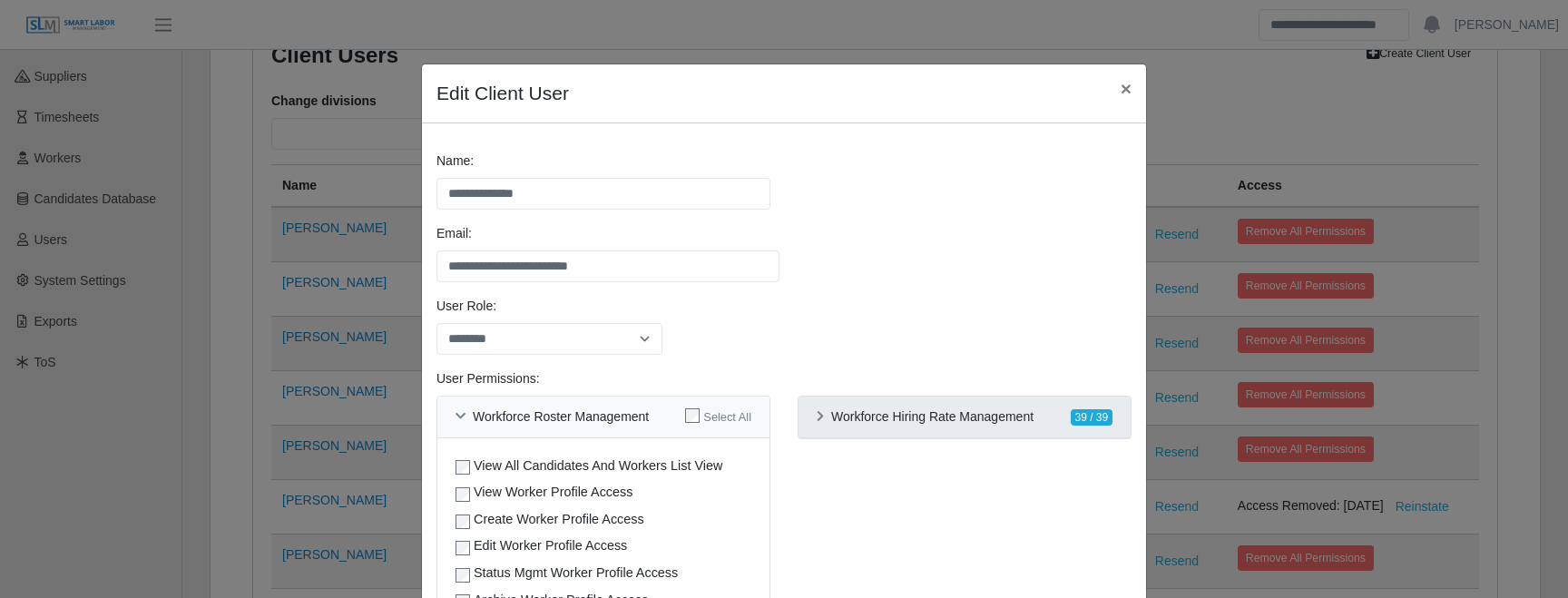
click at [832, 414] on h6 "Workforce Hiring Rate Management" at bounding box center [932, 416] width 203 height 15
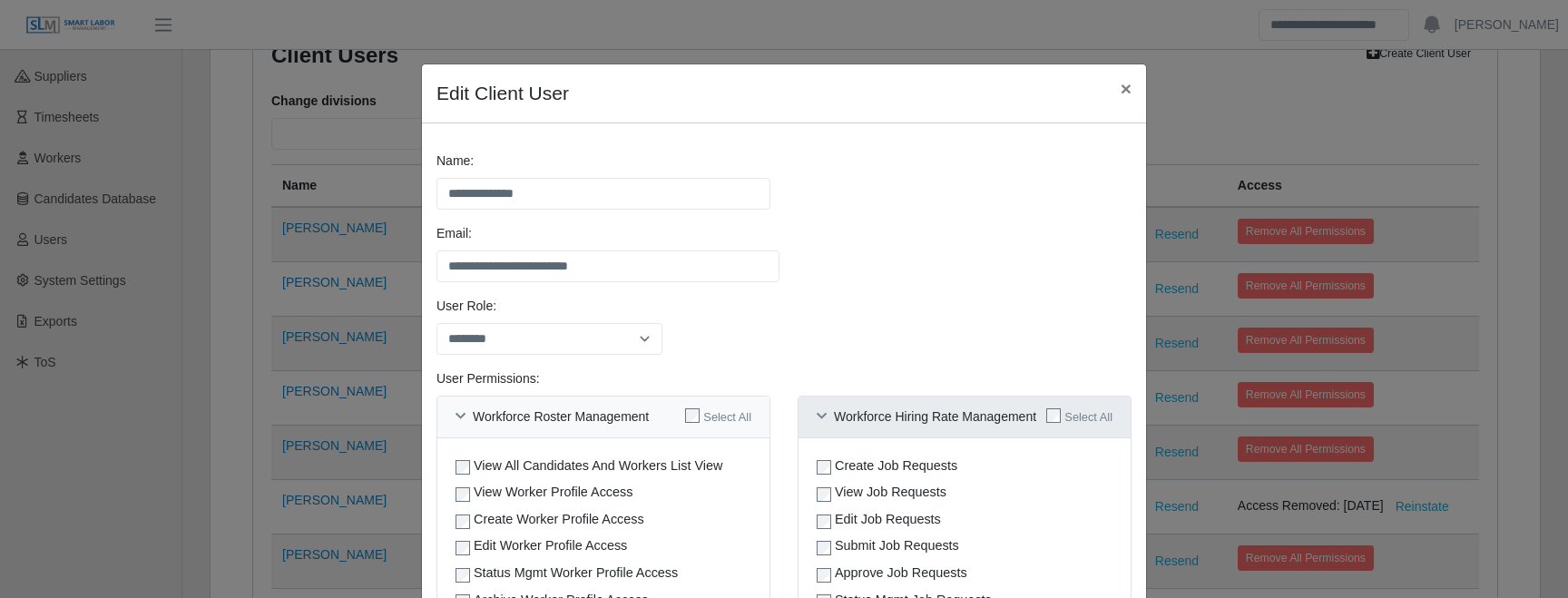
click at [825, 421] on icon at bounding box center [821, 416] width 10 height 12
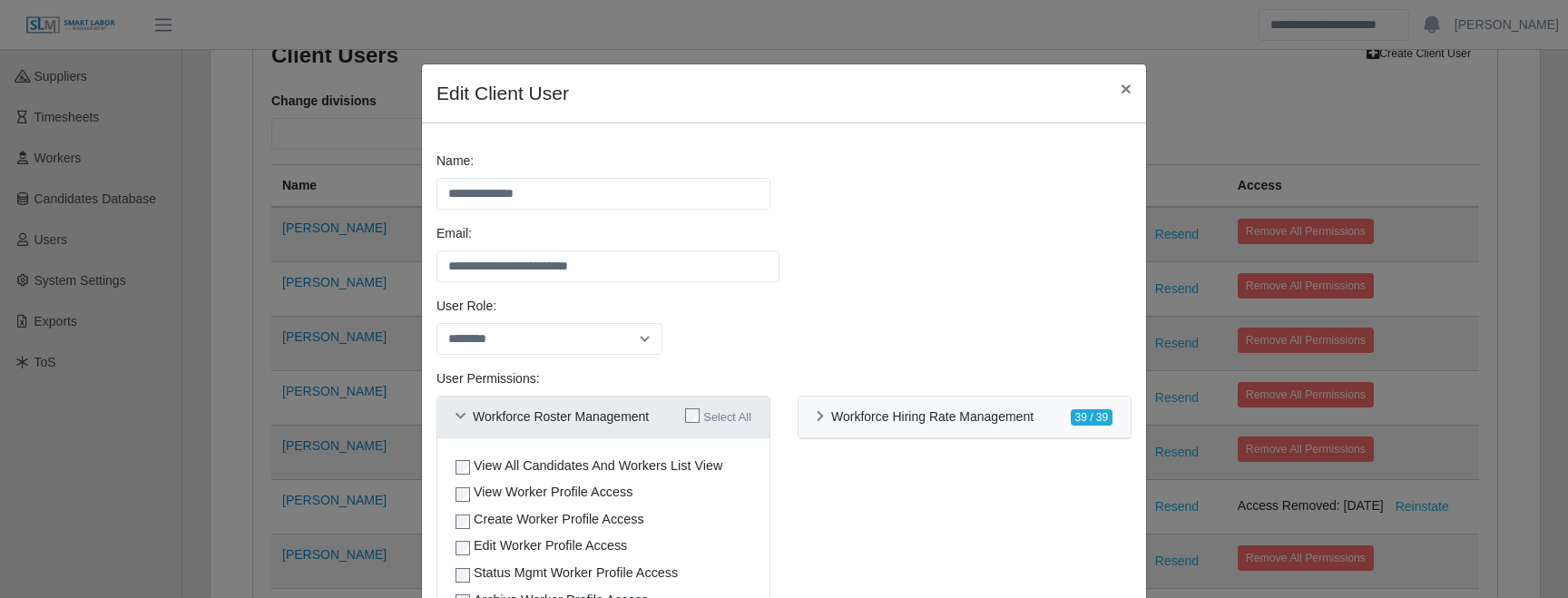
click at [461, 411] on icon at bounding box center [460, 416] width 10 height 12
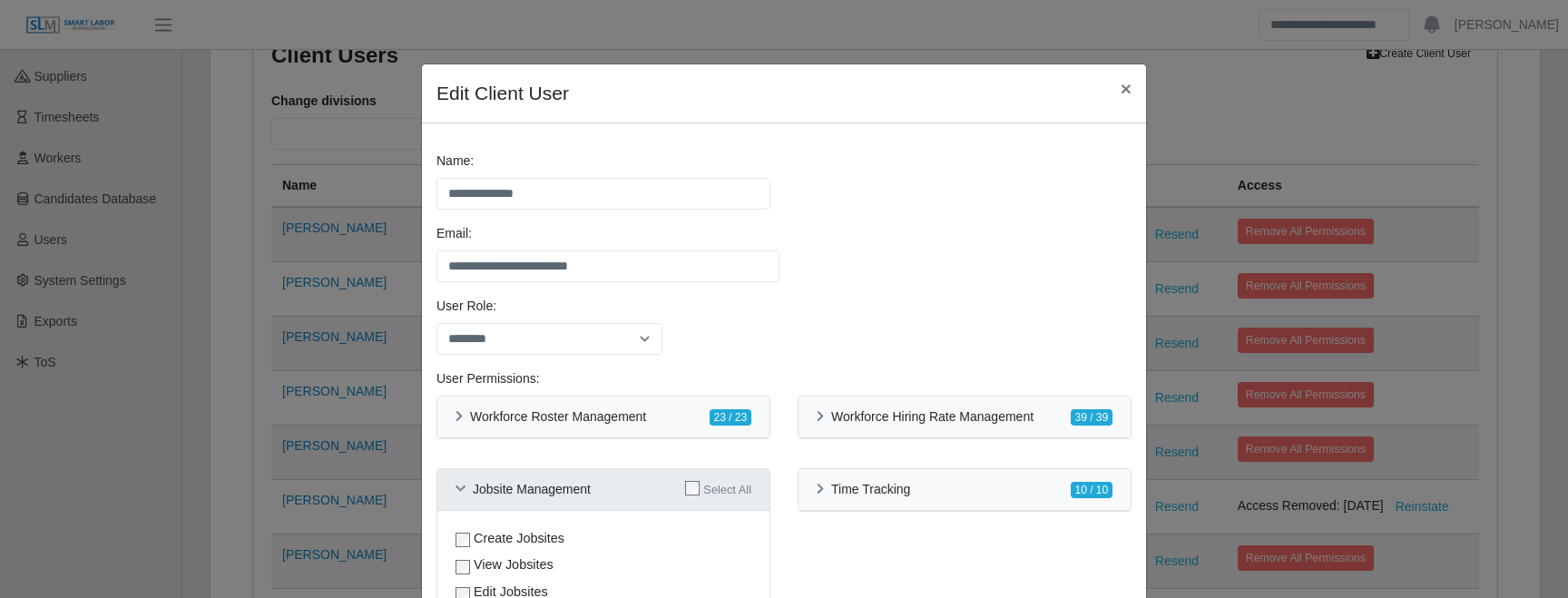
click at [461, 487] on icon at bounding box center [460, 489] width 10 height 12
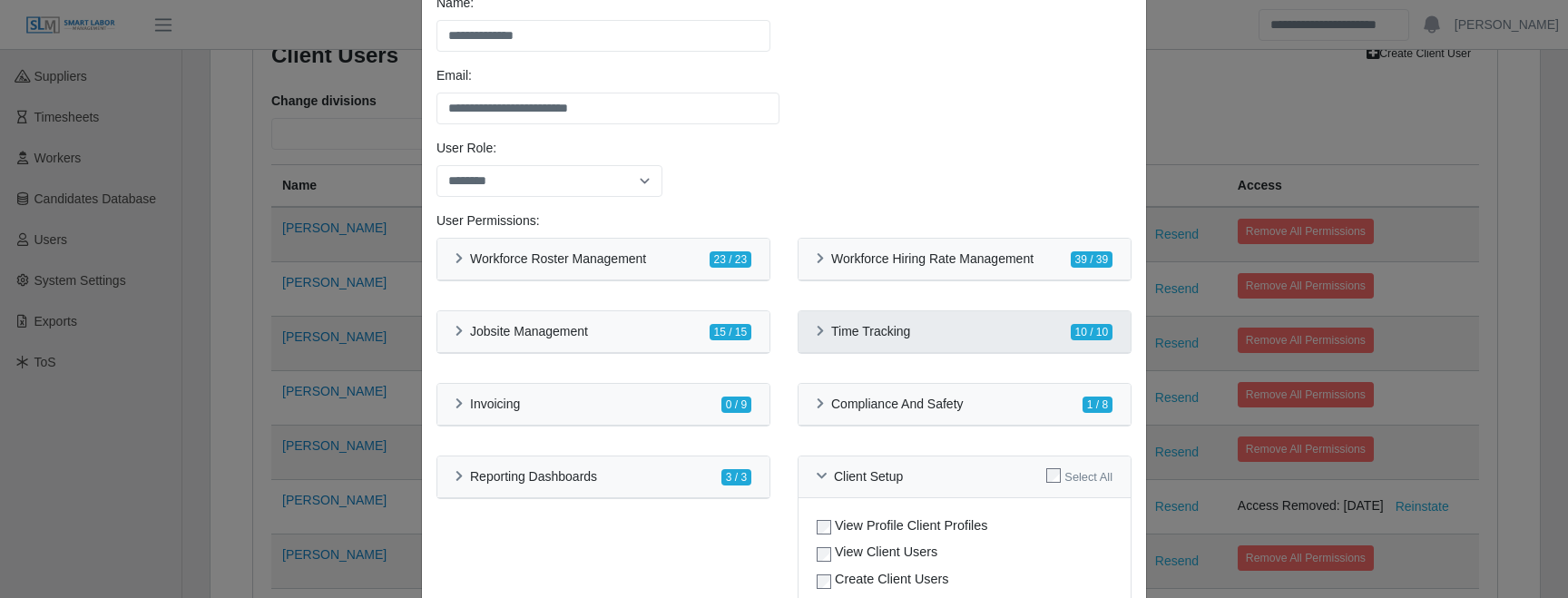
click at [807, 334] on div "Time Tracking 10 / 10" at bounding box center [964, 332] width 332 height 42
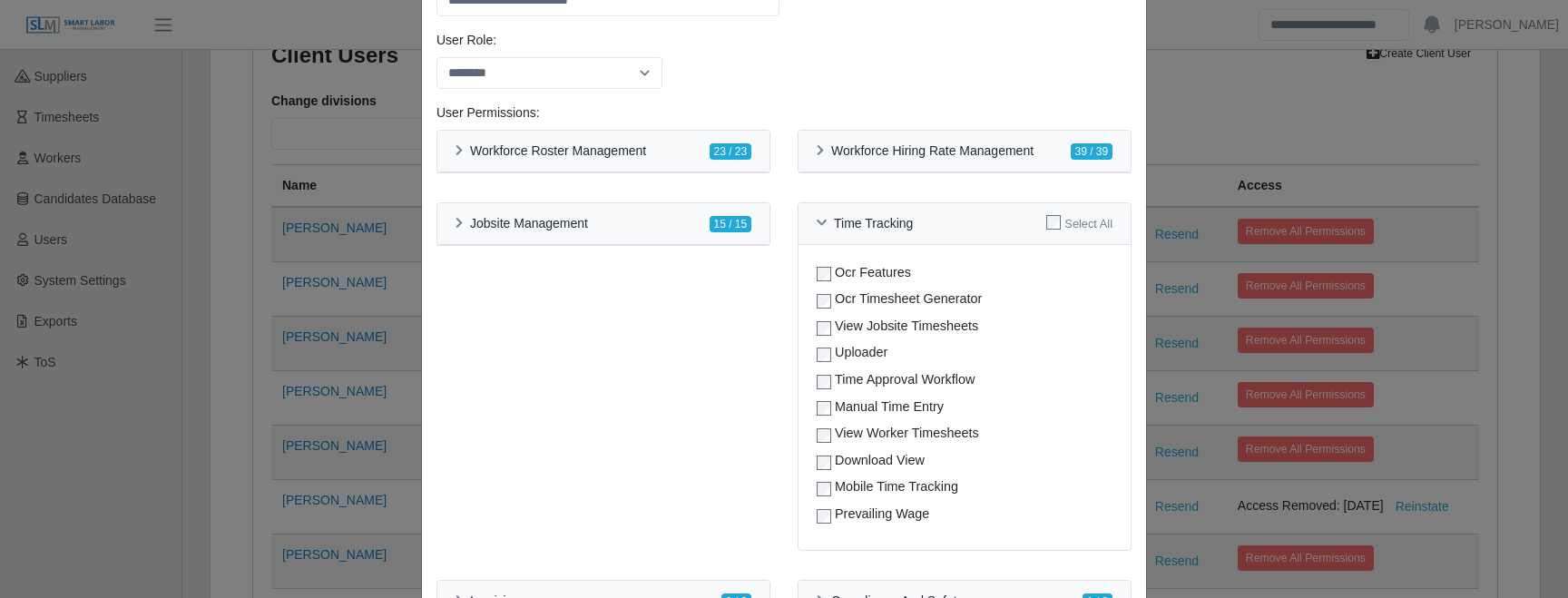
scroll to position [274, 0]
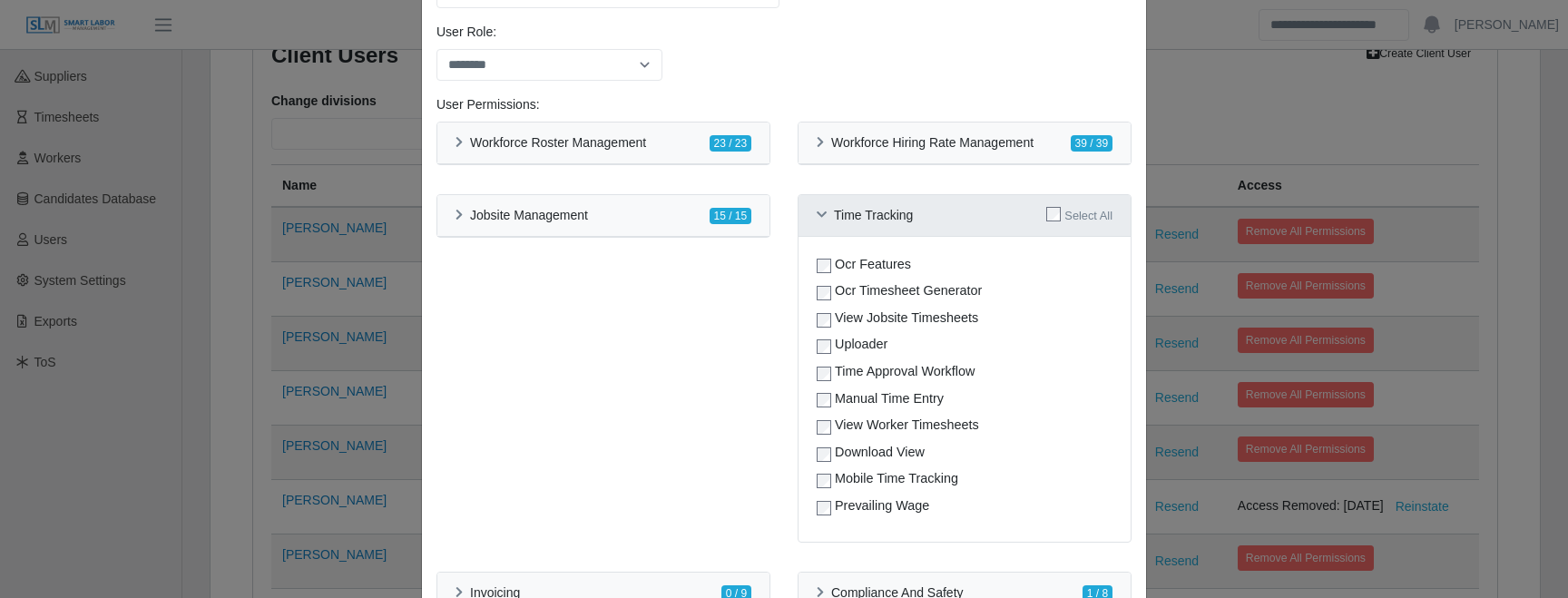
click at [822, 214] on icon at bounding box center [821, 215] width 10 height 12
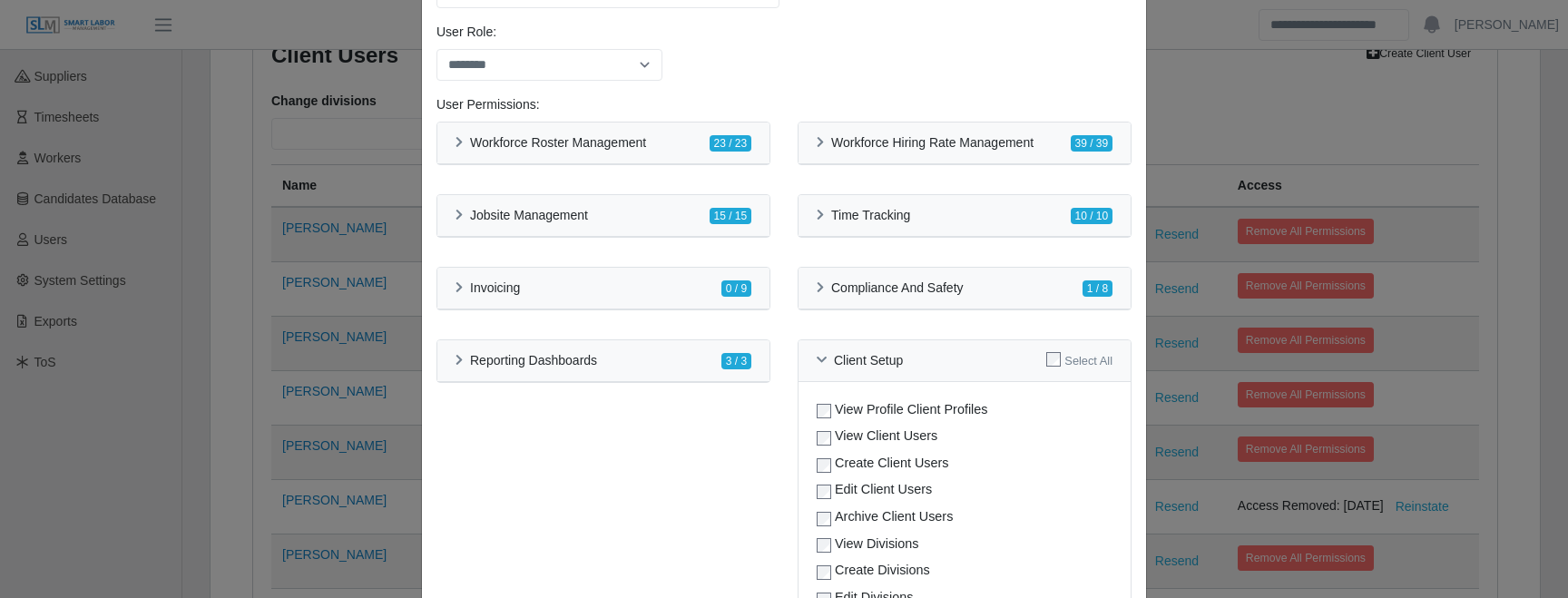
click at [1231, 130] on div "**********" at bounding box center [784, 299] width 1568 height 598
click at [598, 206] on div "Jobsite Management 15 / 15" at bounding box center [603, 215] width 296 height 19
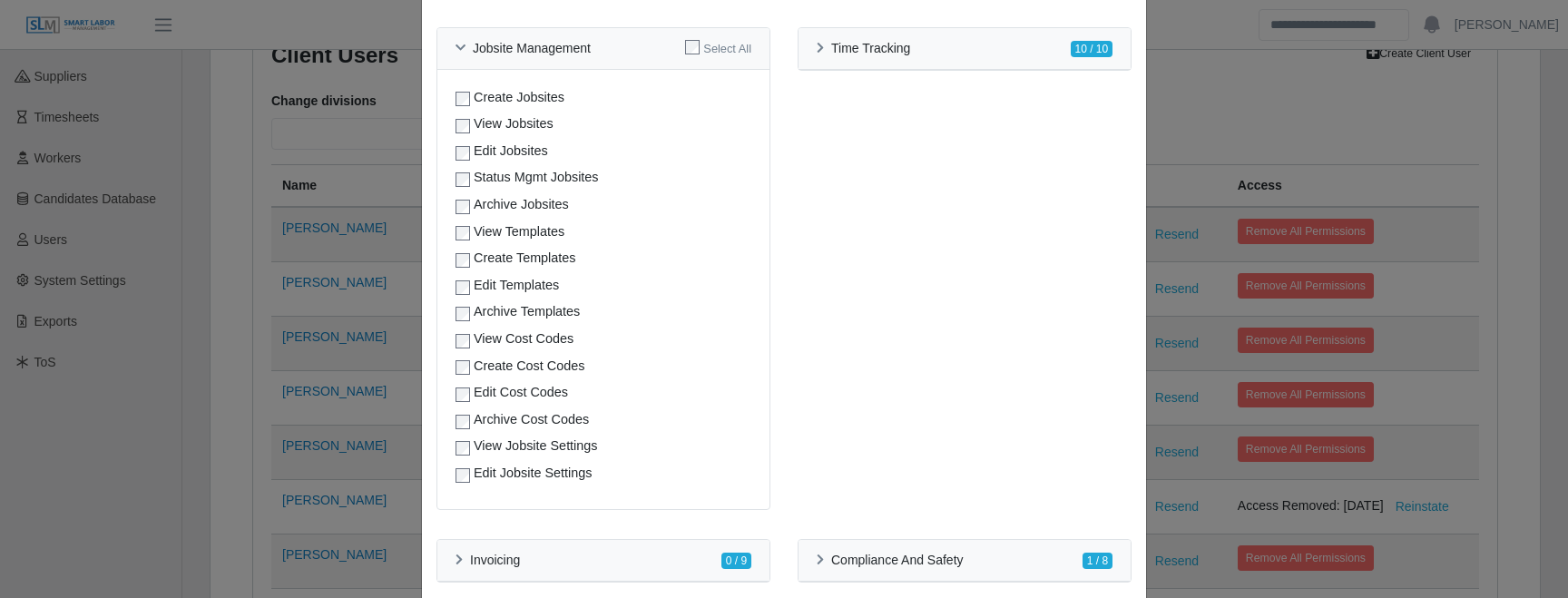
scroll to position [444, 0]
click at [1280, 110] on div "**********" at bounding box center [784, 299] width 1568 height 598
click at [1298, 224] on div "**********" at bounding box center [784, 299] width 1568 height 598
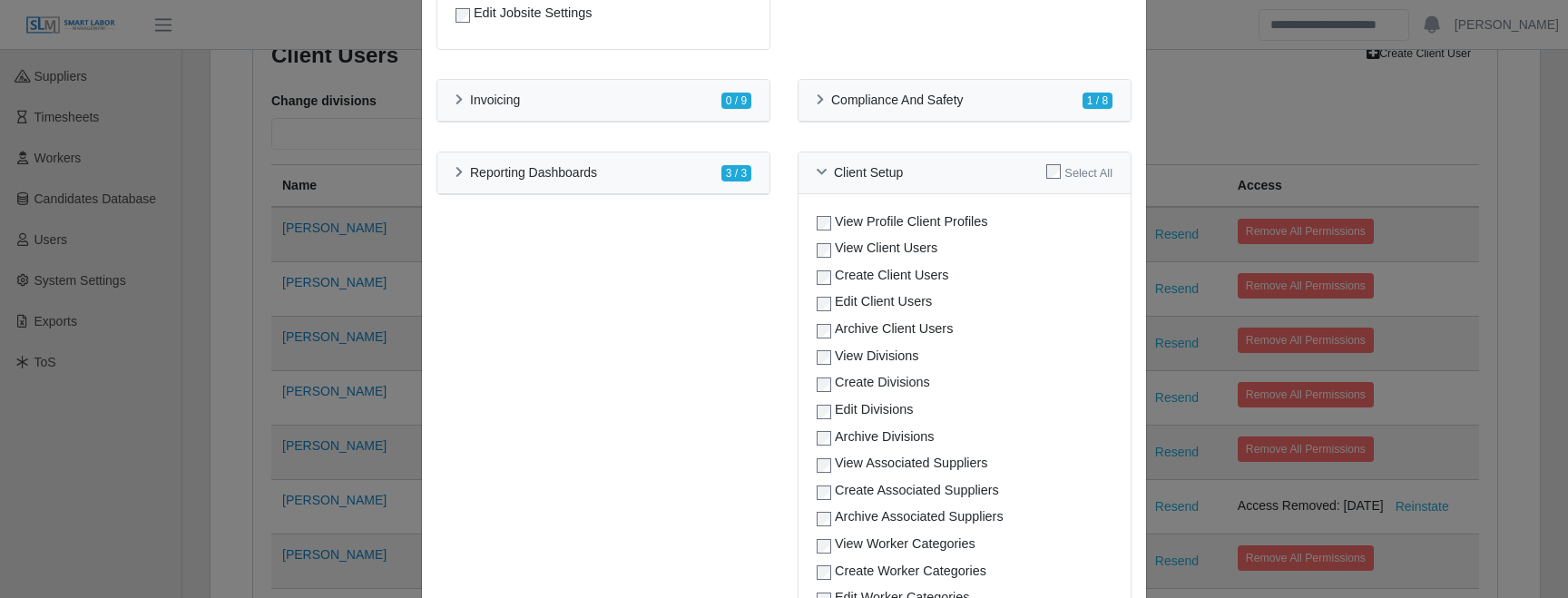
scroll to position [815, 0]
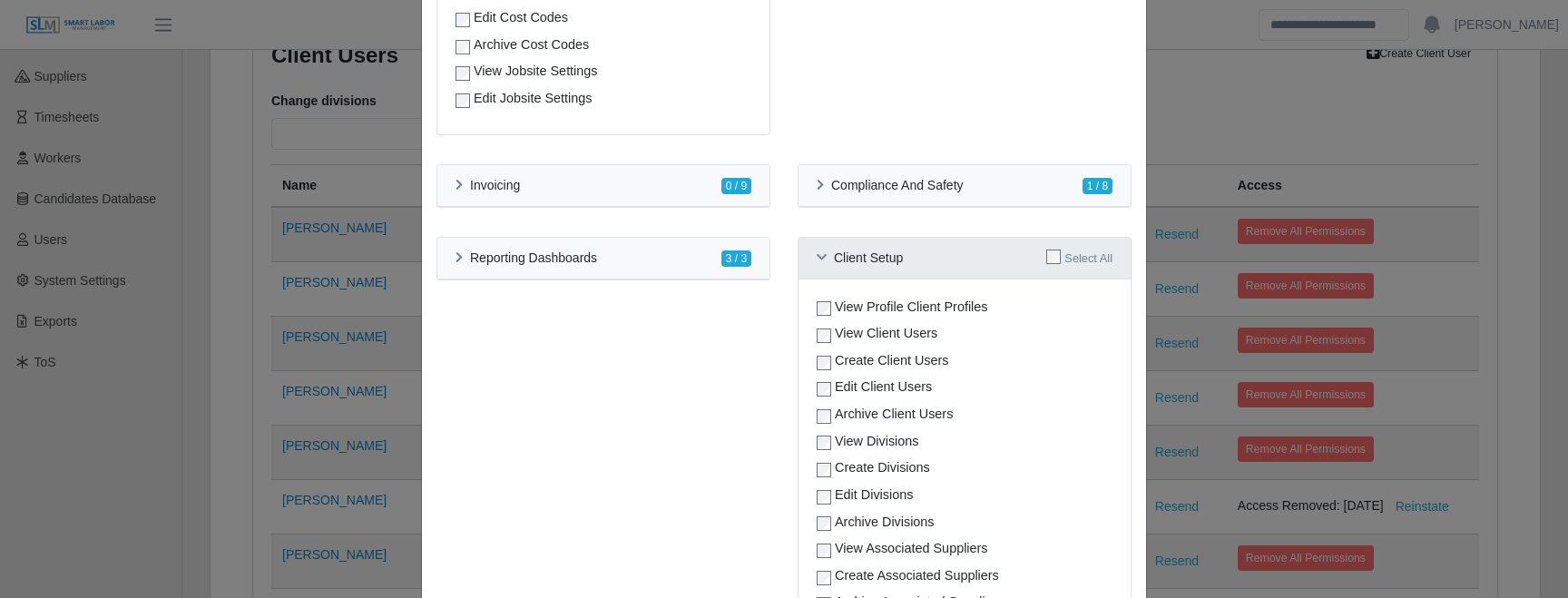
click at [936, 251] on div "Client Setup Select All" at bounding box center [964, 257] width 296 height 19
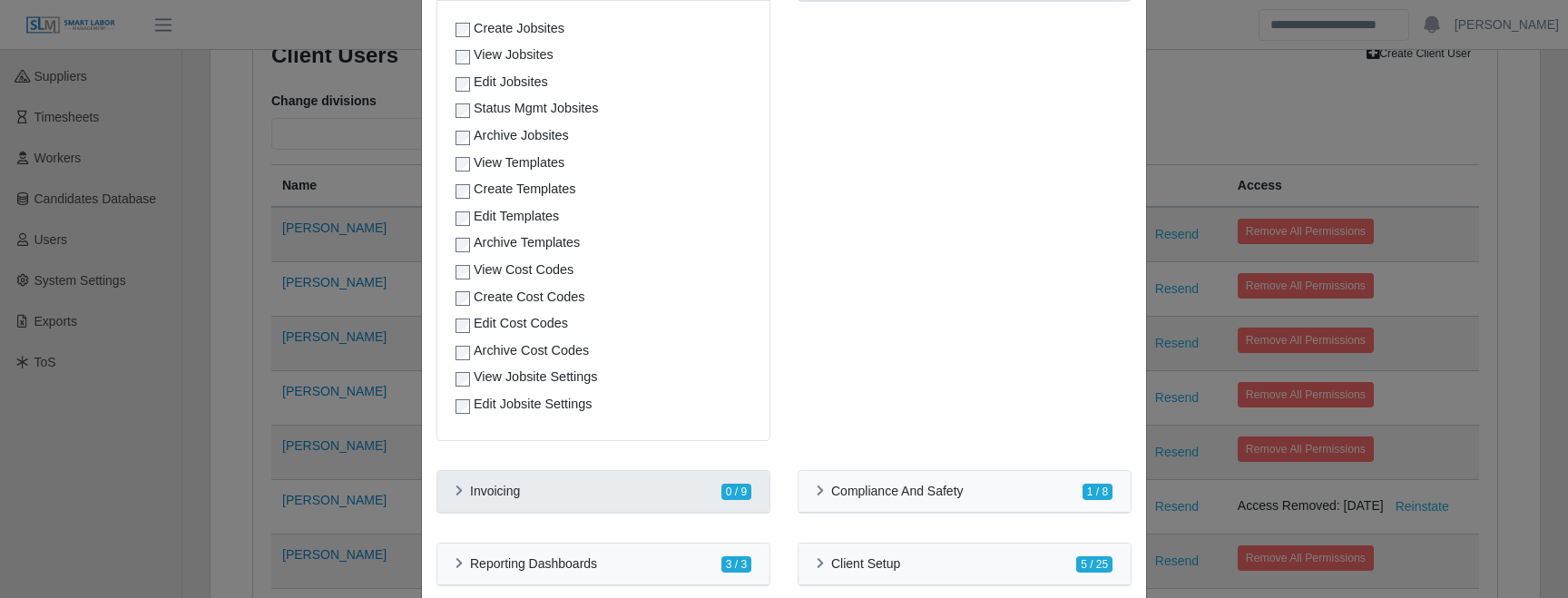
scroll to position [205, 0]
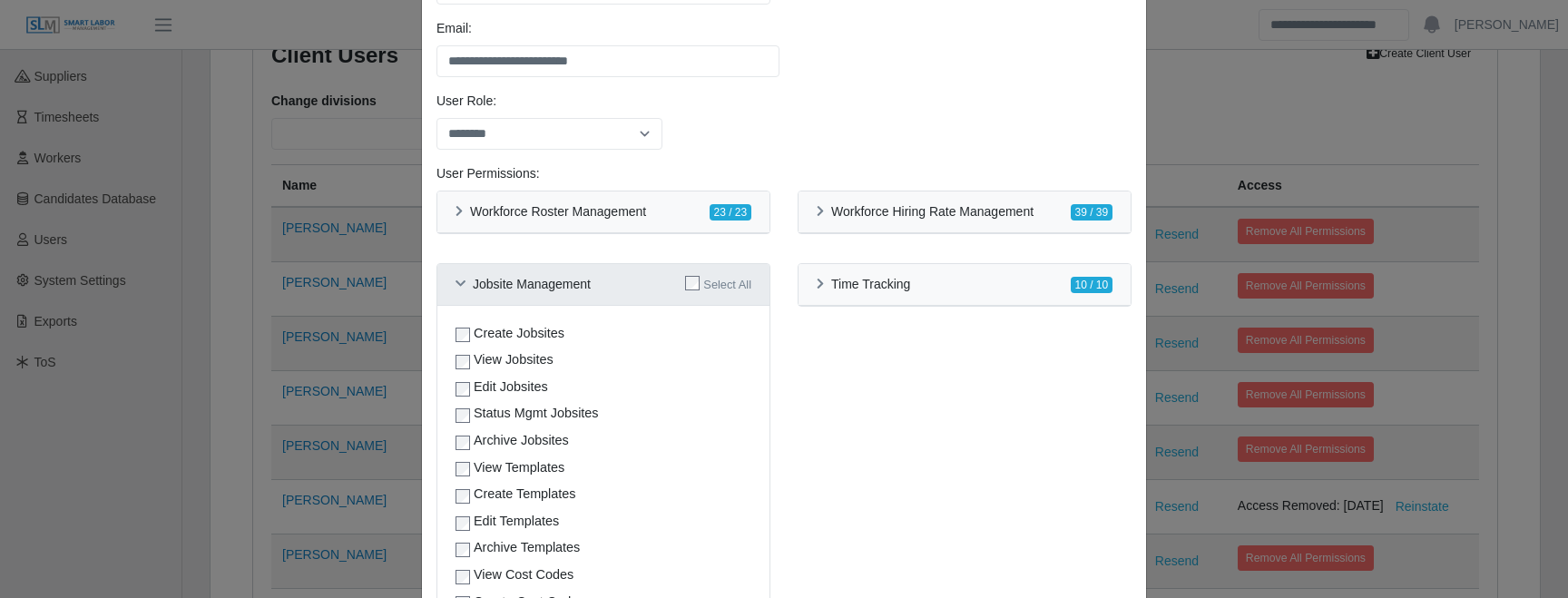
click at [642, 267] on div "Jobsite Management Select All" at bounding box center [603, 284] width 332 height 42
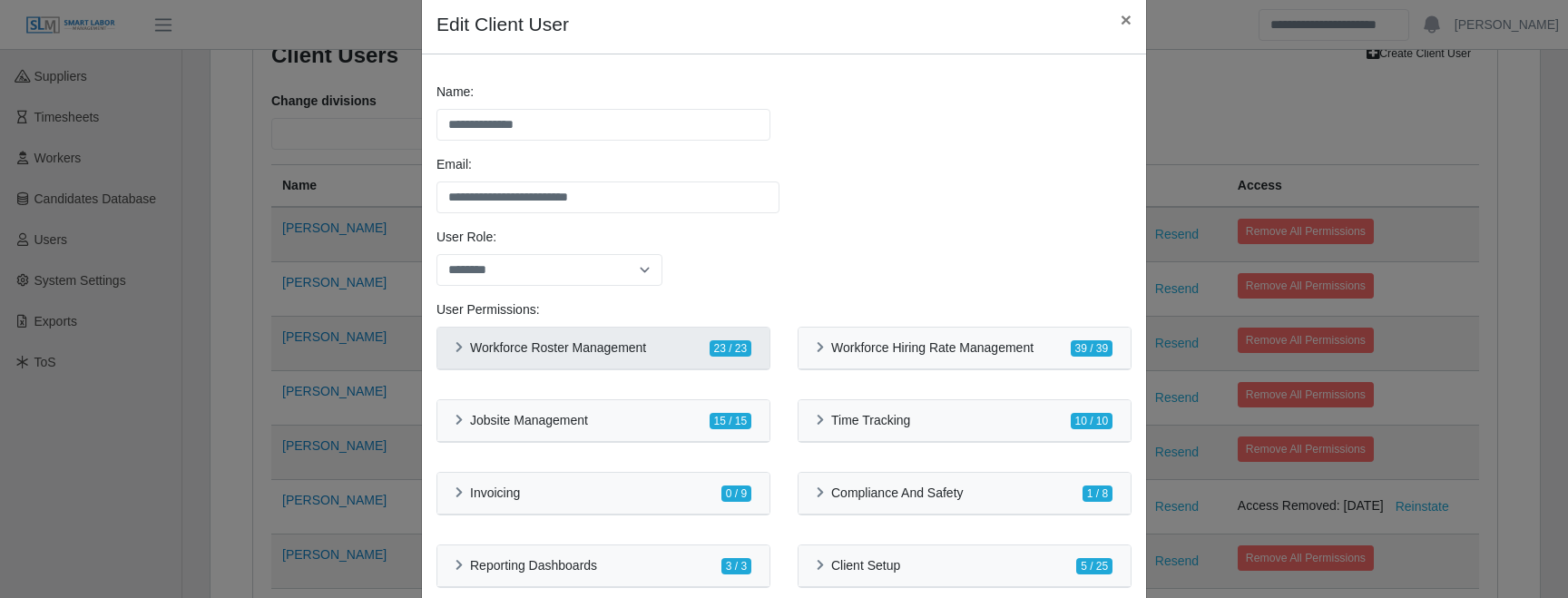
scroll to position [14, 0]
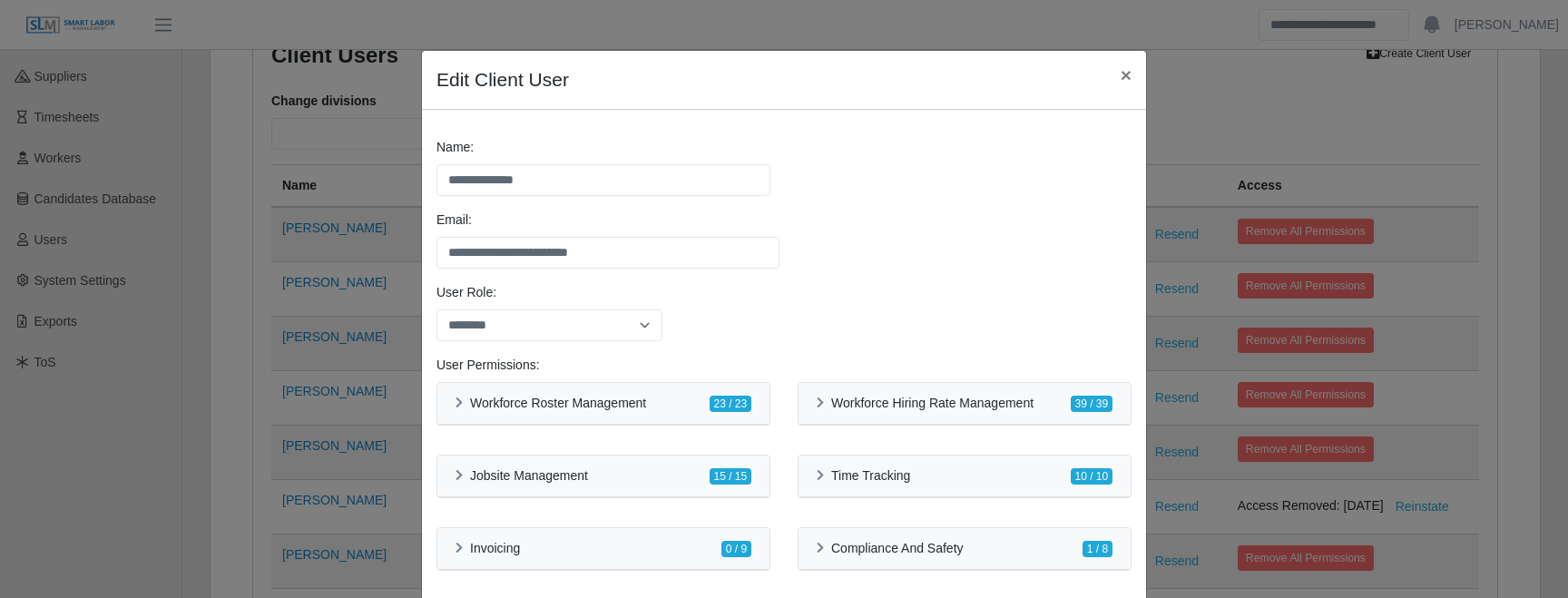
click at [344, 169] on div "**********" at bounding box center [784, 299] width 1568 height 598
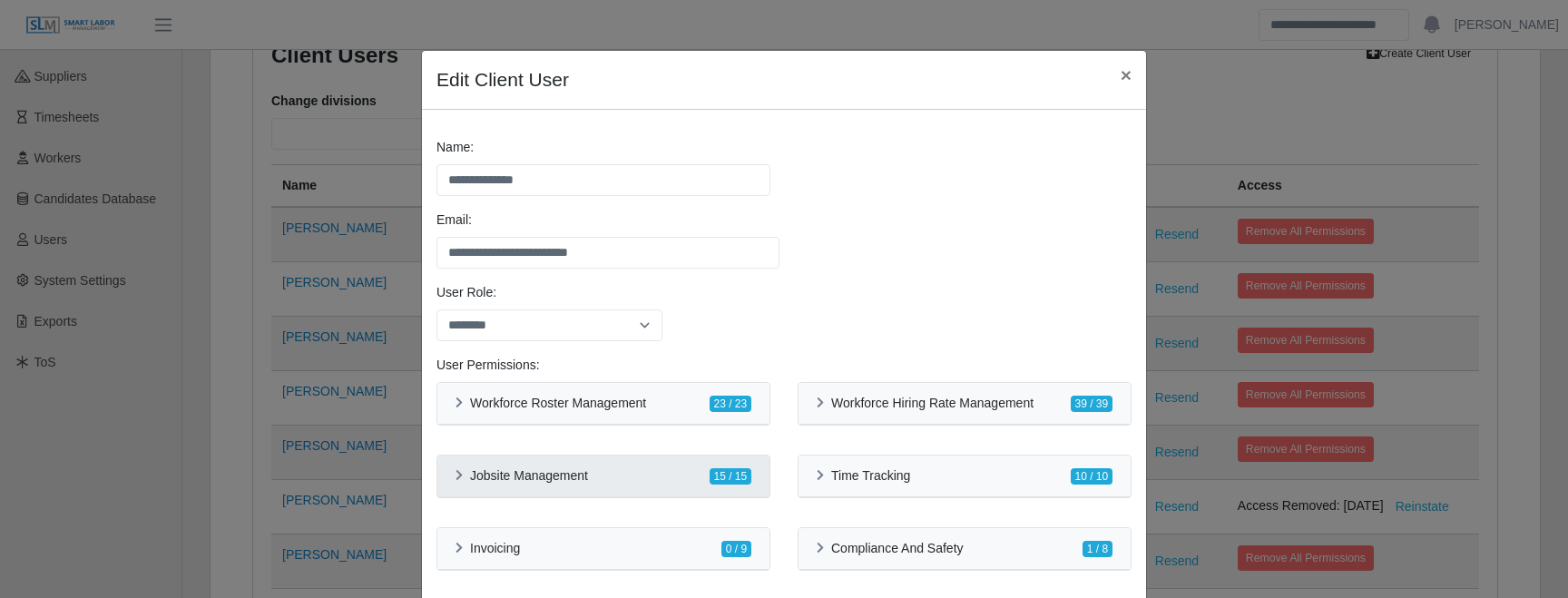
click at [588, 478] on h6 "Jobsite Management" at bounding box center [529, 475] width 118 height 15
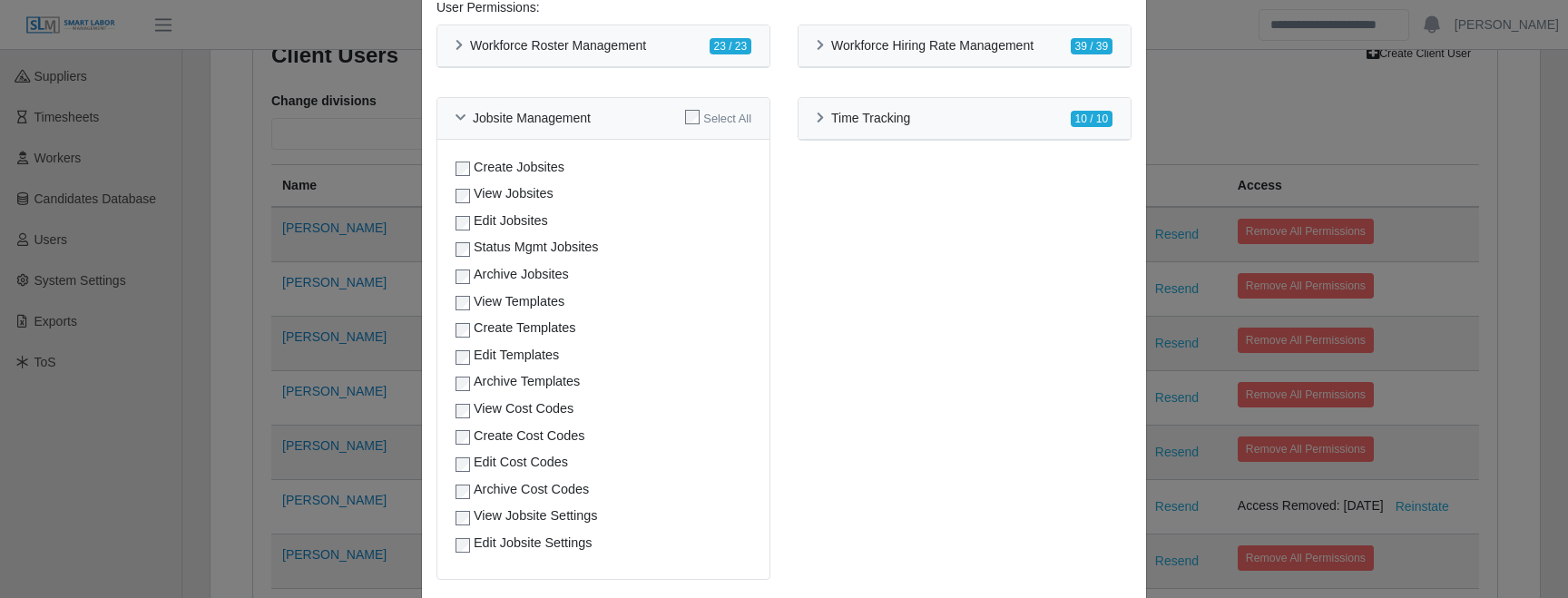
scroll to position [368, 0]
